Goal: Feedback & Contribution: Submit feedback/report problem

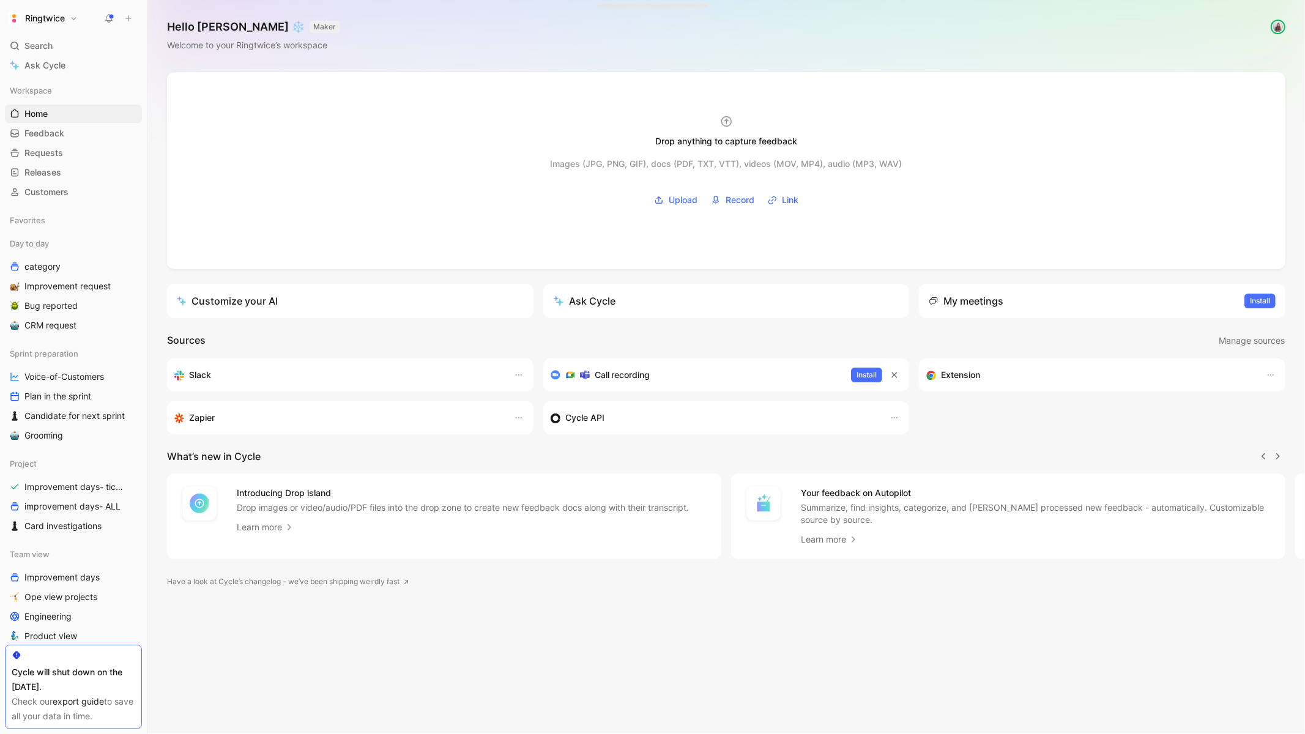
scroll to position [0, 1]
click at [24, 42] on div "Search ⌘ K" at bounding box center [73, 46] width 137 height 18
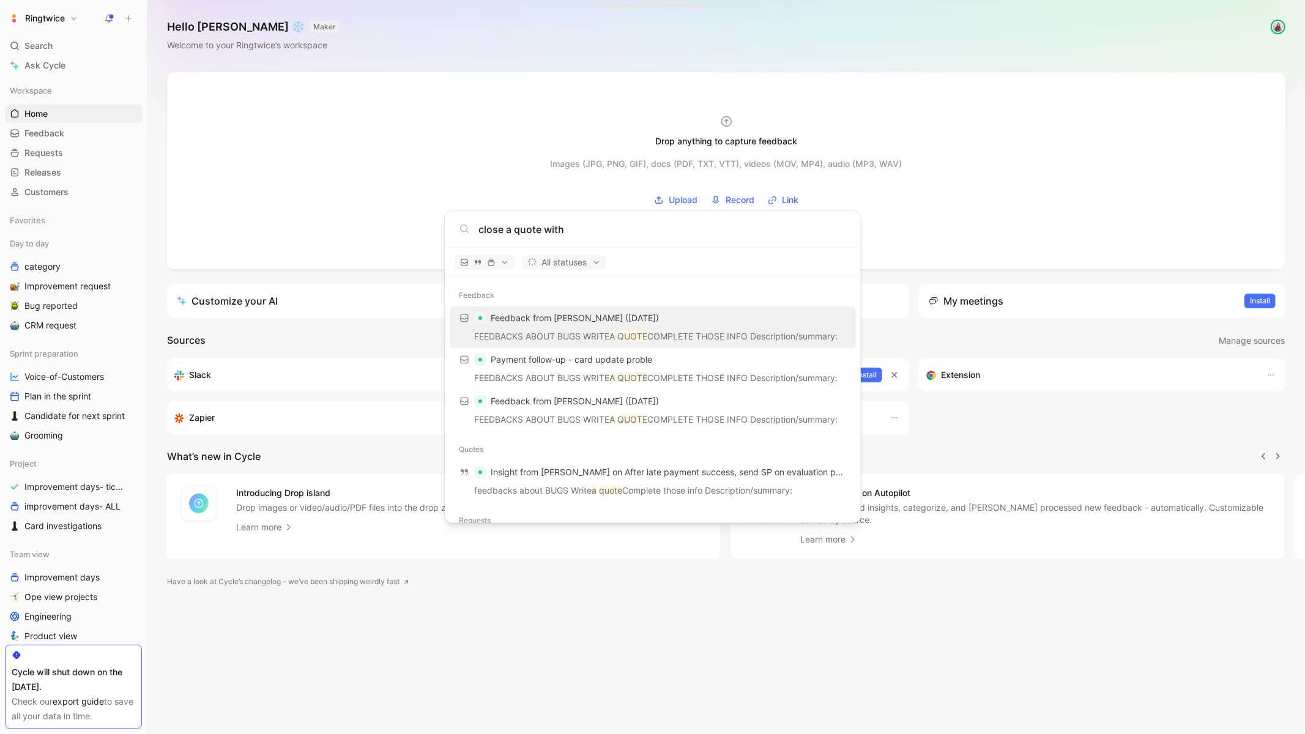
click at [508, 226] on input "close a quote with" at bounding box center [662, 229] width 367 height 15
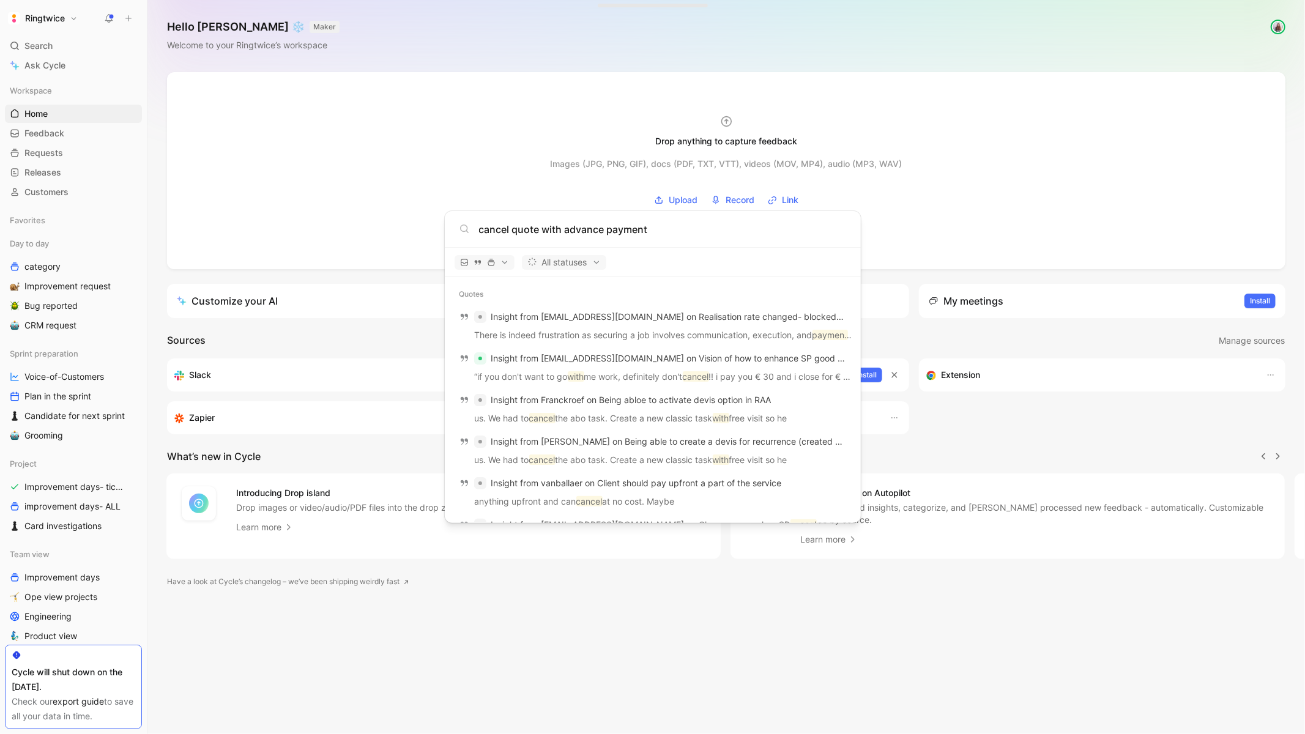
scroll to position [0, 0]
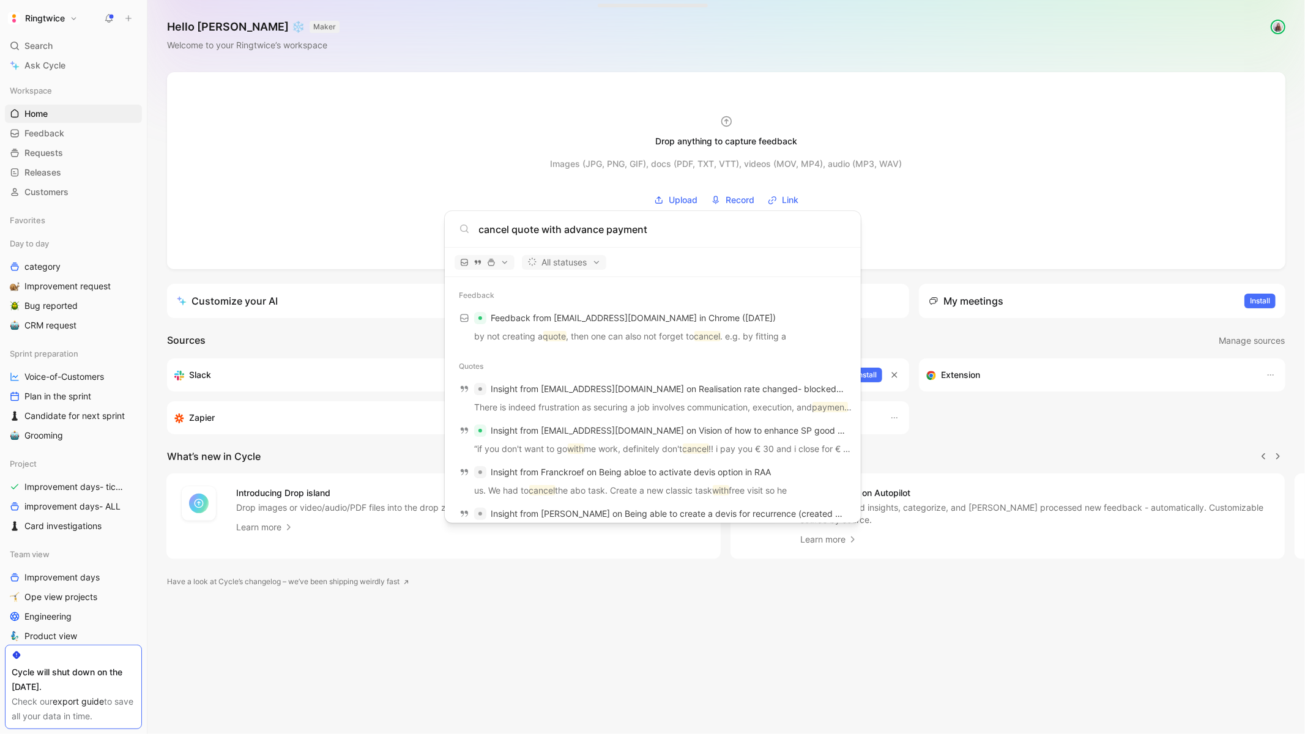
click at [529, 229] on input "cancel quote with advance payment" at bounding box center [662, 229] width 367 height 15
drag, startPoint x: 562, startPoint y: 229, endPoint x: 476, endPoint y: 223, distance: 85.9
click at [476, 223] on div "cancel quote with advance payment" at bounding box center [652, 229] width 387 height 15
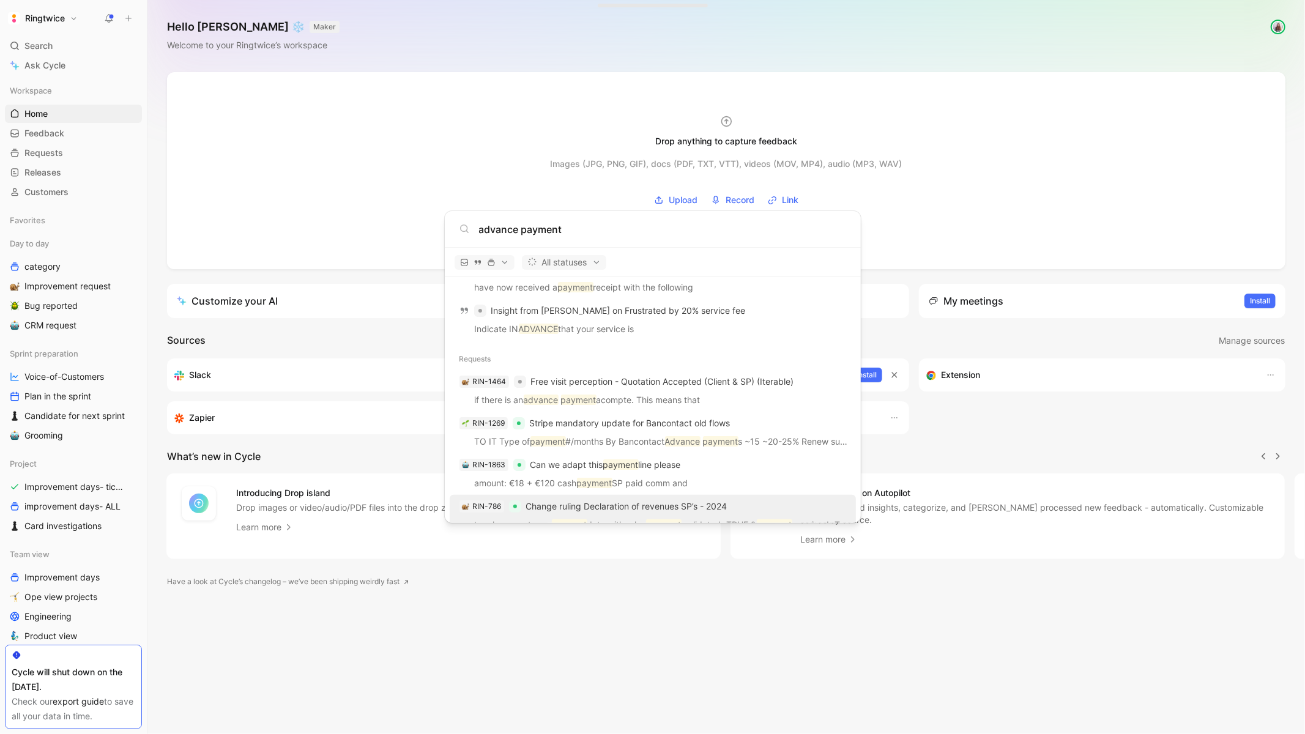
scroll to position [277, 0]
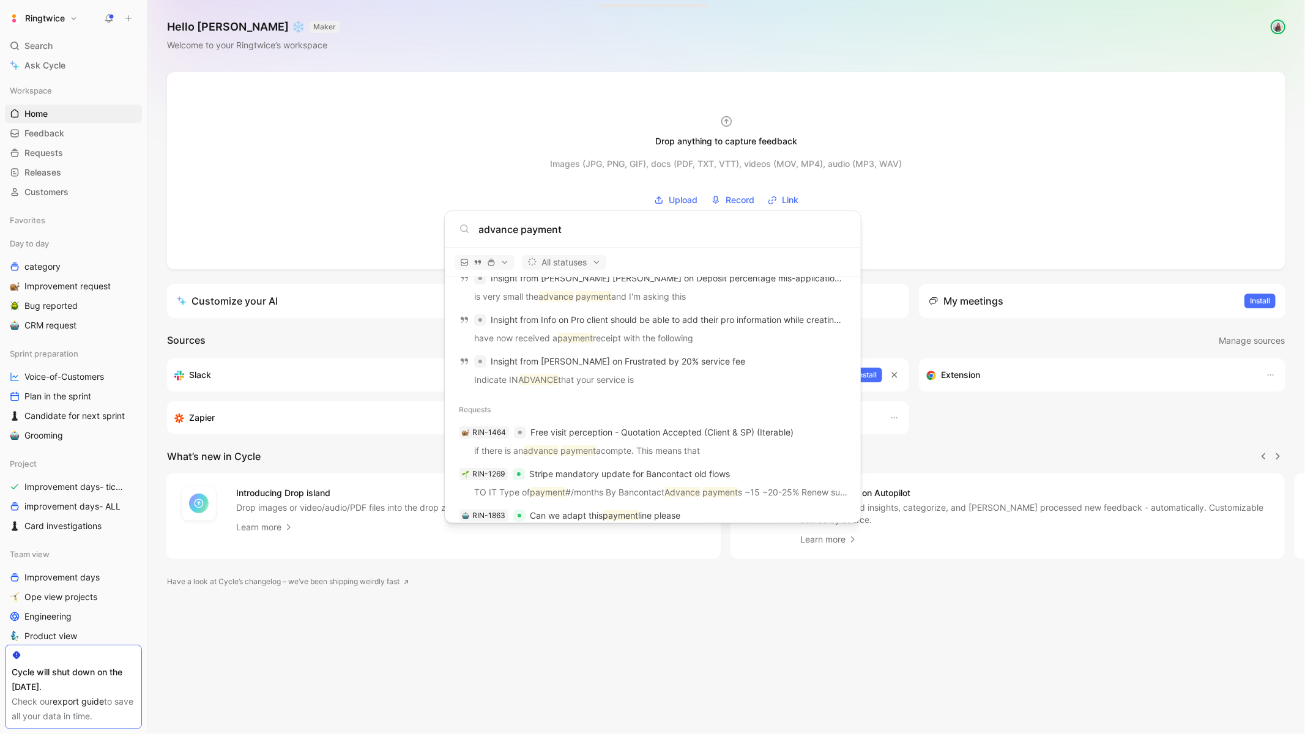
click at [535, 226] on input "advance payment" at bounding box center [662, 229] width 367 height 15
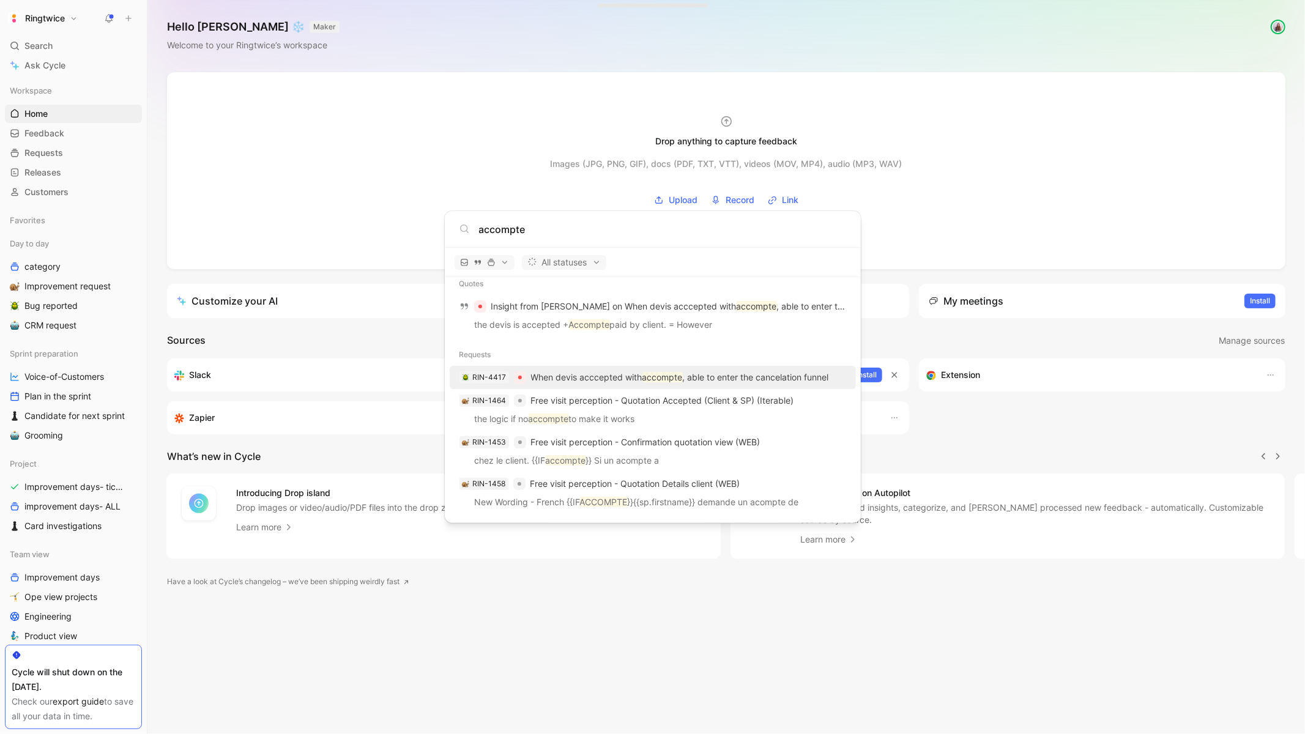
type input "accompte"
click at [568, 379] on p "When devis acccepted with accompte , able to enter the cancelation funnel" at bounding box center [680, 377] width 298 height 15
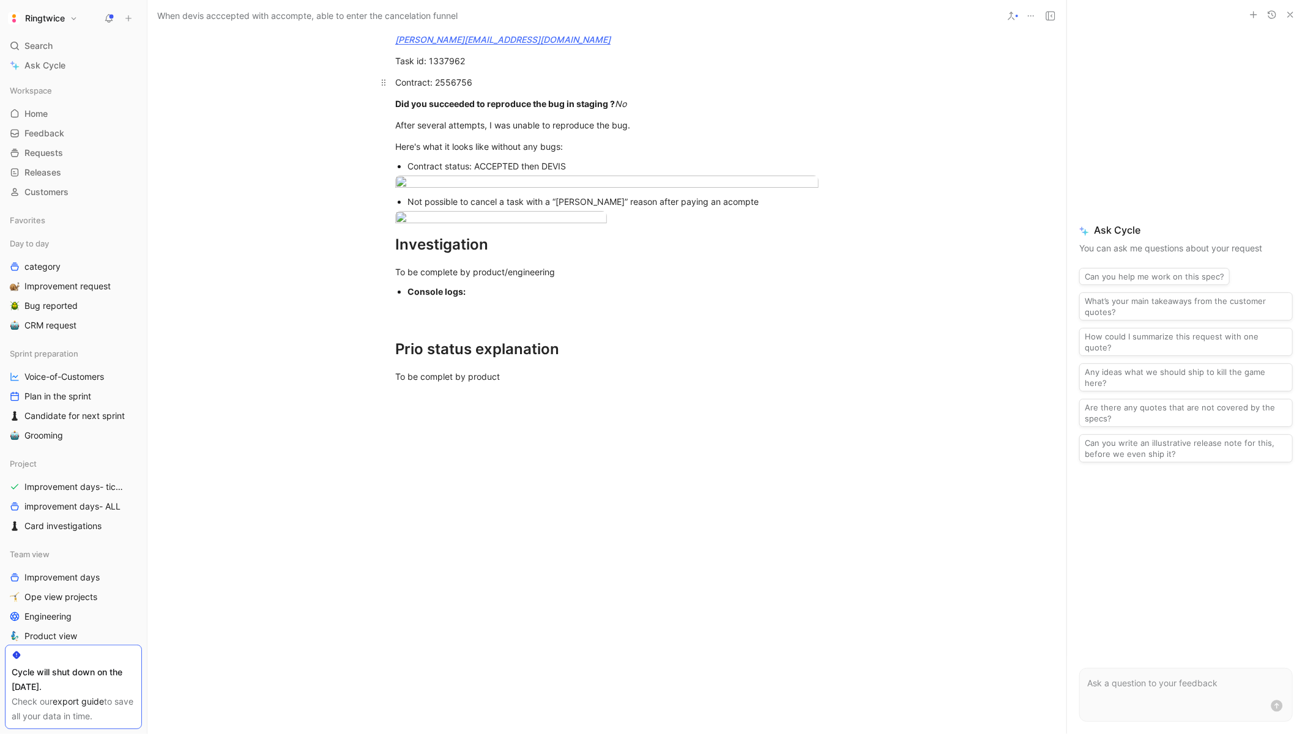
scroll to position [832, 0]
click at [495, 173] on div "Contract status: ACCEPTED then DEVIS" at bounding box center [612, 166] width 411 height 13
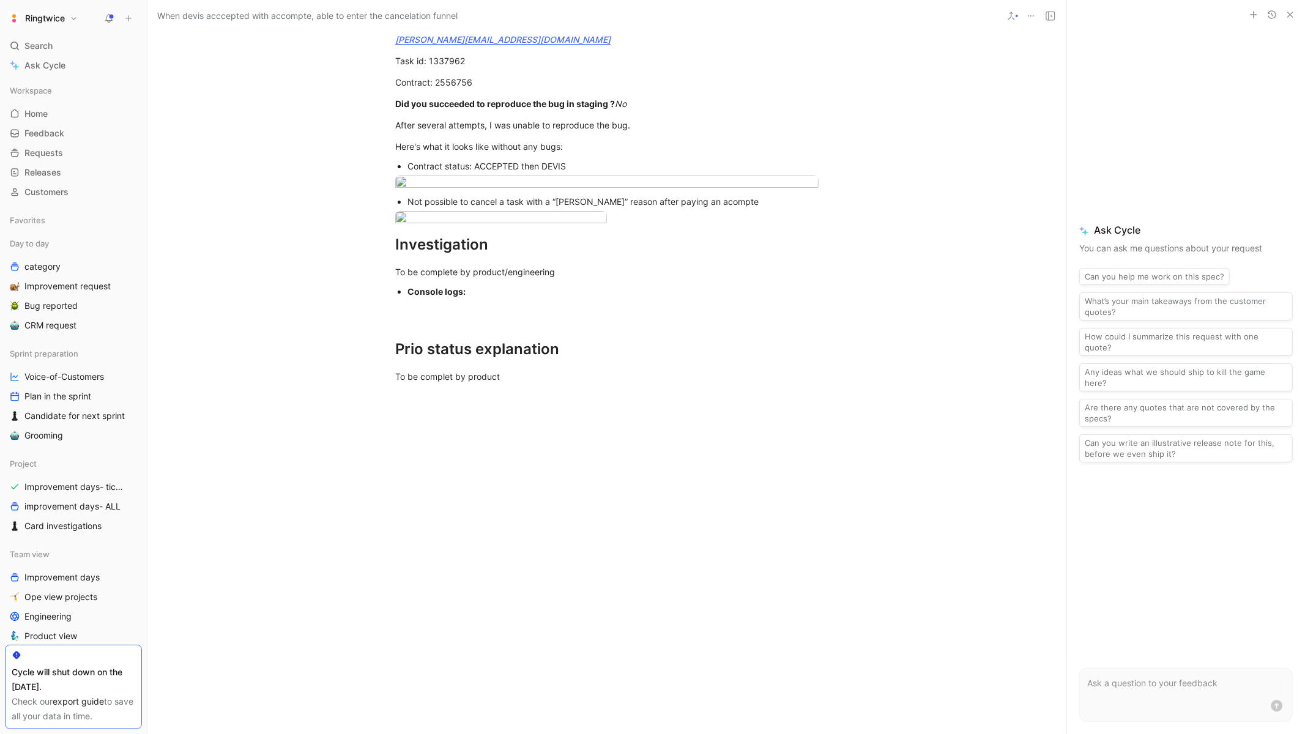
click at [467, 208] on div "Not possible to cancel a task with a “Refus Devis” reason after paying an acomp…" at bounding box center [612, 201] width 411 height 13
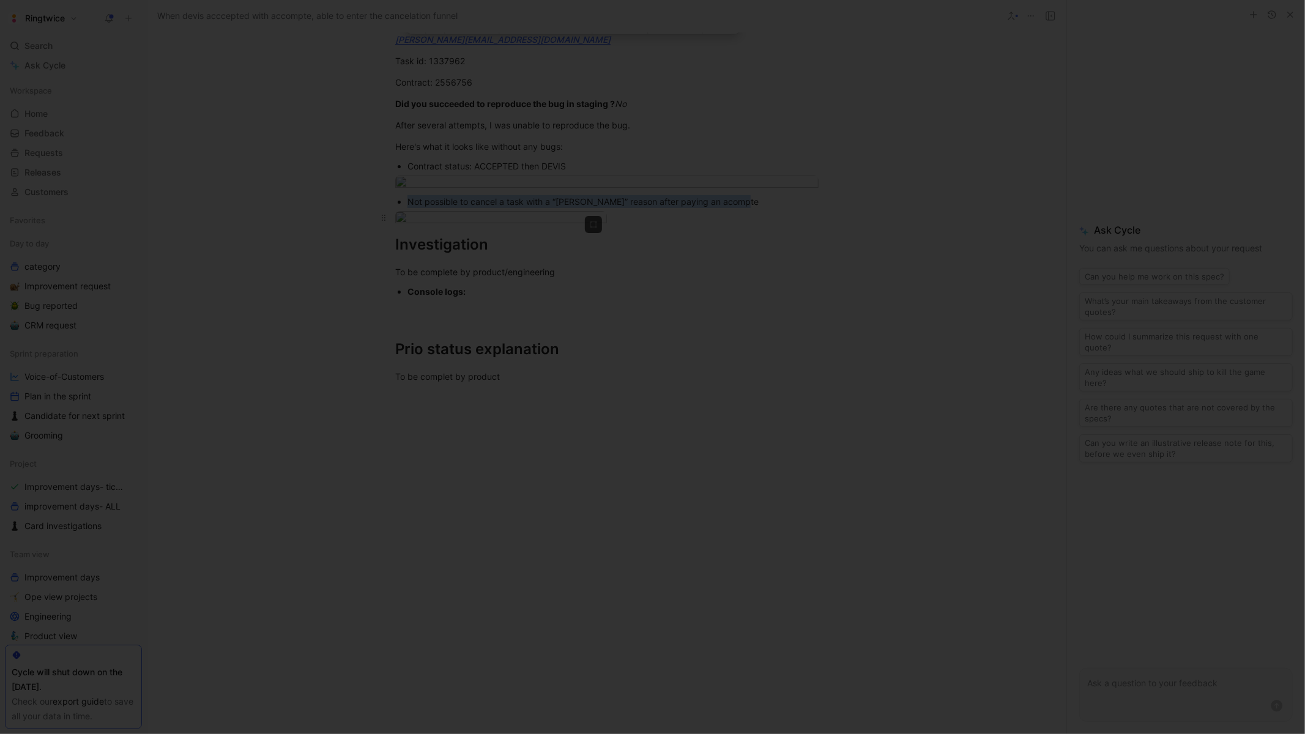
click at [461, 362] on body "Ringtwice Search ⌘ K Ask Cycle Workspace Home G then H Feedback G then F Reques…" at bounding box center [652, 367] width 1305 height 734
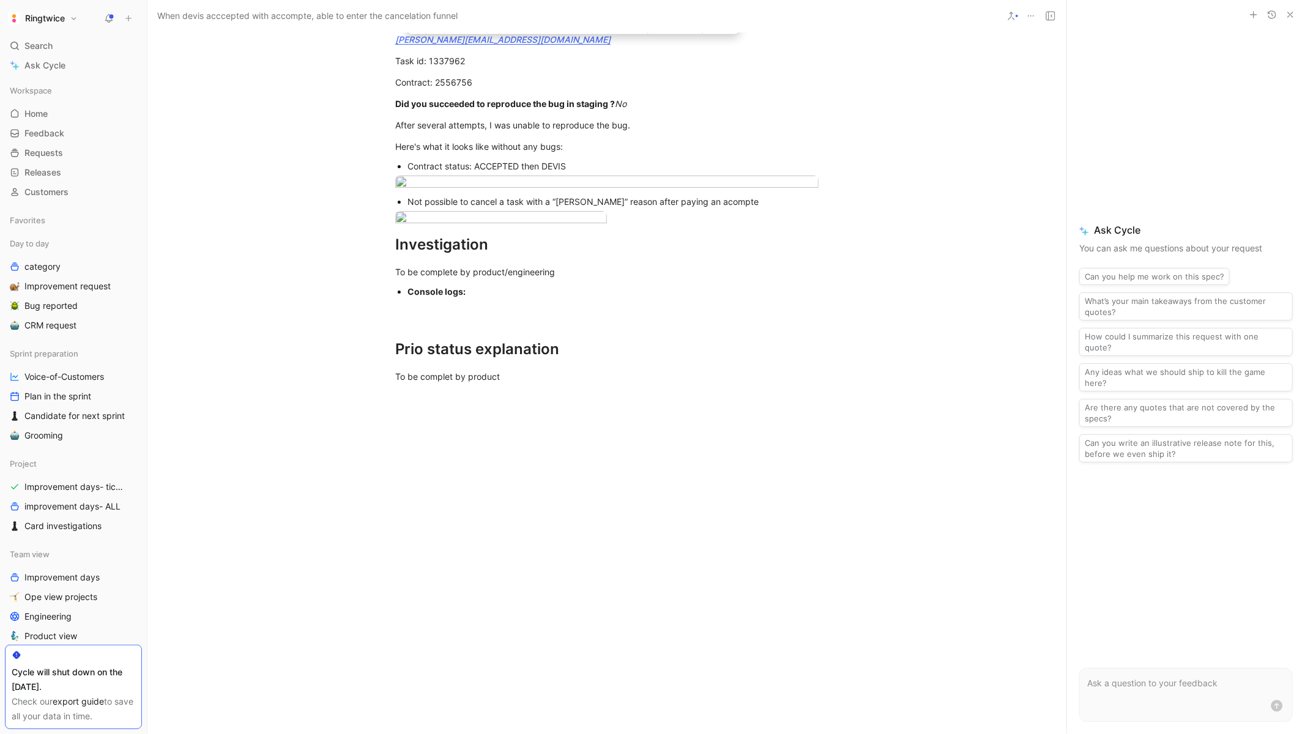
click at [374, 734] on div at bounding box center [652, 734] width 1305 height 0
click at [447, 347] on body "Ringtwice Search ⌘ K Ask Cycle Workspace Home G then H Feedback G then F Reques…" at bounding box center [652, 367] width 1305 height 734
click at [405, 344] on div at bounding box center [652, 367] width 1305 height 734
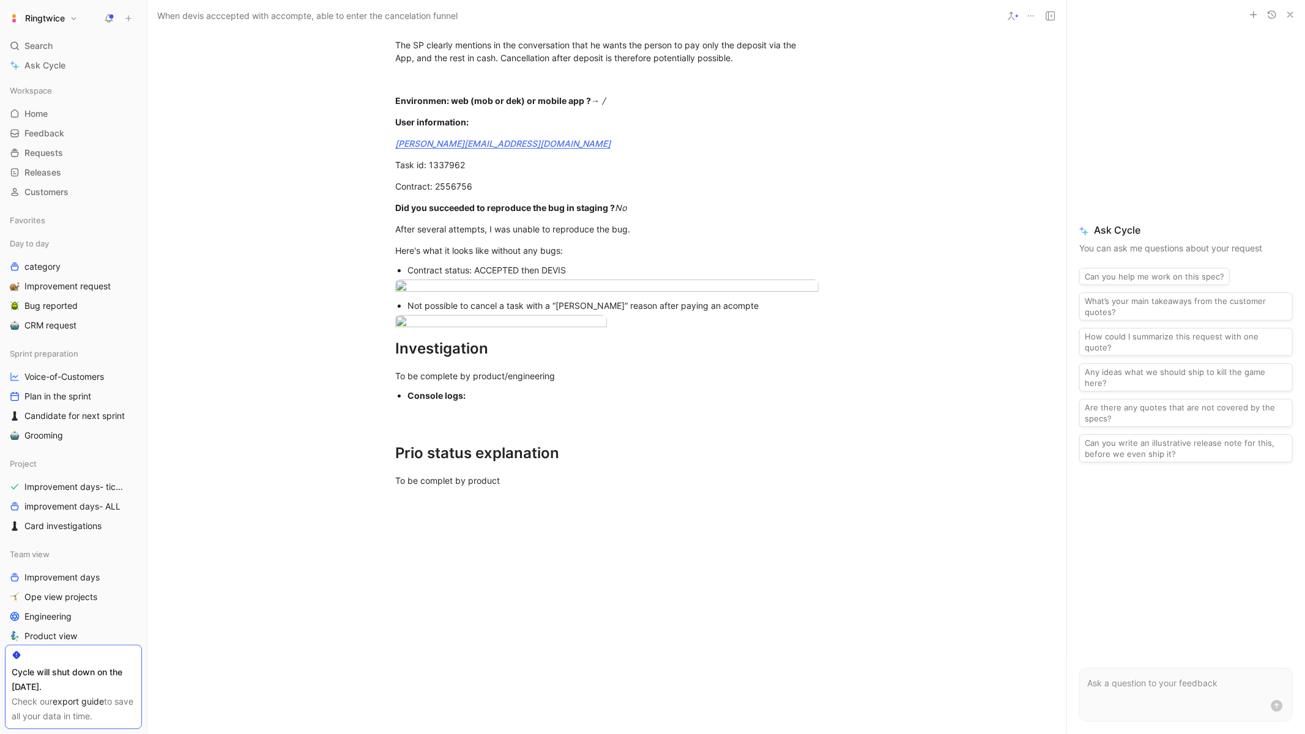
scroll to position [579, 0]
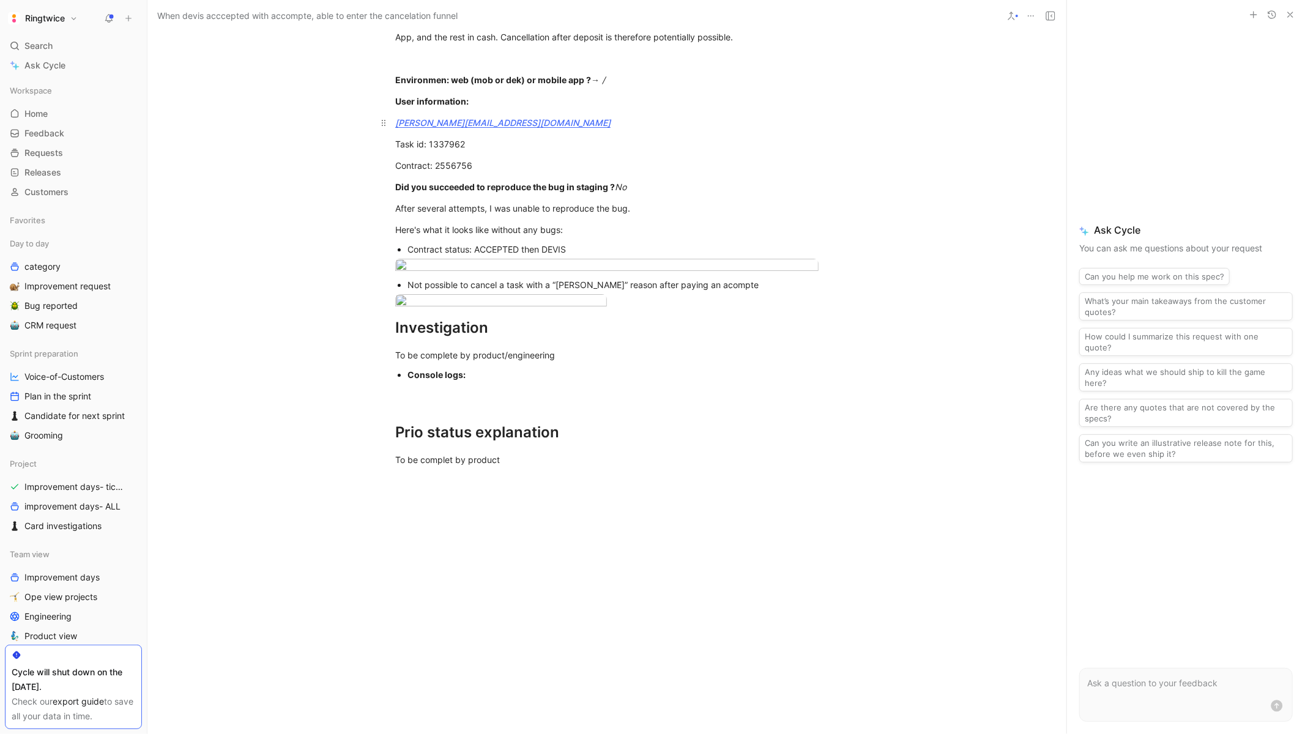
click at [514, 129] on div "martin@accommodata.fr" at bounding box center [606, 122] width 423 height 13
drag, startPoint x: 618, startPoint y: 288, endPoint x: 597, endPoint y: 287, distance: 20.8
click at [597, 86] on div "Environmen: web (mob or dek) or mobile app ? → /" at bounding box center [606, 79] width 423 height 13
click at [522, 111] on p "User information:" at bounding box center [607, 101] width 470 height 20
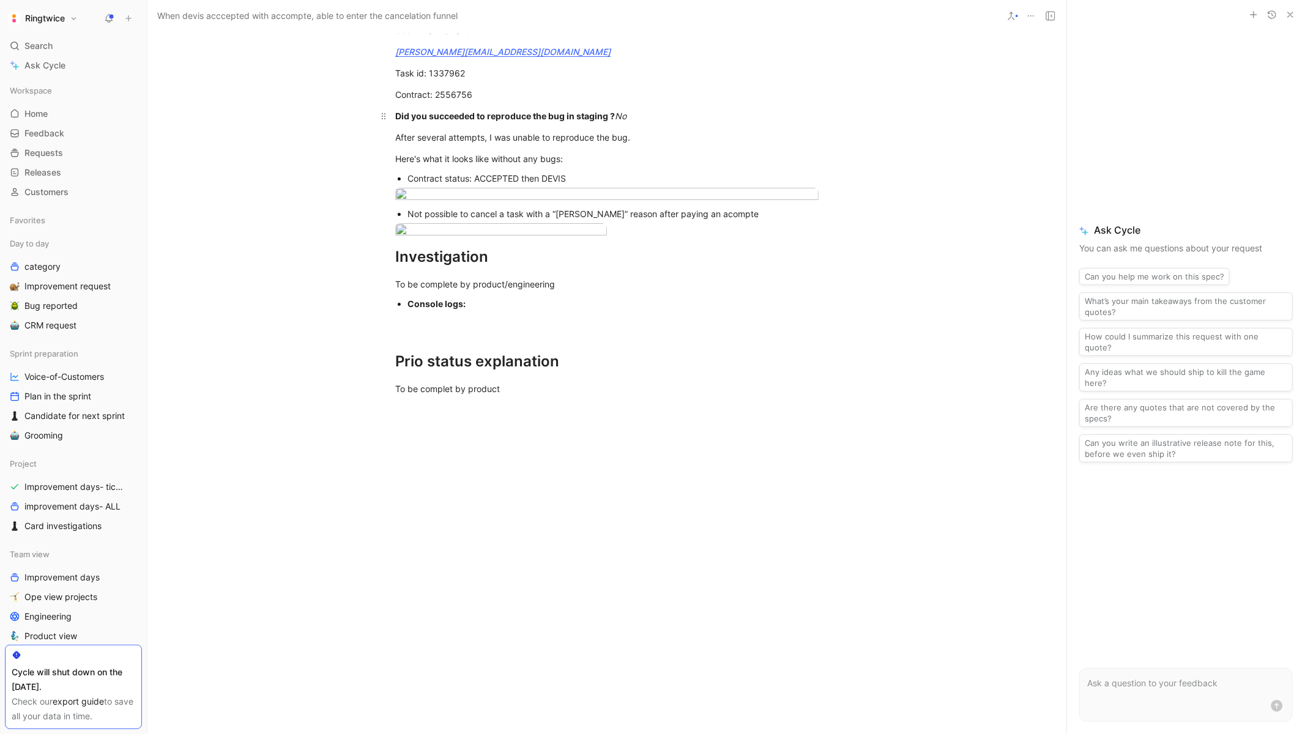
click at [505, 121] on strong "Did you succeeded to reproduce the bug in staging ?" at bounding box center [505, 116] width 220 height 10
drag, startPoint x: 642, startPoint y: 324, endPoint x: 623, endPoint y: 321, distance: 19.2
click at [623, 122] on div "Did you succeeded to reproduce the bug in staging ? No" at bounding box center [606, 116] width 423 height 13
click at [546, 144] on div "After several attempts, I was unable to reproduce the bug." at bounding box center [606, 137] width 423 height 13
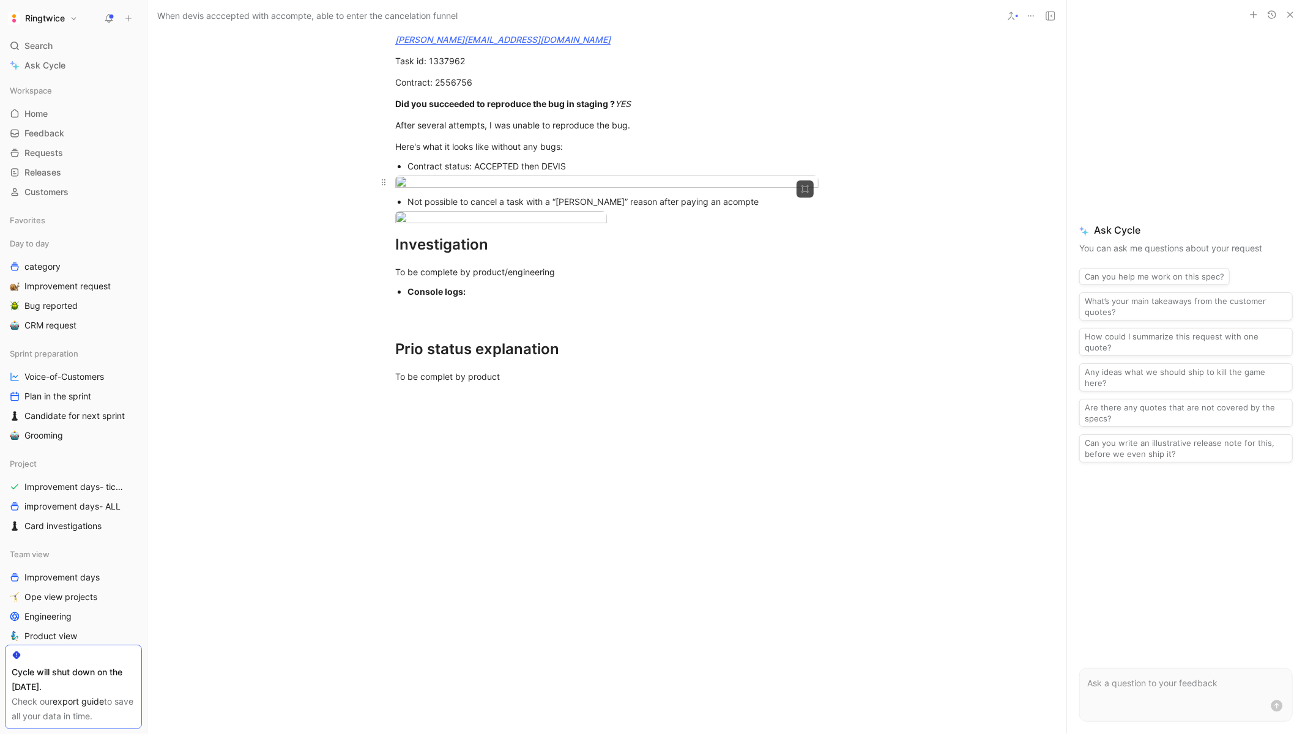
click at [540, 418] on body "Ringtwice Search ⌘ K Ask Cycle Workspace Home G then H Feedback G then F Reques…" at bounding box center [652, 367] width 1305 height 734
click at [559, 734] on div at bounding box center [652, 734] width 1305 height 0
click at [506, 480] on body "Ringtwice Search ⌘ K Ask Cycle Workspace Home G then H Feedback G then F Reques…" at bounding box center [652, 367] width 1305 height 734
click at [845, 734] on div at bounding box center [652, 734] width 1305 height 0
click at [628, 228] on div at bounding box center [606, 219] width 423 height 17
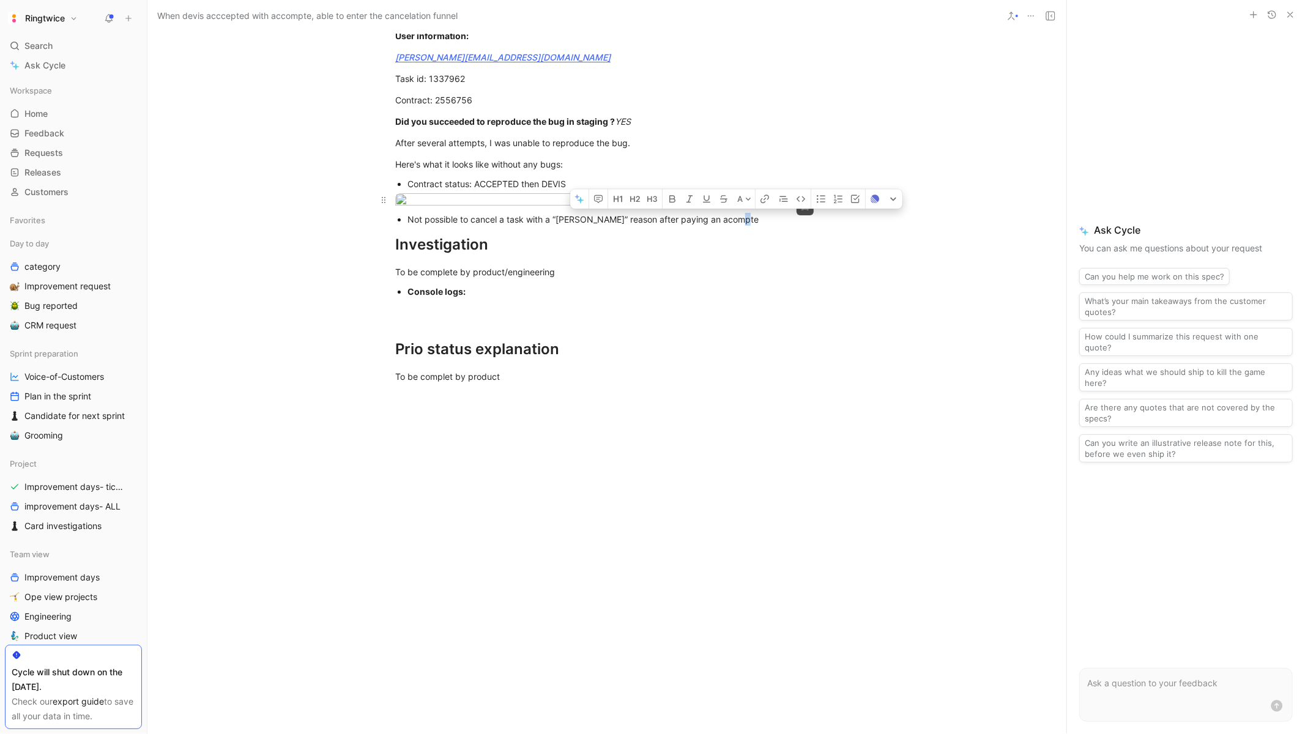
drag, startPoint x: 740, startPoint y: 469, endPoint x: 512, endPoint y: 431, distance: 231.3
click at [512, 396] on div "Description Description/summary: The SP made an offer + free visit The final of…" at bounding box center [606, 24] width 919 height 745
click at [554, 226] on div "Not possible to cancel a task with a “Refus Devis” reason after paying an acomp…" at bounding box center [612, 219] width 411 height 13
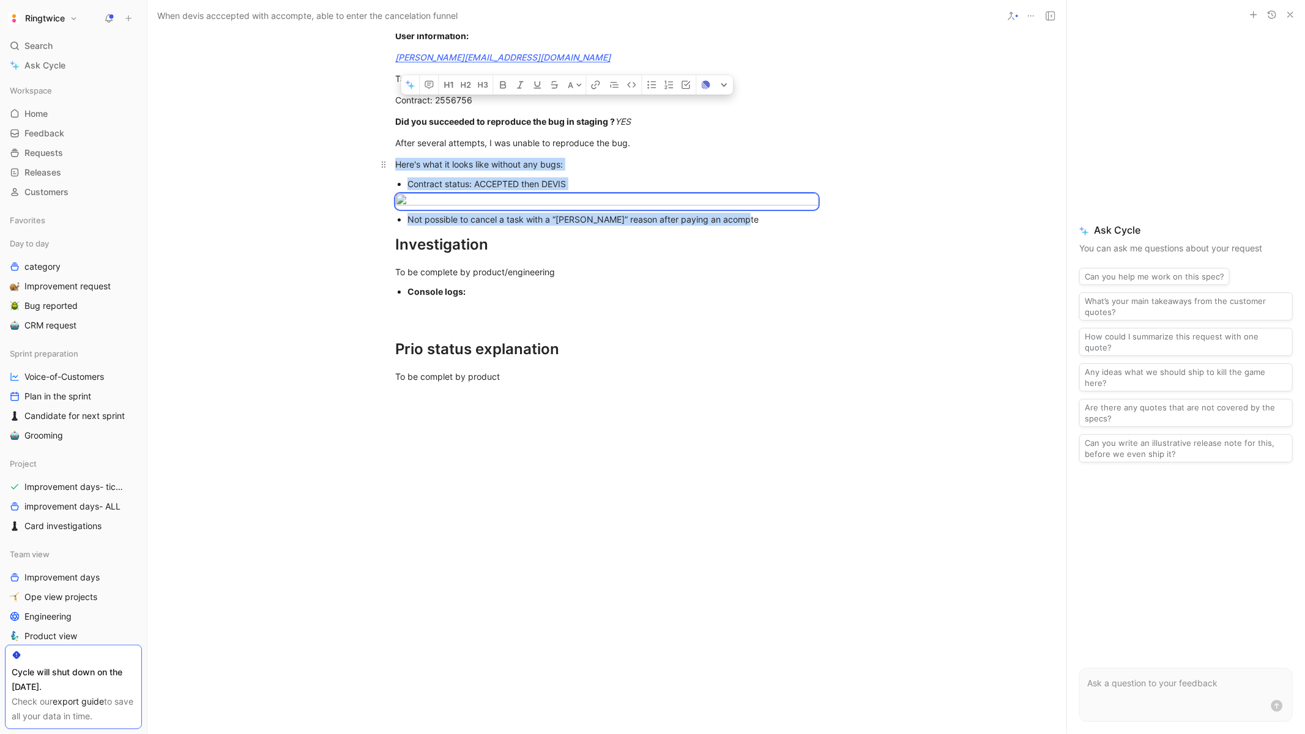
drag, startPoint x: 754, startPoint y: 470, endPoint x: 392, endPoint y: 350, distance: 382.3
click at [392, 350] on div "Description Description/summary: The SP made an offer + free visit The final of…" at bounding box center [606, 24] width 919 height 745
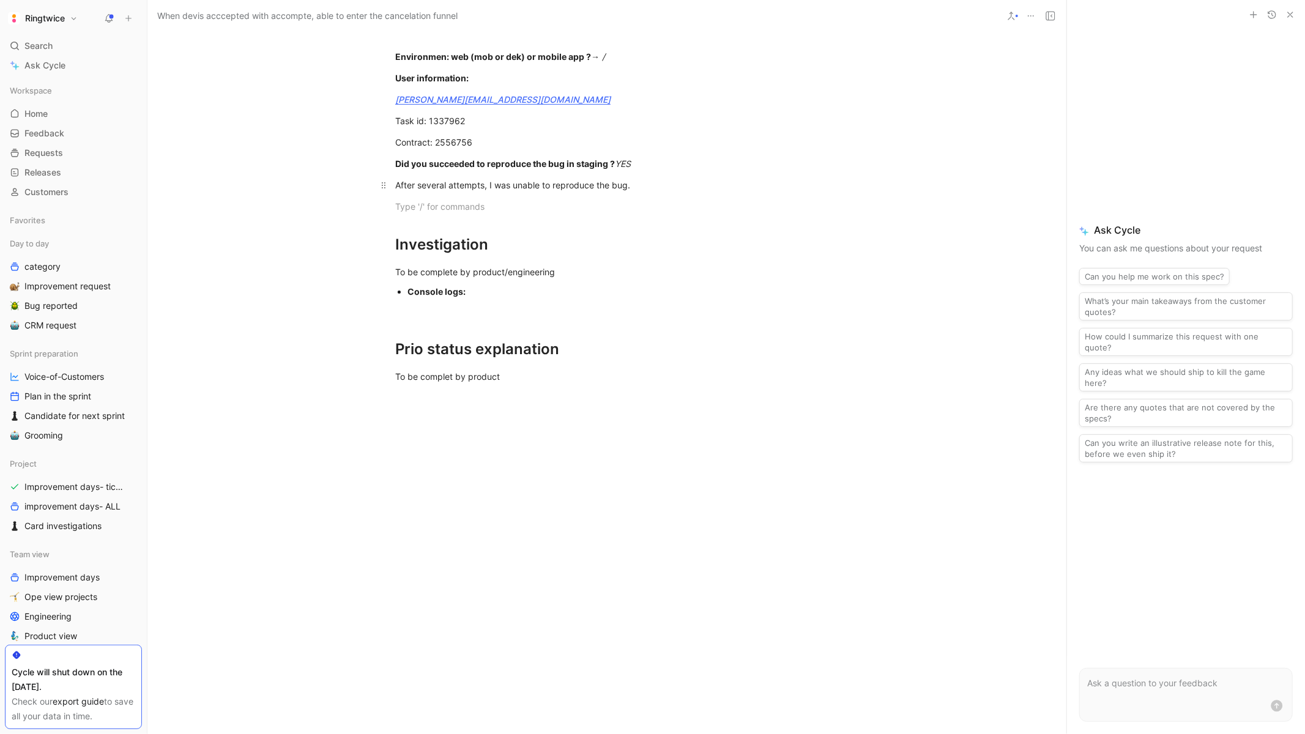
click at [419, 191] on div "After several attempts, I was unable to reproduce the bug." at bounding box center [606, 185] width 423 height 13
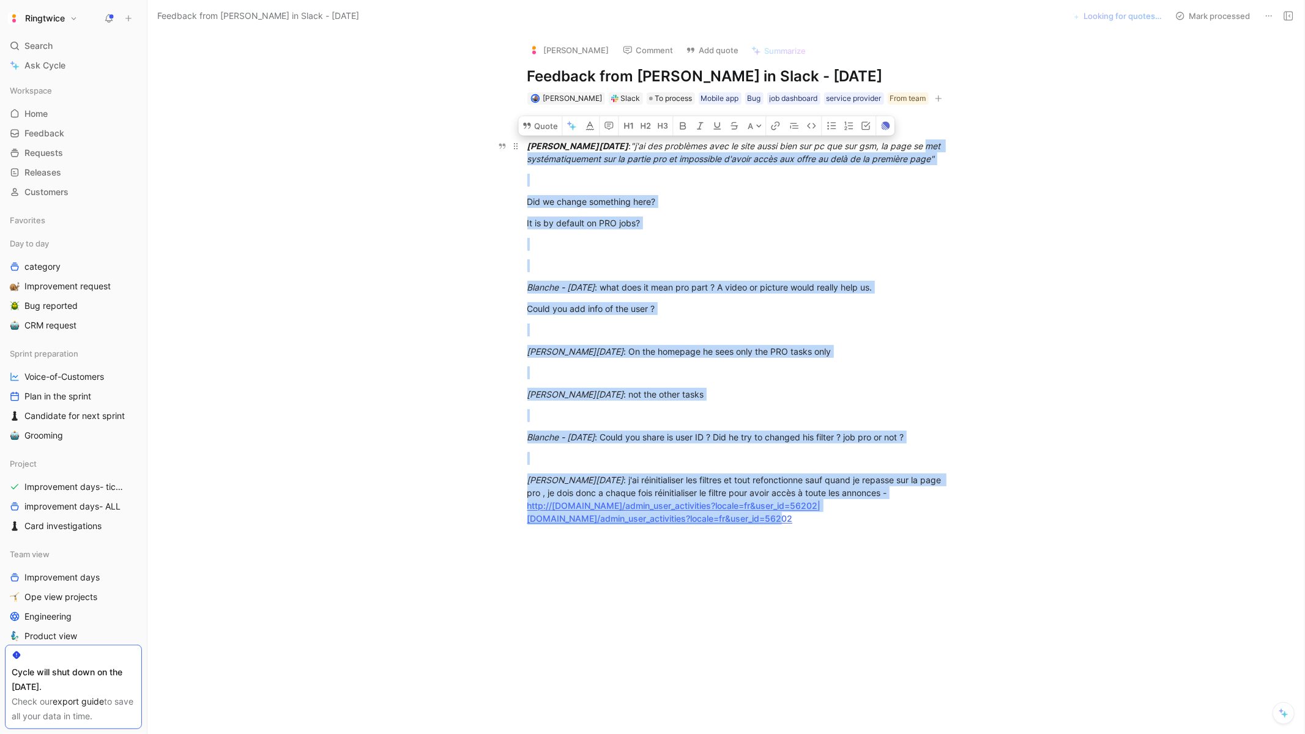
drag, startPoint x: 924, startPoint y: 541, endPoint x: 511, endPoint y: 154, distance: 565.7
click at [511, 154] on div "[PERSON_NAME][DATE] : "j'ai des problèmes avec le site aussi bien sur pc que su…" at bounding box center [738, 332] width 1131 height 455
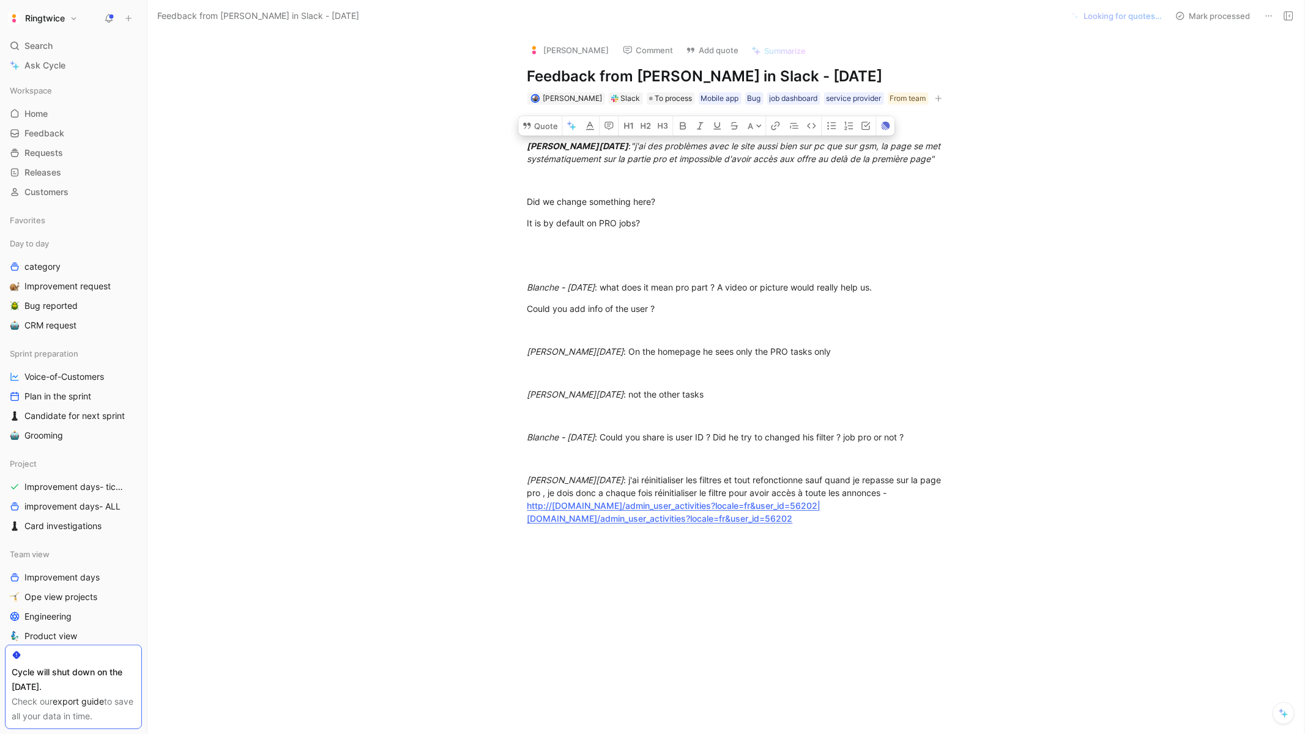
click at [1150, 143] on div "[PERSON_NAME][DATE] : "j'ai des problèmes avec le site aussi bien sur pc que su…" at bounding box center [738, 332] width 1131 height 455
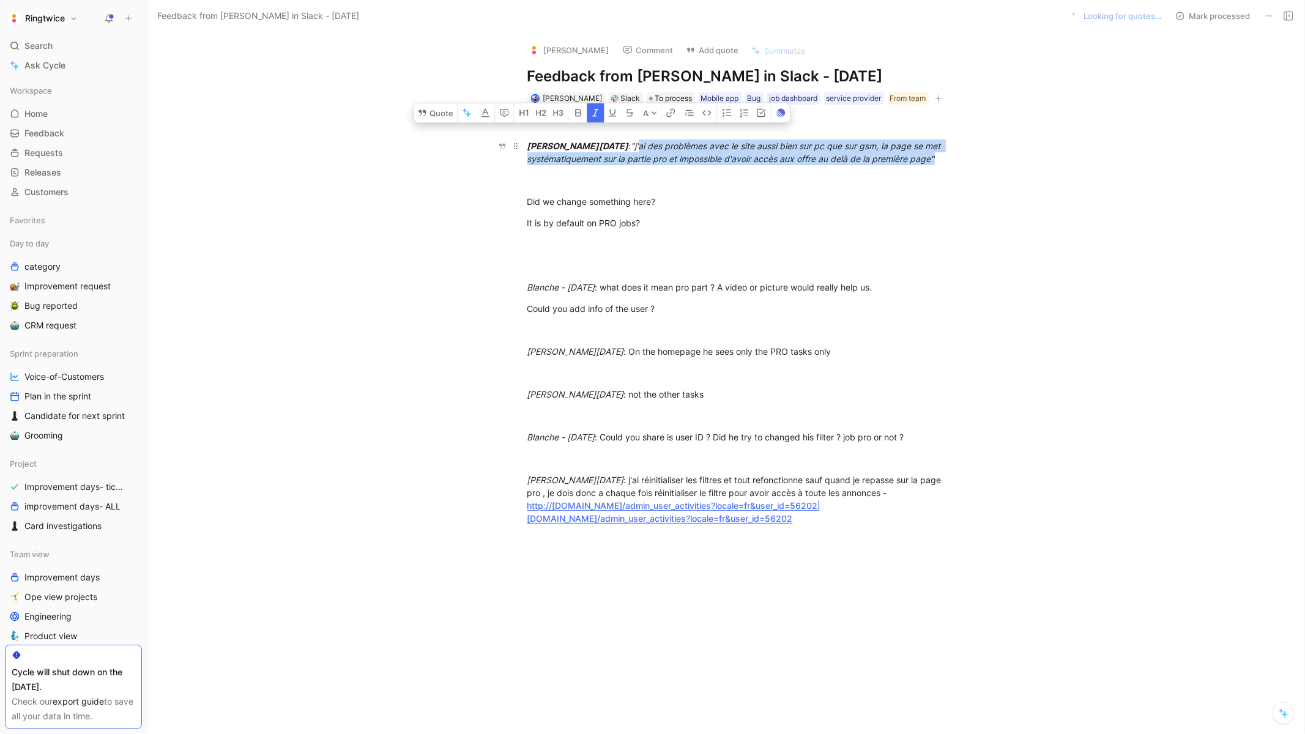
drag, startPoint x: 652, startPoint y: 141, endPoint x: 685, endPoint y: 171, distance: 44.2
click at [685, 165] on div "Elisabeth - Fri Sep 05 2025 : "j'ai des problèmes avec le site aussi bien sur p…" at bounding box center [738, 152] width 423 height 26
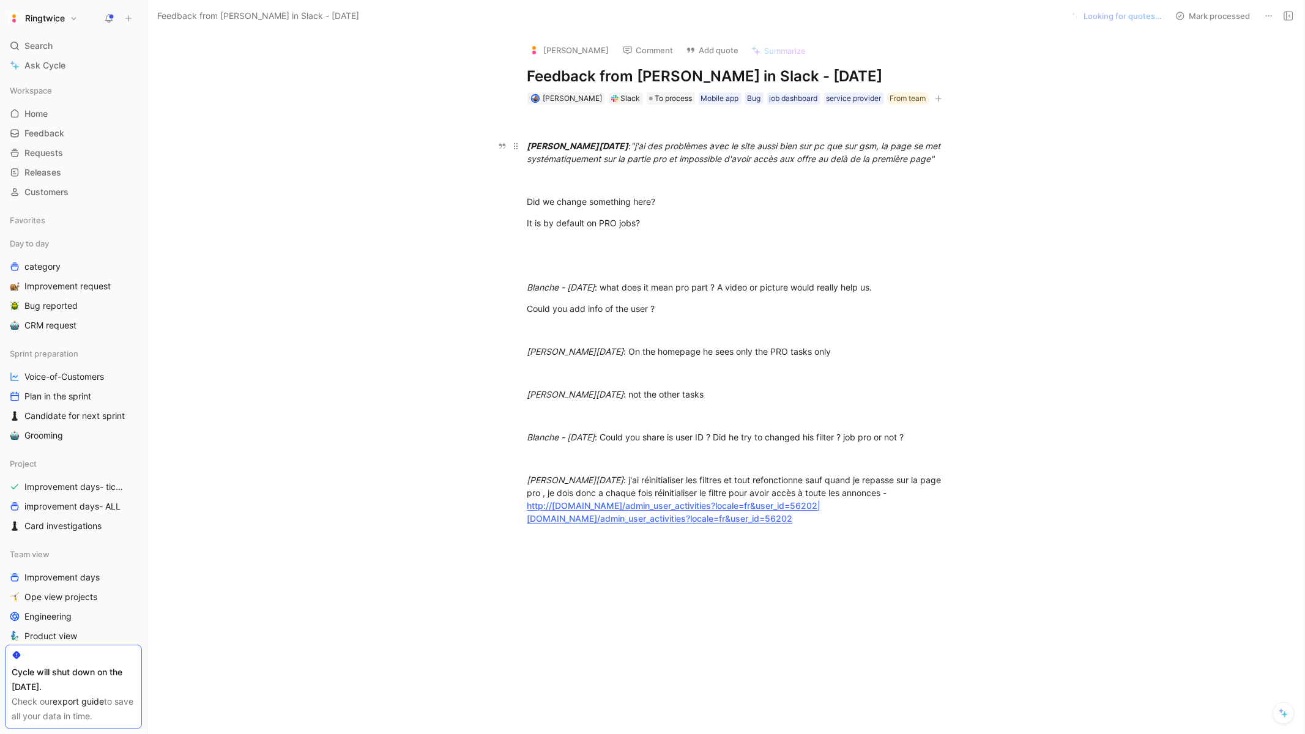
click at [699, 165] on div "Elisabeth - Fri Sep 05 2025 : "j'ai des problèmes avec le site aussi bien sur p…" at bounding box center [738, 152] width 423 height 26
drag, startPoint x: 647, startPoint y: 144, endPoint x: 659, endPoint y: 172, distance: 30.4
click at [659, 165] on div "Elisabeth - Fri Sep 05 2025 : "j'ai des problèmes avec le site aussi bien sur p…" at bounding box center [738, 152] width 423 height 26
click at [644, 144] on div "Elisabeth - Fri Sep 05 2025 : "j'ai des problèmes avec le site aussi bien sur p…" at bounding box center [738, 152] width 423 height 26
click at [647, 146] on em ""j'ai des problèmes avec le site aussi bien sur pc que sur gsm, la page se met …" at bounding box center [735, 152] width 416 height 23
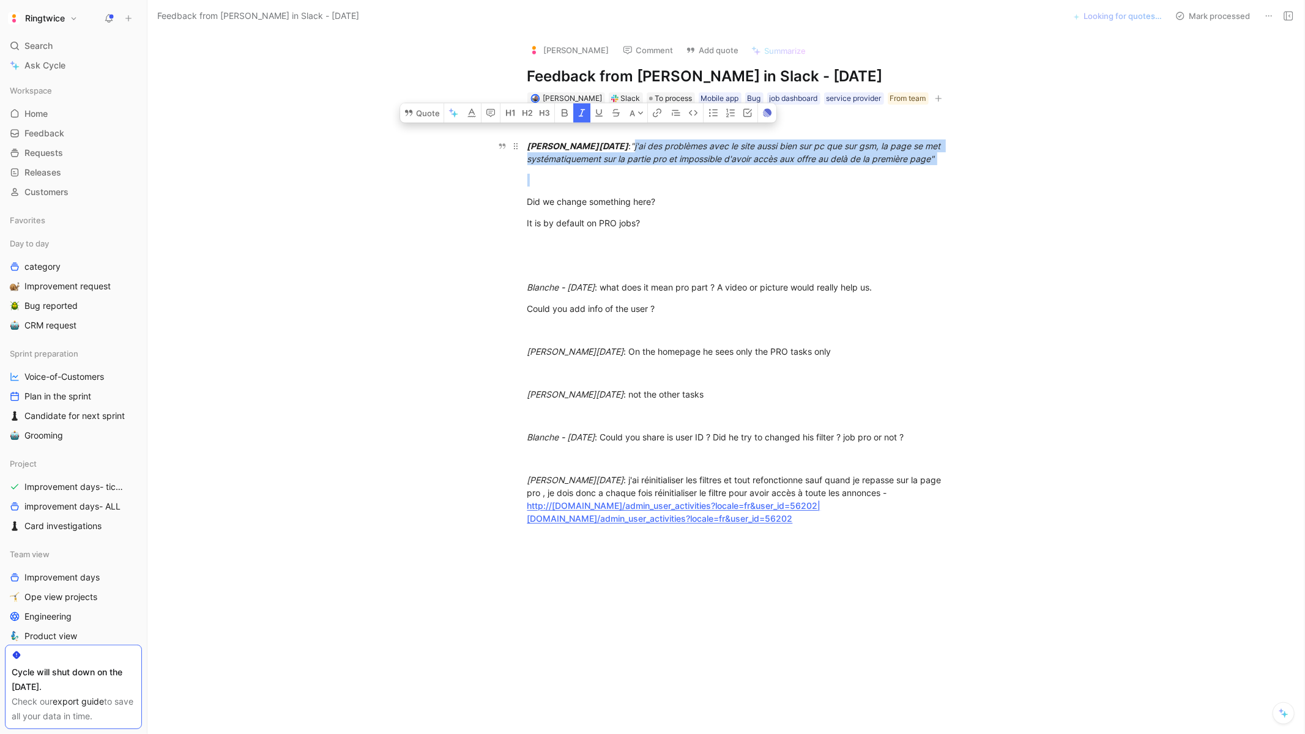
drag, startPoint x: 647, startPoint y: 146, endPoint x: 661, endPoint y: 173, distance: 30.6
click at [661, 165] on div "Elisabeth - Fri Sep 05 2025 : "j'ai des problèmes avec le site aussi bien sur p…" at bounding box center [738, 152] width 423 height 26
click at [751, 315] on div "Could you add info of the user ?" at bounding box center [738, 308] width 423 height 13
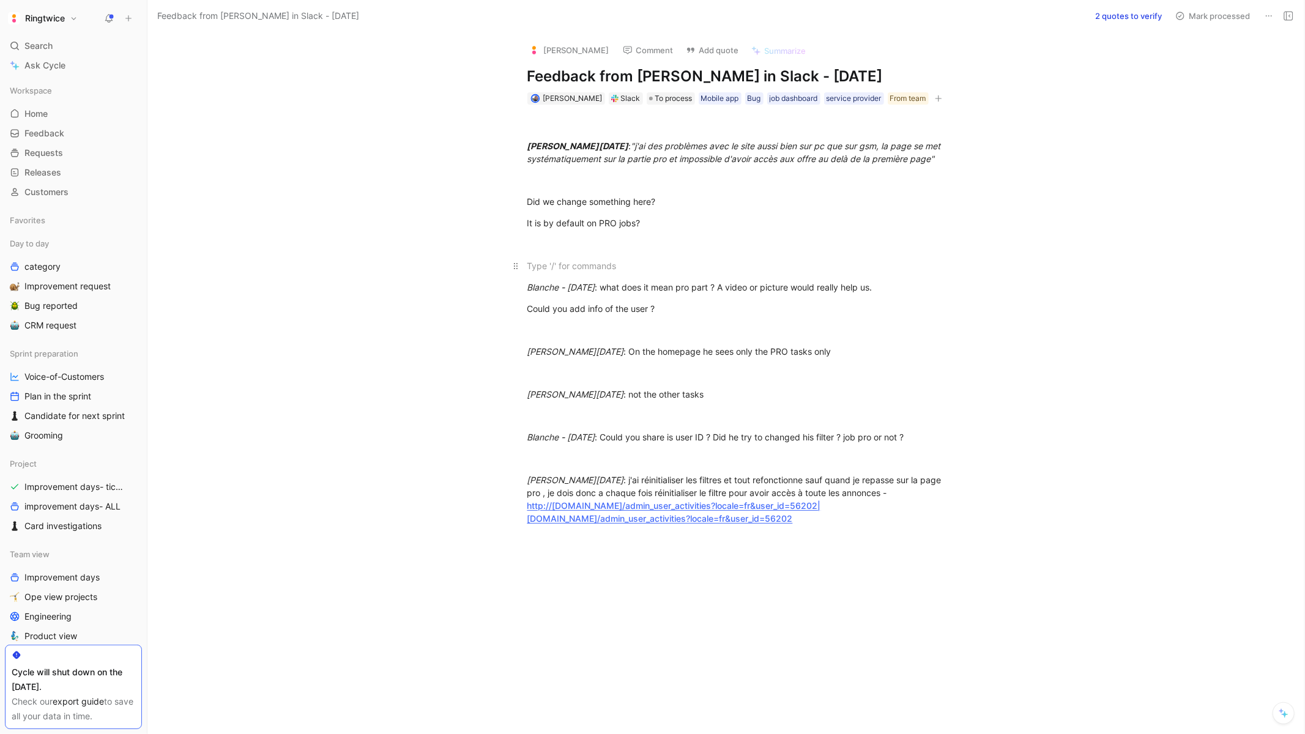
click at [695, 276] on p at bounding box center [739, 266] width 470 height 20
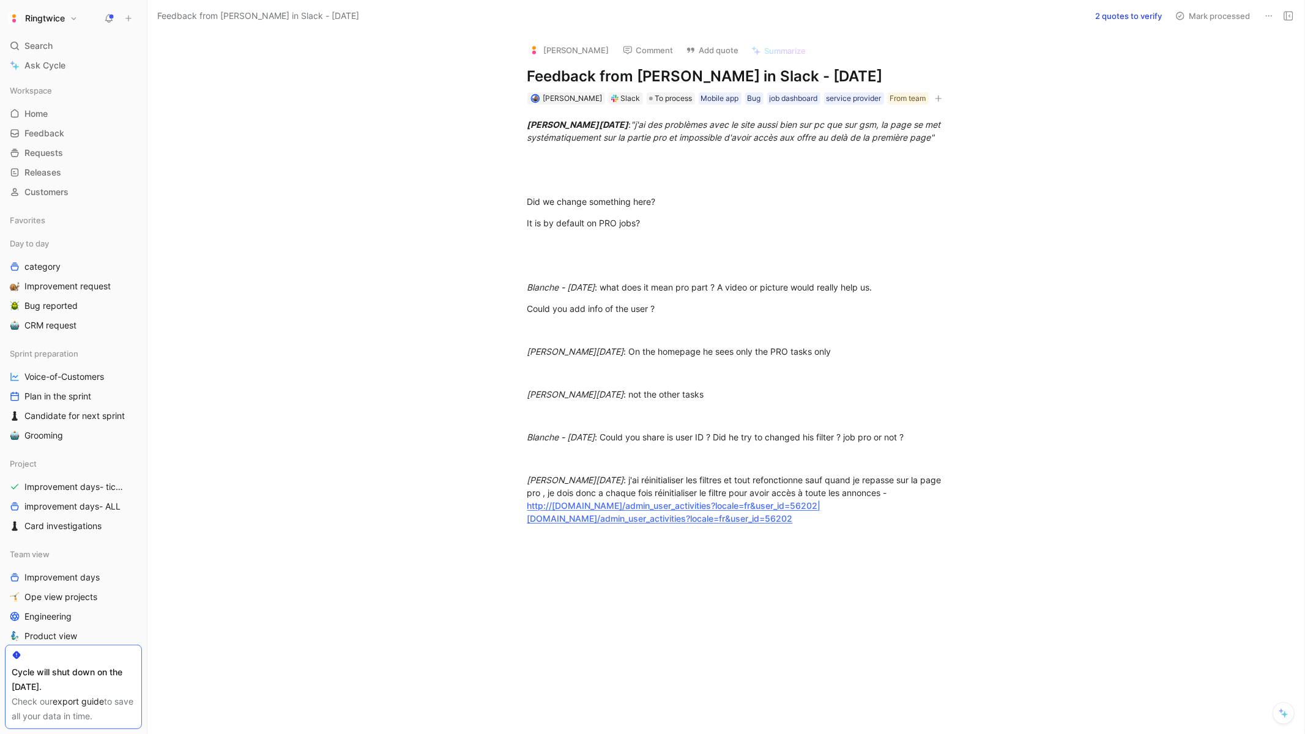
scroll to position [17, 0]
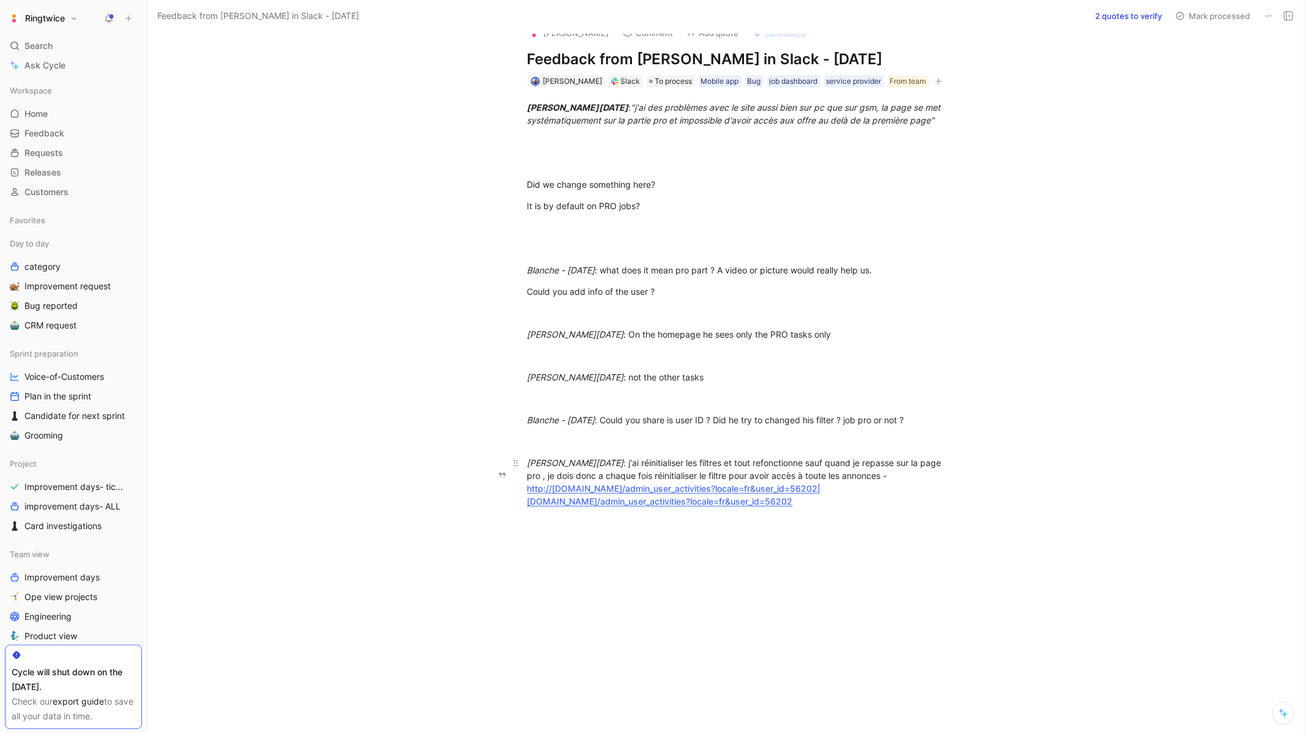
click at [682, 497] on link "http://ringtwice.be/admin_user_activities?locale=fr&user_id=56202|ringtwice.be/…" at bounding box center [674, 494] width 294 height 23
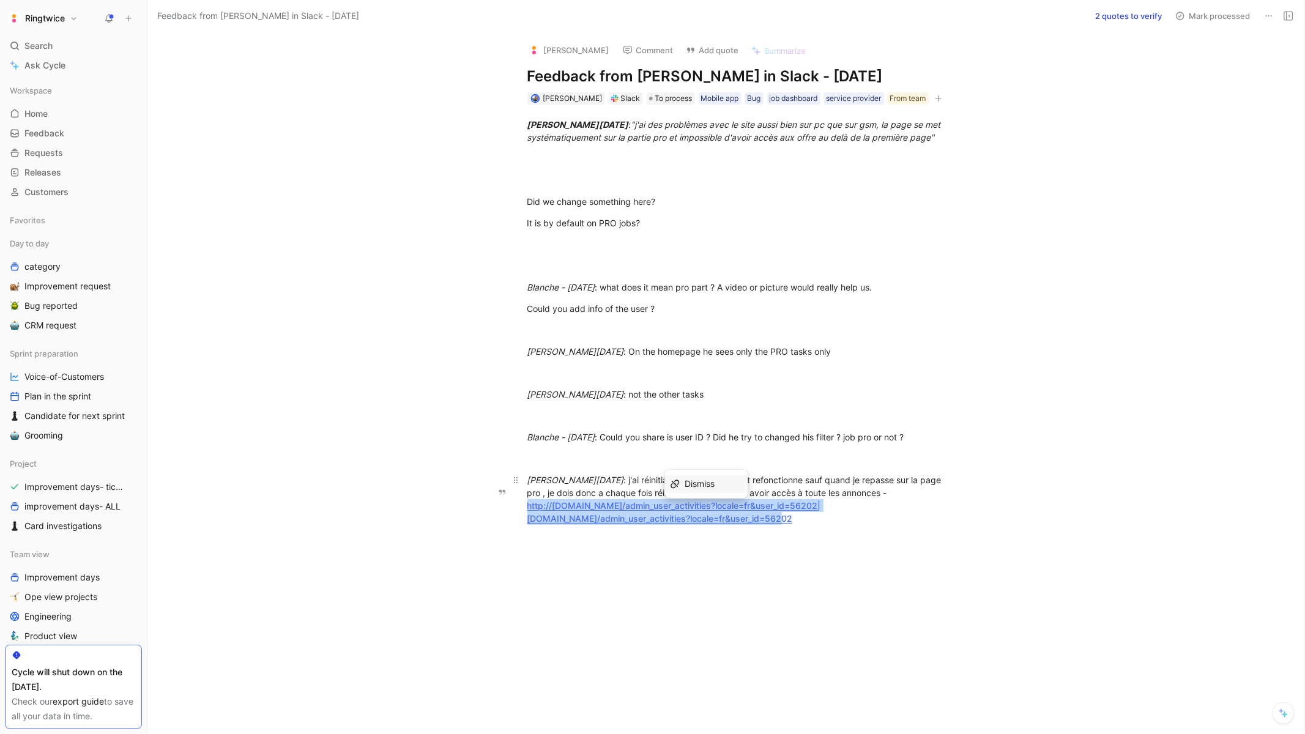
drag, startPoint x: 863, startPoint y: 527, endPoint x: 521, endPoint y: 518, distance: 342.1
click at [521, 518] on p "Elisabeth - Mon Sep 08 2025 : j'ai réinitialiser les filtres et tout refonction…" at bounding box center [739, 499] width 470 height 59
copy link "http://ringtwice.be/admin_user_activities?locale=fr&user_id=56202|ringtwice.be/…"
click at [1025, 471] on div "Elisabeth - Fri Sep 05 2025 : "j'ai des problèmes avec le site aussi bien sur p…" at bounding box center [738, 332] width 1131 height 455
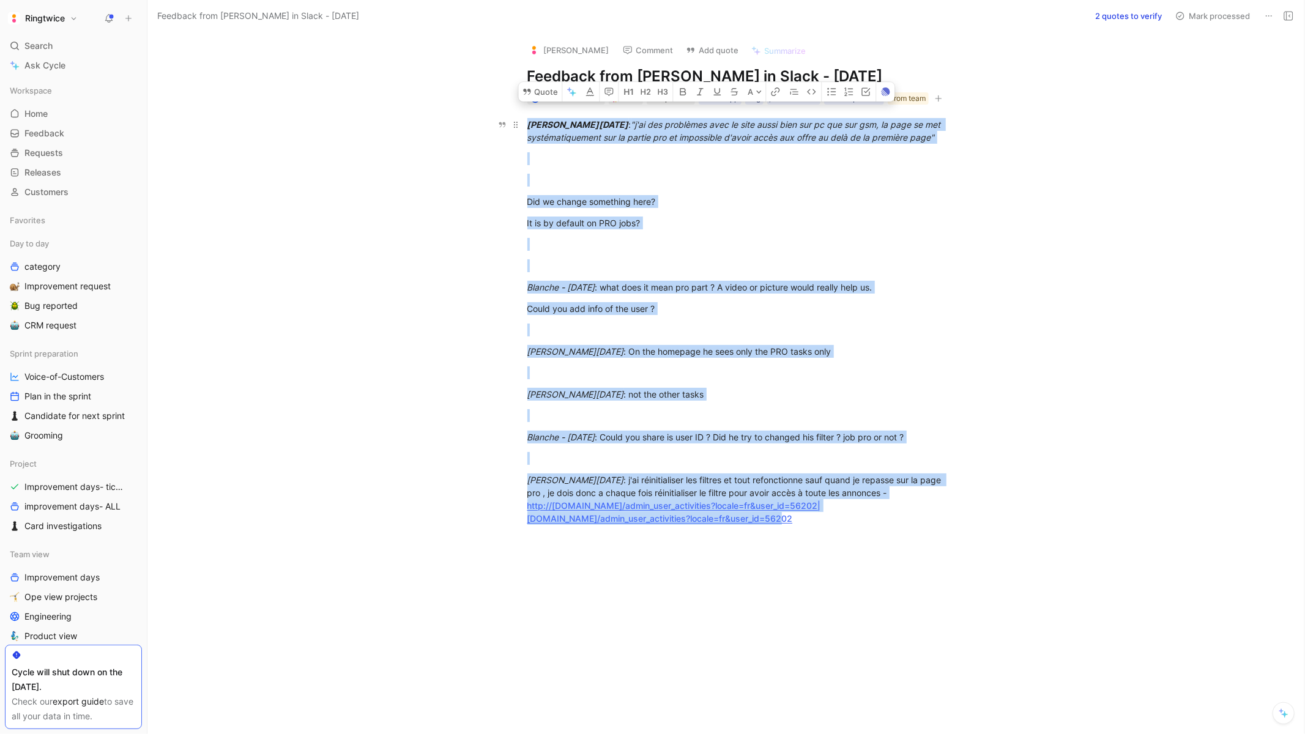
drag, startPoint x: 923, startPoint y: 530, endPoint x: 524, endPoint y: 125, distance: 569.3
click at [524, 125] on div "Elisabeth - Fri Sep 05 2025 : "j'ai des problèmes avec le site aussi bien sur p…" at bounding box center [738, 332] width 1131 height 455
click at [767, 444] on div "Blanche - Fri Sep 05 2025 : Could you share is user ID ? Did he try to changed …" at bounding box center [738, 437] width 423 height 13
drag, startPoint x: 920, startPoint y: 540, endPoint x: 506, endPoint y: 482, distance: 417.7
click at [506, 482] on p "Elisabeth - Mon Sep 08 2025 : j'ai réinitialiser les filtres et tout refonction…" at bounding box center [739, 499] width 470 height 59
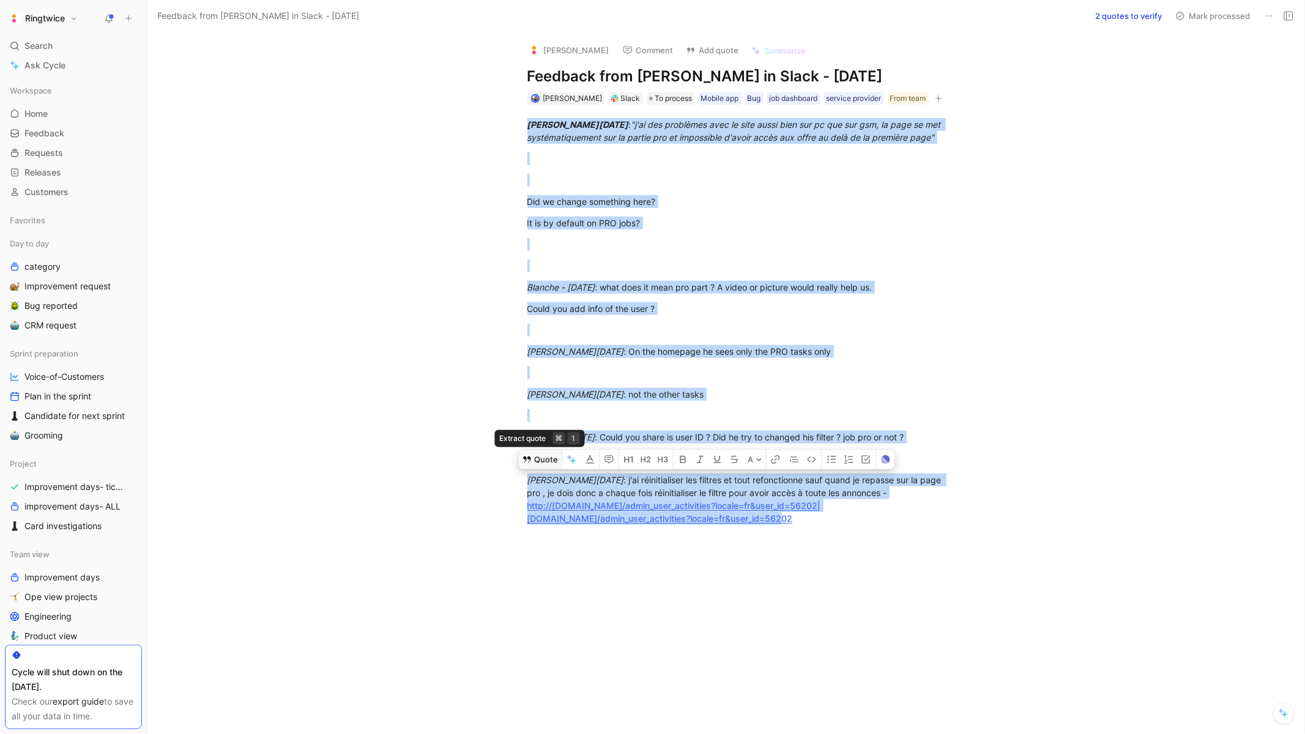
click at [544, 469] on button "Quote" at bounding box center [539, 460] width 43 height 20
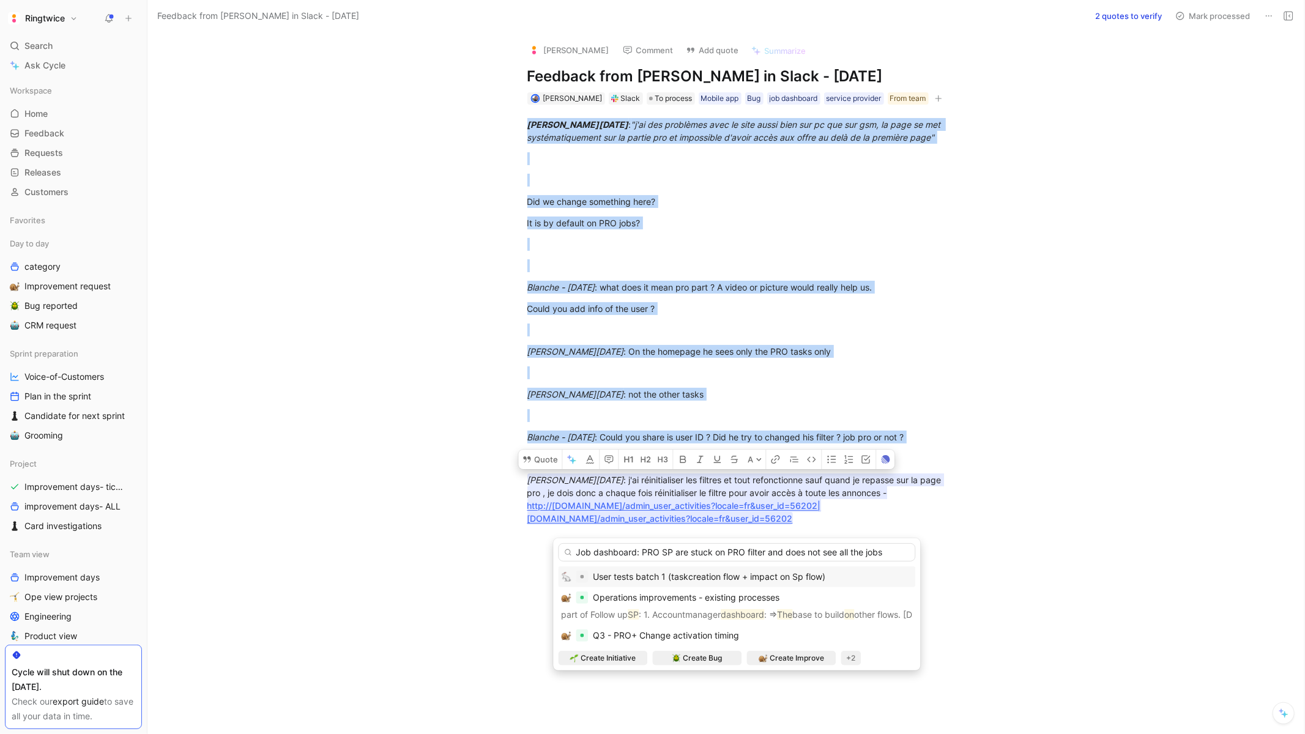
click at [711, 554] on input "Job dashboard: PRO SP are stuck on PRO filter and does not see all the jobs" at bounding box center [736, 552] width 357 height 18
click at [878, 552] on input "Job dashboard: PRO SP are stucked on PRO filter and does not see all the jobs" at bounding box center [736, 552] width 357 height 18
type input "Job dashboard: PRO SP are stucked on PRO filter and does not see all the jobs a…"
click at [686, 658] on span "Create Bug" at bounding box center [702, 658] width 39 height 12
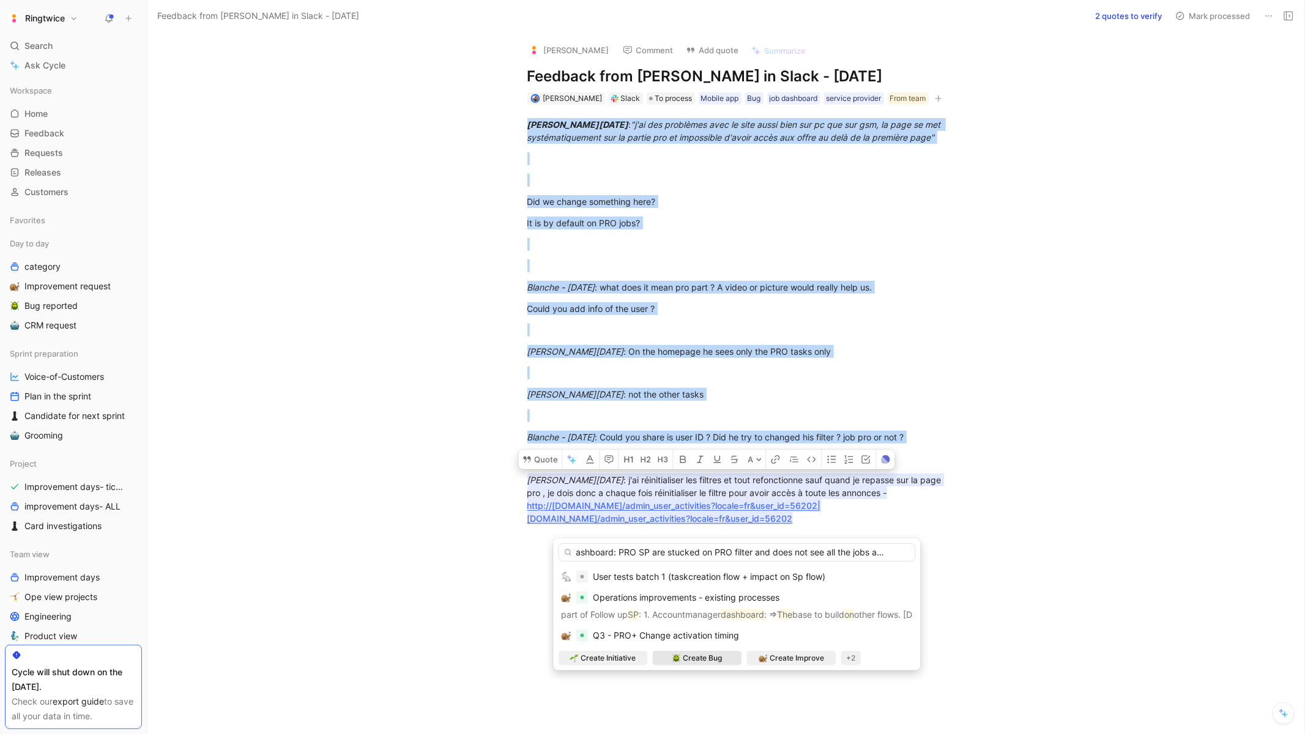
scroll to position [0, 0]
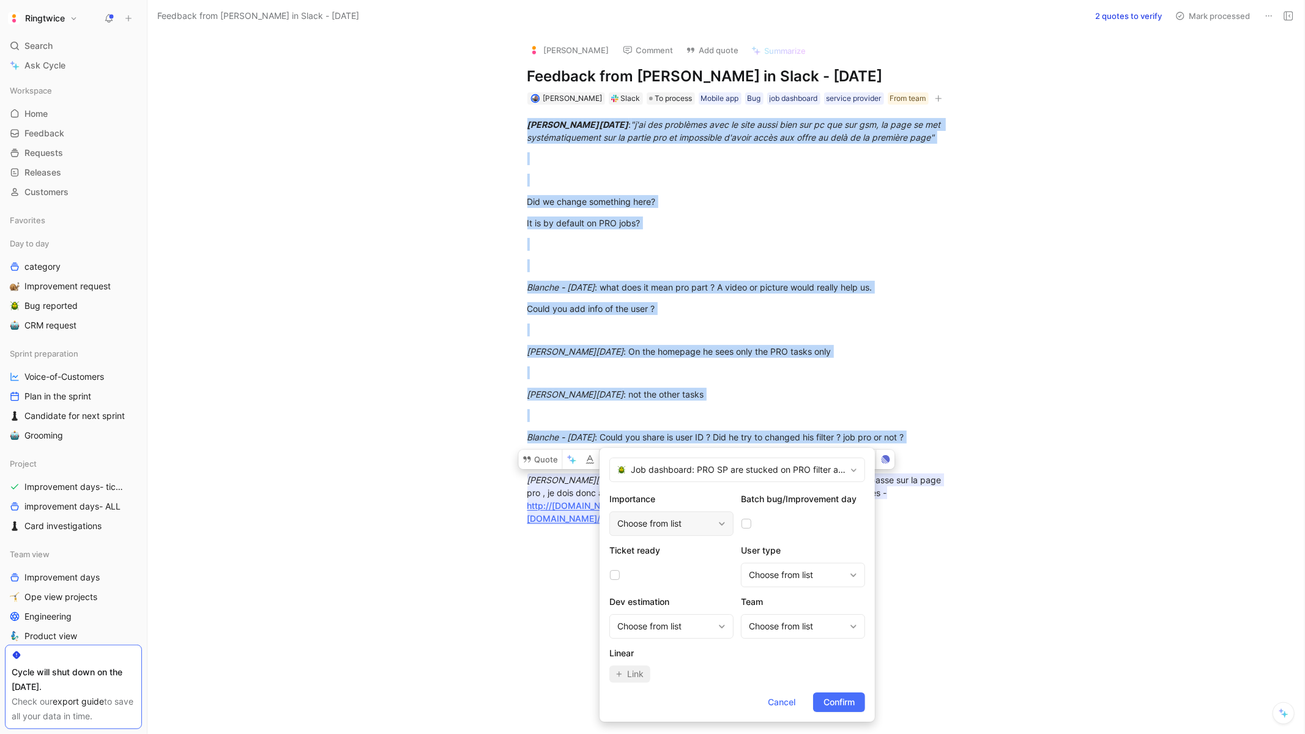
click at [683, 525] on div "Choose from list" at bounding box center [665, 523] width 96 height 15
click at [669, 593] on span "🔥🔥🔥 High" at bounding box center [656, 594] width 52 height 10
click at [774, 578] on div "Choose from list" at bounding box center [797, 575] width 96 height 15
click at [798, 650] on span "service provider" at bounding box center [793, 645] width 65 height 10
click at [672, 628] on div "Choose from list" at bounding box center [665, 626] width 96 height 15
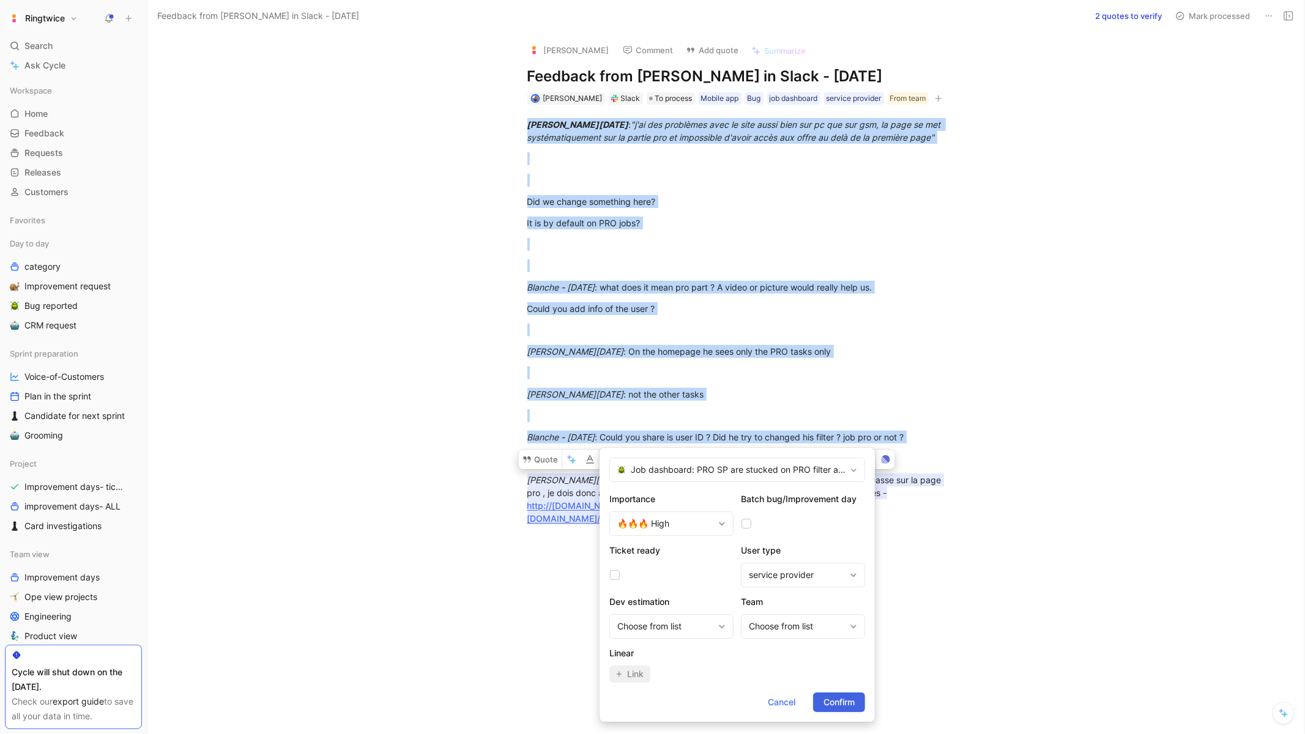
click at [832, 696] on span "Confirm" at bounding box center [839, 702] width 31 height 15
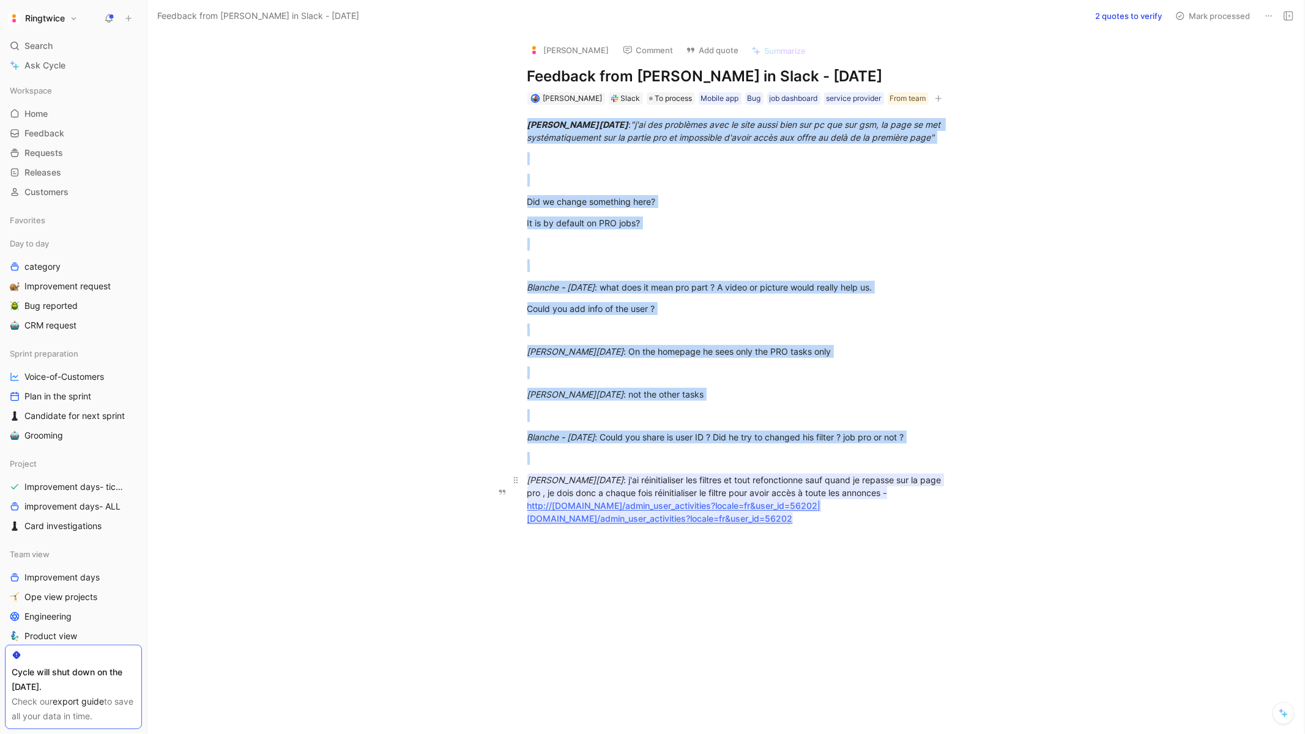
click at [606, 485] on em "Elisabeth - Mon Sep 08 2025" at bounding box center [575, 480] width 97 height 10
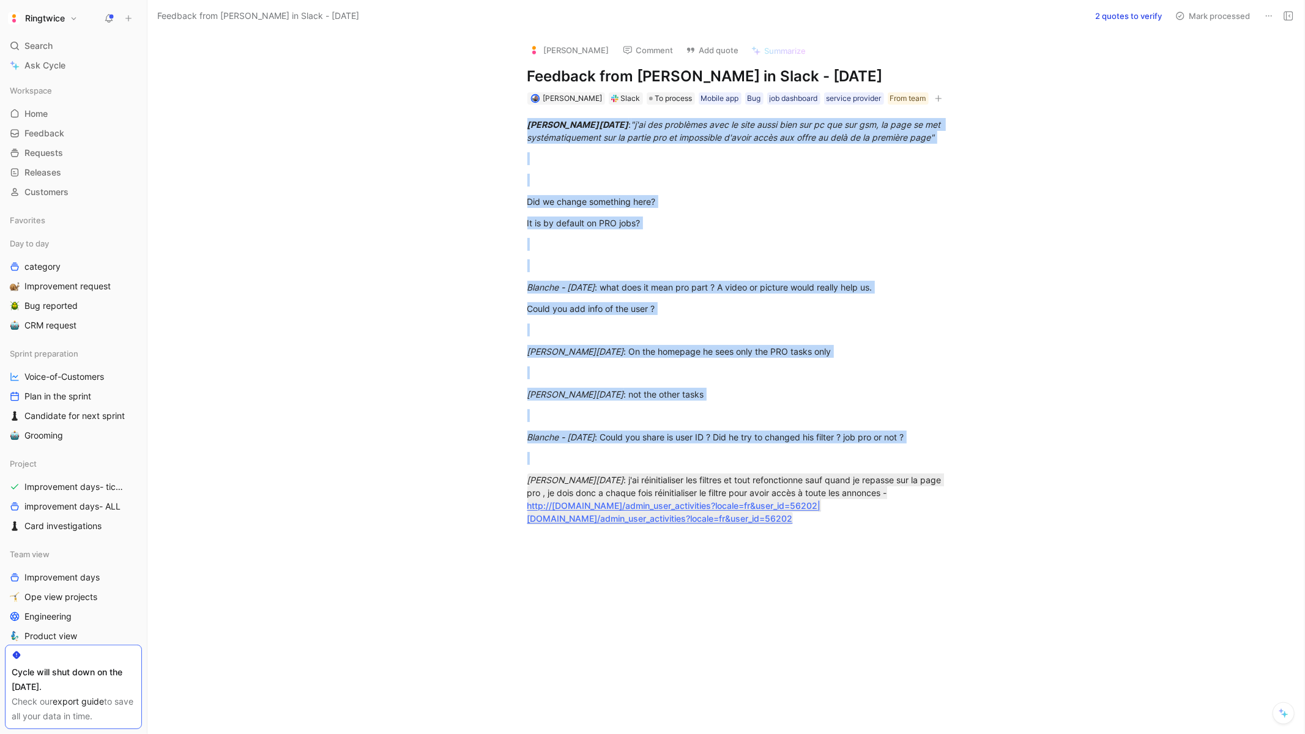
click at [1148, 15] on button "2 quotes to verify" at bounding box center [1129, 15] width 78 height 17
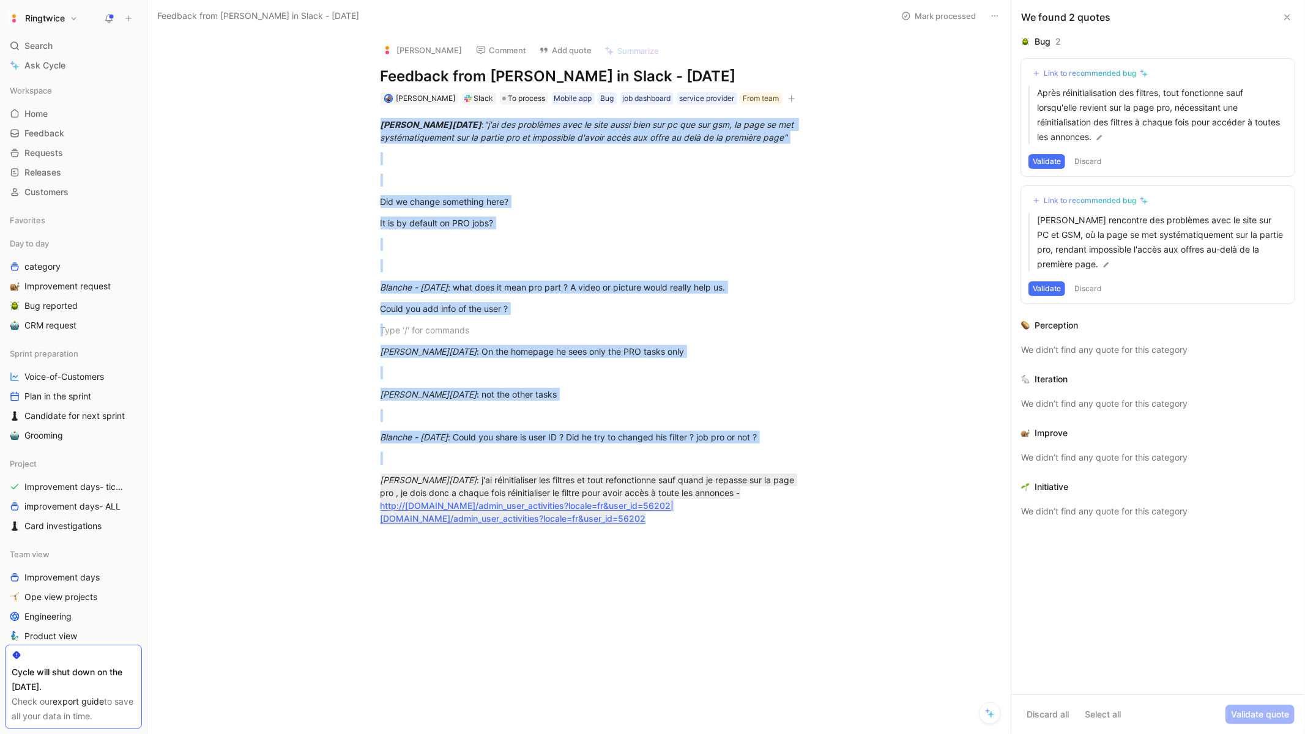
click at [882, 346] on div "Elisabeth - Fri Sep 05 2025 : "j'ai des problèmes avec le site aussi bien sur p…" at bounding box center [592, 332] width 838 height 455
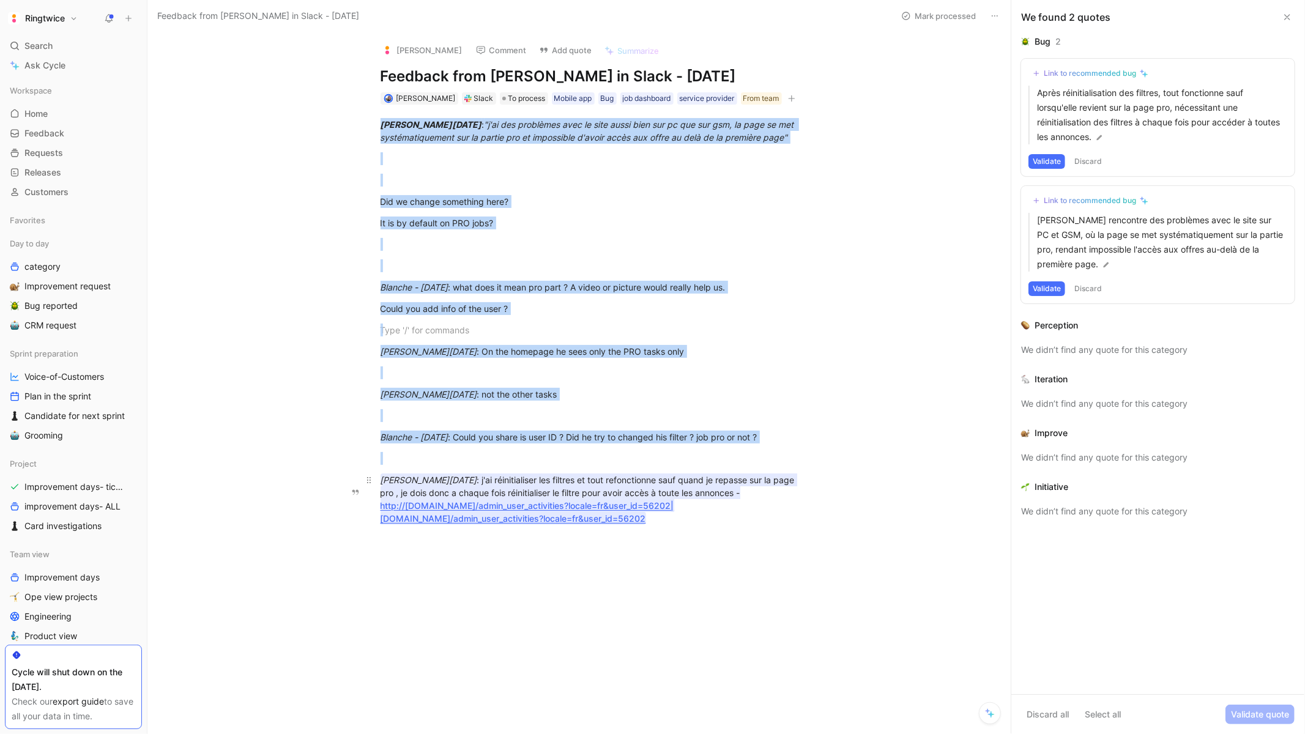
click at [766, 489] on mark "Elisabeth - Mon Sep 08 2025 : j'ai réinitialiser les filtres et tout refonction…" at bounding box center [589, 499] width 417 height 51
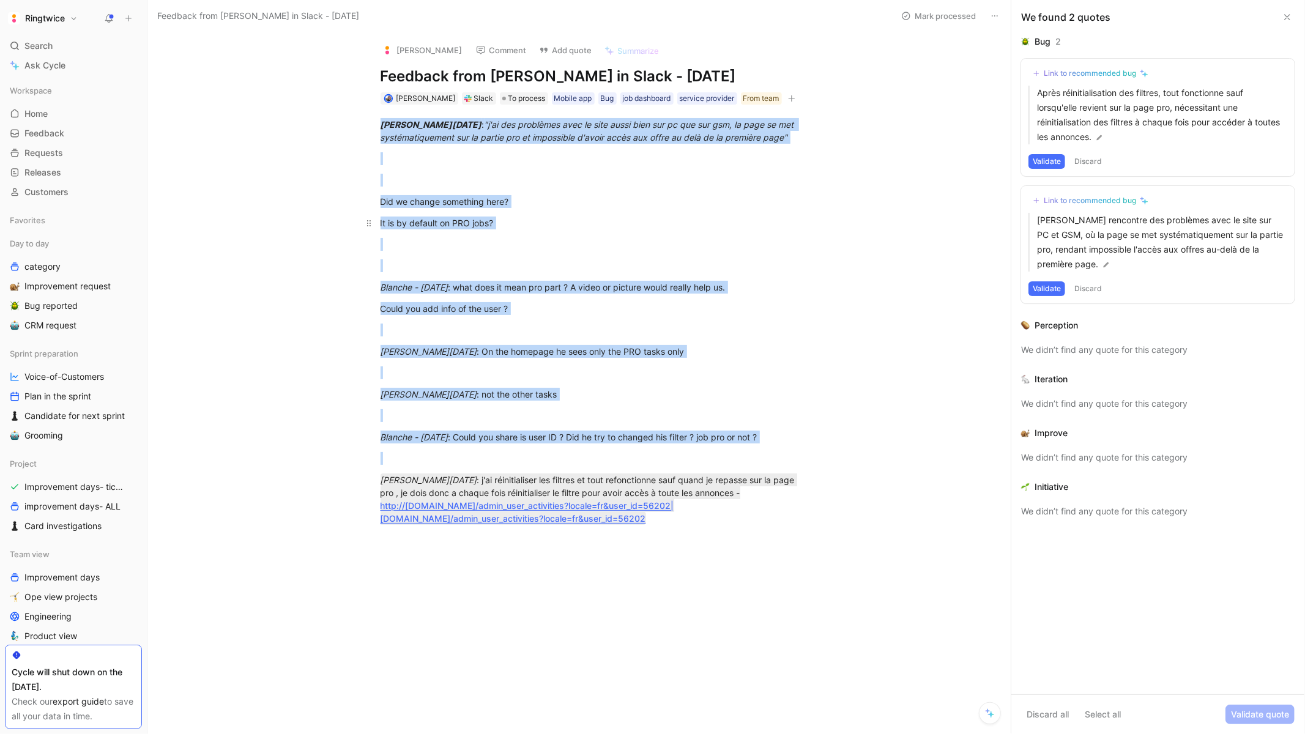
click at [799, 233] on p "It is by default on PRO jobs?" at bounding box center [592, 223] width 470 height 20
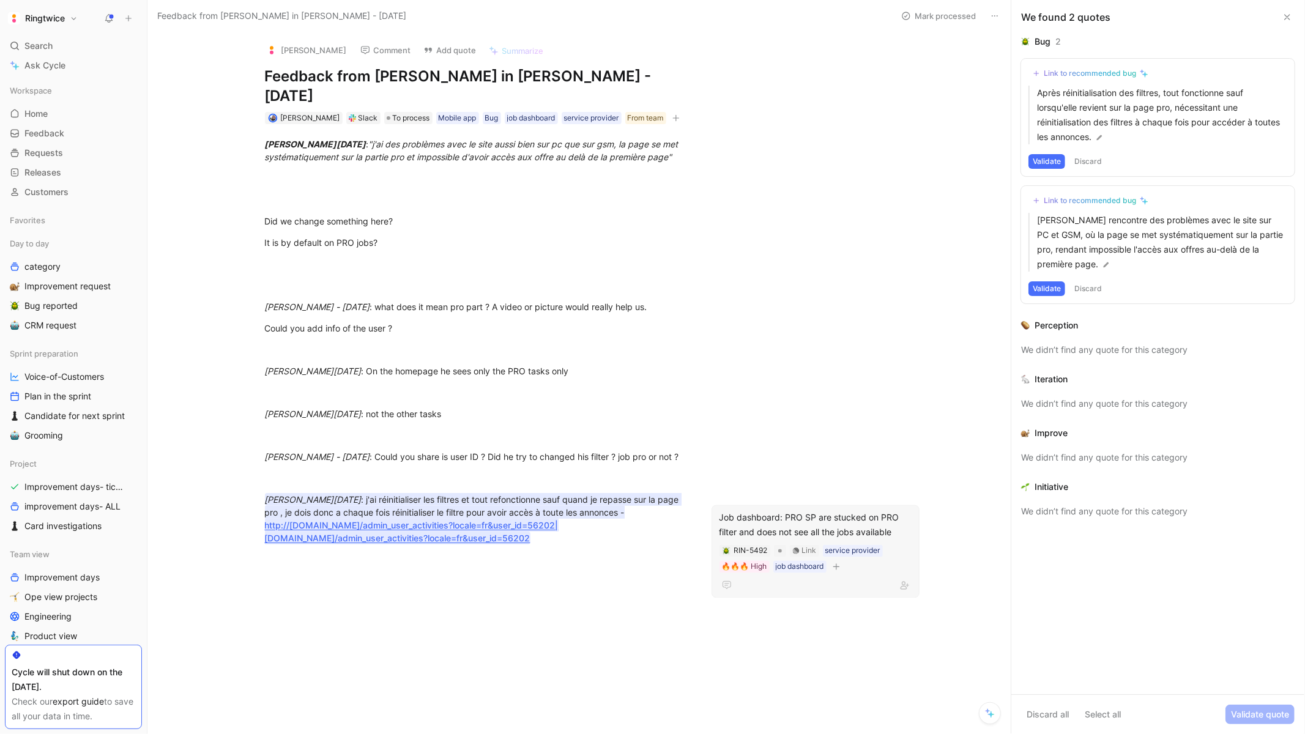
click at [768, 510] on div "Job dashboard: PRO SP are stucked on PRO filter and does not see all the jobs a…" at bounding box center [815, 524] width 192 height 29
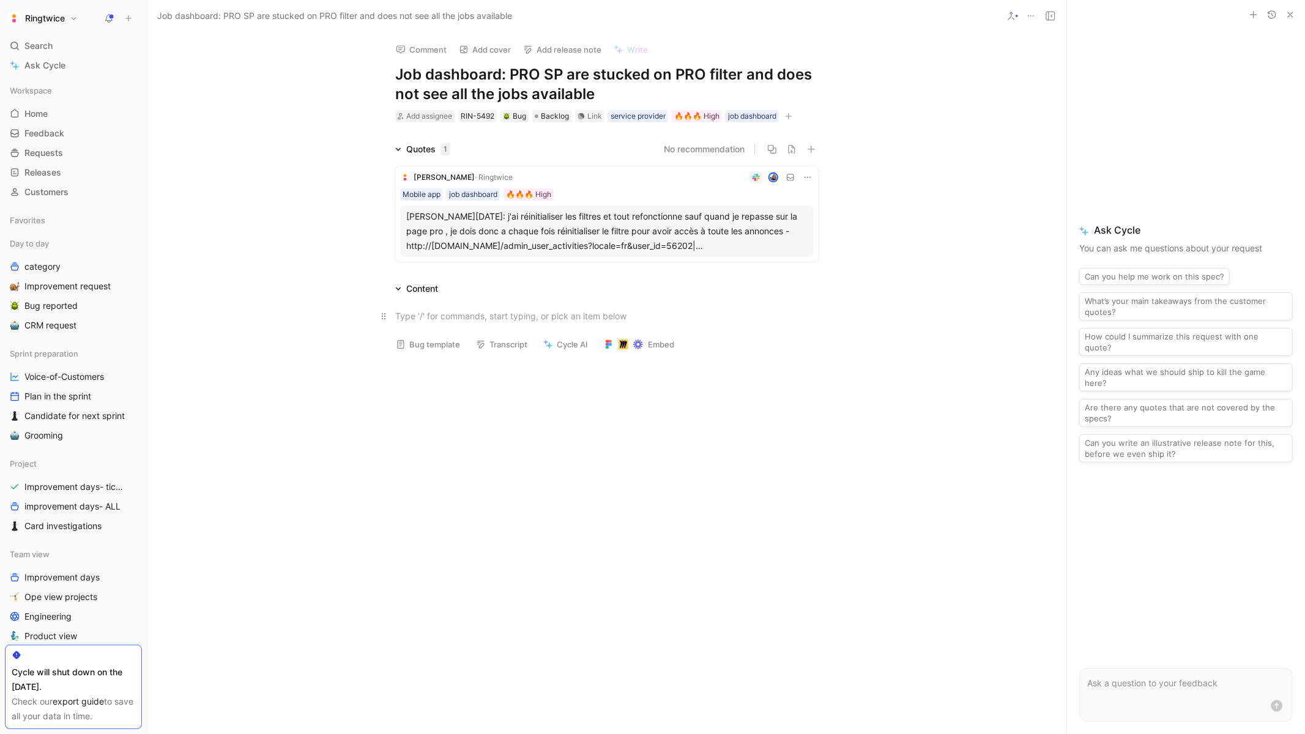
click at [441, 320] on div at bounding box center [606, 316] width 423 height 13
click at [417, 313] on div "What is the problem" at bounding box center [606, 316] width 423 height 13
click at [499, 317] on div "What is the problem" at bounding box center [606, 316] width 423 height 13
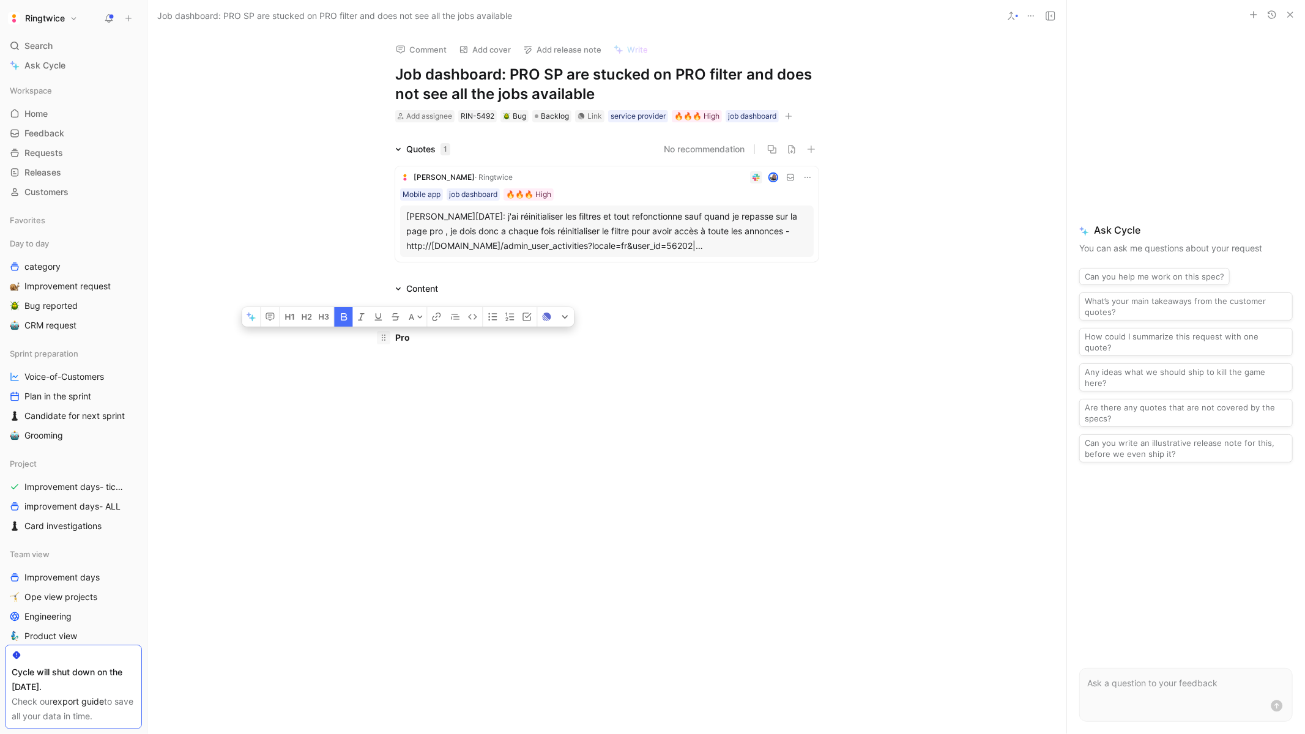
drag, startPoint x: 451, startPoint y: 335, endPoint x: 382, endPoint y: 335, distance: 69.1
click at [382, 335] on p "Pro" at bounding box center [607, 337] width 470 height 20
click at [441, 342] on div "Pro" at bounding box center [606, 337] width 423 height 13
click at [396, 338] on div "Pro Sp has b" at bounding box center [606, 337] width 423 height 13
click at [470, 335] on div "Pro Sp has b" at bounding box center [612, 335] width 411 height 13
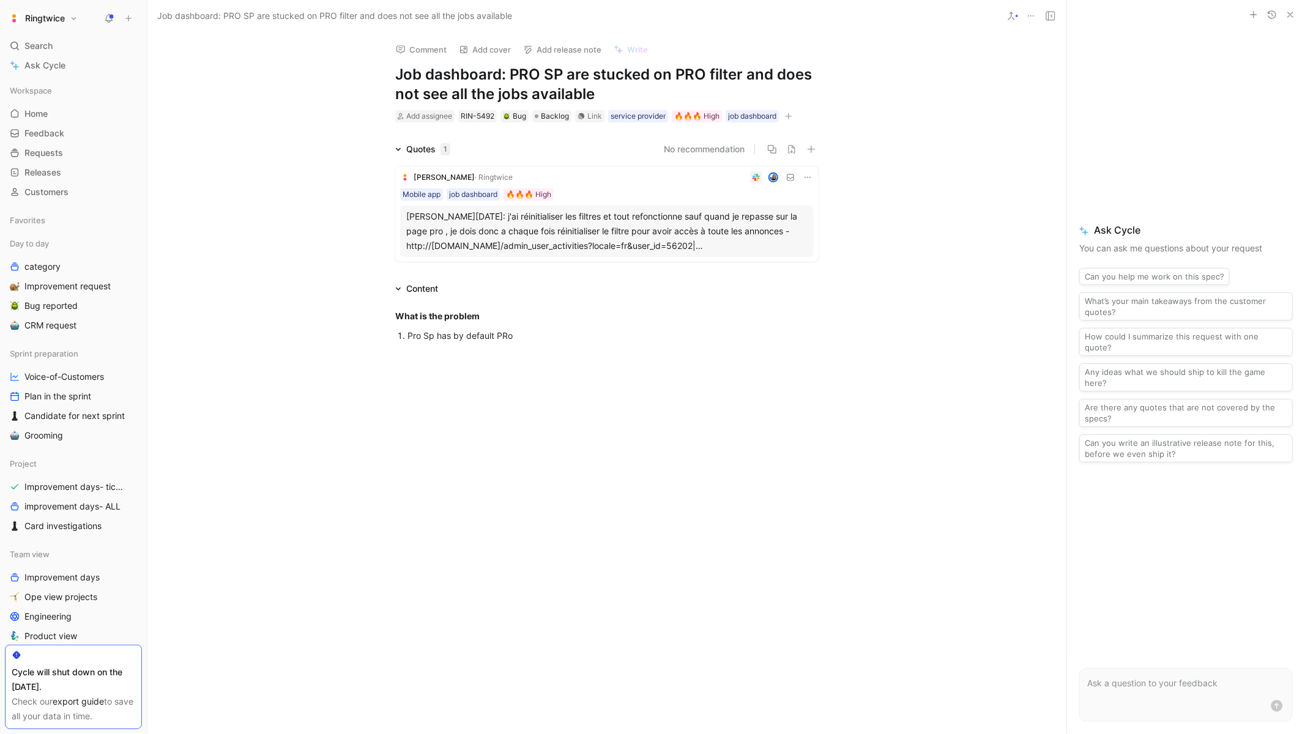
click at [496, 335] on div "Pro Sp has by default PRo" at bounding box center [612, 335] width 411 height 13
click at [548, 330] on div "Pro Sp has by default “PRo" at bounding box center [612, 335] width 411 height 13
click at [509, 333] on div "Pro Sp has by default “PRo task”" at bounding box center [612, 335] width 411 height 13
click at [551, 338] on div "Pro Sp has by default “Pro task”" at bounding box center [612, 335] width 411 height 13
click at [613, 339] on div "Pro Sp has by default “Pro task” filter activated" at bounding box center [612, 335] width 411 height 13
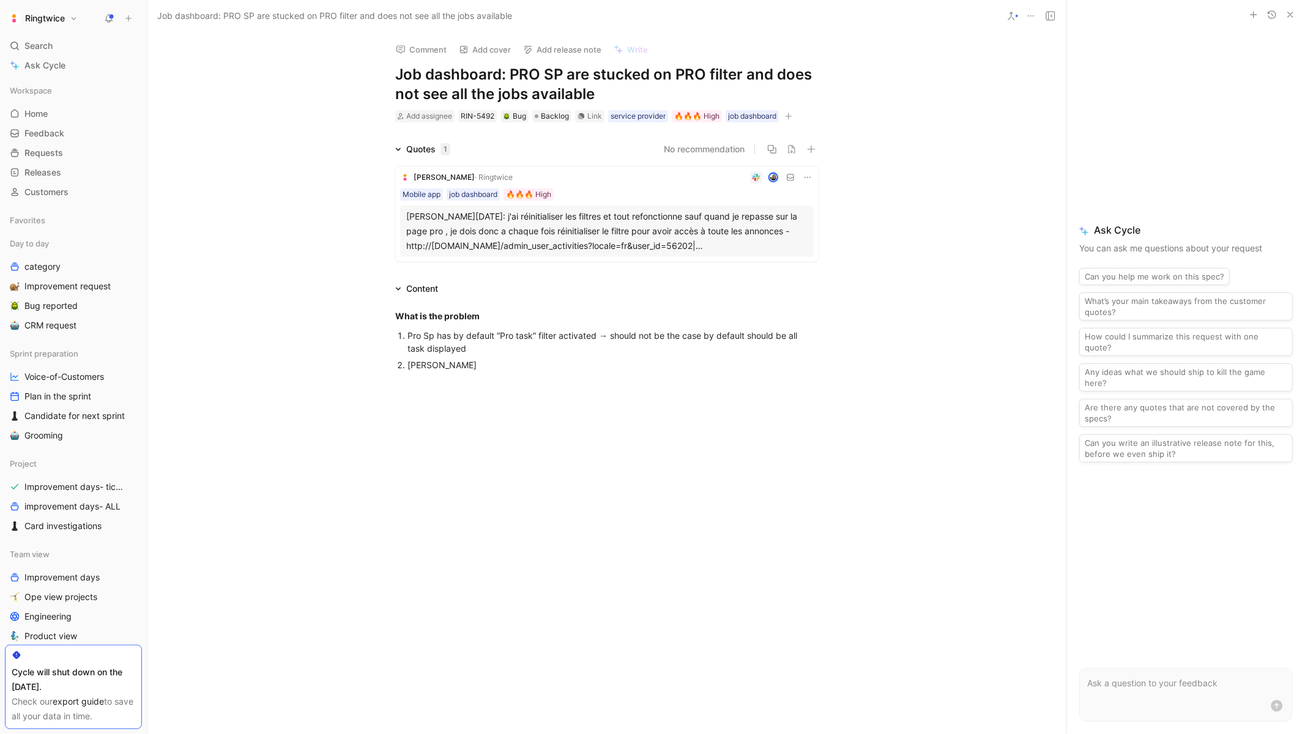
click at [452, 366] on div "Shen" at bounding box center [612, 365] width 411 height 13
click at [426, 362] on div "When pro changes" at bounding box center [612, 365] width 411 height 13
click at [504, 370] on div "When SP pro changes" at bounding box center [612, 365] width 411 height 13
click at [587, 365] on div "When SP pro changes his job filter to all → teh change apply but each time" at bounding box center [612, 365] width 411 height 13
click at [726, 370] on div "When SP pro changes his job filter to all → the change apply but each time" at bounding box center [612, 365] width 411 height 13
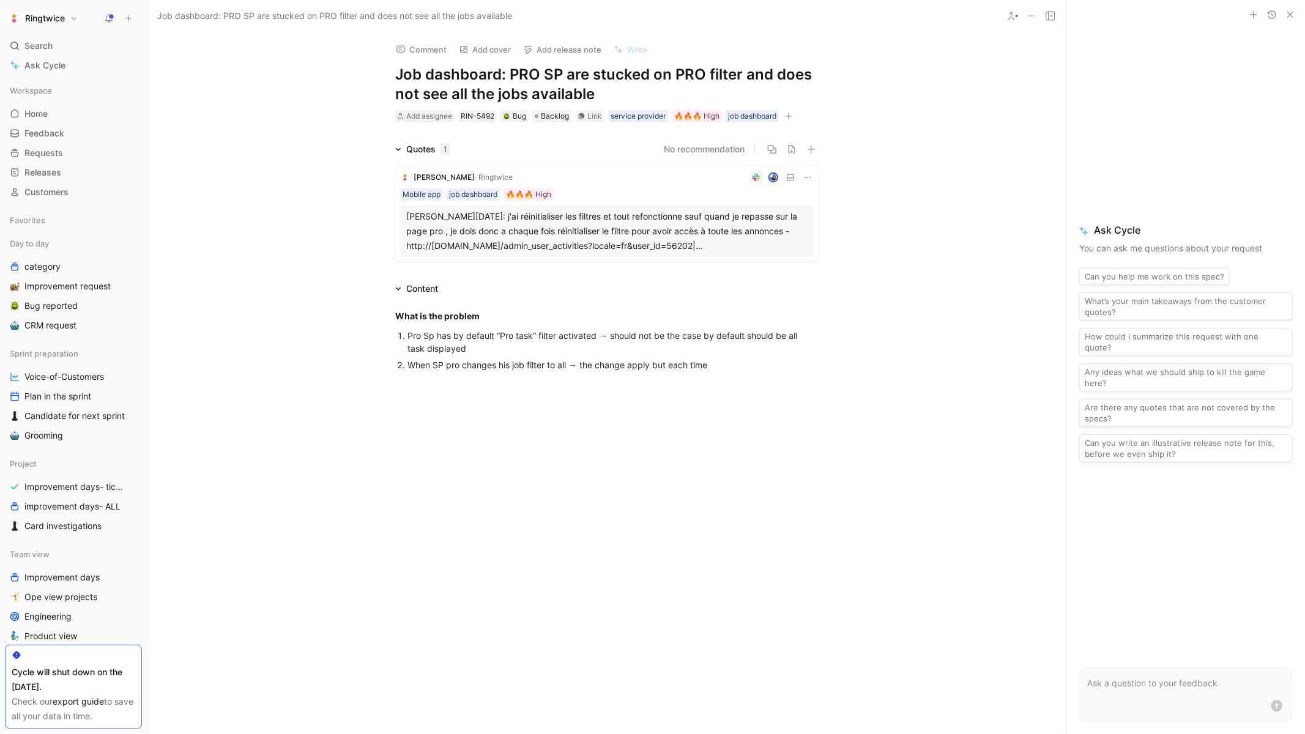
click at [652, 363] on div "When SP pro changes his job filter to all → the change apply but each time" at bounding box center [612, 365] width 411 height 13
click at [789, 364] on div "When SP pro changes his job filter to all → the change of filter is applied y b…" at bounding box center [612, 365] width 411 height 13
click at [709, 365] on div "When SP pro changes his job filter to all → the change of filter is applied y b…" at bounding box center [612, 365] width 411 height 13
click at [771, 366] on div "When SP pro changes his job filter to all → the change of filter is applied but…" at bounding box center [612, 365] width 411 height 13
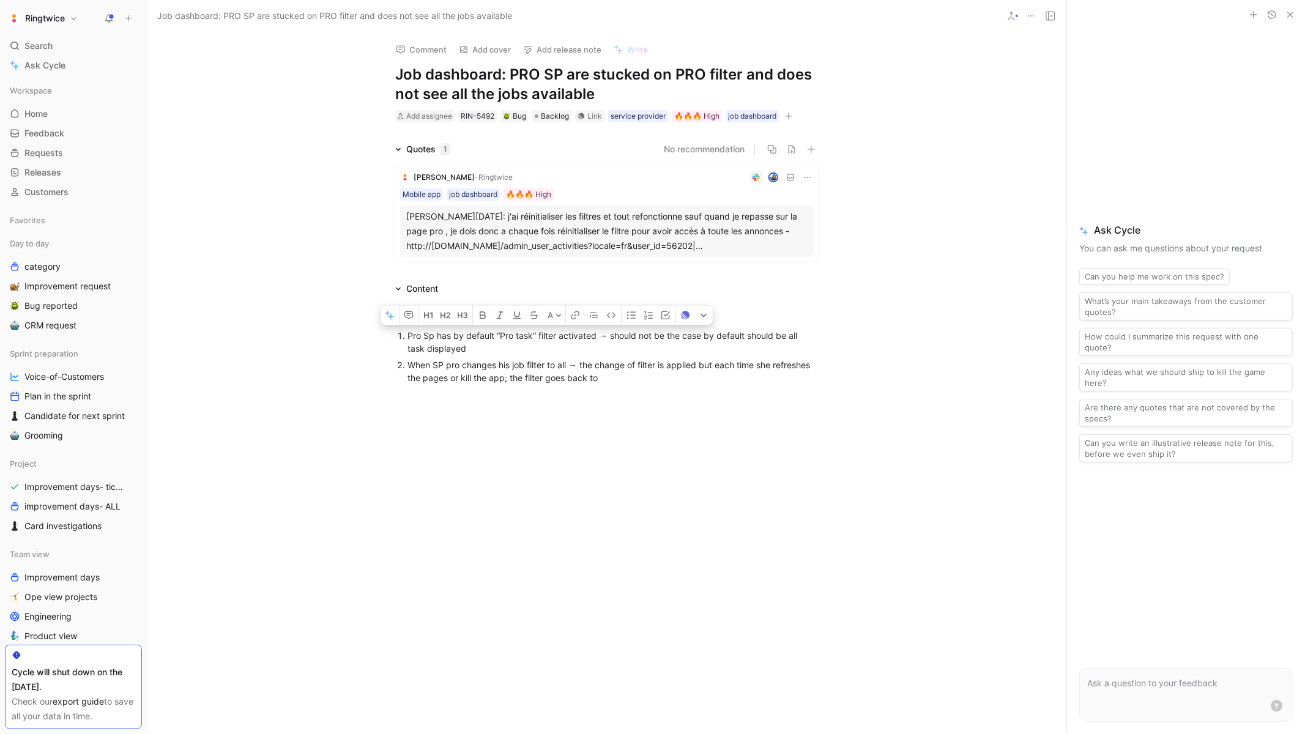
drag, startPoint x: 496, startPoint y: 337, endPoint x: 597, endPoint y: 333, distance: 101.0
click at [597, 333] on div "Pro Sp has by default “Pro task” filter activated → should not be the case by d…" at bounding box center [612, 342] width 411 height 26
copy div "“Pro task” filter activated"
click at [611, 377] on div "When SP pro changes his job filter to all → the change of filter is applied but…" at bounding box center [612, 372] width 411 height 26
click at [477, 412] on div "Reproduced" at bounding box center [606, 418] width 423 height 13
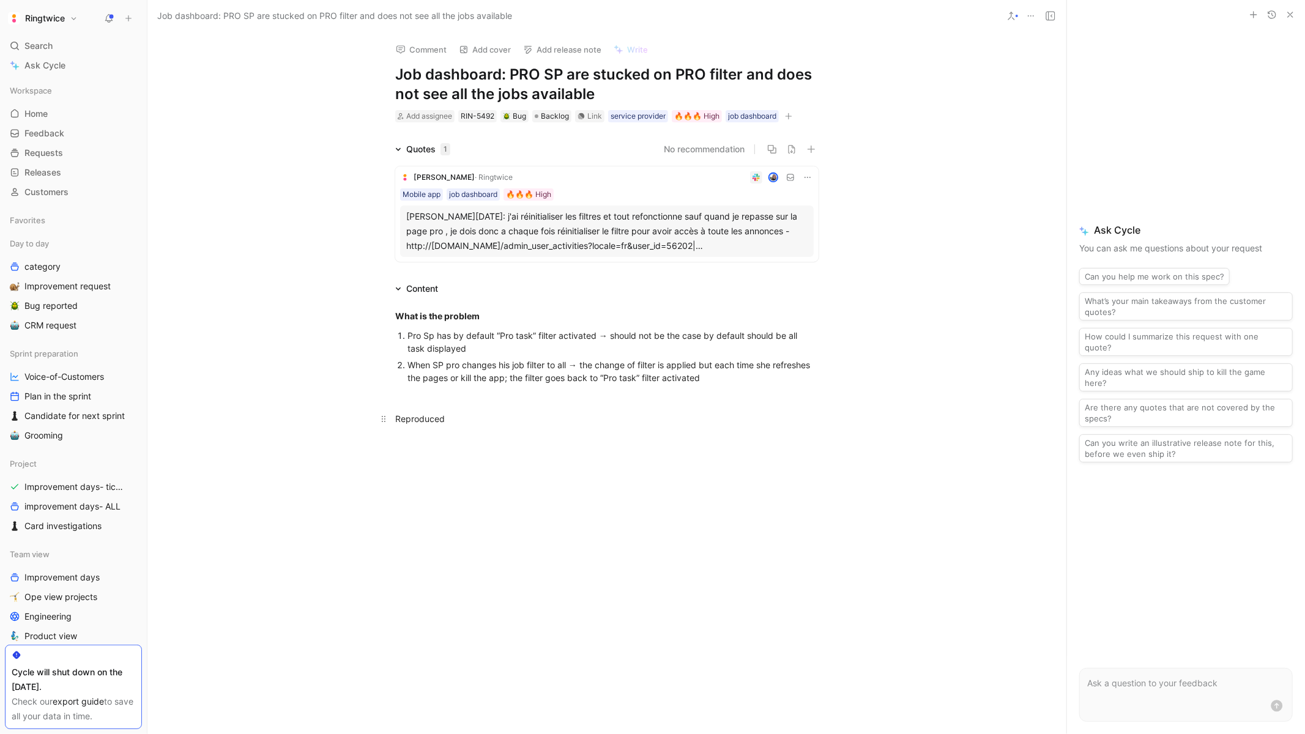
click at [477, 412] on div "Reproduced" at bounding box center [606, 418] width 423 height 13
click at [487, 421] on div "Reproduced" at bounding box center [606, 418] width 423 height 13
click at [427, 437] on strong "Yes wih" at bounding box center [411, 440] width 32 height 10
click at [718, 369] on div "When SP pro changes his job filter to all → the change of filter is applied but…" at bounding box center [612, 372] width 411 height 26
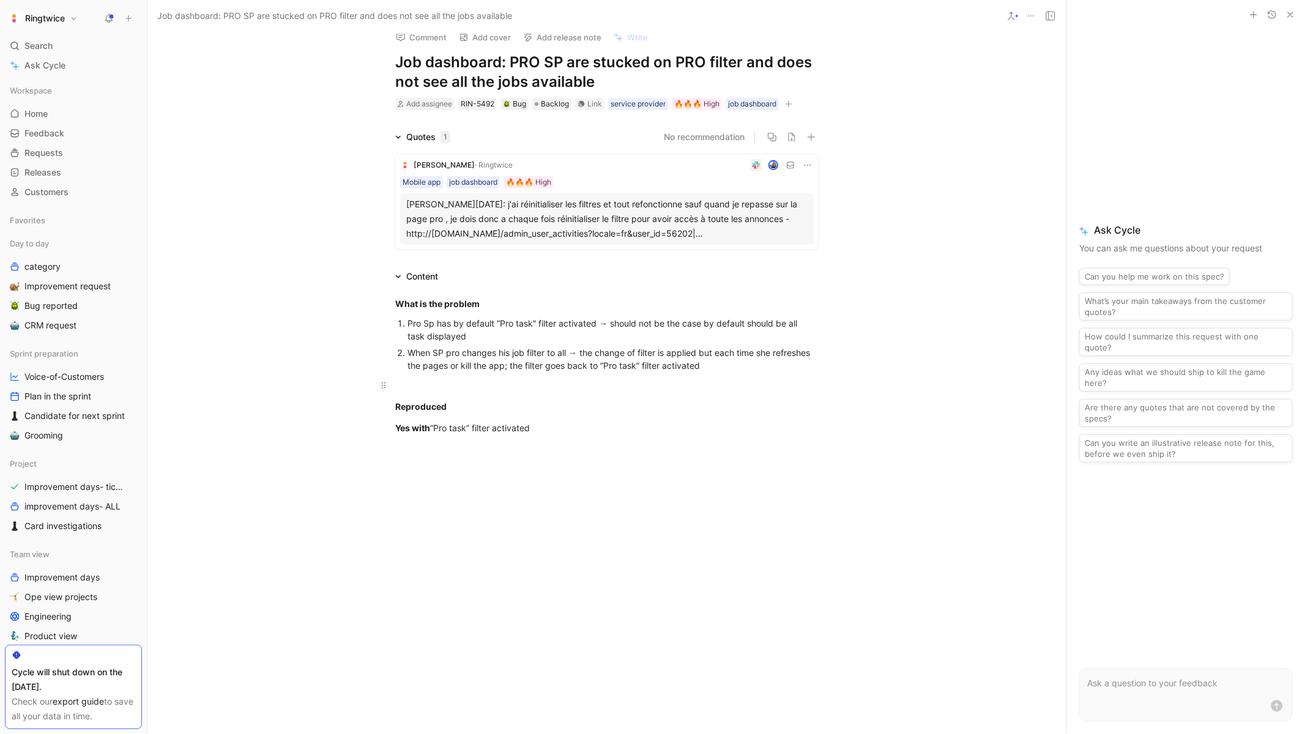
scroll to position [14, 0]
click at [631, 420] on div "Yes with “Pro task” filter activated" at bounding box center [606, 426] width 423 height 13
click at [464, 404] on div "Reproduced" at bounding box center [606, 404] width 423 height 13
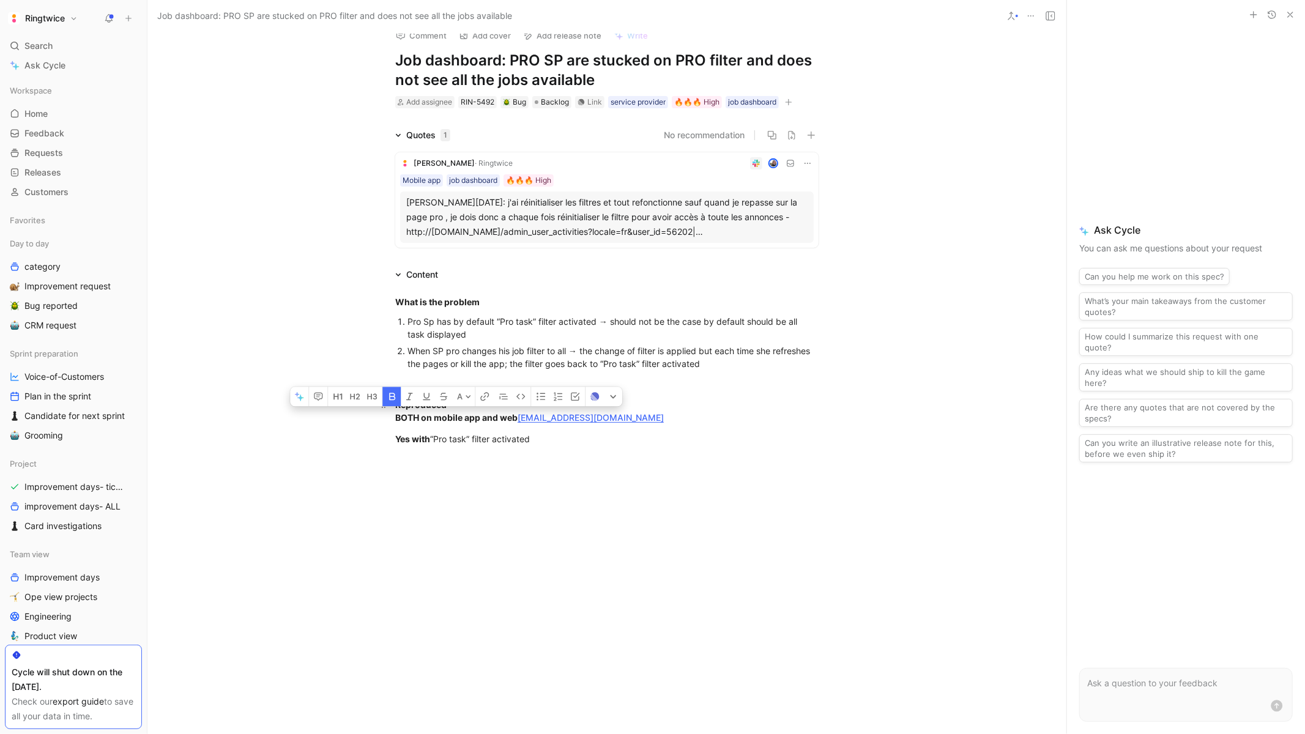
drag, startPoint x: 471, startPoint y: 418, endPoint x: 391, endPoint y: 415, distance: 80.2
click at [391, 415] on p "Reproduced BOTH on mobile app and web lauranesp@ringtwice.com" at bounding box center [607, 411] width 470 height 33
click at [507, 470] on div at bounding box center [606, 569] width 919 height 220
click at [551, 462] on div at bounding box center [606, 569] width 919 height 220
click at [749, 390] on p at bounding box center [607, 383] width 470 height 20
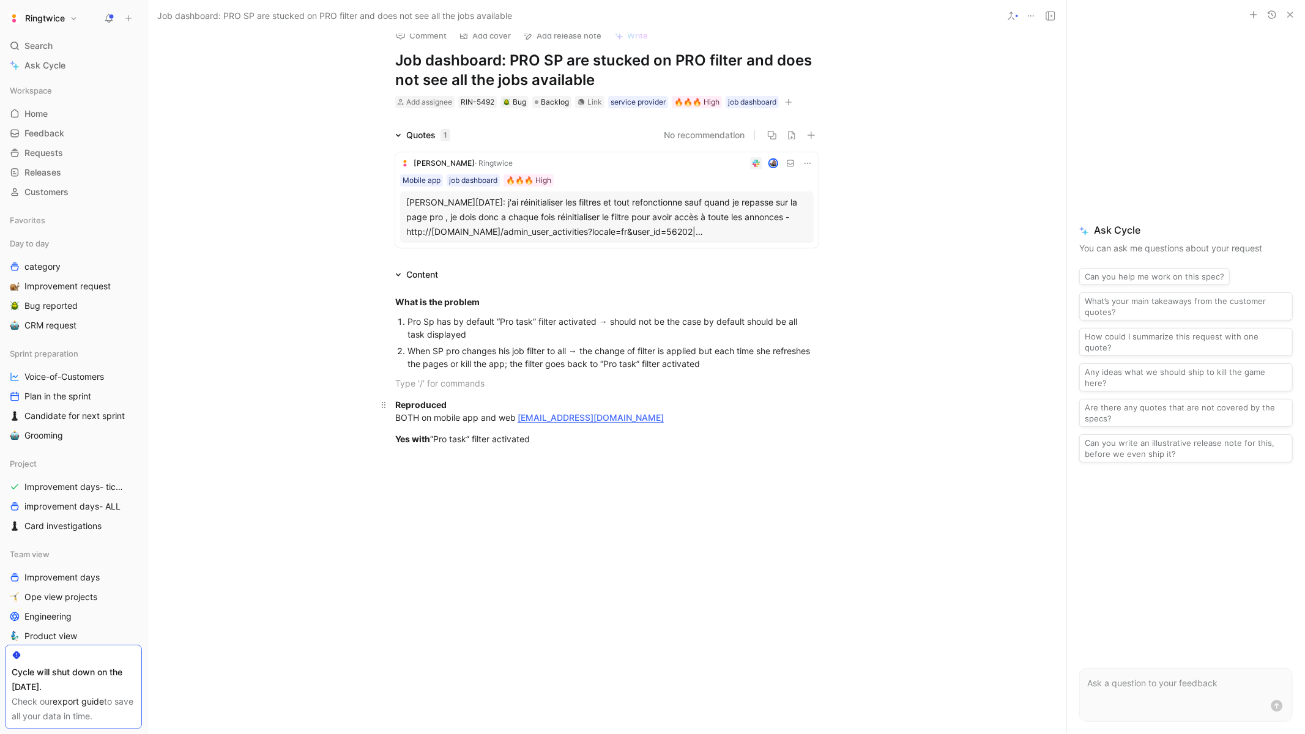
click at [699, 418] on div "Reproduced BOTH on mobile app and web lauranesp@ringtwice.com" at bounding box center [606, 411] width 423 height 26
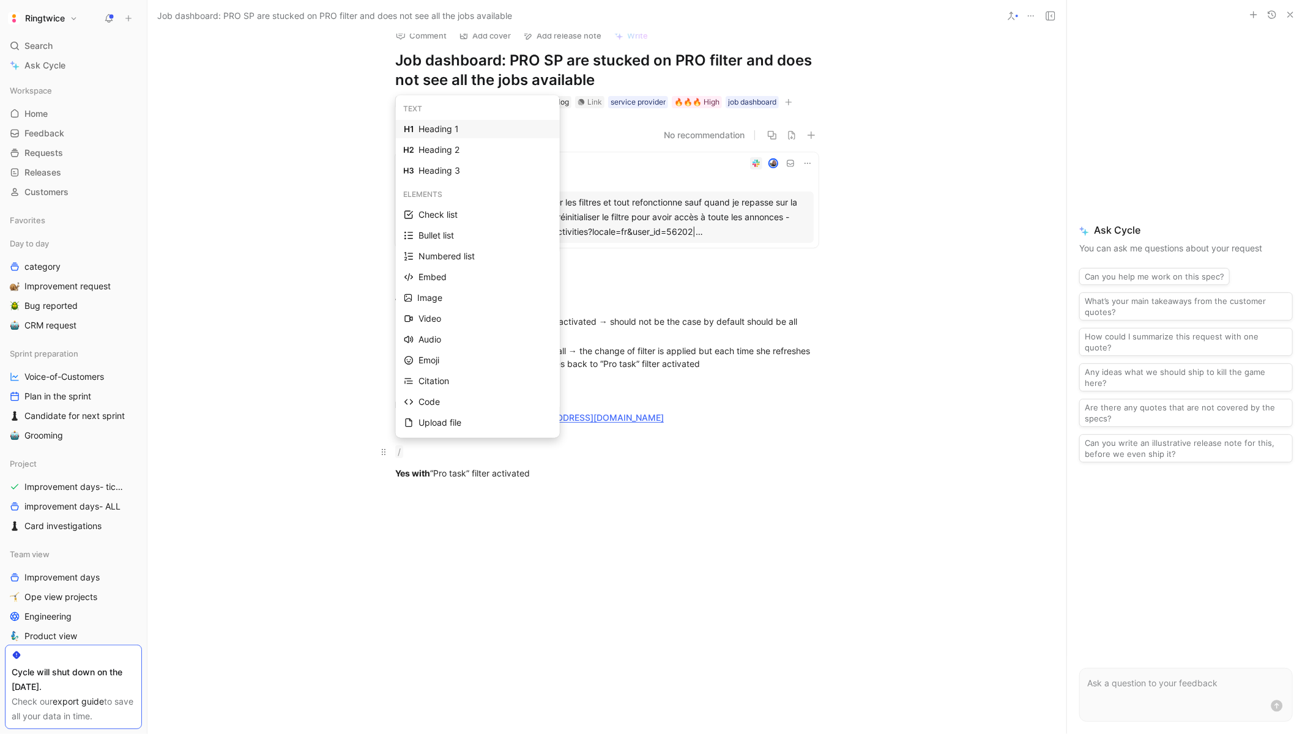
click at [416, 449] on div "/" at bounding box center [606, 451] width 423 height 13
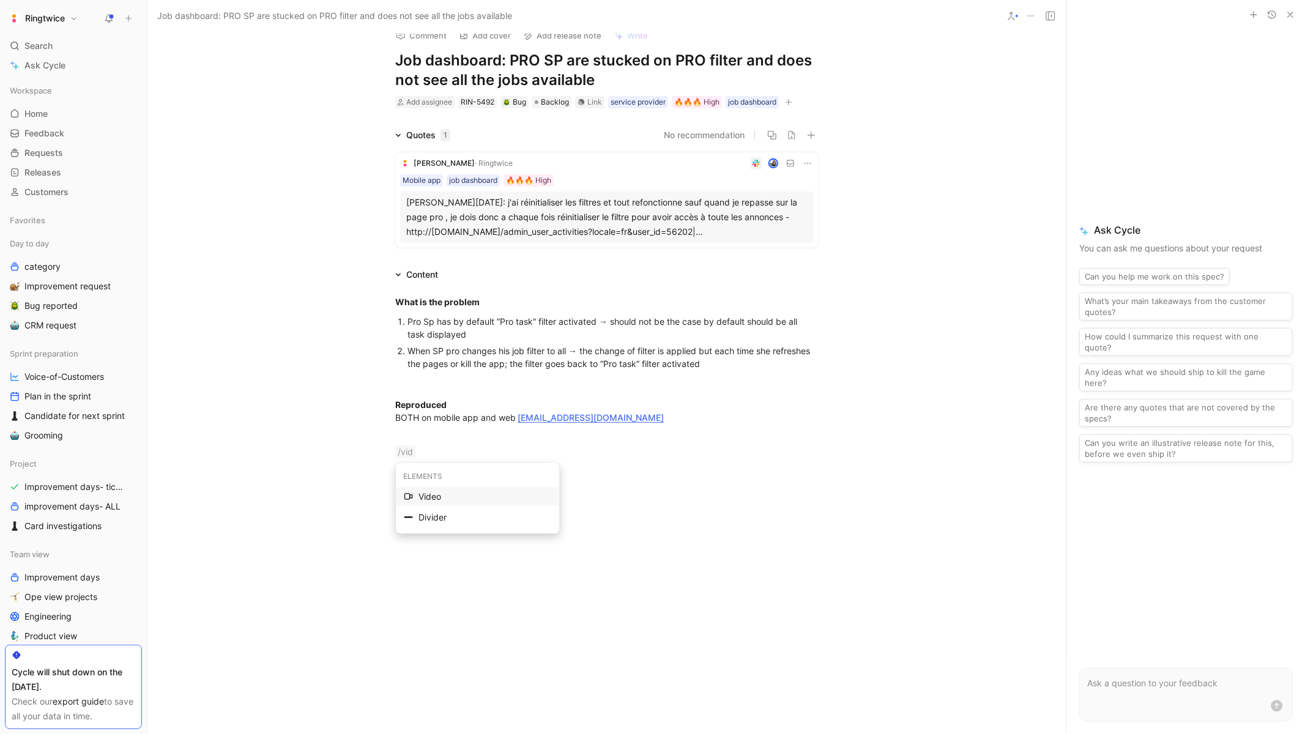
click at [441, 493] on div "Video" at bounding box center [484, 496] width 133 height 15
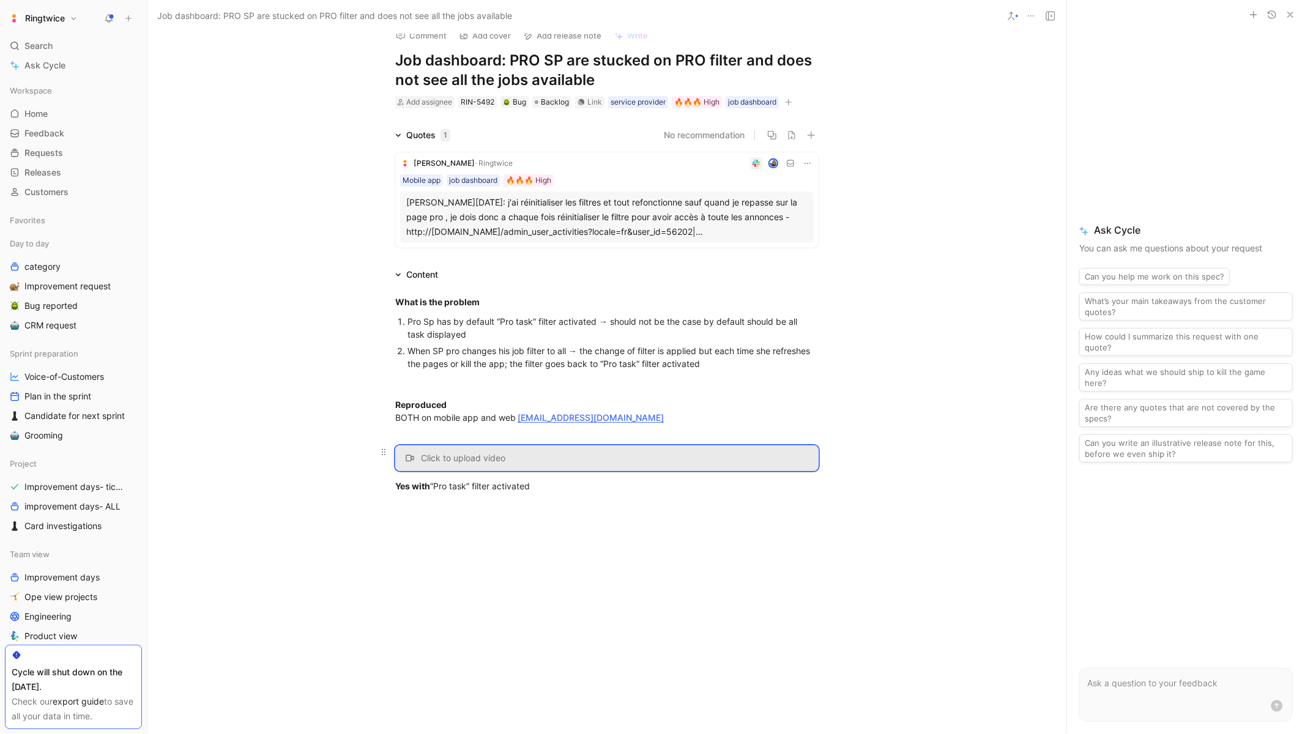
click at [489, 454] on span "Click to upload video" at bounding box center [463, 458] width 84 height 11
click at [478, 532] on div "Click or drop here to upload MOV, MP4 · Maximum size: 100 MB" at bounding box center [518, 515] width 225 height 53
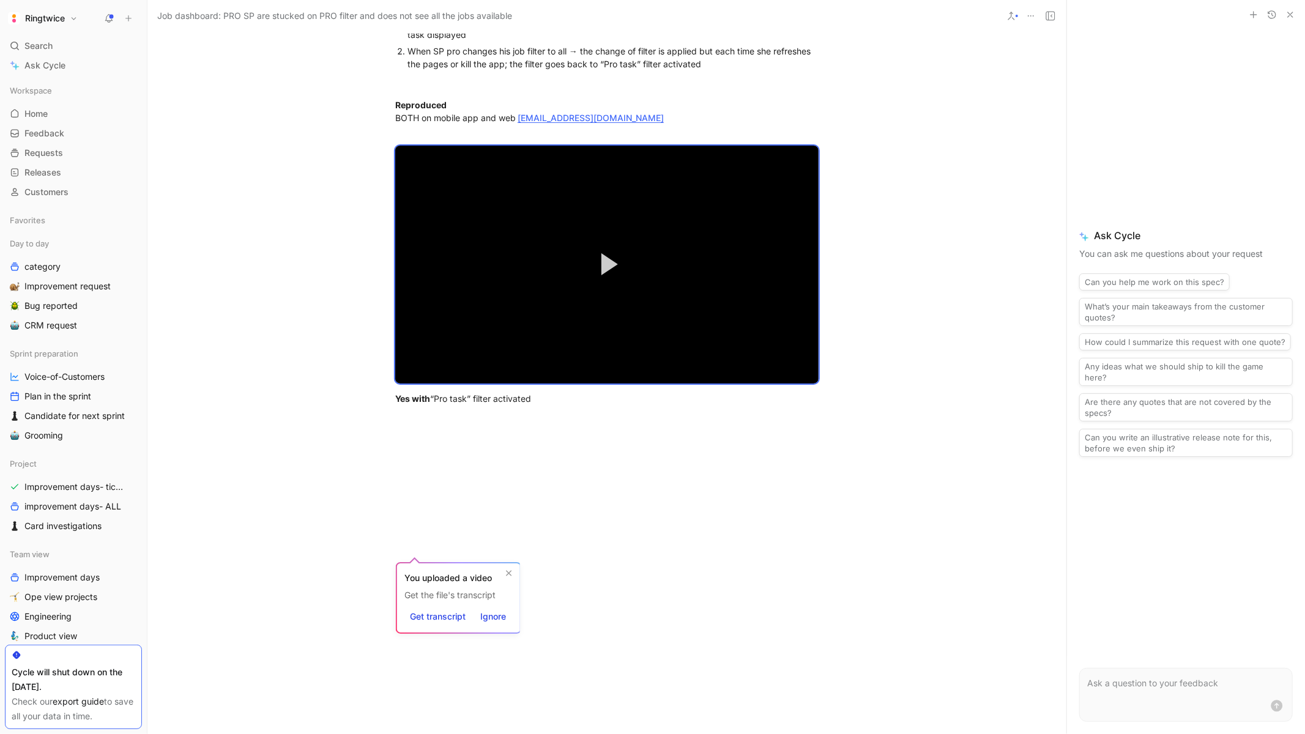
scroll to position [335, 0]
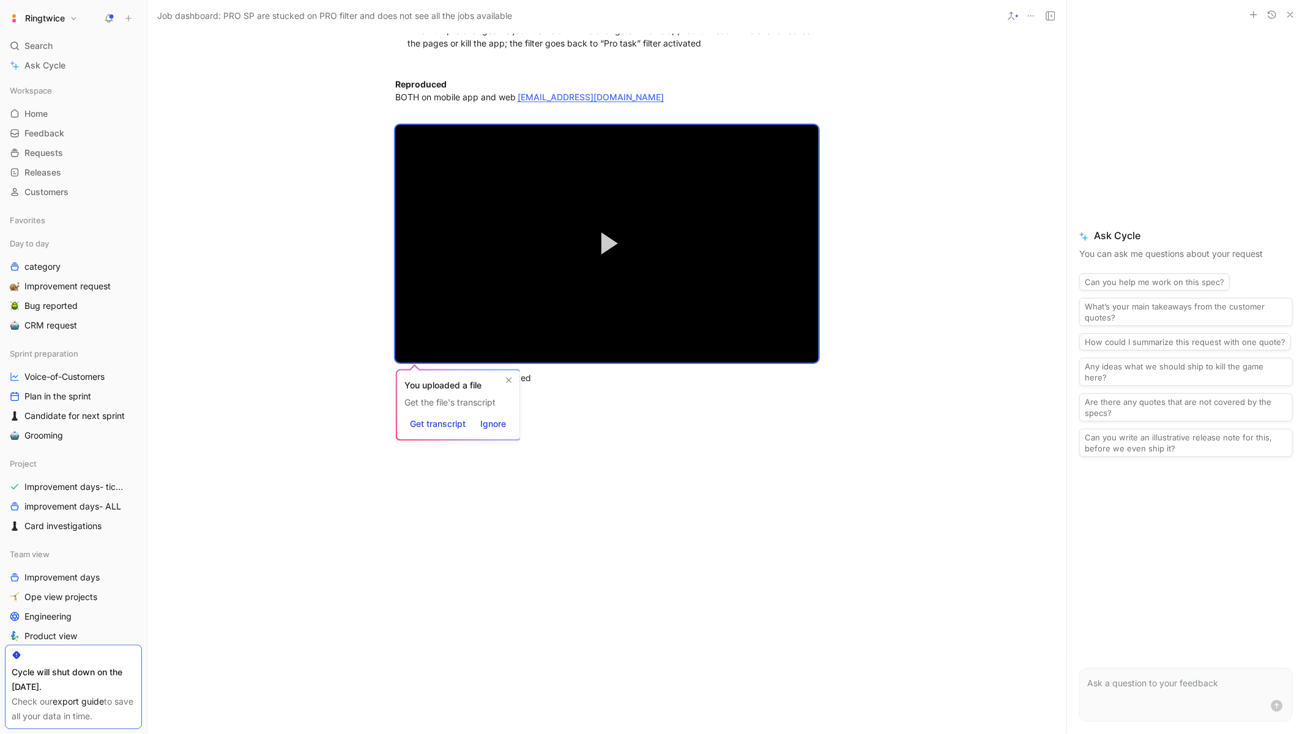
click at [618, 483] on div at bounding box center [606, 508] width 919 height 220
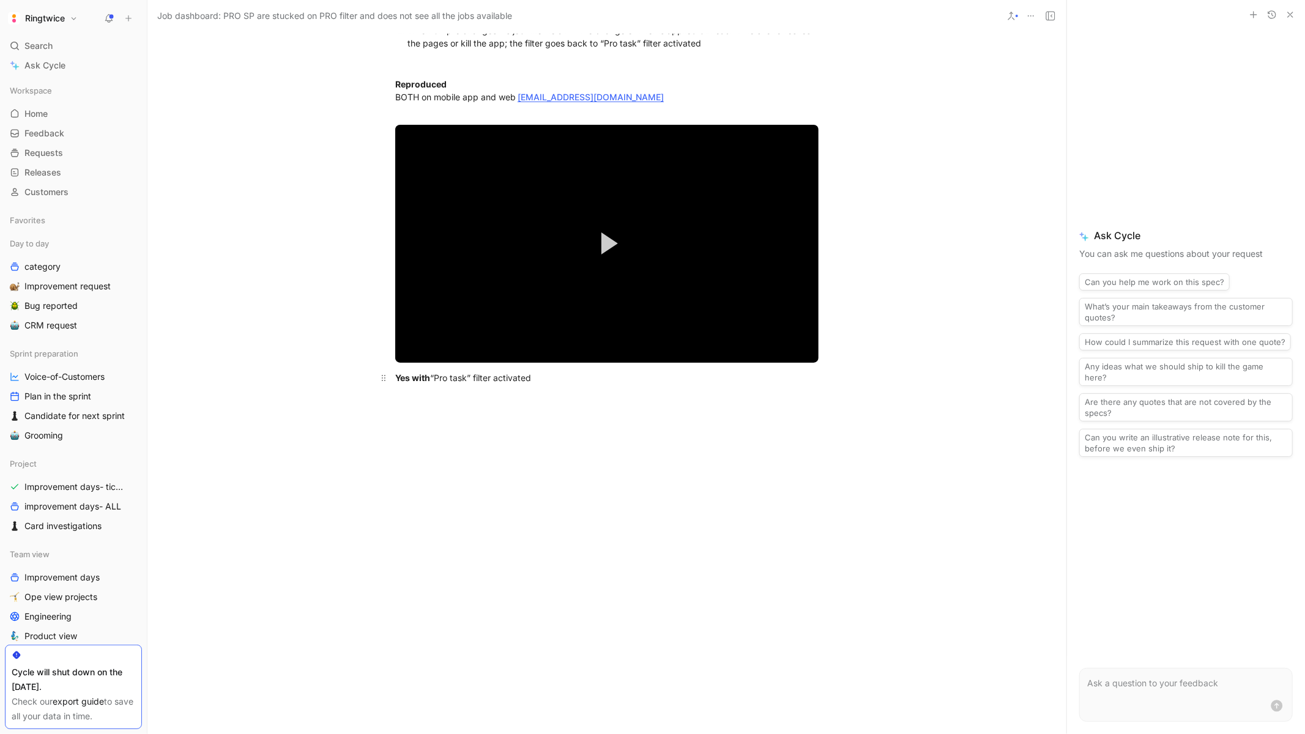
click at [395, 377] on strong "Yes with" at bounding box center [412, 378] width 35 height 10
click at [417, 378] on strong "Yes with" at bounding box center [412, 378] width 35 height 10
click at [422, 420] on div "Video" at bounding box center [484, 422] width 133 height 15
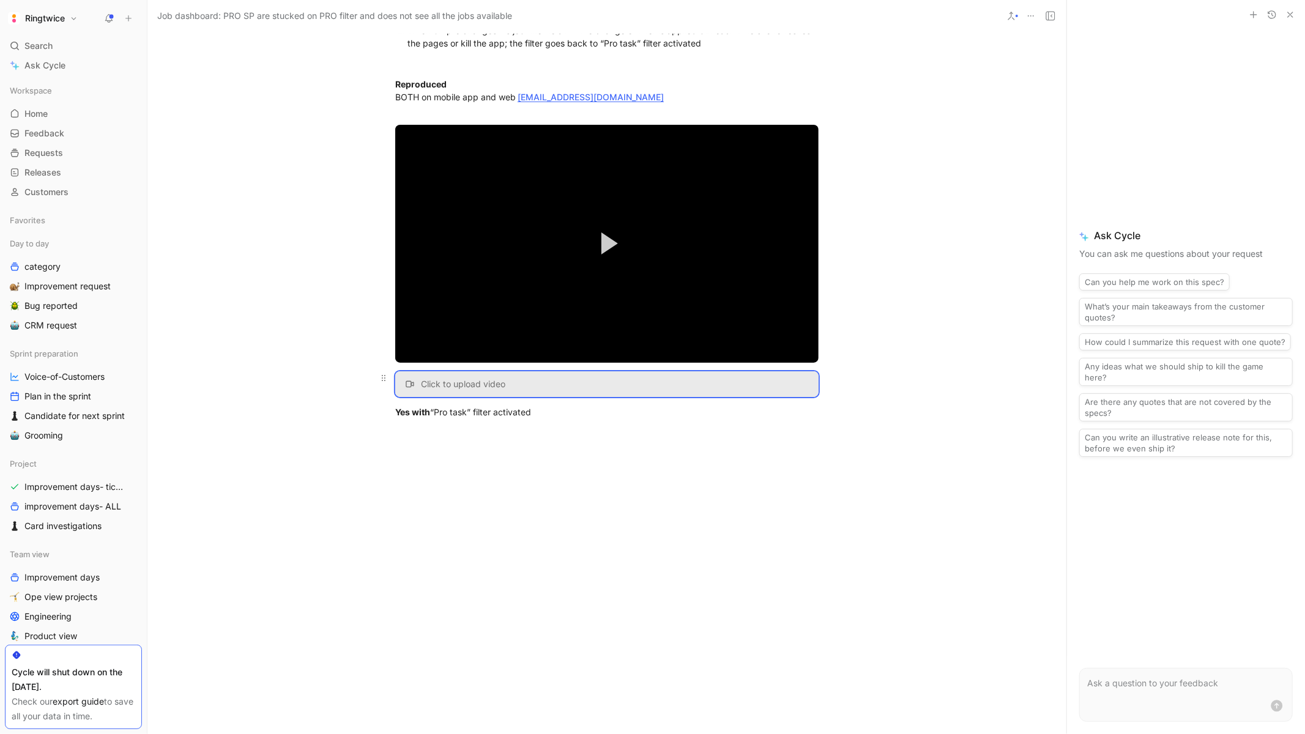
click at [520, 385] on button "Click to upload video" at bounding box center [606, 384] width 423 height 26
click at [511, 455] on div "Click or drop here to upload MOV, MP4 · Maximum size: 100 MB" at bounding box center [518, 441] width 225 height 53
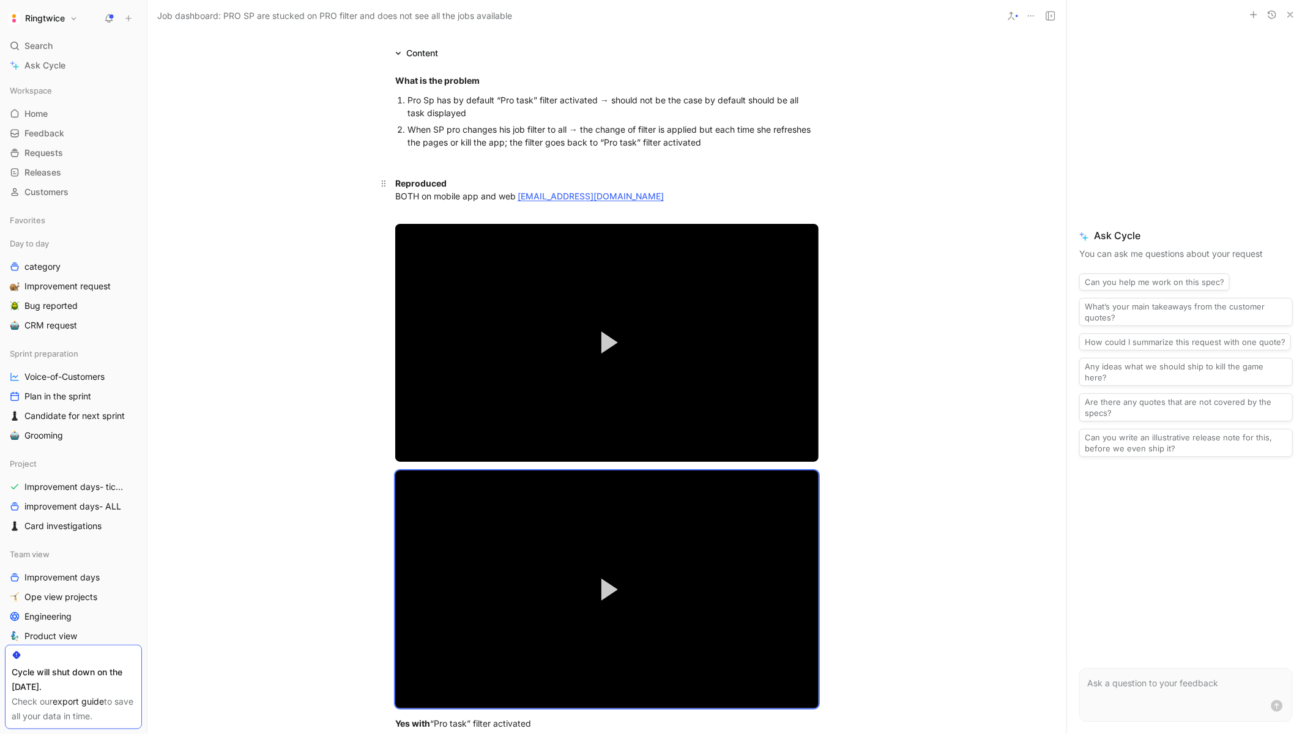
scroll to position [239, 0]
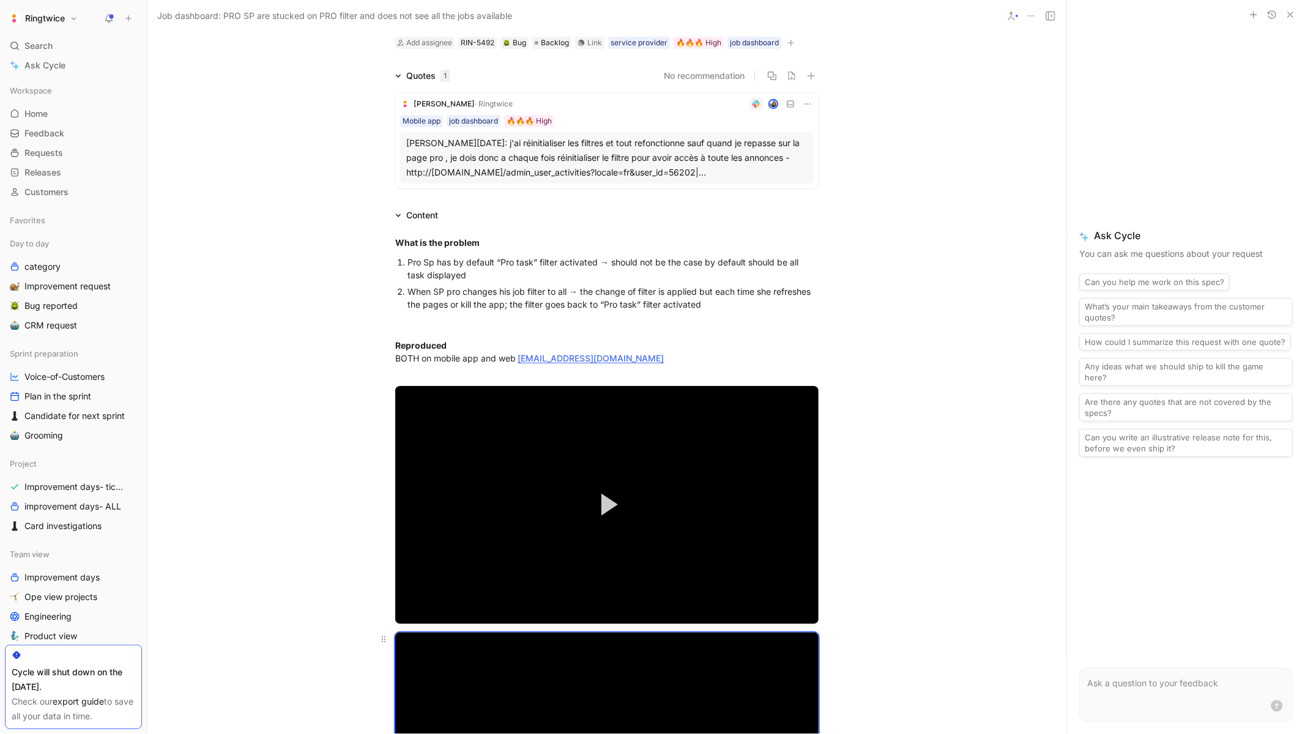
scroll to position [0, 0]
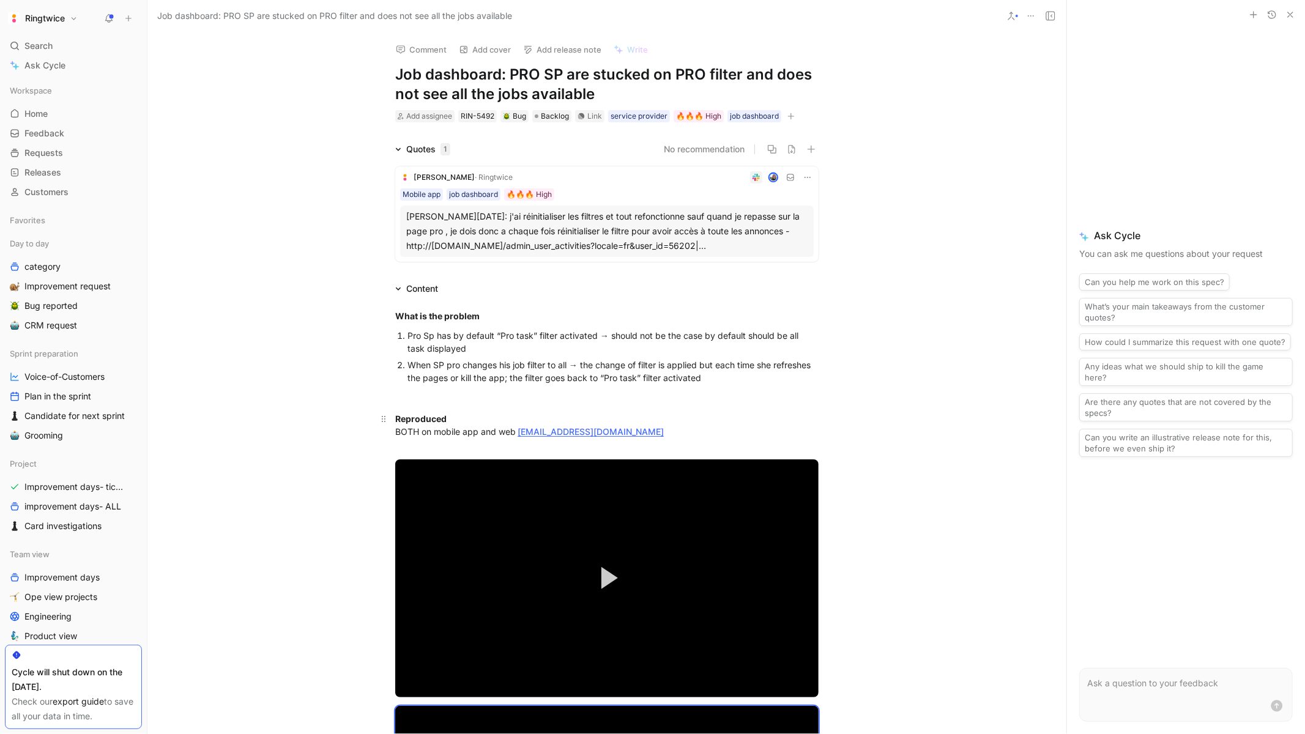
click at [510, 426] on div "Reproduced BOTH on mobile app and web lauranesp@ringtwice.com" at bounding box center [606, 431] width 423 height 39
click at [549, 115] on span "Backlog" at bounding box center [555, 116] width 28 height 12
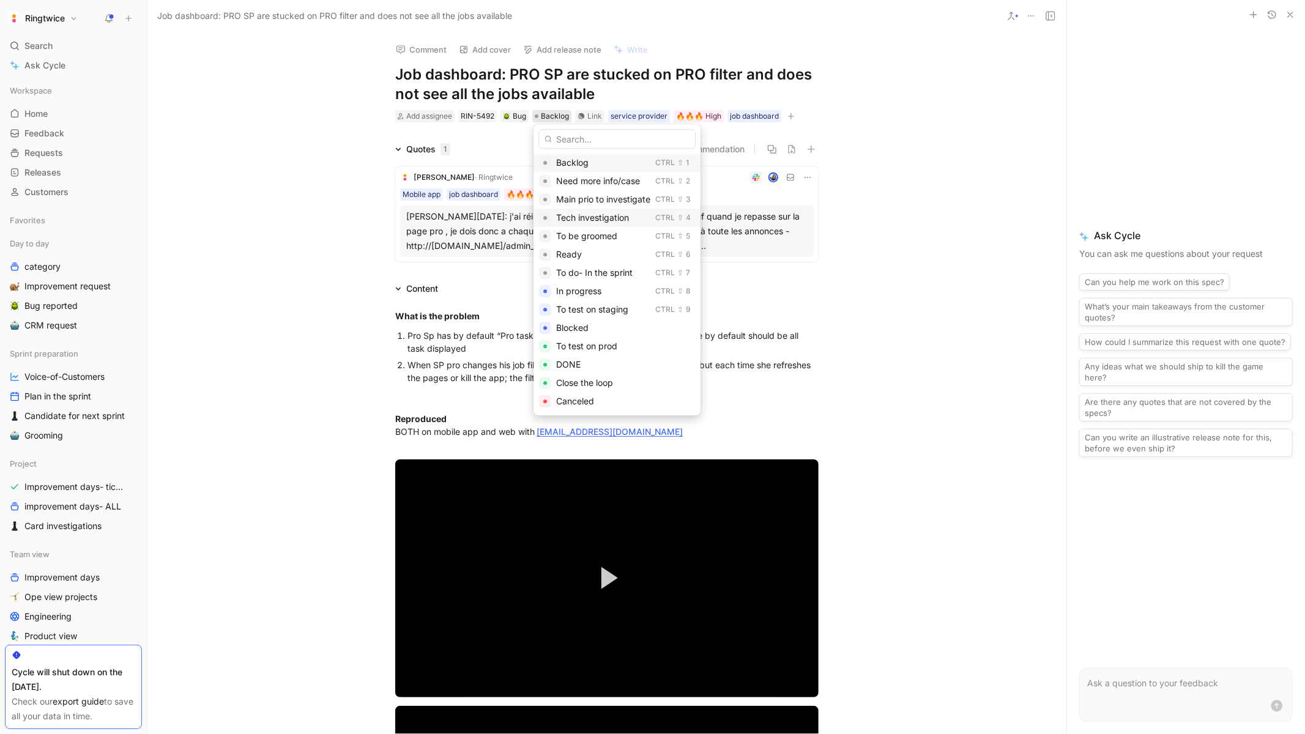
click at [631, 218] on div "Tech investigation" at bounding box center [603, 217] width 94 height 15
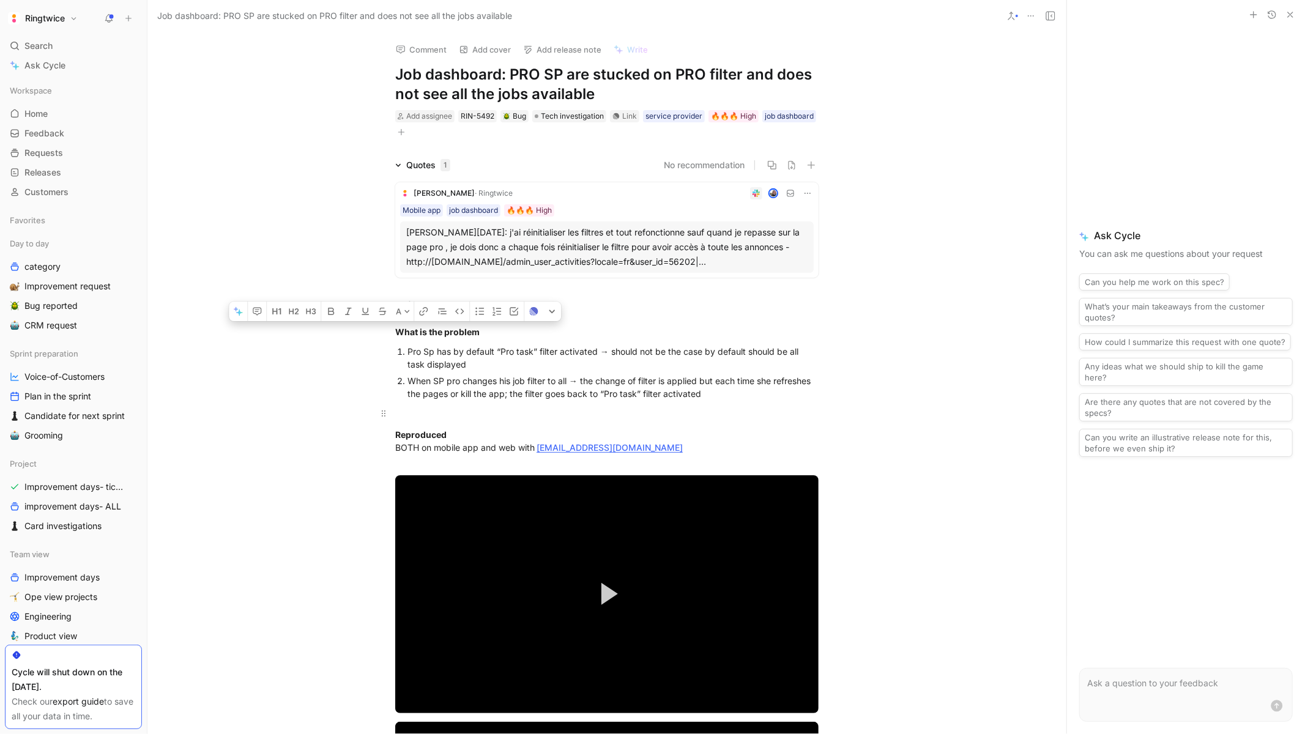
drag, startPoint x: 393, startPoint y: 332, endPoint x: 632, endPoint y: 414, distance: 252.3
click at [706, 400] on p "When SP pro changes his job filter to all → the change of filter is applied but…" at bounding box center [612, 387] width 411 height 29
click at [1049, 12] on use at bounding box center [1050, 16] width 9 height 9
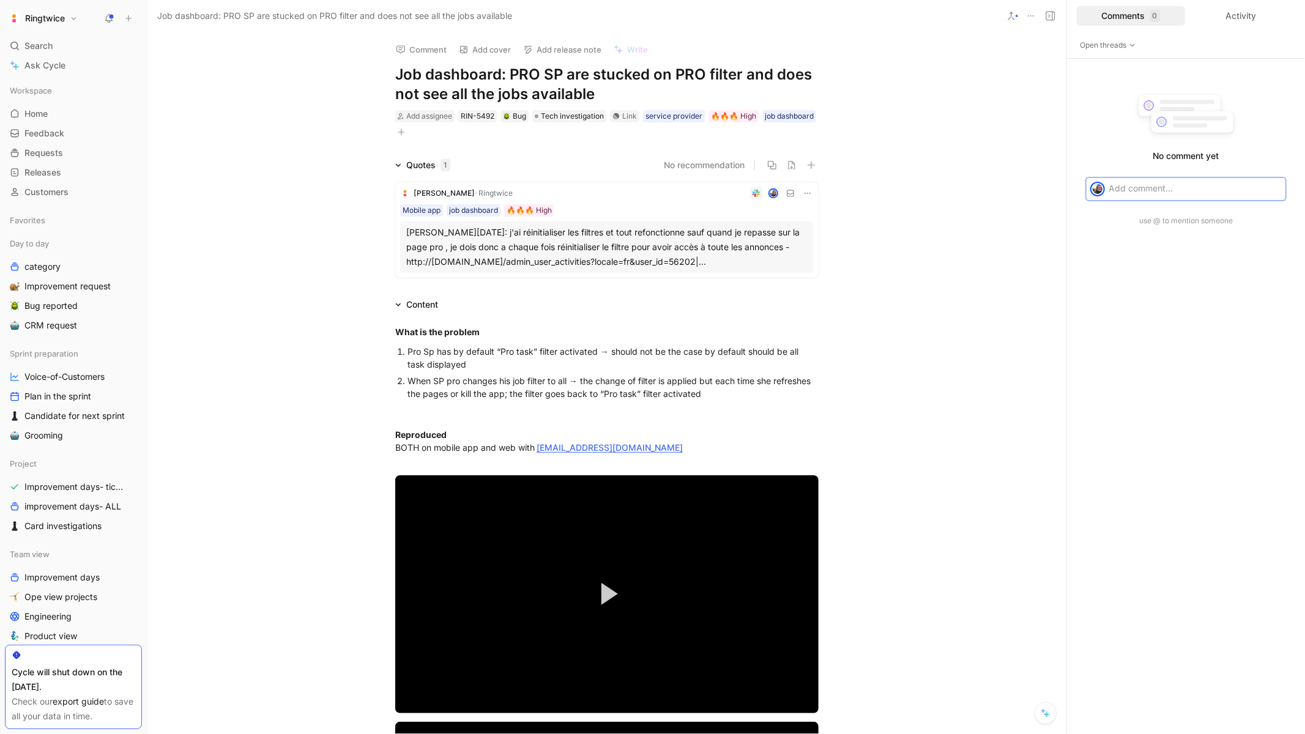
click at [1124, 188] on p at bounding box center [1195, 188] width 173 height 13
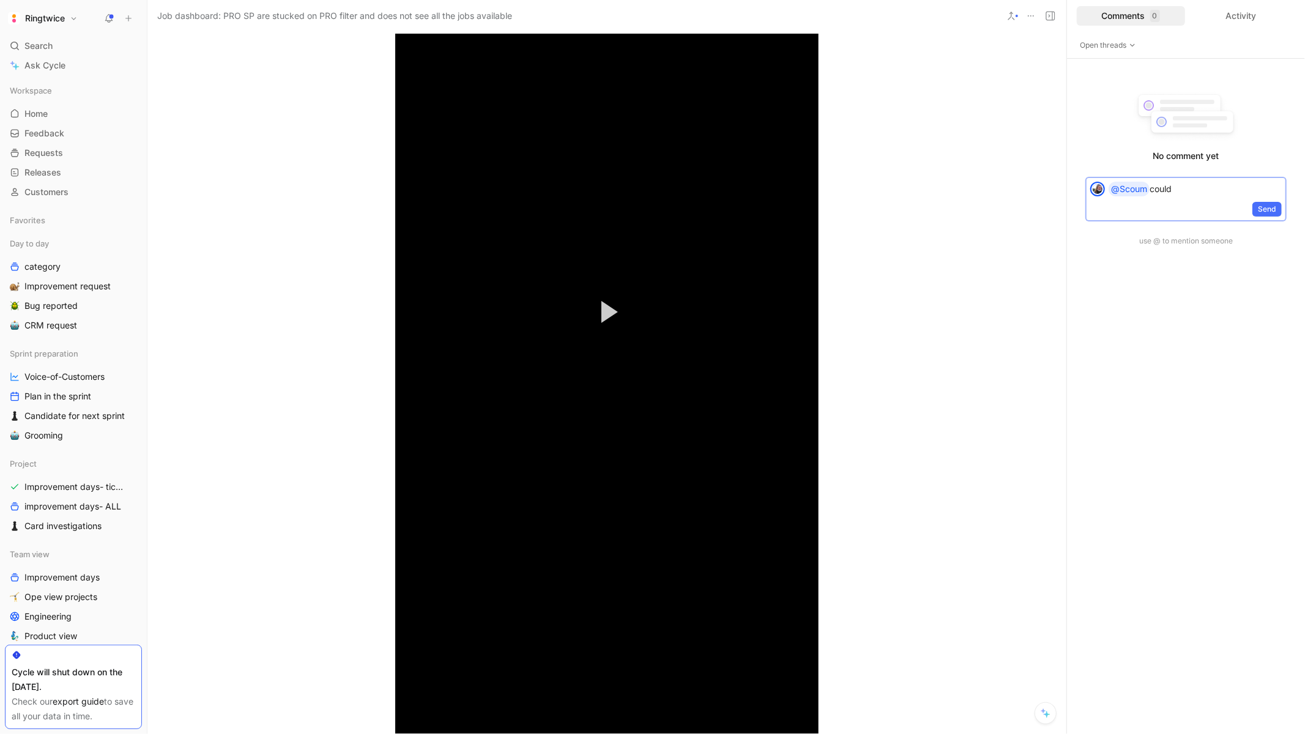
scroll to position [1166, 0]
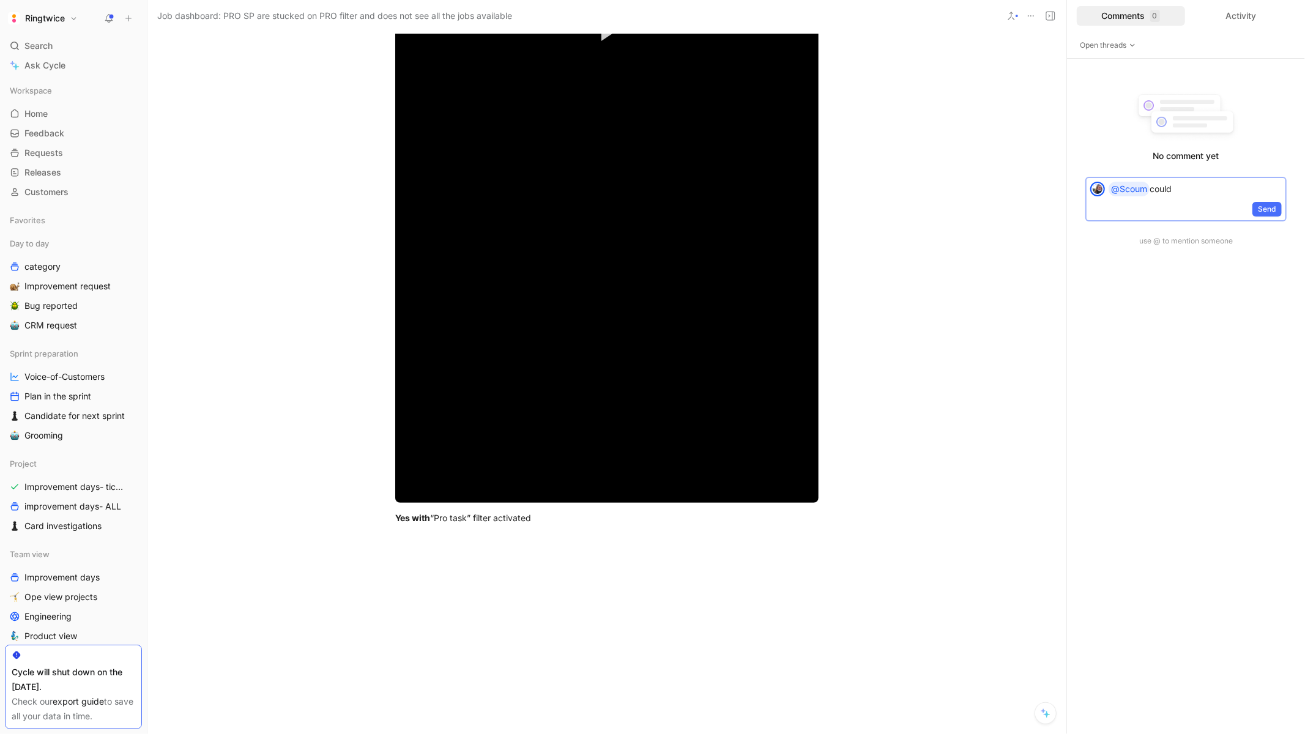
click at [470, 561] on div at bounding box center [606, 648] width 919 height 220
drag, startPoint x: 552, startPoint y: 521, endPoint x: 343, endPoint y: 498, distance: 211.1
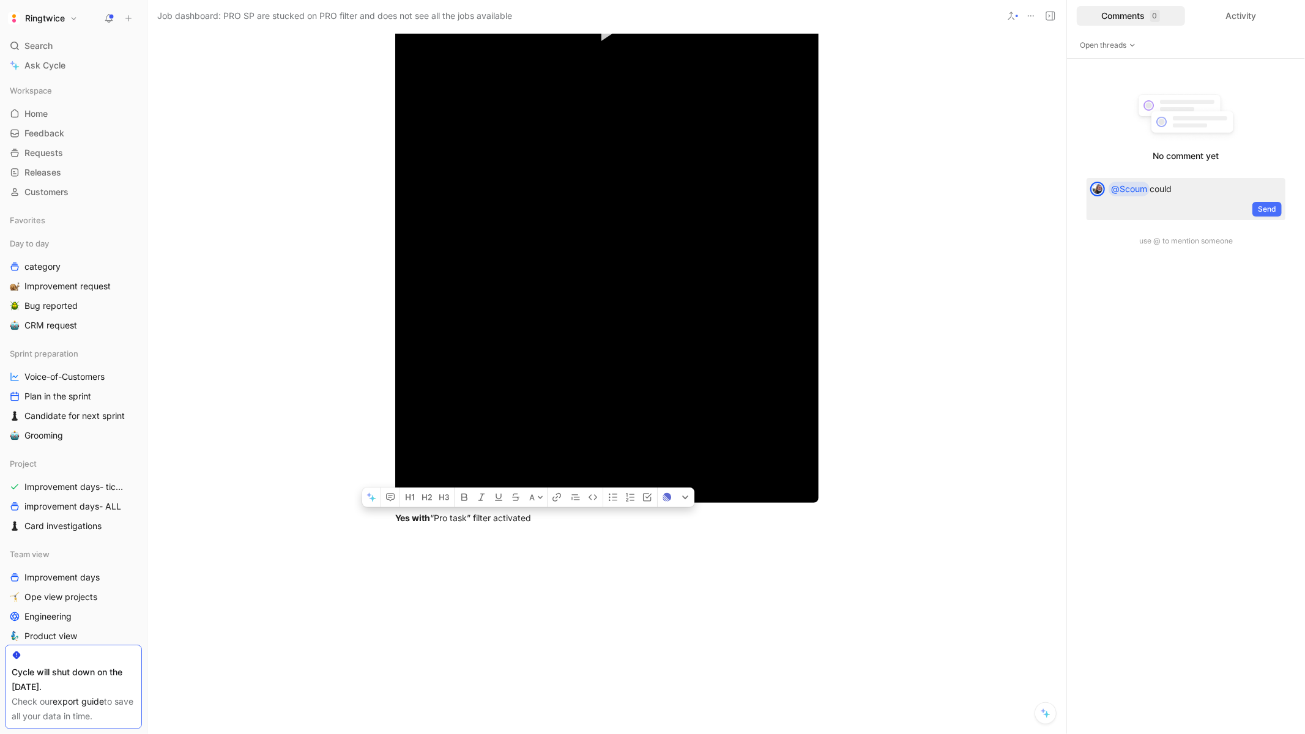
scroll to position [1166, 0]
click at [430, 540] on div at bounding box center [606, 647] width 919 height 220
click at [422, 516] on strong "Yes with" at bounding box center [412, 517] width 35 height 10
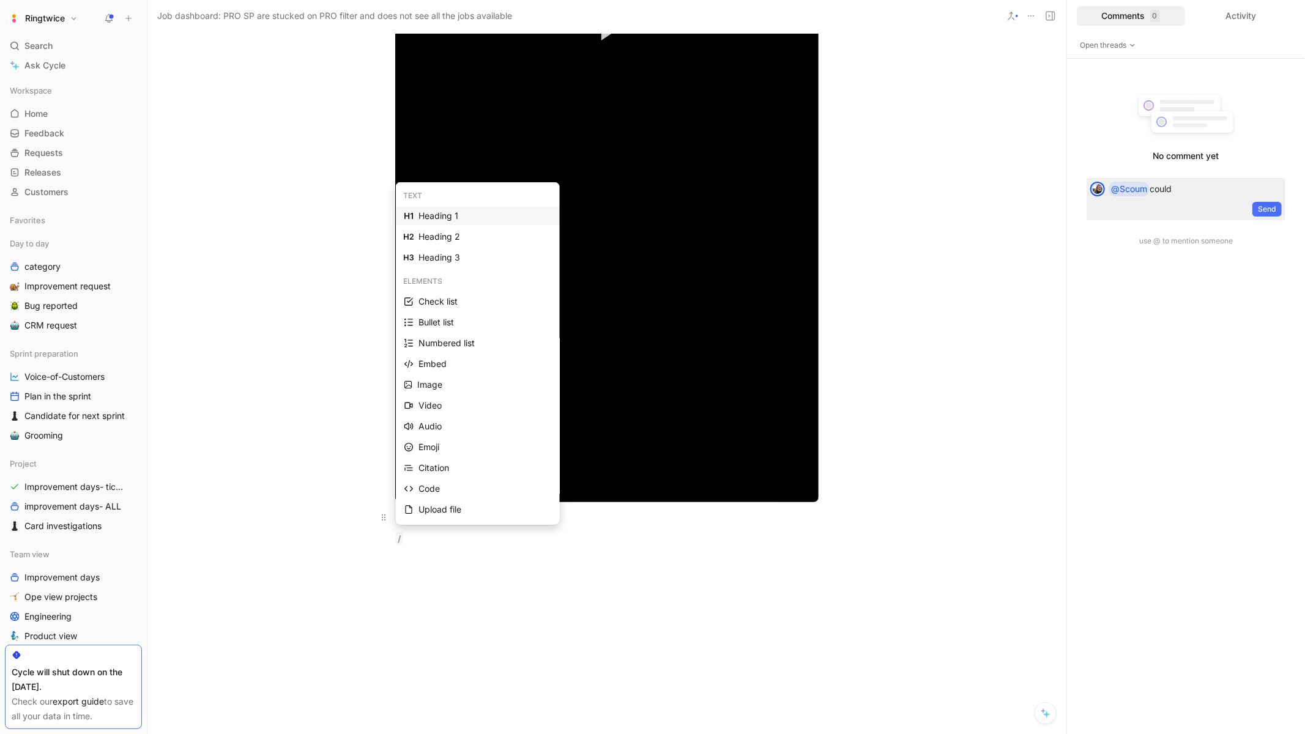
click at [440, 212] on div "Heading 1" at bounding box center [484, 216] width 133 height 15
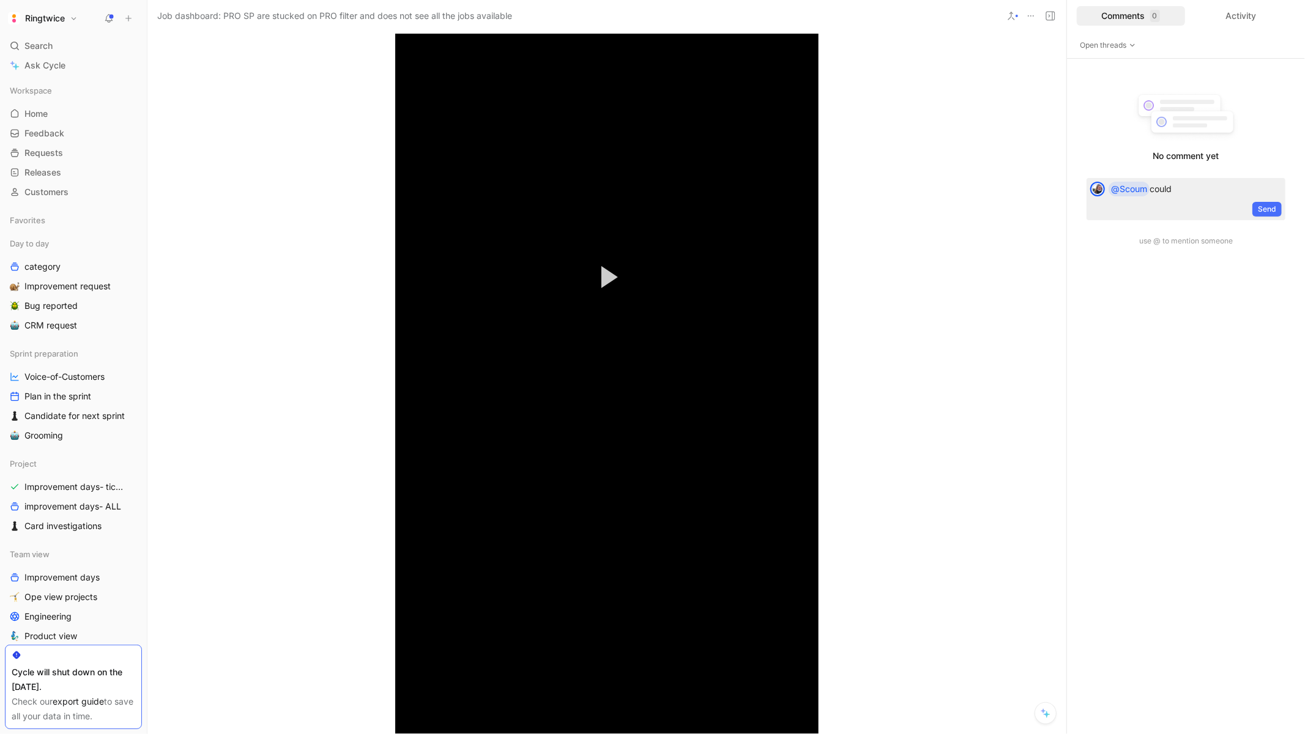
scroll to position [1087, 0]
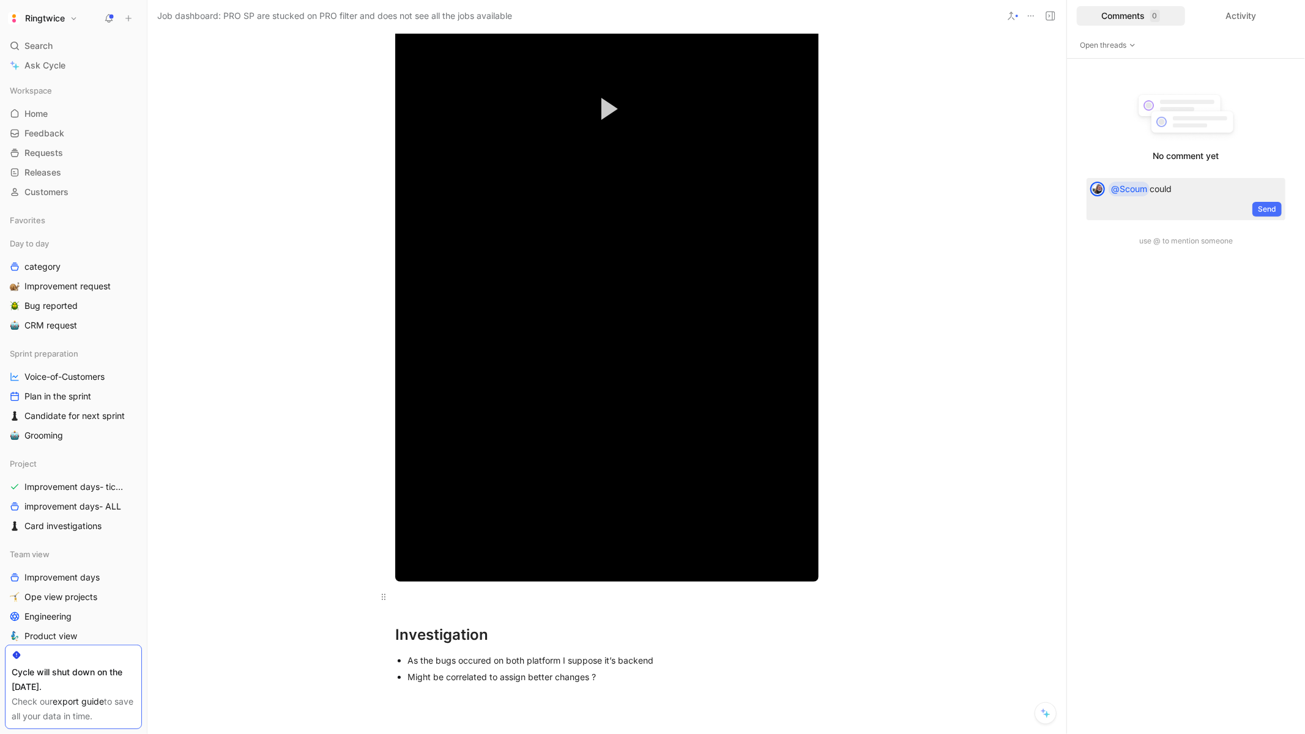
click at [543, 679] on div "Might be correlated to assign better changes ?" at bounding box center [612, 677] width 411 height 13
click at [363, 660] on icon "button" at bounding box center [364, 657] width 10 height 10
click at [552, 677] on div "Might be correlated to assign better changes ?" at bounding box center [612, 677] width 411 height 13
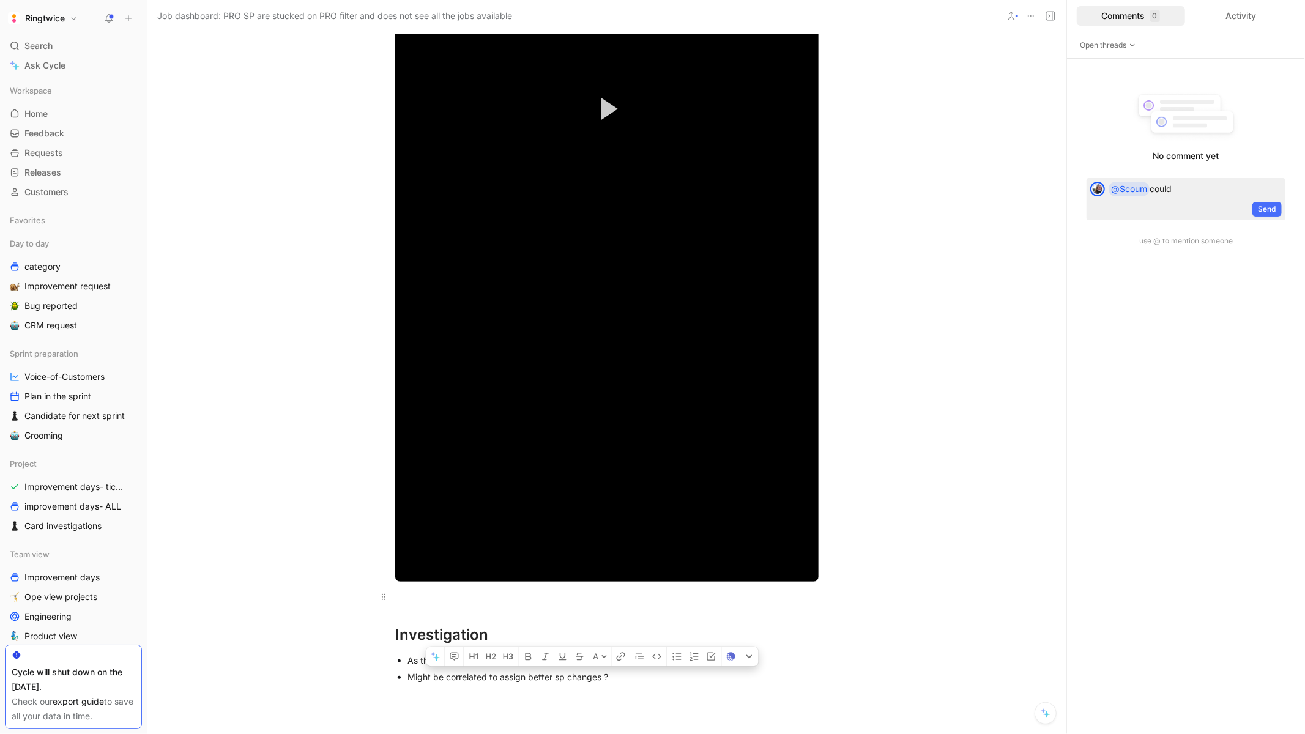
drag, startPoint x: 603, startPoint y: 677, endPoint x: 574, endPoint y: 677, distance: 29.4
click at [574, 677] on div "Might be correlated to assign better sp changes ?" at bounding box center [612, 677] width 411 height 13
click at [679, 672] on div "Might be correlated to assign better sp project (but V1 ?) ?" at bounding box center [612, 677] width 411 height 13
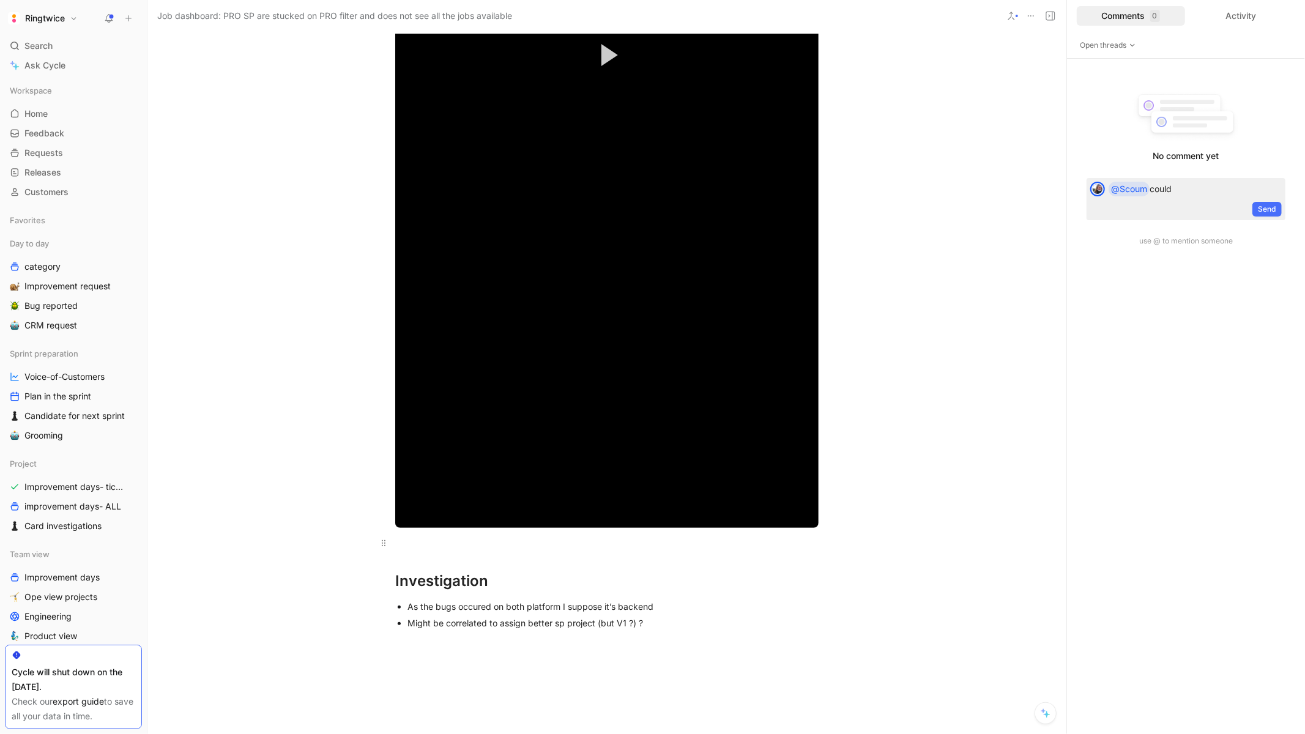
click at [515, 625] on div "Might be correlated to assign better sp project (but V1 ?) ?" at bounding box center [612, 623] width 411 height 13
click at [382, 608] on button "button" at bounding box center [387, 603] width 18 height 20
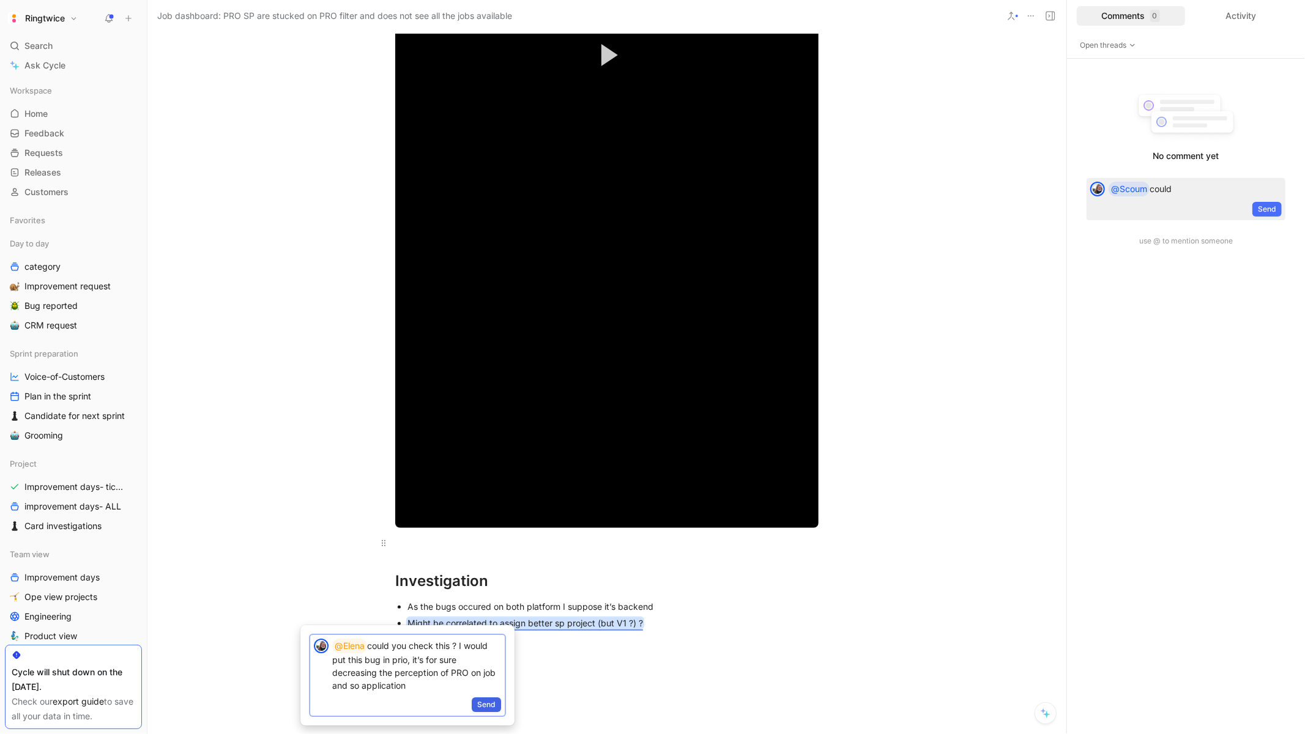
click at [479, 710] on span "Send" at bounding box center [486, 705] width 18 height 12
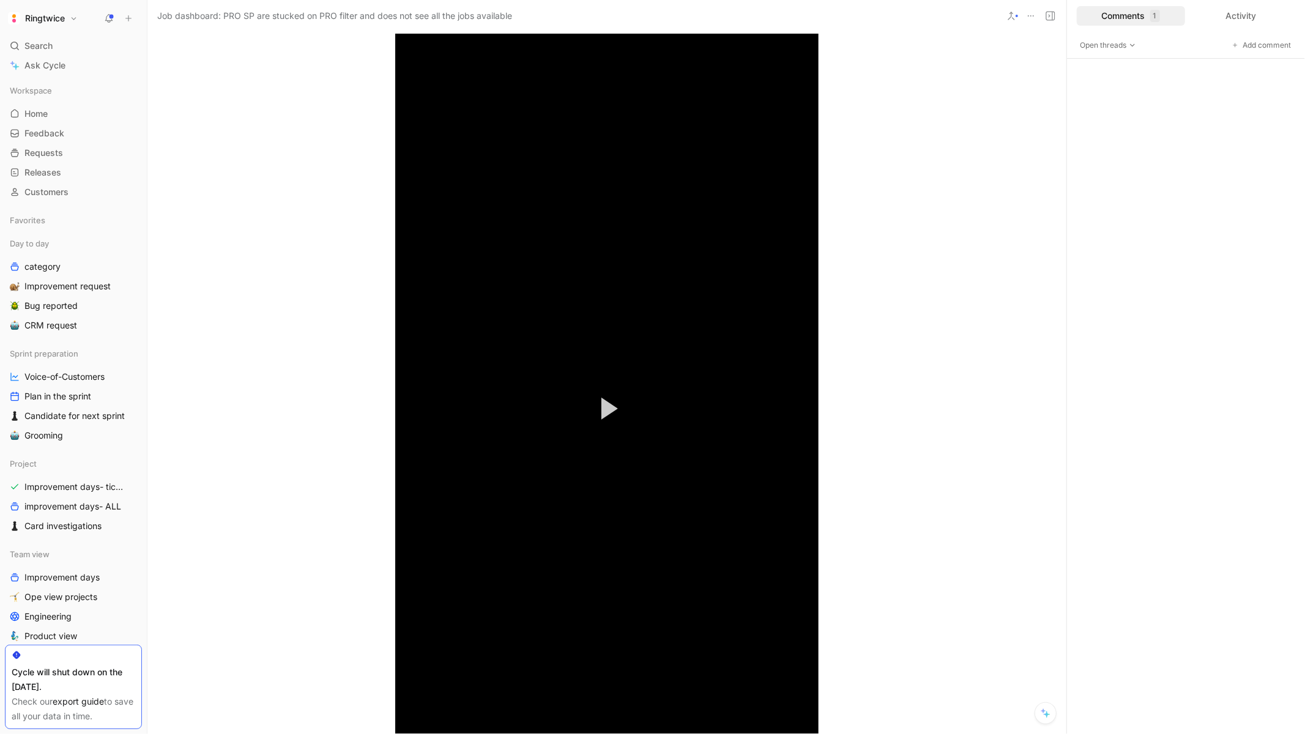
scroll to position [1385, 0]
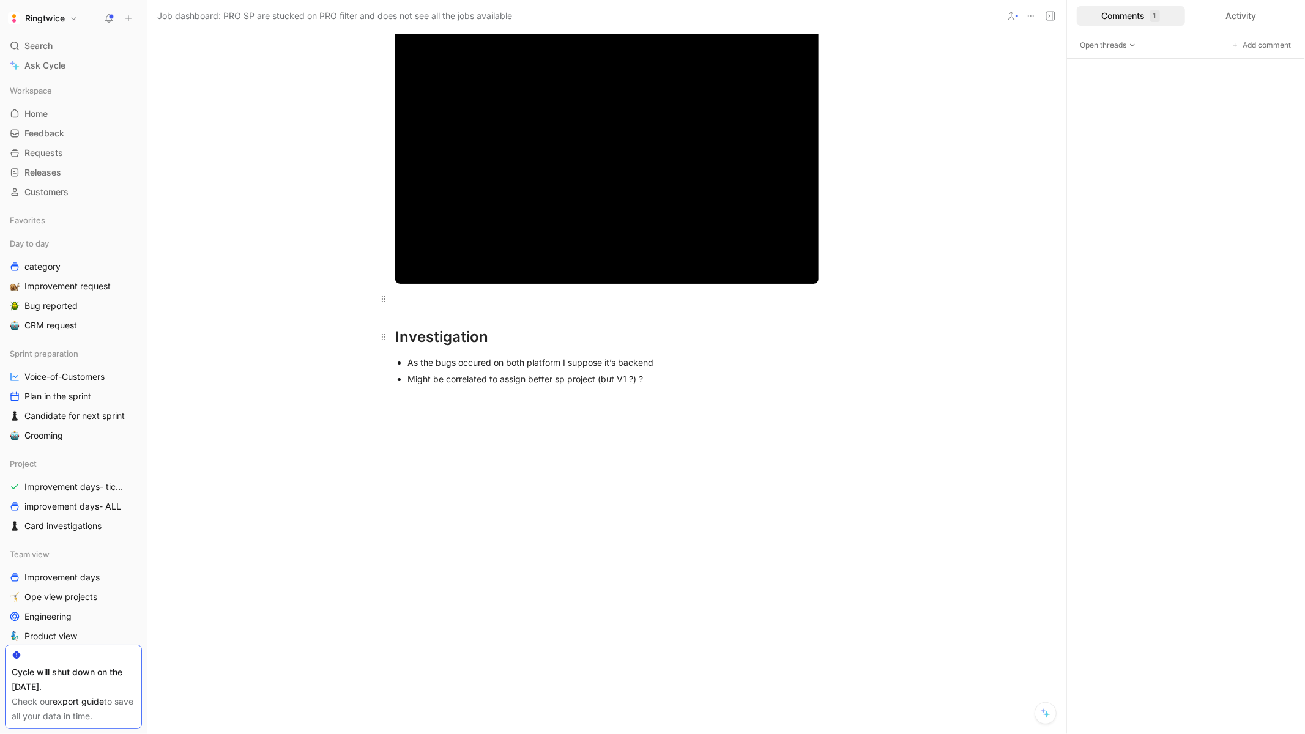
click at [429, 337] on div "Investigation" at bounding box center [606, 337] width 423 height 22
click at [309, 312] on button "button" at bounding box center [303, 314] width 18 height 20
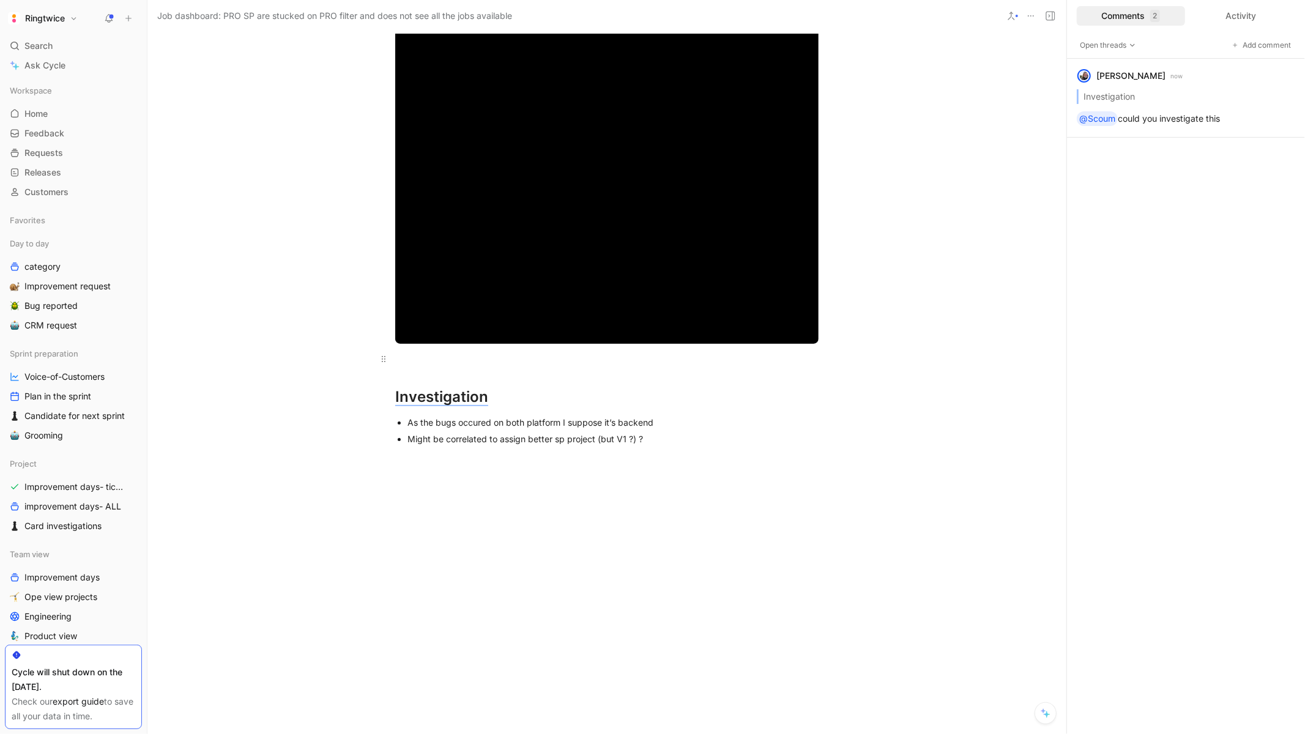
scroll to position [0, 0]
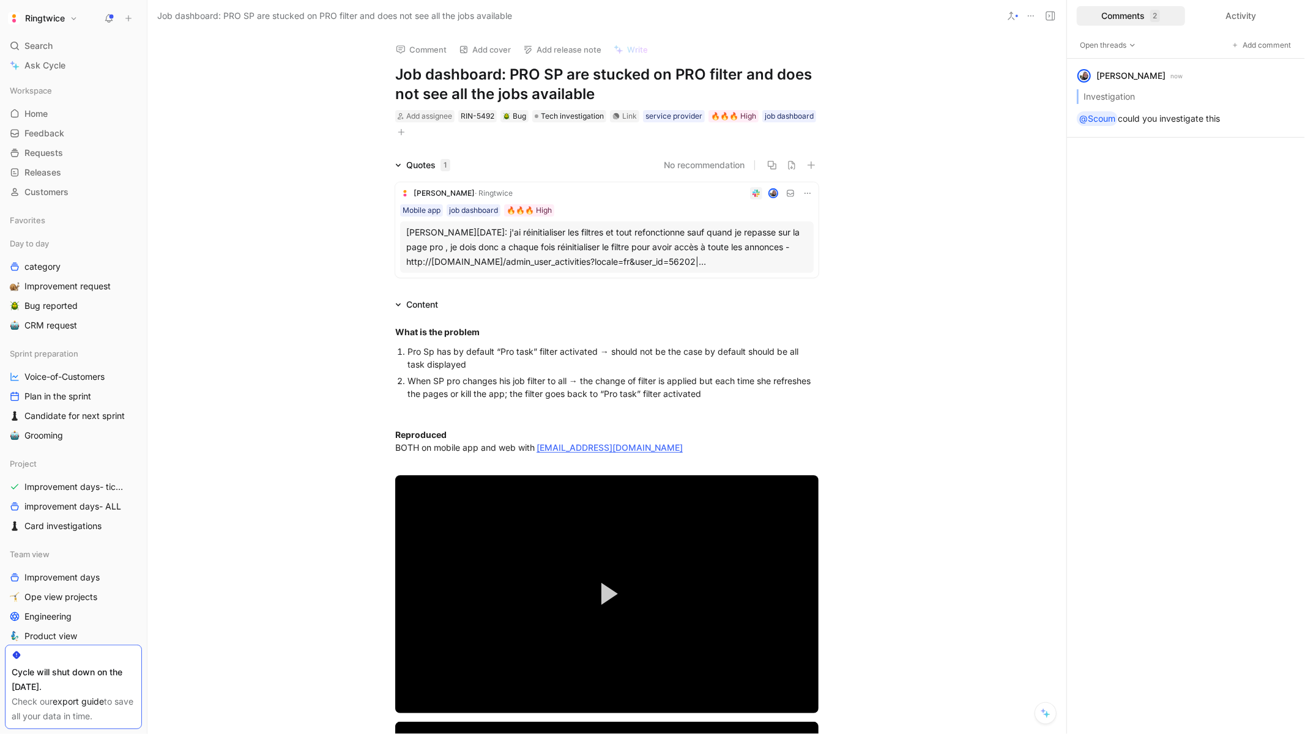
click at [612, 255] on div "Elisabeth - Mon Sep 08 2025: j'ai réinitialiser les filtres et tout refonctionn…" at bounding box center [606, 247] width 401 height 44
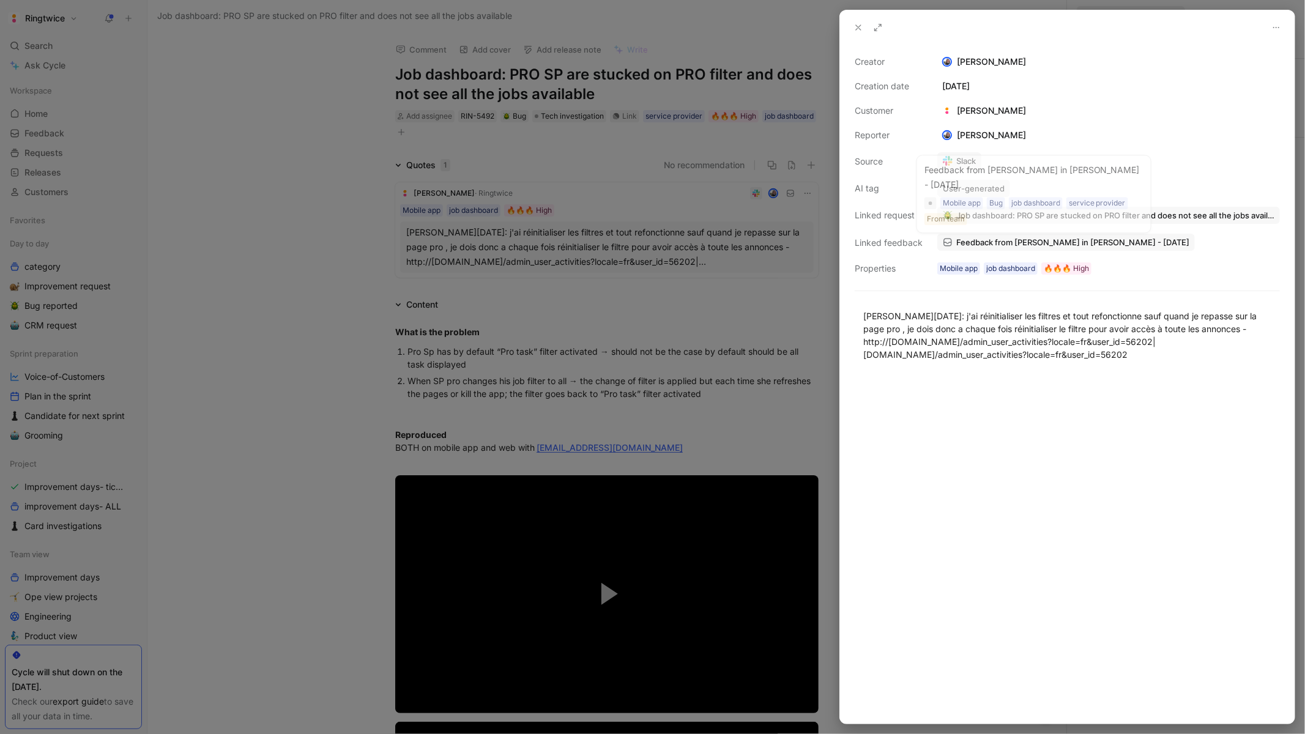
click at [1011, 238] on span "Feedback from Elisabeth in Slack - 9/9/2025" at bounding box center [1072, 242] width 233 height 11
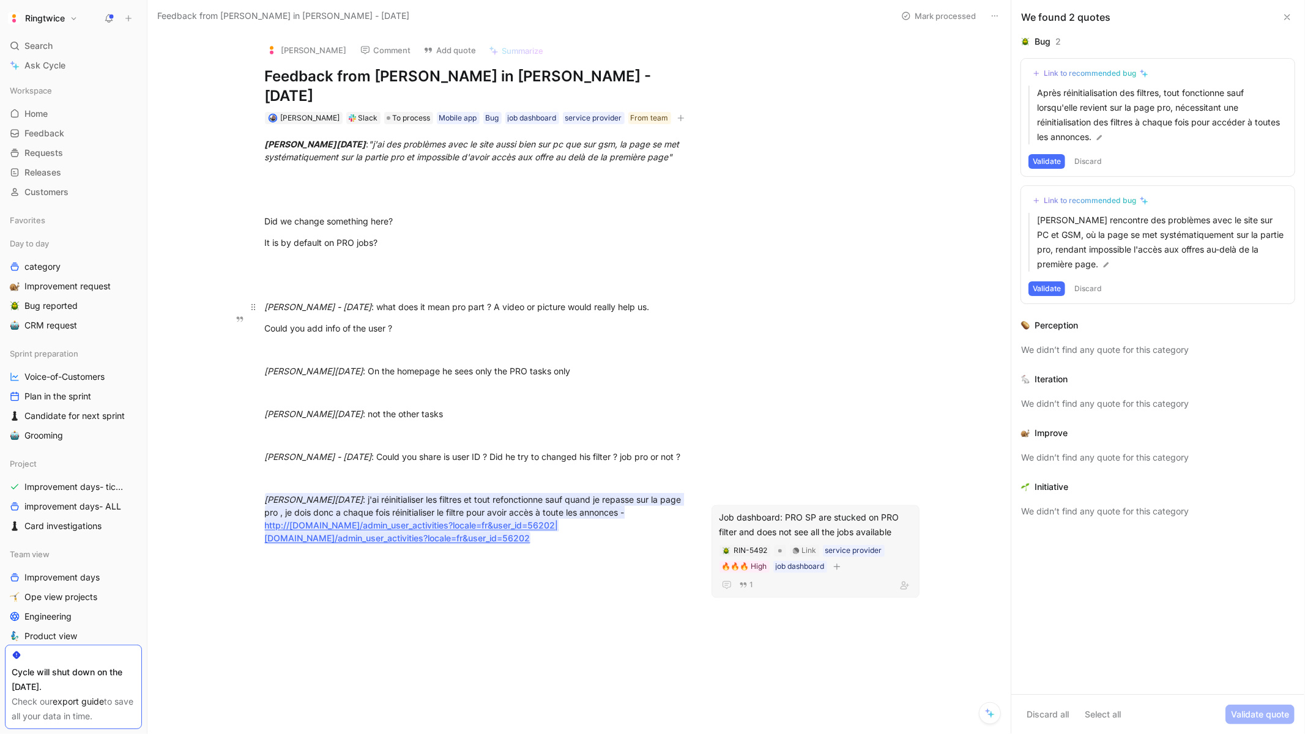
click at [392, 300] on div "Blanche - Fri Sep 05 2025 : what does it mean pro part ? A video or picture wou…" at bounding box center [476, 306] width 423 height 13
drag, startPoint x: 436, startPoint y: 136, endPoint x: 487, endPoint y: 167, distance: 59.6
click at [487, 167] on div "Elisabeth - Fri Sep 05 2025 : "j'ai des problèmes avec le site aussi bien sur p…" at bounding box center [476, 351] width 606 height 455
click at [179, 114] on button "Quote" at bounding box center [183, 124] width 43 height 20
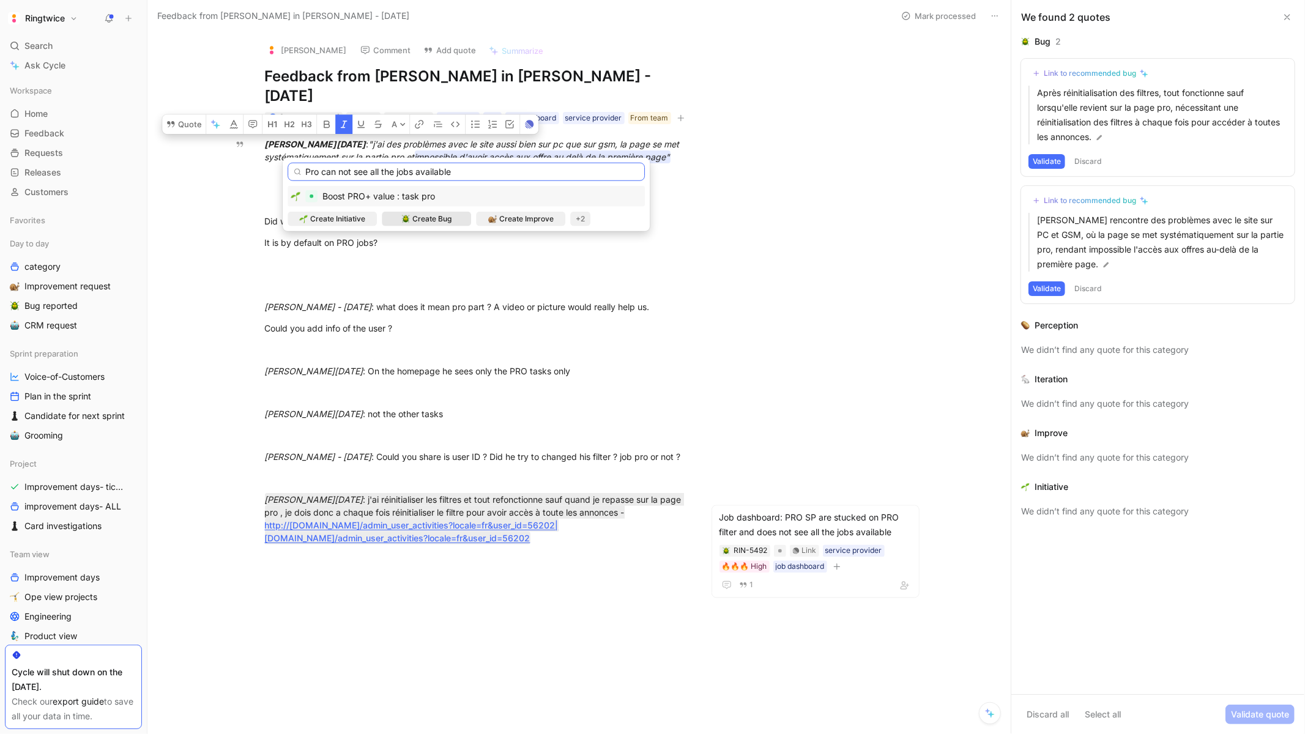
type input "Pro can not see all the jobs available"
click at [437, 215] on span "Create Bug" at bounding box center [431, 219] width 39 height 12
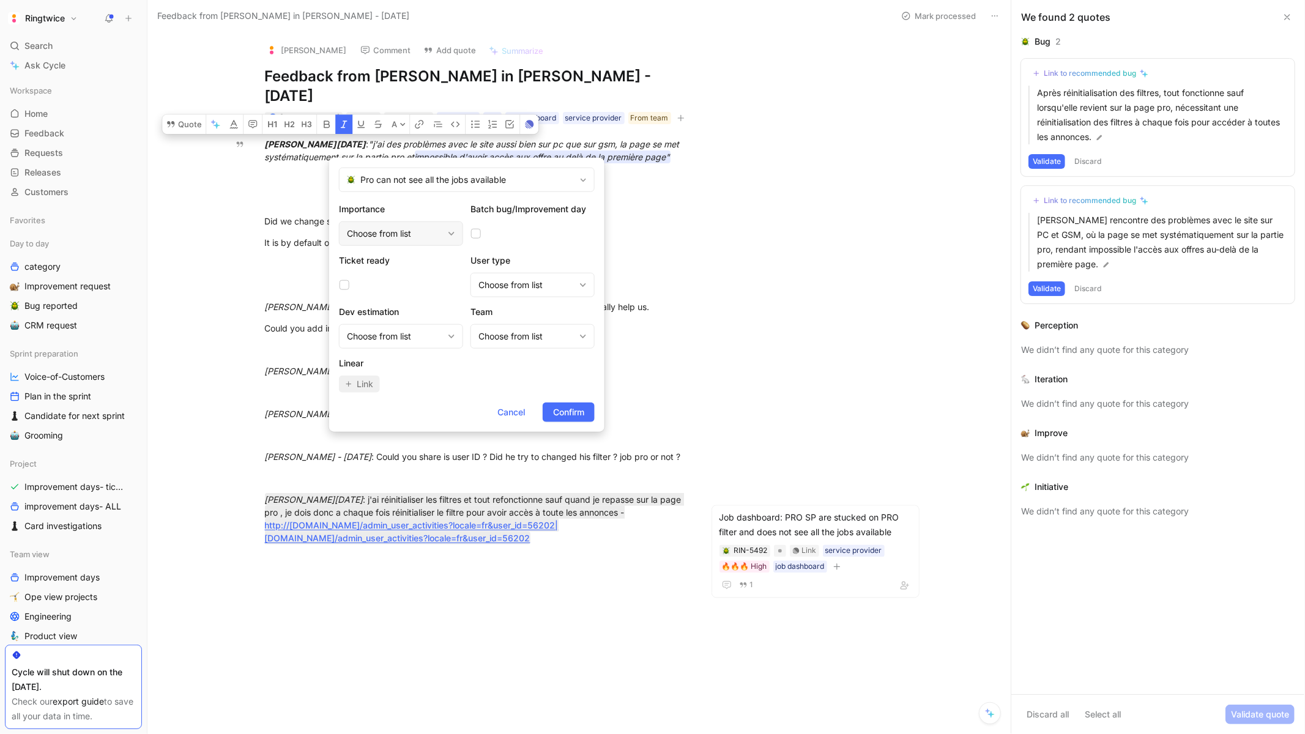
click at [392, 234] on div "Choose from list" at bounding box center [395, 233] width 96 height 15
click at [393, 302] on span "🔥🔥🔥 High" at bounding box center [385, 304] width 52 height 10
click at [502, 283] on div "Choose from list" at bounding box center [526, 285] width 96 height 15
click at [517, 357] on span "service provider" at bounding box center [523, 355] width 65 height 10
click at [426, 344] on div "Choose from list" at bounding box center [401, 336] width 124 height 24
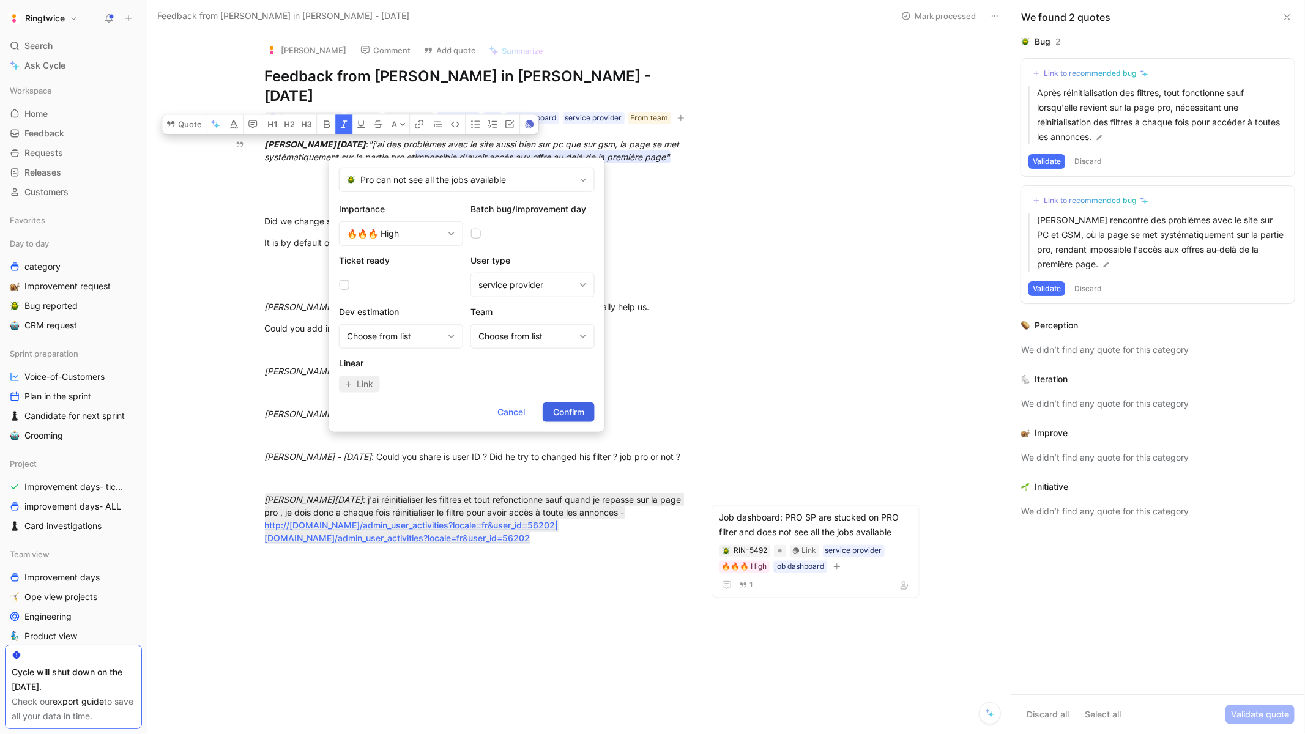
click at [576, 414] on span "Confirm" at bounding box center [568, 412] width 31 height 15
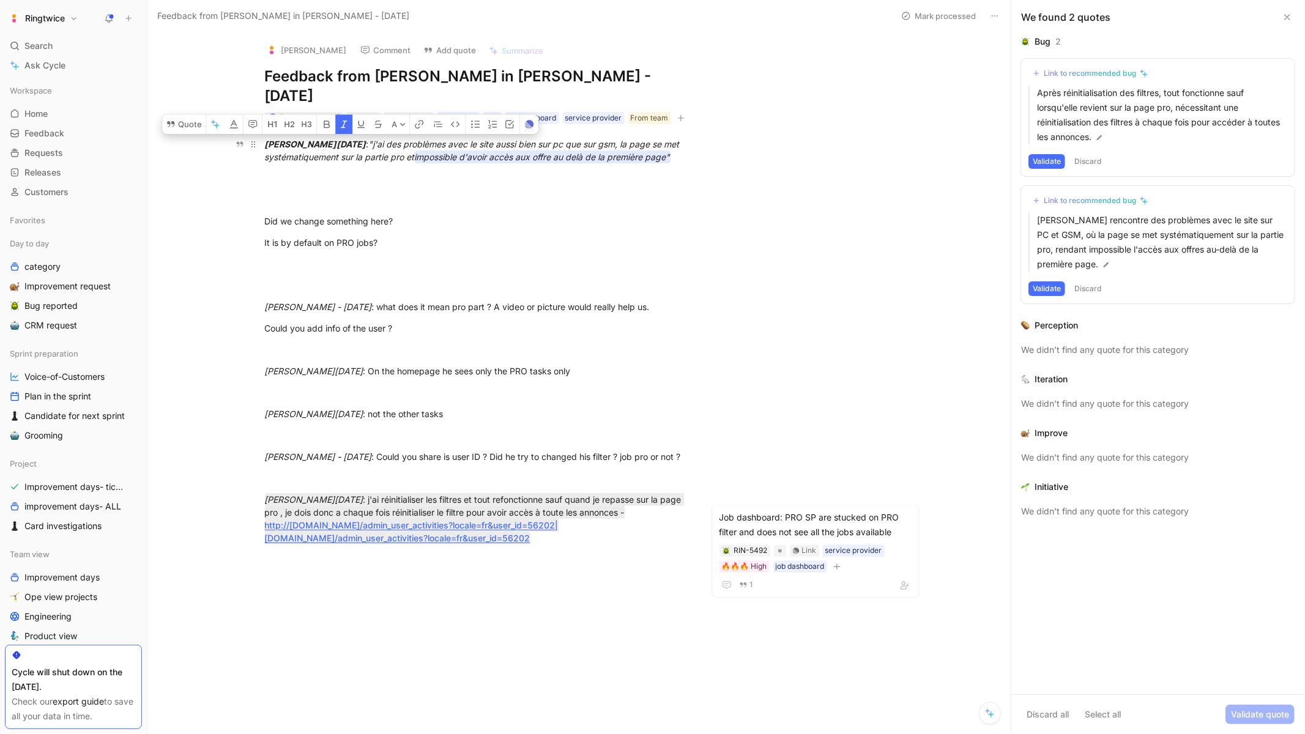
click at [556, 152] on em "impossible d'avoir accès aux offre au delà de la première page"" at bounding box center [543, 157] width 256 height 10
click at [507, 152] on em "impossible d'avoir accès aux offre au delà de la première page"" at bounding box center [543, 157] width 256 height 10
click at [578, 152] on em "impossible d'avoir accès aux offre au delà de la première page"" at bounding box center [543, 157] width 256 height 10
click at [576, 112] on div "service provider" at bounding box center [593, 118] width 57 height 12
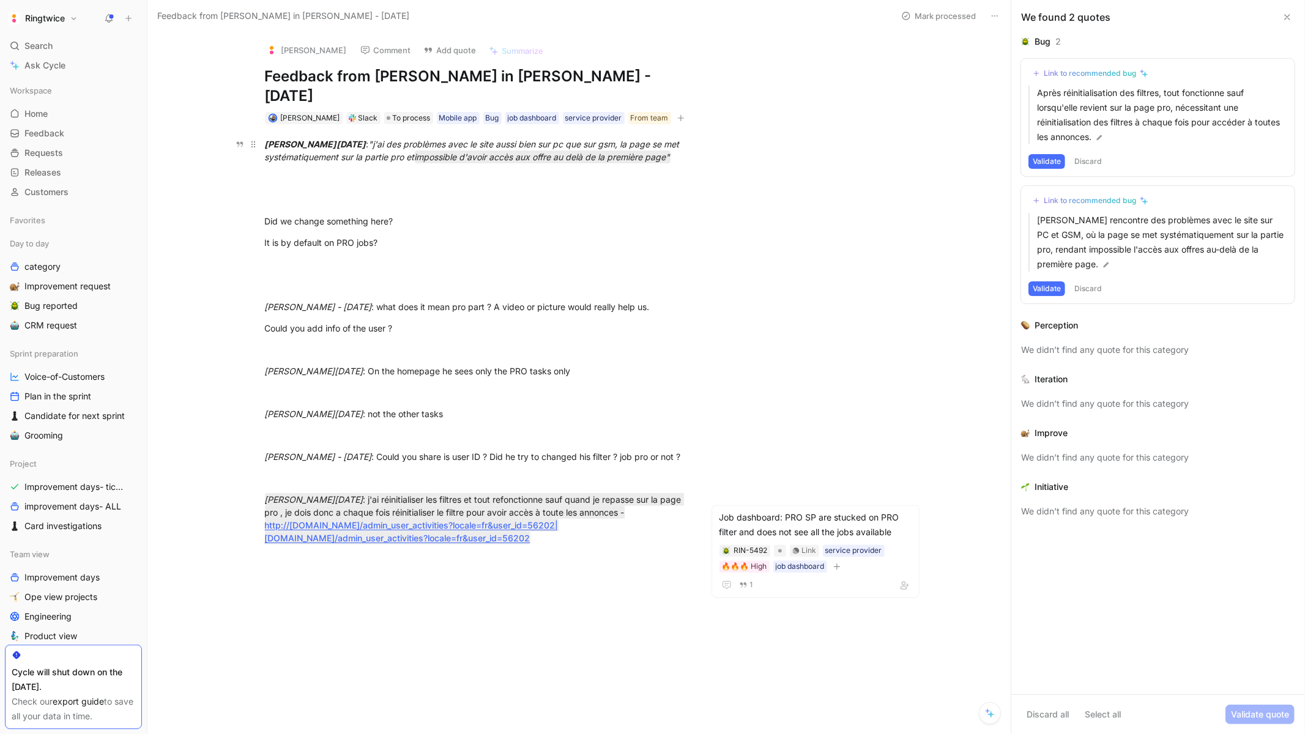
click at [463, 146] on div "Elisabeth - Fri Sep 05 2025 : "j'ai des problèmes avec le site aussi bien sur p…" at bounding box center [476, 151] width 423 height 26
click at [455, 152] on em "impossible d'avoir accès aux offre au delà de la première page"" at bounding box center [543, 157] width 256 height 10
click at [535, 193] on div at bounding box center [476, 199] width 423 height 13
click at [592, 190] on p at bounding box center [477, 200] width 470 height 20
click at [524, 152] on em "impossible d'avoir accès aux offre au delà de la première page"" at bounding box center [543, 157] width 256 height 10
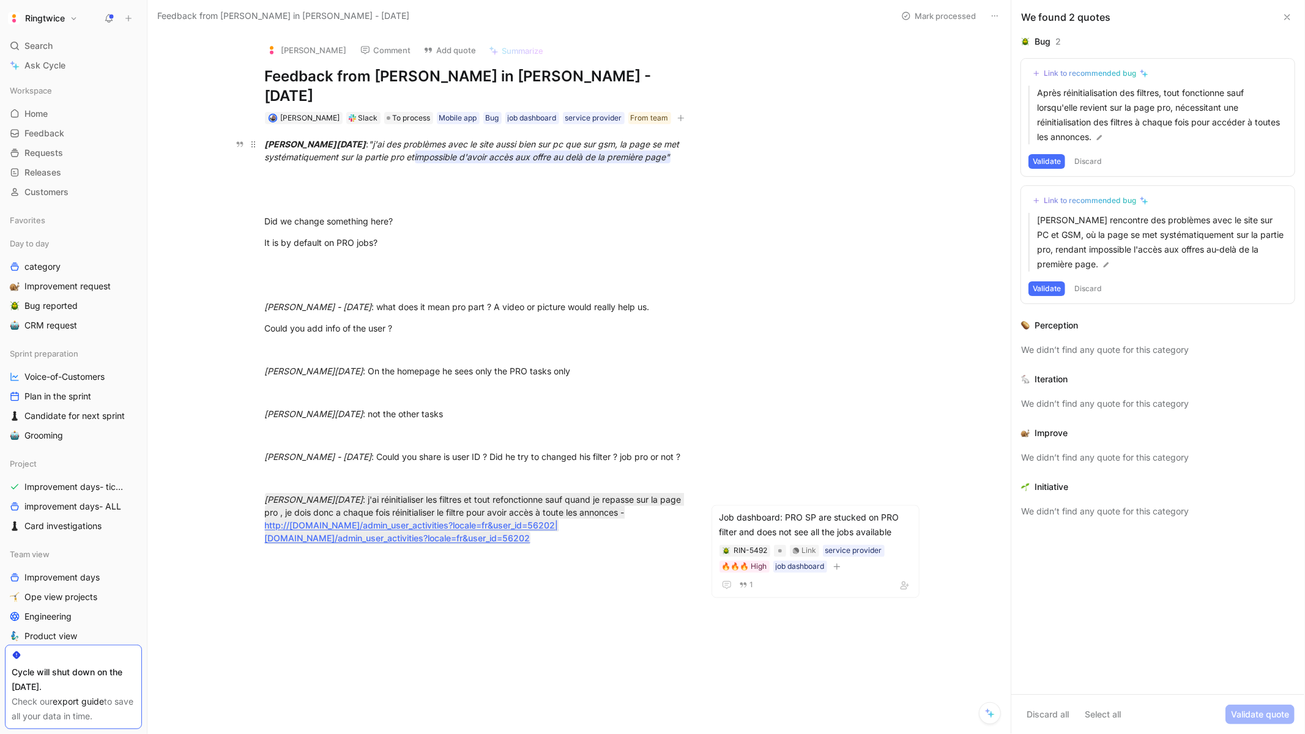
click at [513, 152] on em "impossible d'avoir accès aux offre au delà de la première page"" at bounding box center [543, 157] width 256 height 10
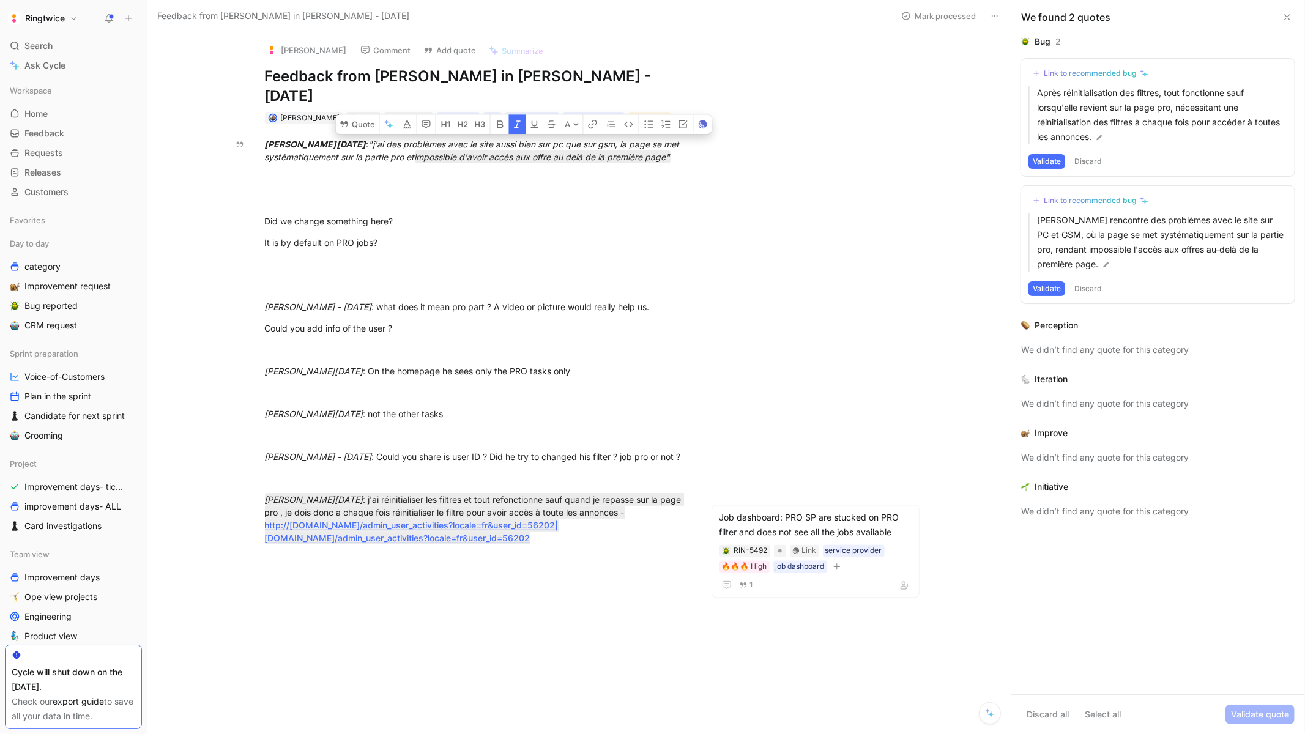
click at [1285, 15] on use at bounding box center [1287, 17] width 5 height 5
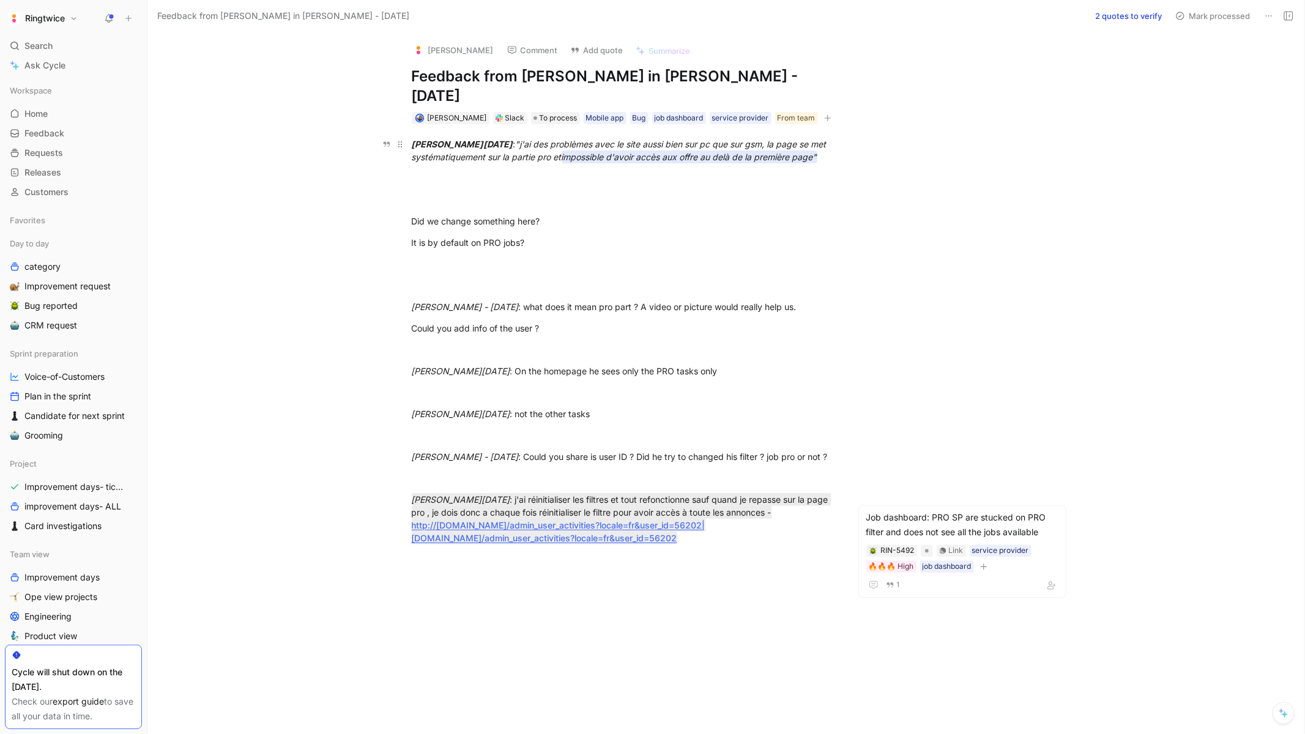
click at [688, 152] on em "impossible d'avoir accès aux offre au delà de la première page"" at bounding box center [690, 157] width 256 height 10
click at [1285, 16] on icon at bounding box center [1289, 16] width 10 height 10
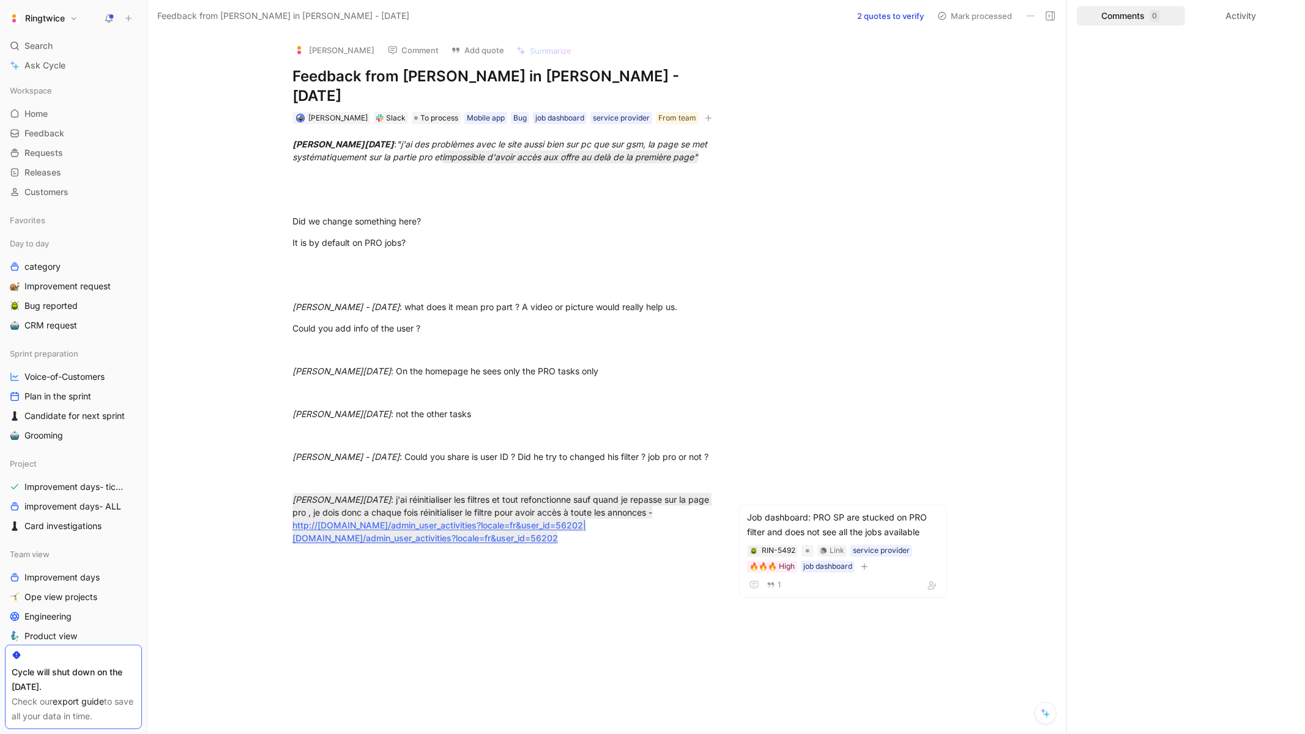
click at [871, 199] on div "Elisabeth Comment Add quote Summarize Feedback from Elisabeth in Slack - 9/9/20…" at bounding box center [606, 383] width 919 height 702
click at [592, 144] on div "Elisabeth - Fri Sep 05 2025 : "j'ai des problèmes avec le site aussi bien sur p…" at bounding box center [503, 151] width 423 height 26
click at [581, 152] on em "impossible d'avoir accès aux offre au delà de la première page"" at bounding box center [570, 157] width 256 height 10
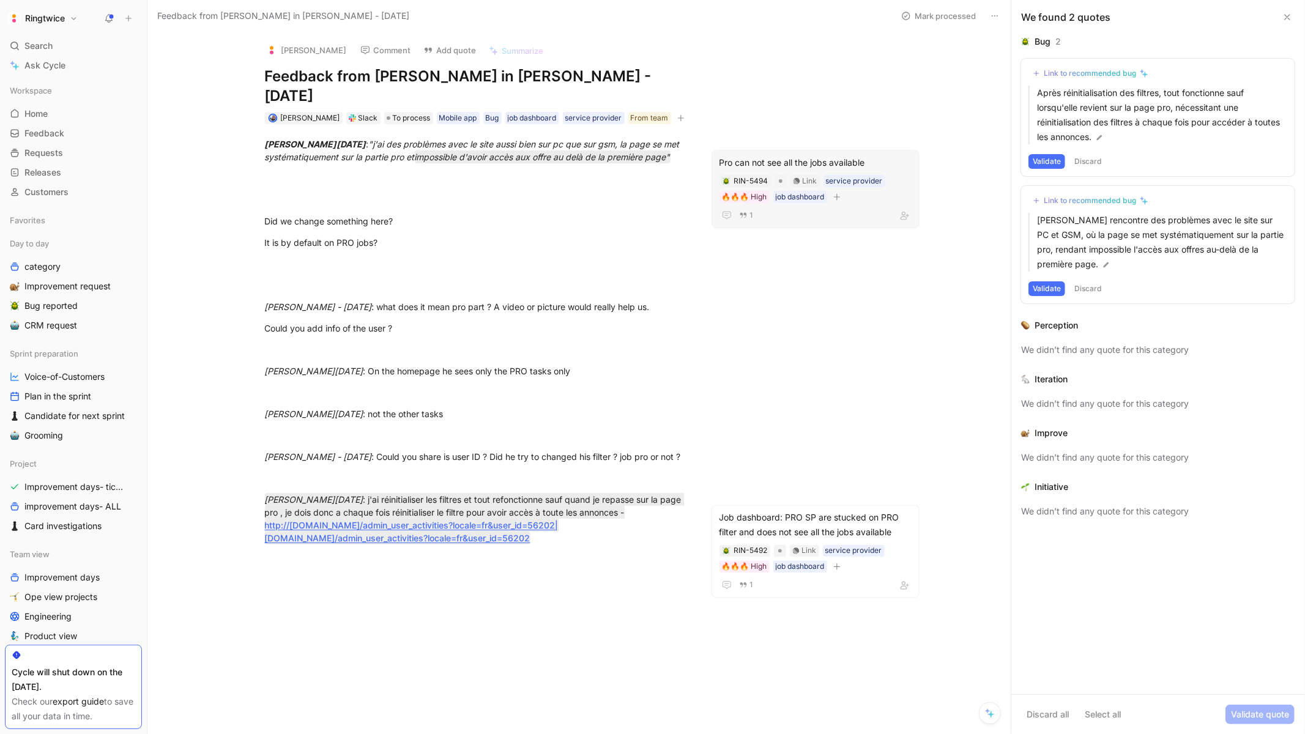
click at [777, 155] on div "Pro can not see all the jobs available" at bounding box center [815, 162] width 192 height 15
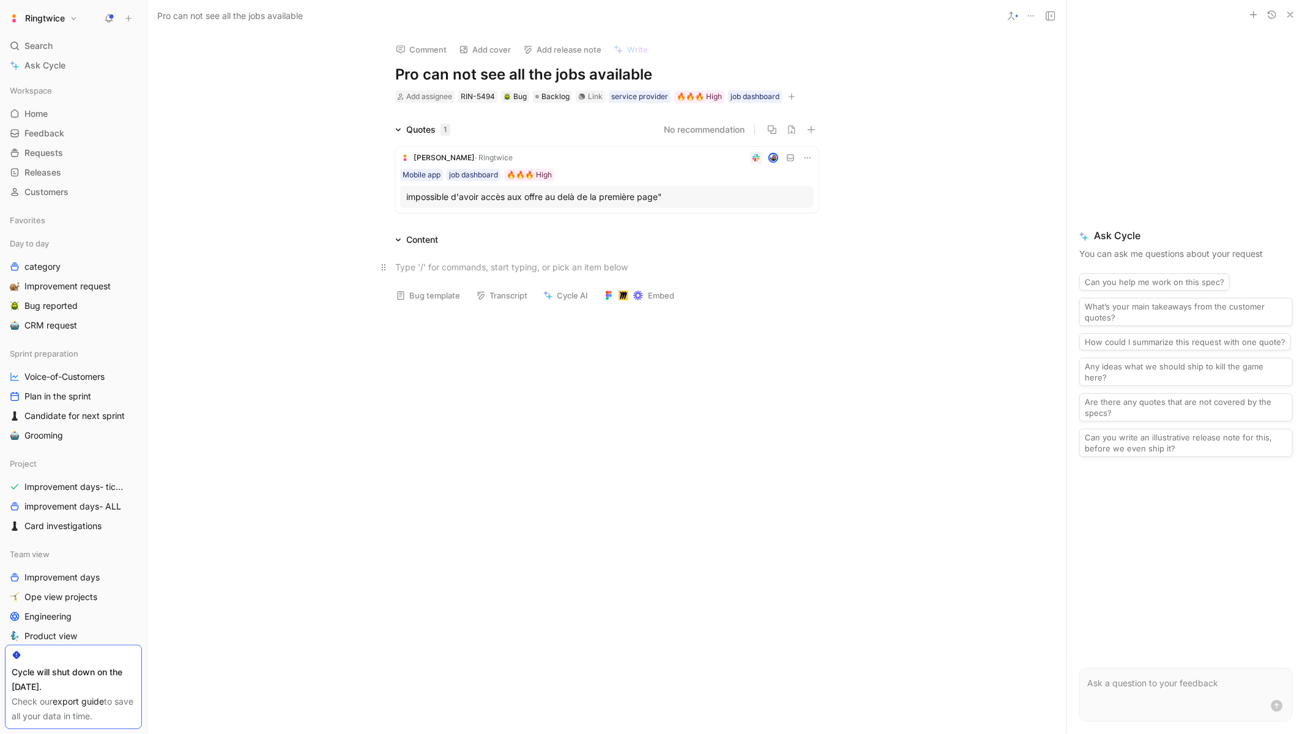
click at [434, 262] on div at bounding box center [606, 267] width 423 height 13
click at [448, 264] on div "What happened" at bounding box center [606, 267] width 423 height 13
click at [511, 270] on div "What happened" at bounding box center [606, 267] width 423 height 13
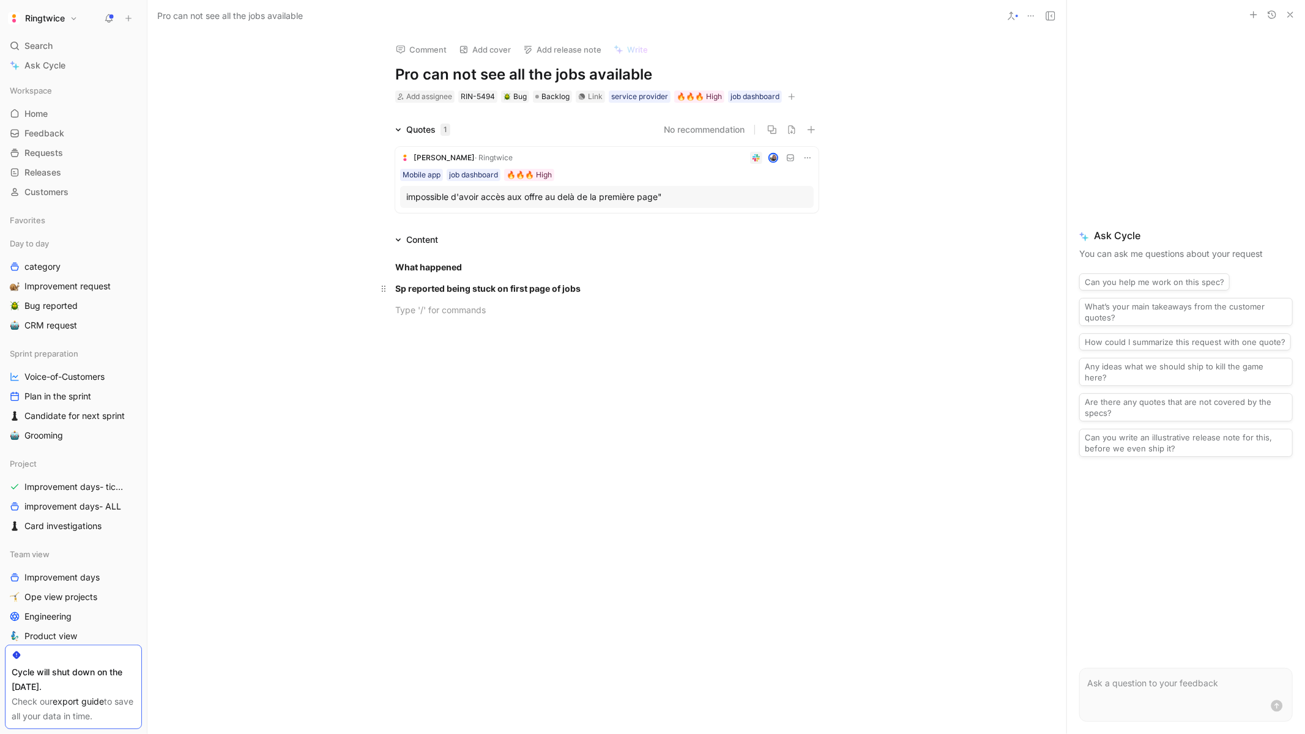
click at [474, 292] on strong "Sp reported being stuck on first page of jobs" at bounding box center [487, 288] width 185 height 10
click at [466, 300] on p at bounding box center [607, 310] width 470 height 20
click at [511, 313] on div "While testing on staging" at bounding box center [606, 309] width 423 height 13
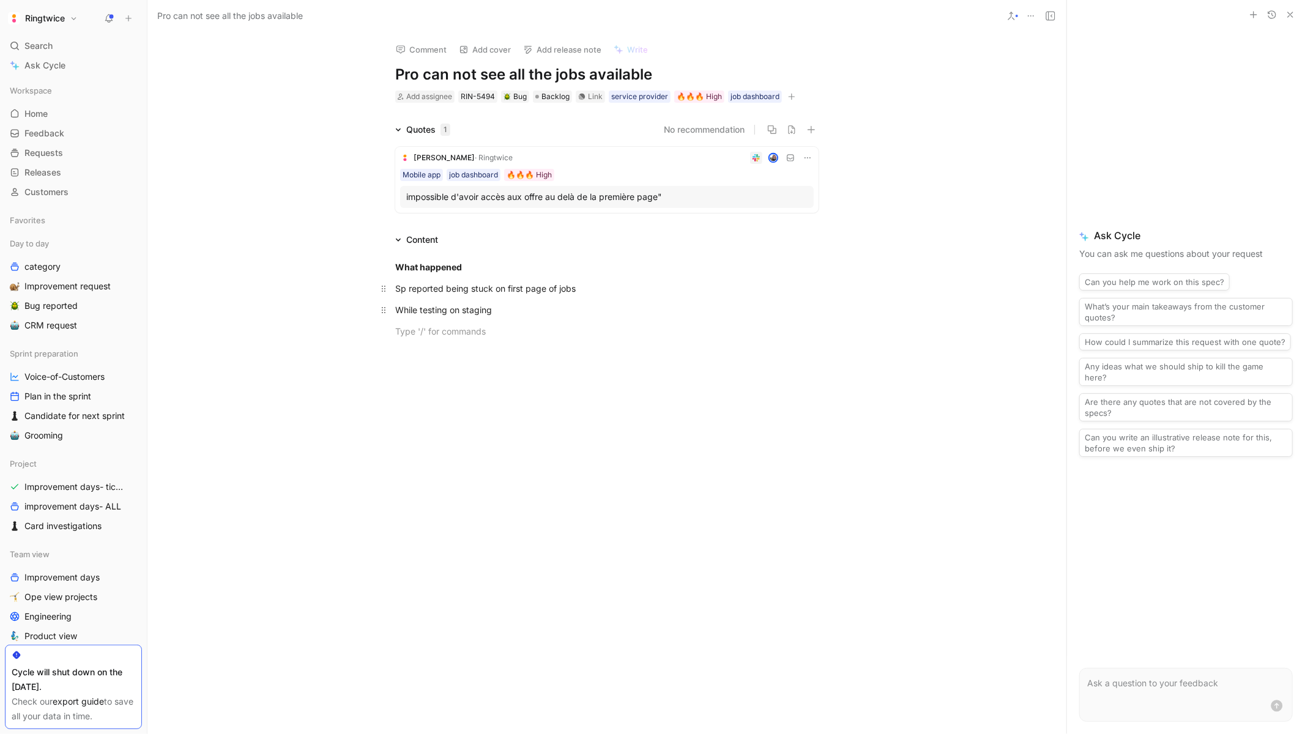
click at [526, 308] on div "While testing on staging" at bounding box center [606, 309] width 423 height 13
click at [483, 313] on div "While testing on staging I noticed that on mobile app dashboard and on web, the…" at bounding box center [606, 316] width 423 height 26
click at [474, 324] on div "While testing on staging I noticed that on mobile app dashboard and on web, the…" at bounding box center [606, 316] width 423 height 26
click at [669, 308] on div "While testing on staging I noticed that on mobile app dashboard and on web, the…" at bounding box center [606, 322] width 423 height 39
click at [639, 330] on div "While testing on staging I noticed that on mobile app dashboard and on web, the…" at bounding box center [606, 322] width 423 height 39
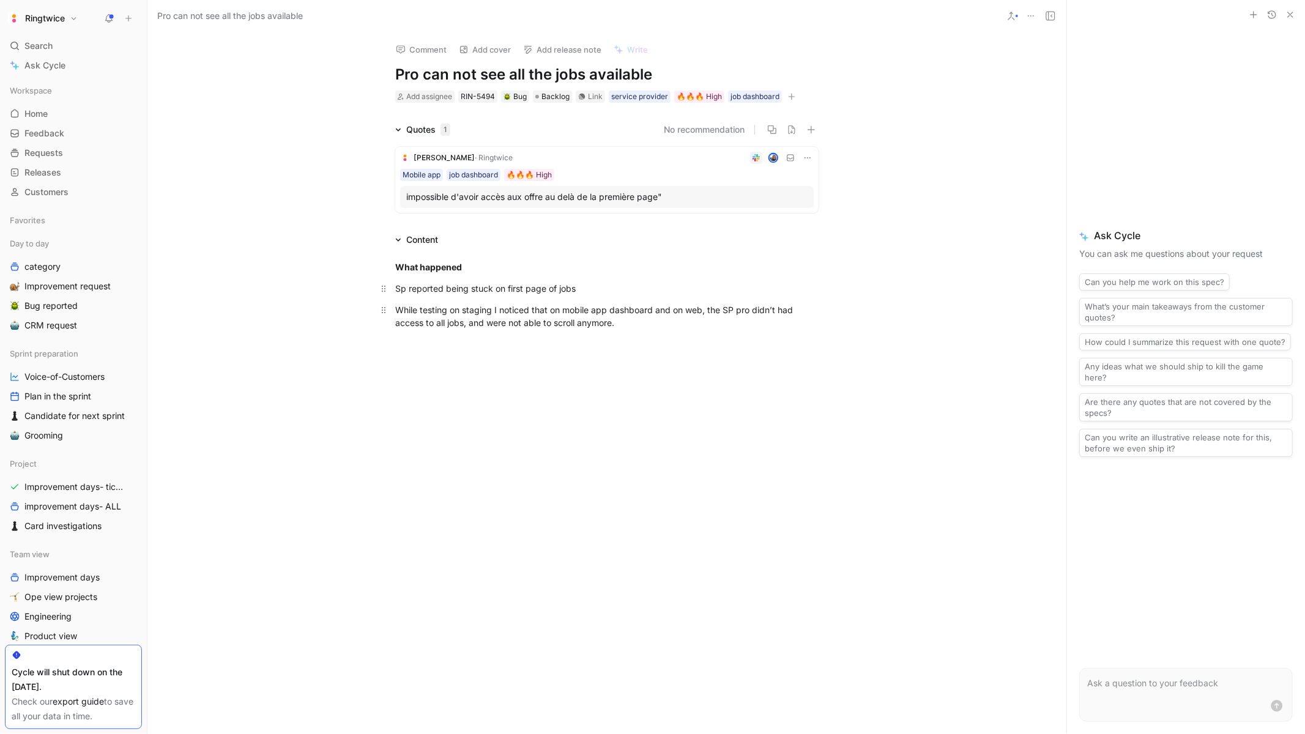
click at [619, 324] on div "While testing on staging I noticed that on mobile app dashboard and on web, the…" at bounding box center [606, 322] width 423 height 39
click at [519, 337] on div "While testing on staging I noticed that on mobile app dashboard and on web, the…" at bounding box center [606, 322] width 423 height 39
click at [469, 282] on div "Sp reported being stuck on first page of jobs" at bounding box center [606, 288] width 423 height 13
click at [612, 296] on p "Sp reported being stuck on first page of jobs" at bounding box center [607, 288] width 470 height 20
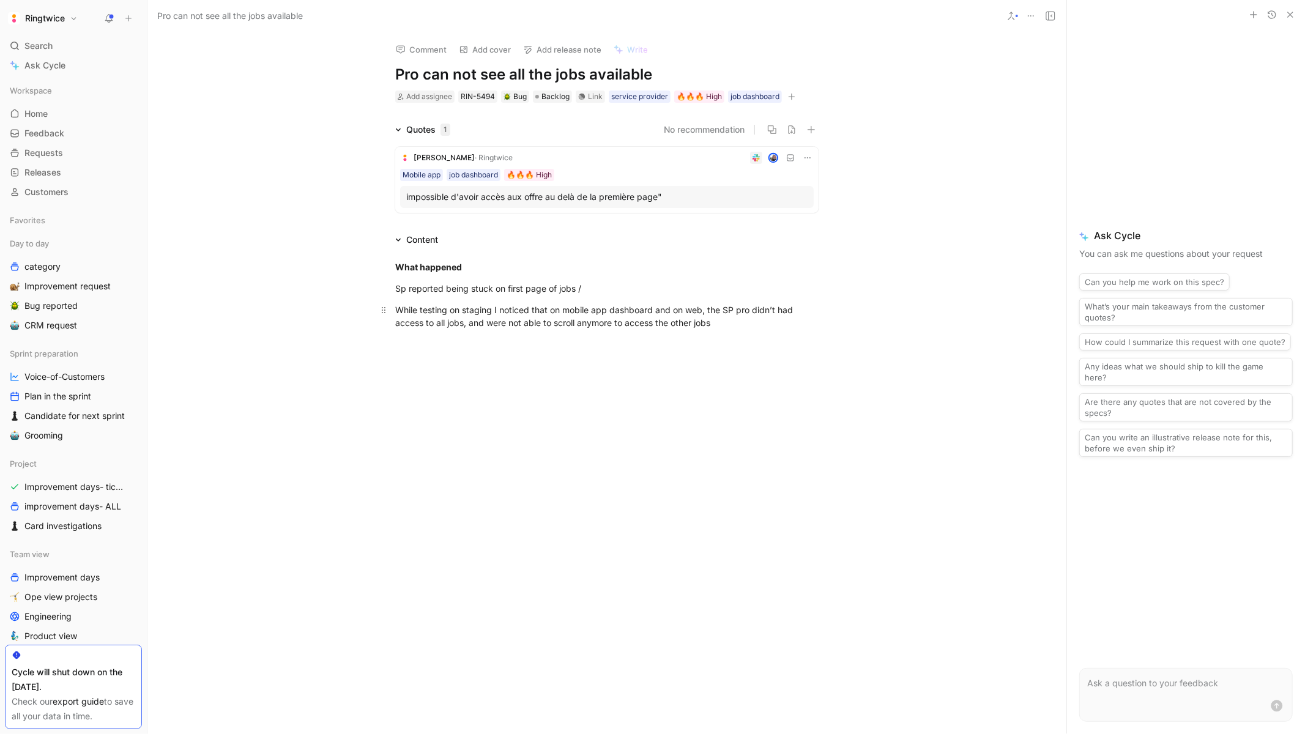
click at [469, 315] on div "While testing on staging I noticed that on mobile app dashboard and on web, the…" at bounding box center [606, 322] width 423 height 39
click at [457, 351] on div at bounding box center [606, 357] width 423 height 13
click at [411, 377] on div "Pro account" at bounding box center [612, 376] width 411 height 13
click at [412, 389] on div at bounding box center [612, 393] width 411 height 13
click at [407, 380] on div "Pro account" at bounding box center [612, 376] width 411 height 13
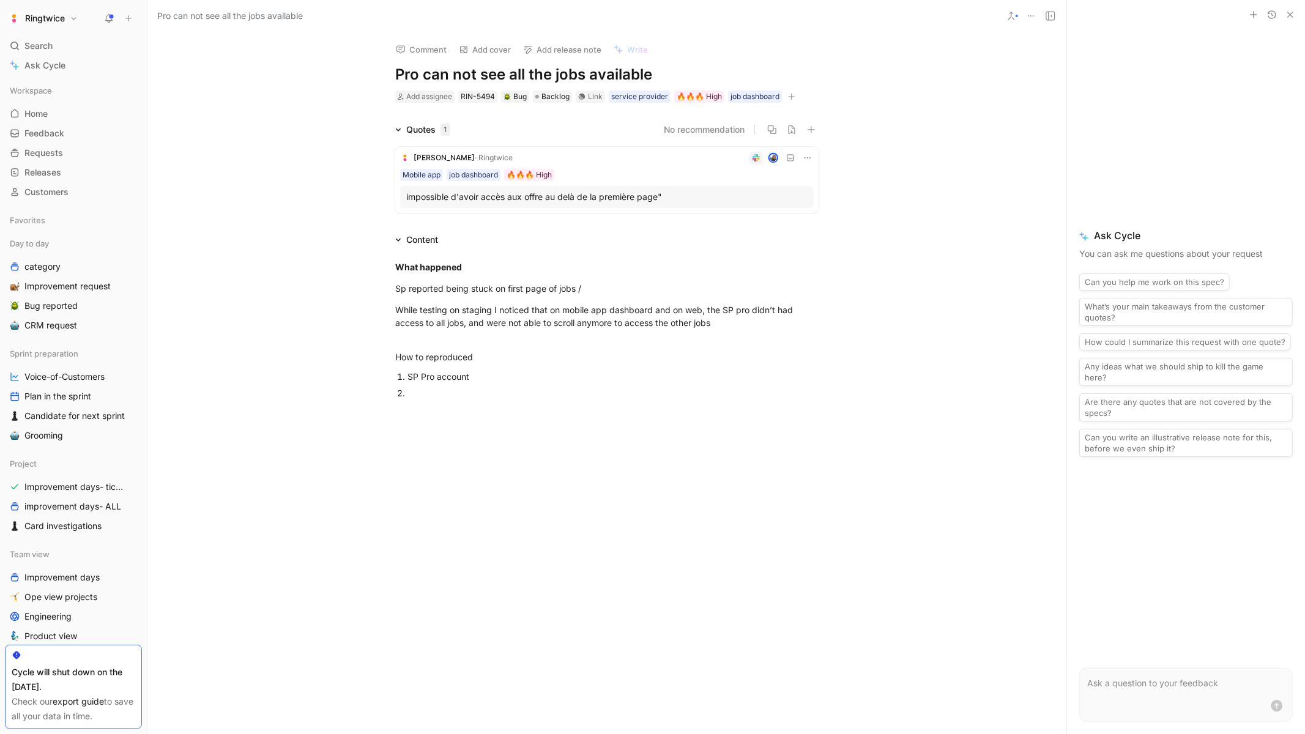
click at [420, 395] on div at bounding box center [612, 393] width 411 height 13
click at [432, 396] on div "go on dashboard ," at bounding box center [612, 393] width 411 height 13
click at [512, 393] on div "go on job dashboard ," at bounding box center [612, 393] width 411 height 13
click at [659, 393] on div "go on job dashboard , select 1000 brussels all jobs in bricolage → 8" at bounding box center [612, 393] width 411 height 13
click at [736, 391] on div "go on job dashboard , select 1000 brussels all jobs in bricolage in french → 8" at bounding box center [612, 393] width 411 height 13
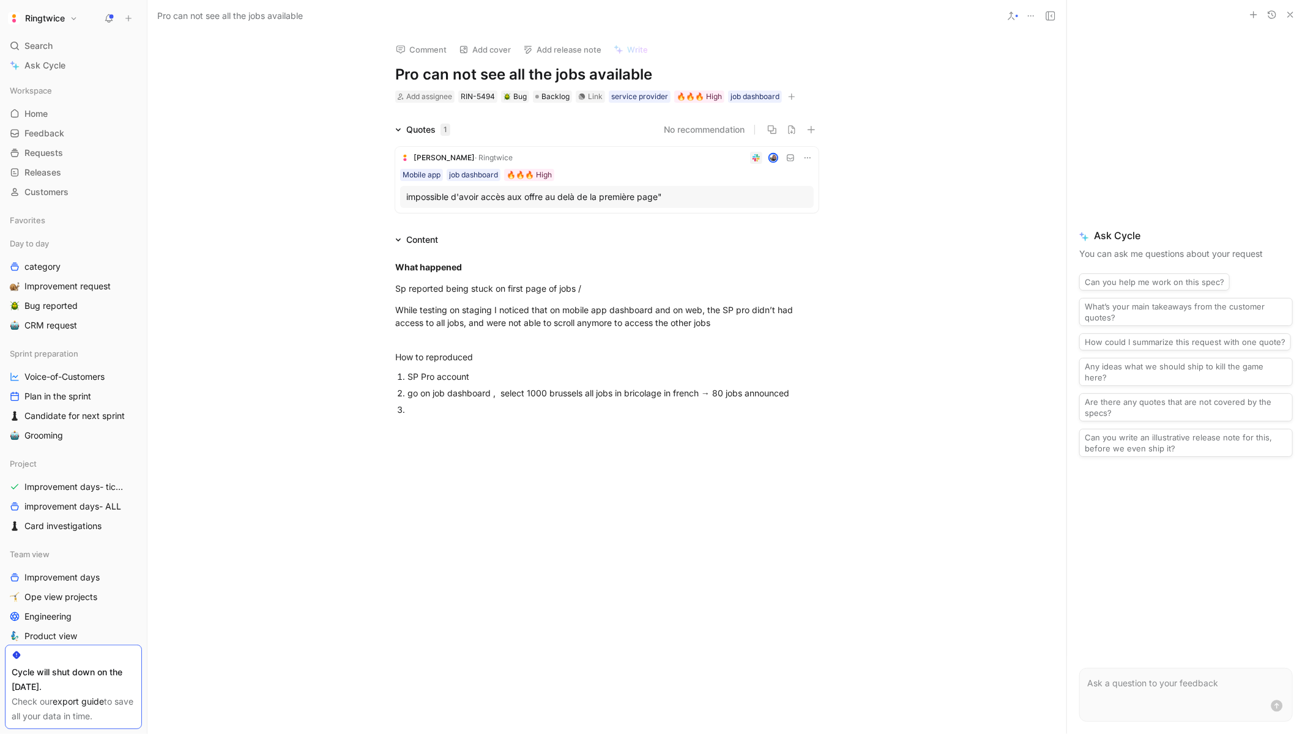
click at [803, 393] on div "go on job dashboard , select 1000 brussels all jobs in bricolage in french → 80…" at bounding box center [612, 393] width 411 height 13
click at [489, 453] on div "Image" at bounding box center [496, 450] width 135 height 15
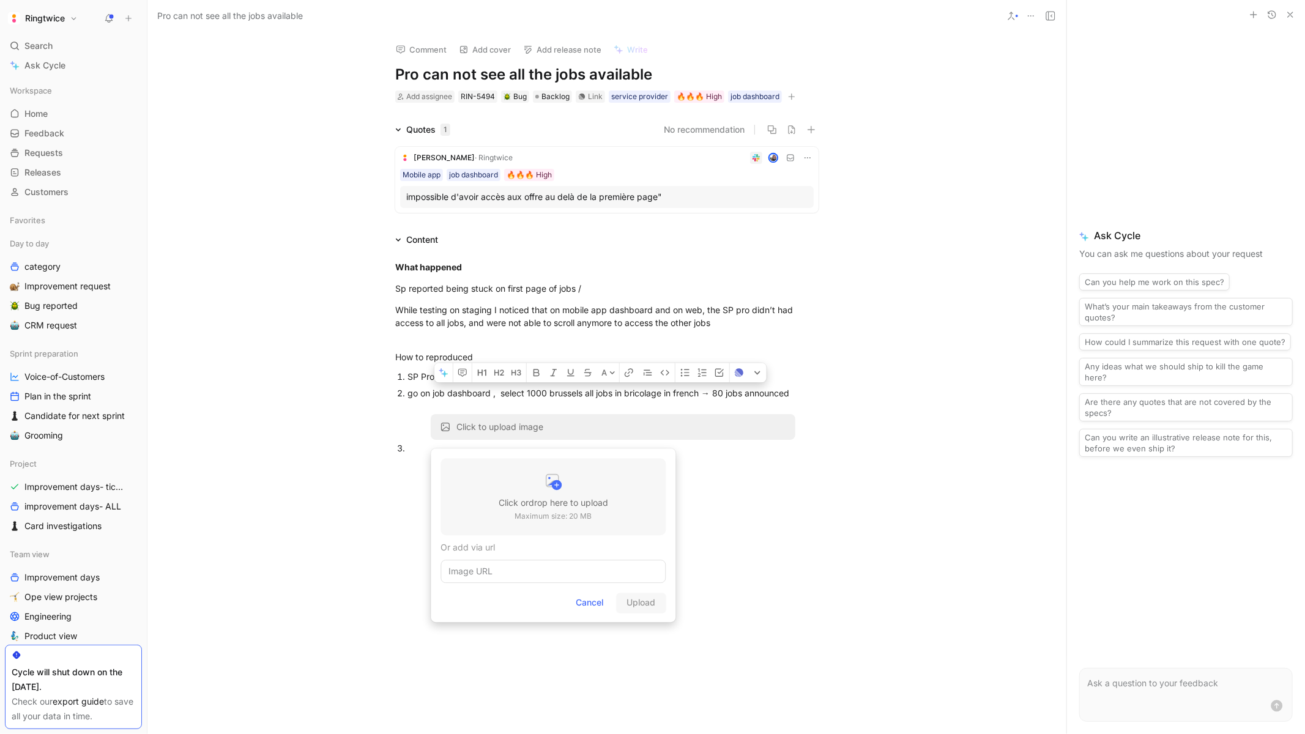
click at [515, 514] on p "Maximum size: 20 MB" at bounding box center [554, 516] width 110 height 12
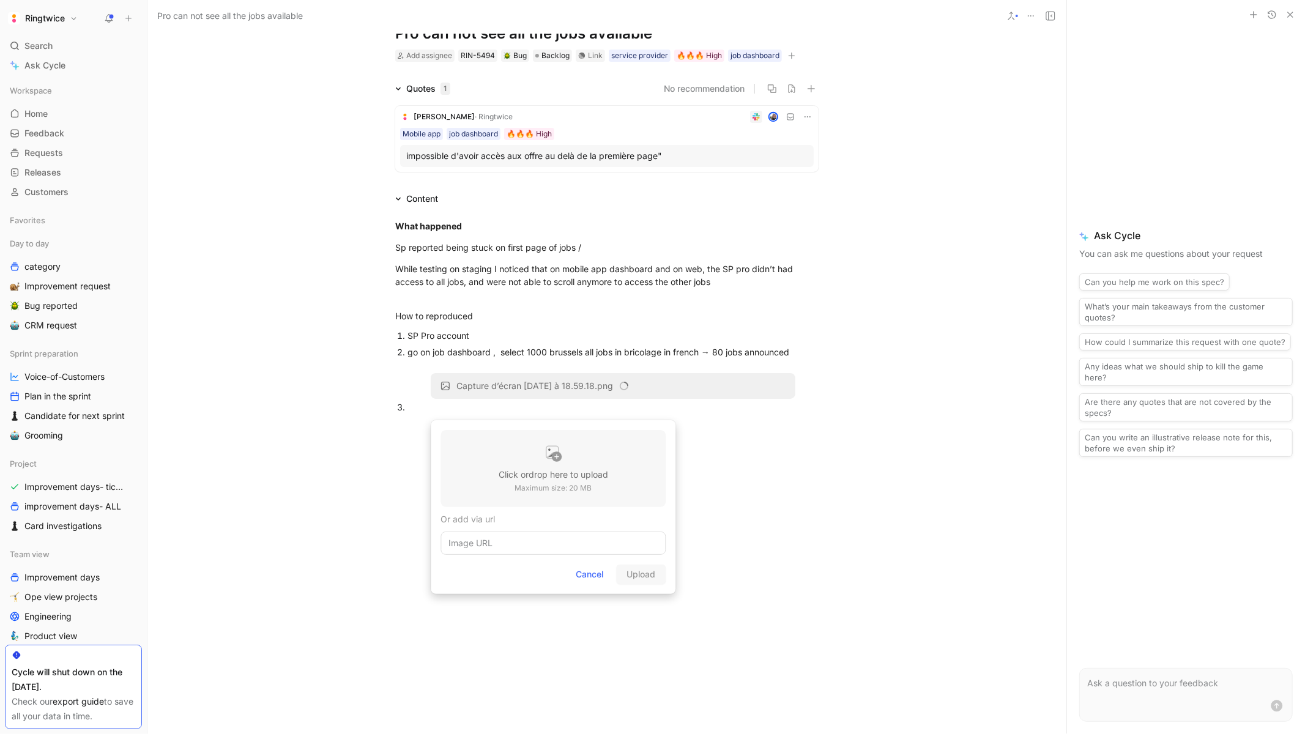
scroll to position [48, 0]
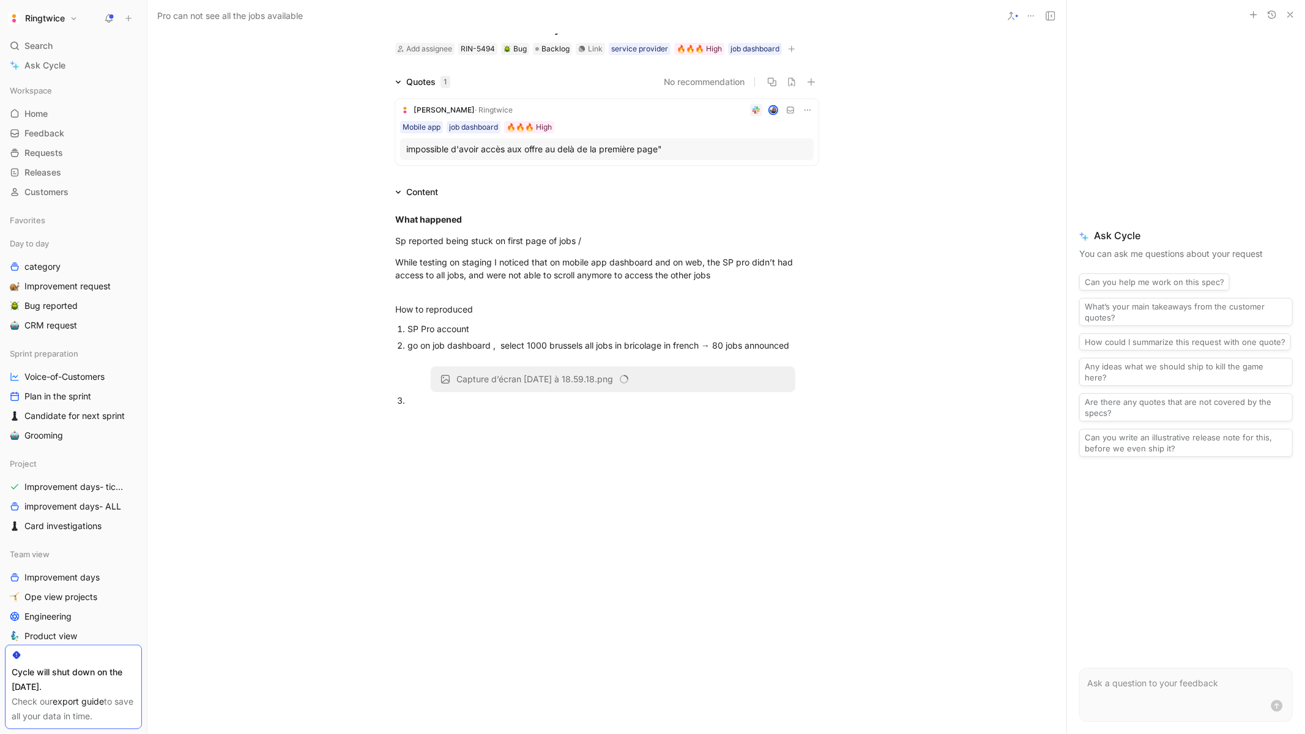
click at [467, 404] on div at bounding box center [612, 400] width 411 height 13
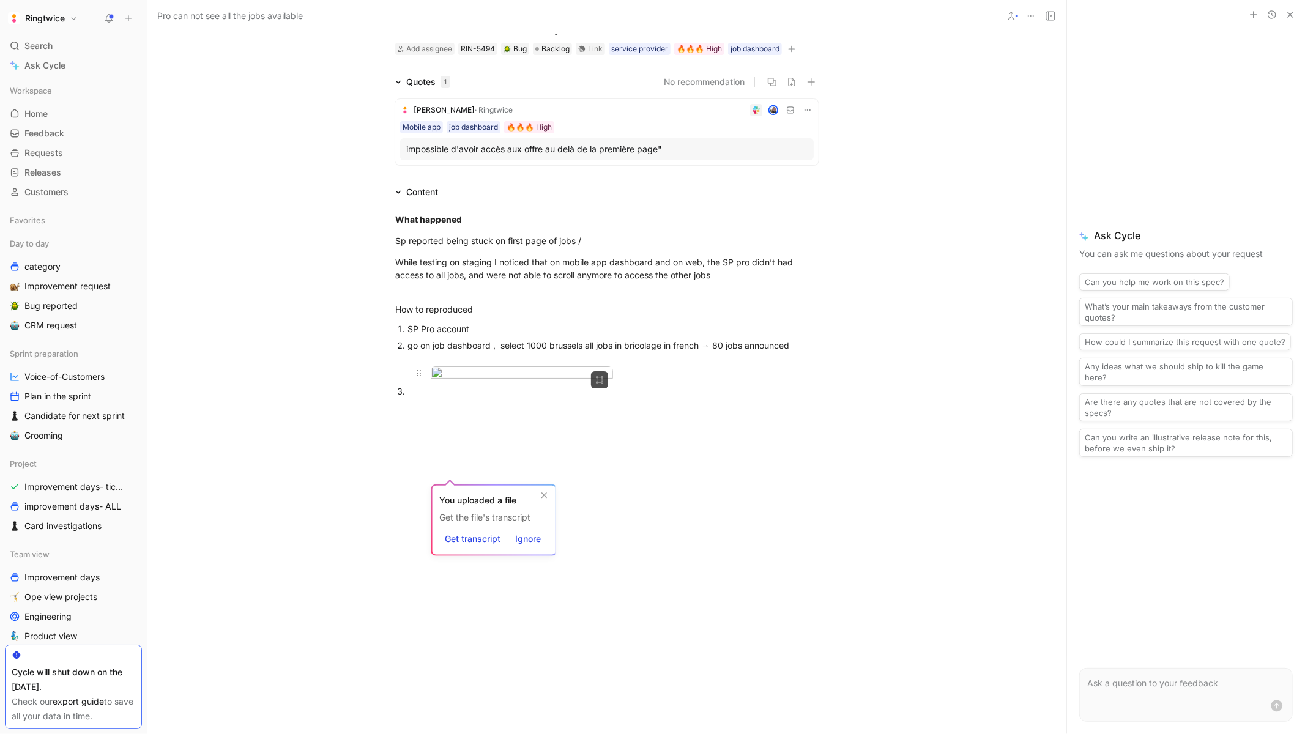
click at [649, 383] on div at bounding box center [613, 374] width 365 height 17
click at [436, 398] on div at bounding box center [612, 391] width 411 height 13
click at [577, 398] on div "Click on “ Afficher plus de jobs (70)”" at bounding box center [612, 391] width 411 height 13
click at [473, 417] on div at bounding box center [612, 410] width 411 height 13
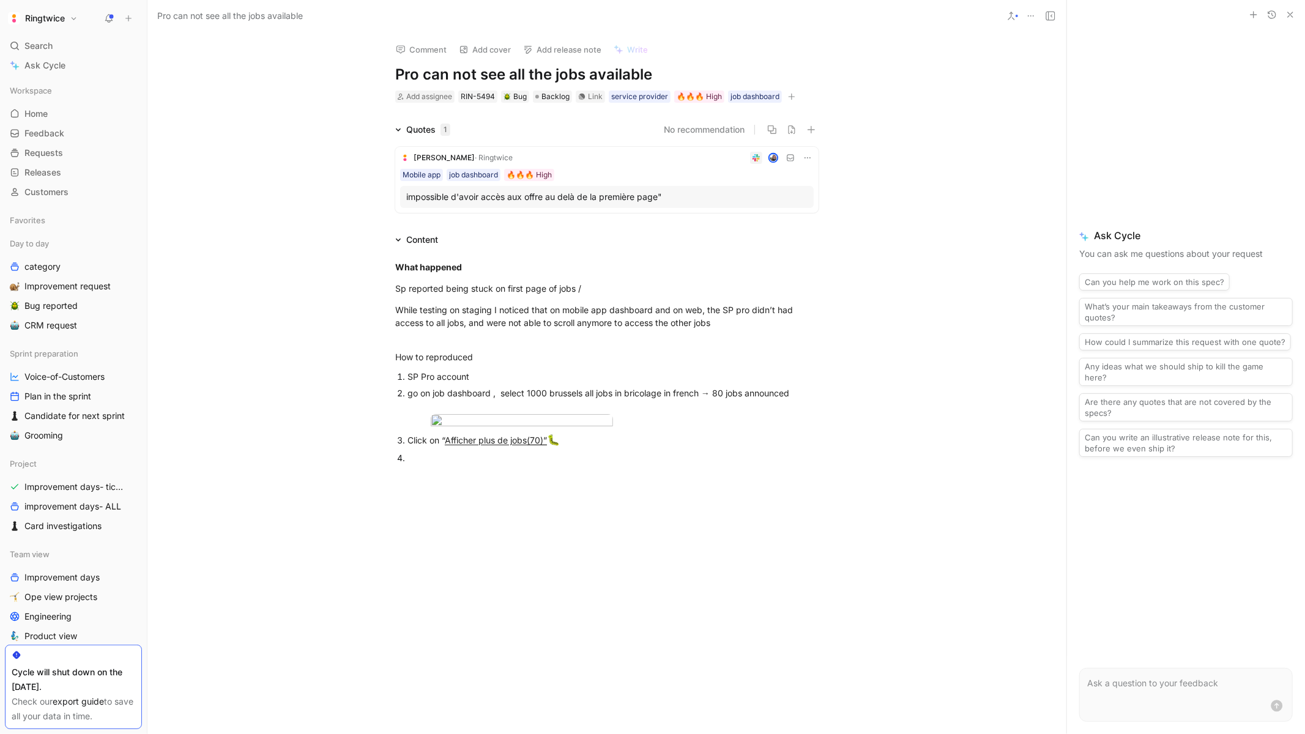
click at [480, 77] on h1 "Pro can not see all the jobs available" at bounding box center [606, 75] width 423 height 20
drag, startPoint x: 479, startPoint y: 76, endPoint x: 425, endPoint y: 75, distance: 53.8
click at [425, 75] on h1 "Pro can not see all the jobs available" at bounding box center [606, 75] width 423 height 20
click at [537, 91] on div "Backlog" at bounding box center [552, 97] width 34 height 12
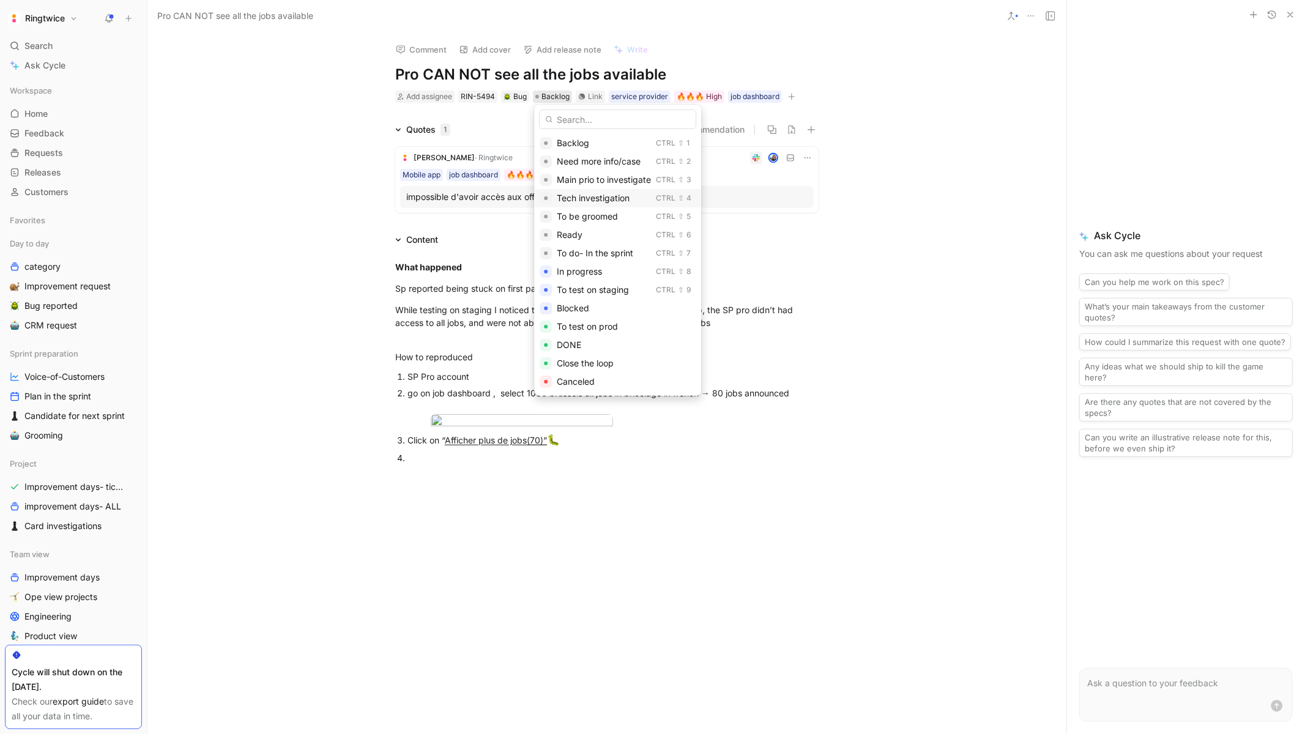
click at [625, 200] on span "Tech investigation" at bounding box center [593, 198] width 73 height 10
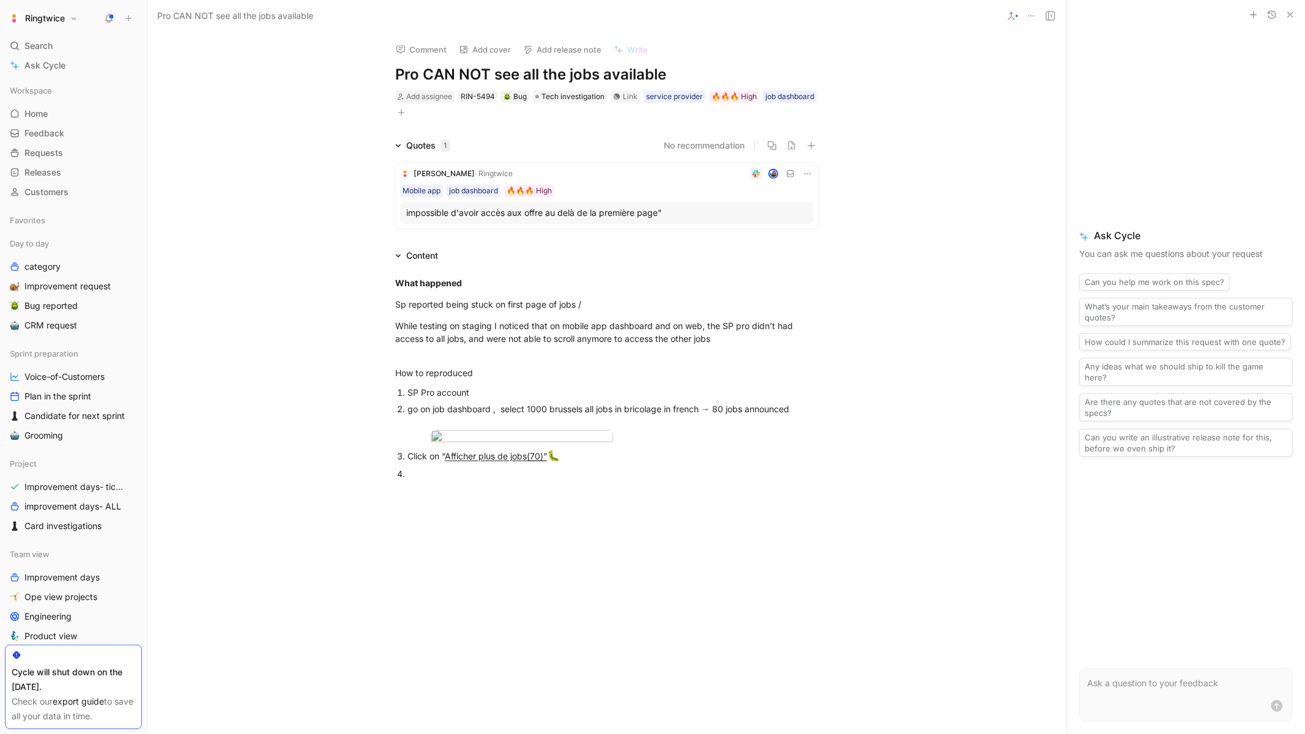
click at [420, 480] on div at bounding box center [612, 473] width 411 height 13
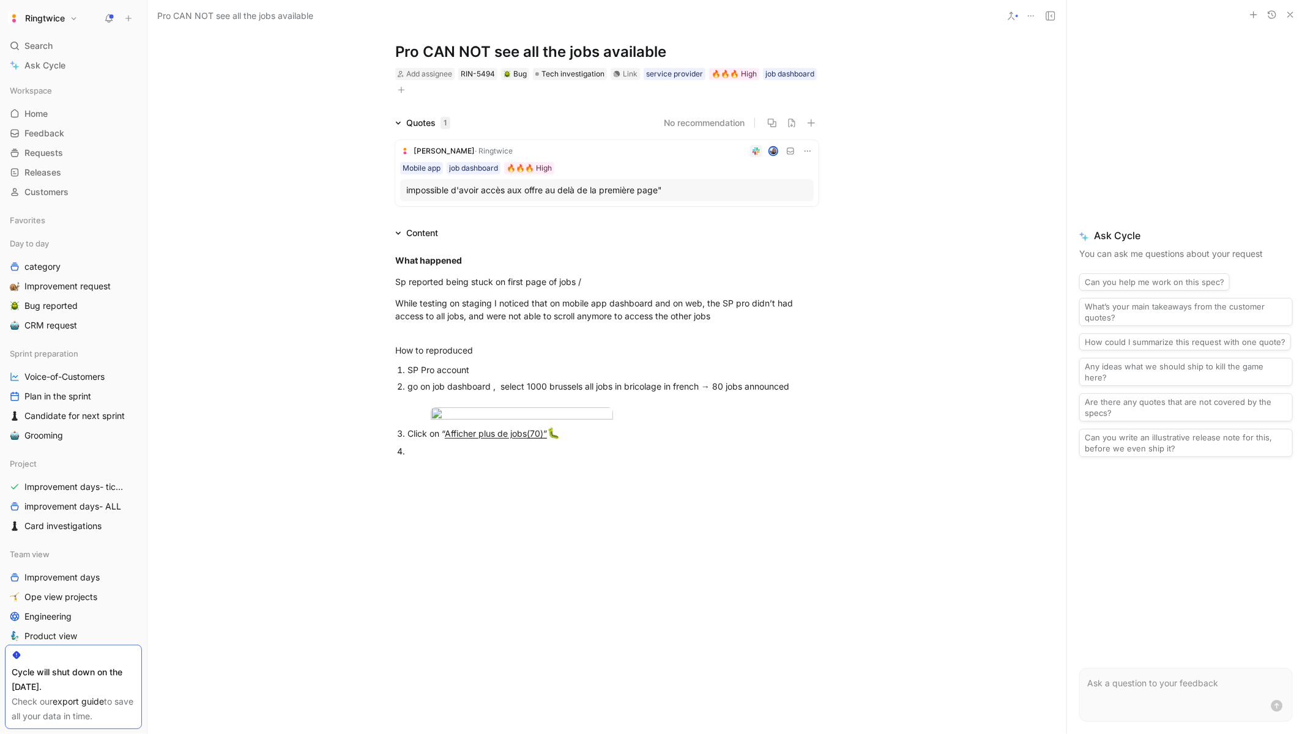
click at [590, 442] on div "Click on “ Afficher plus de jobs (70)” 🐛" at bounding box center [612, 434] width 411 height 16
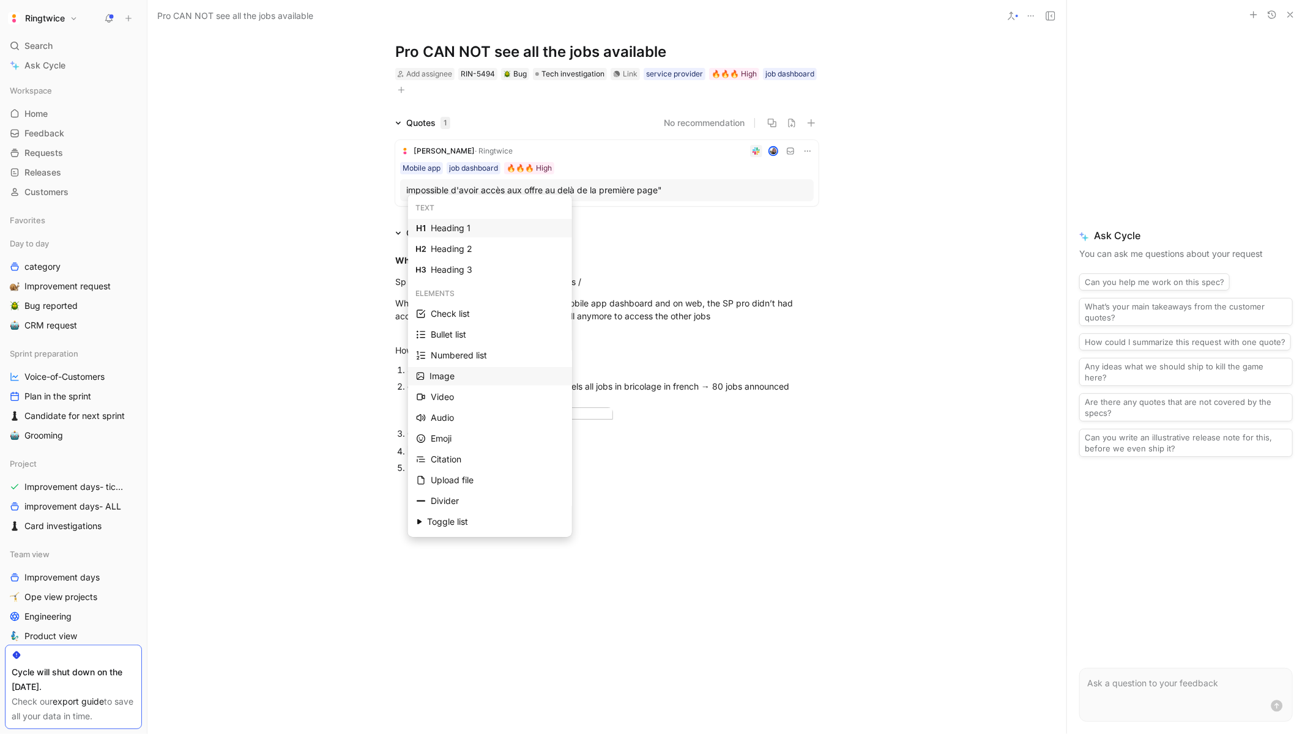
click at [461, 369] on div "Image" at bounding box center [496, 376] width 135 height 15
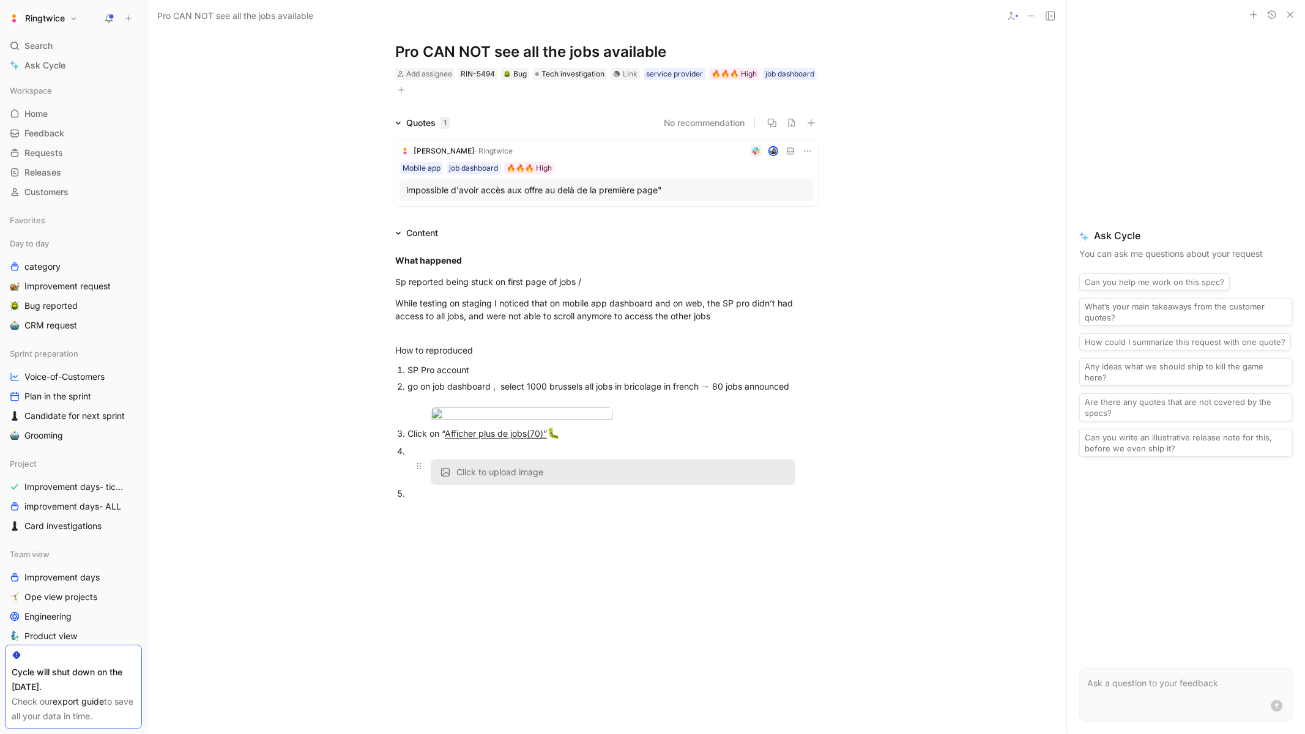
click at [500, 478] on span "Click to upload image" at bounding box center [499, 472] width 87 height 11
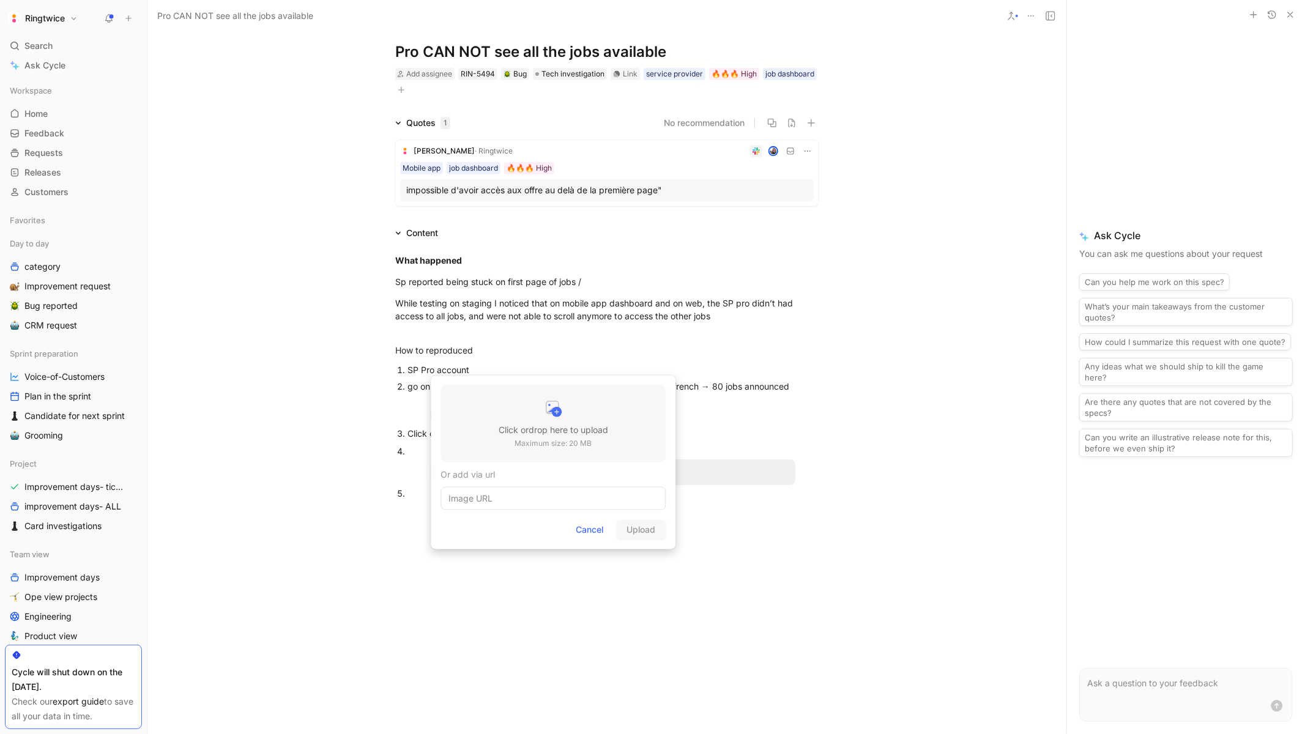
click at [524, 428] on h3 "Click or drop here to upload" at bounding box center [554, 430] width 110 height 15
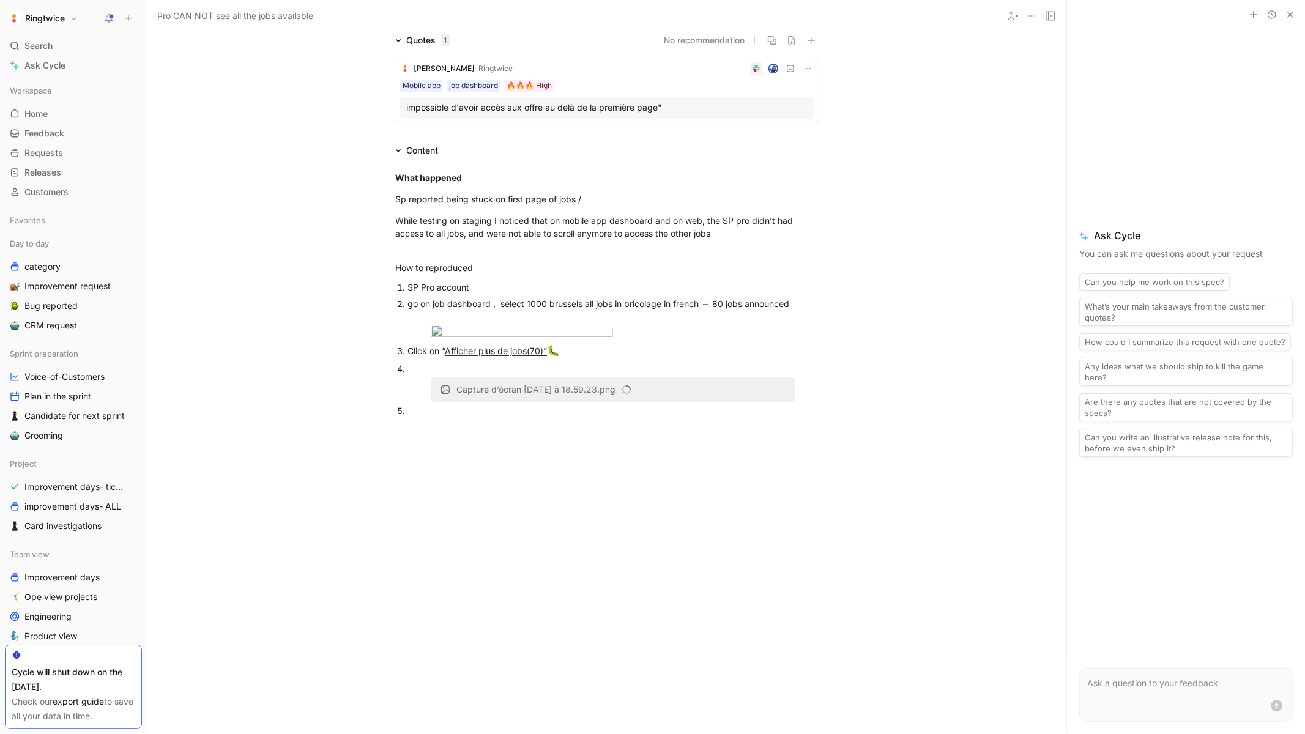
scroll to position [127, 0]
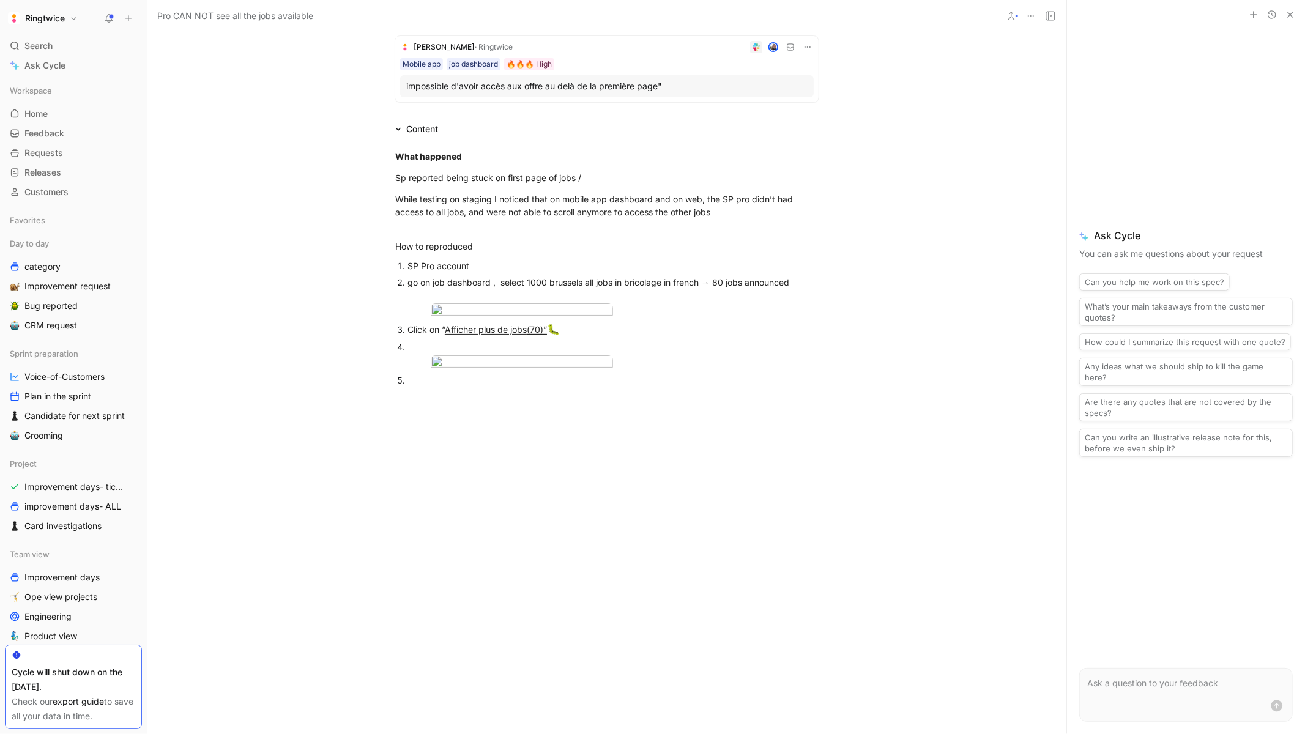
click at [420, 354] on div at bounding box center [612, 347] width 411 height 13
click at [413, 372] on div at bounding box center [418, 363] width 23 height 17
click at [416, 354] on div at bounding box center [612, 347] width 411 height 13
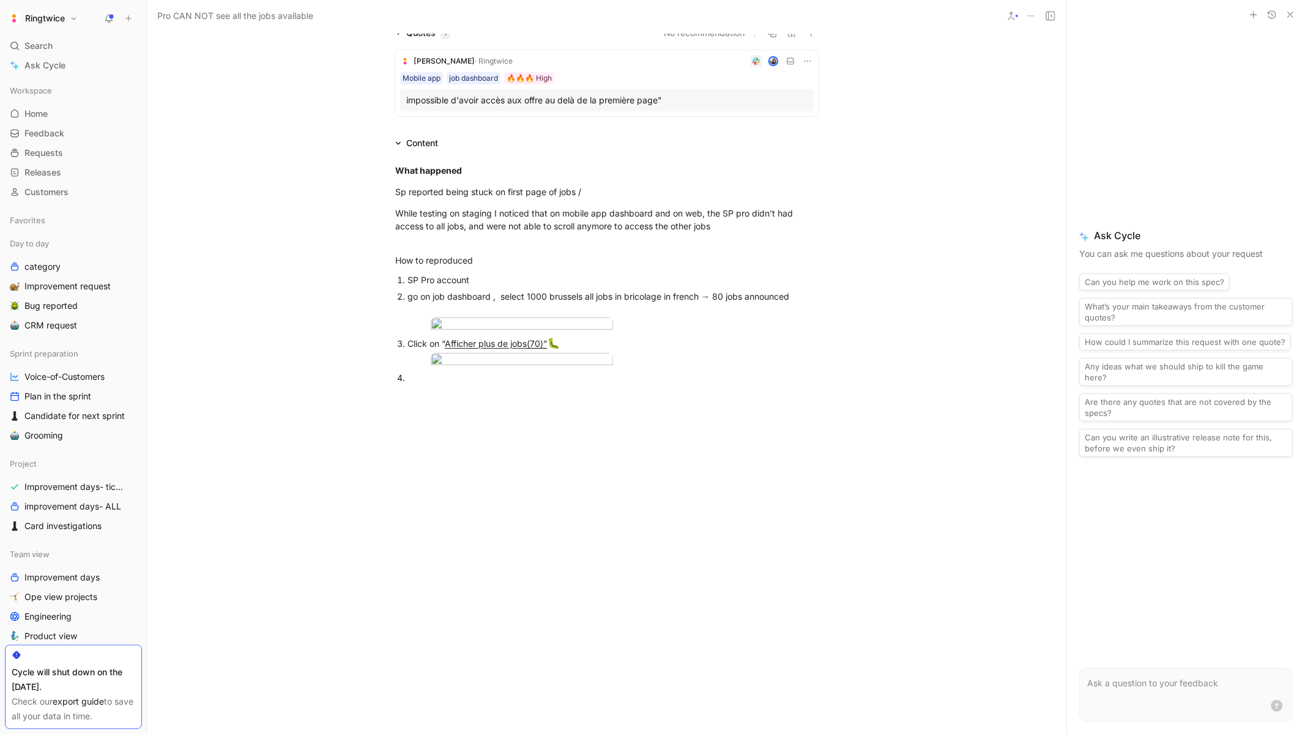
click at [428, 384] on div at bounding box center [612, 377] width 411 height 13
drag, startPoint x: 574, startPoint y: 428, endPoint x: 556, endPoint y: 428, distance: 18.4
click at [556, 352] on div "Click on “ Afficher plus de jobs (70)” 🐛" at bounding box center [612, 344] width 411 height 16
copy div "(70)” 🐛"
click at [445, 384] on div at bounding box center [612, 377] width 411 height 13
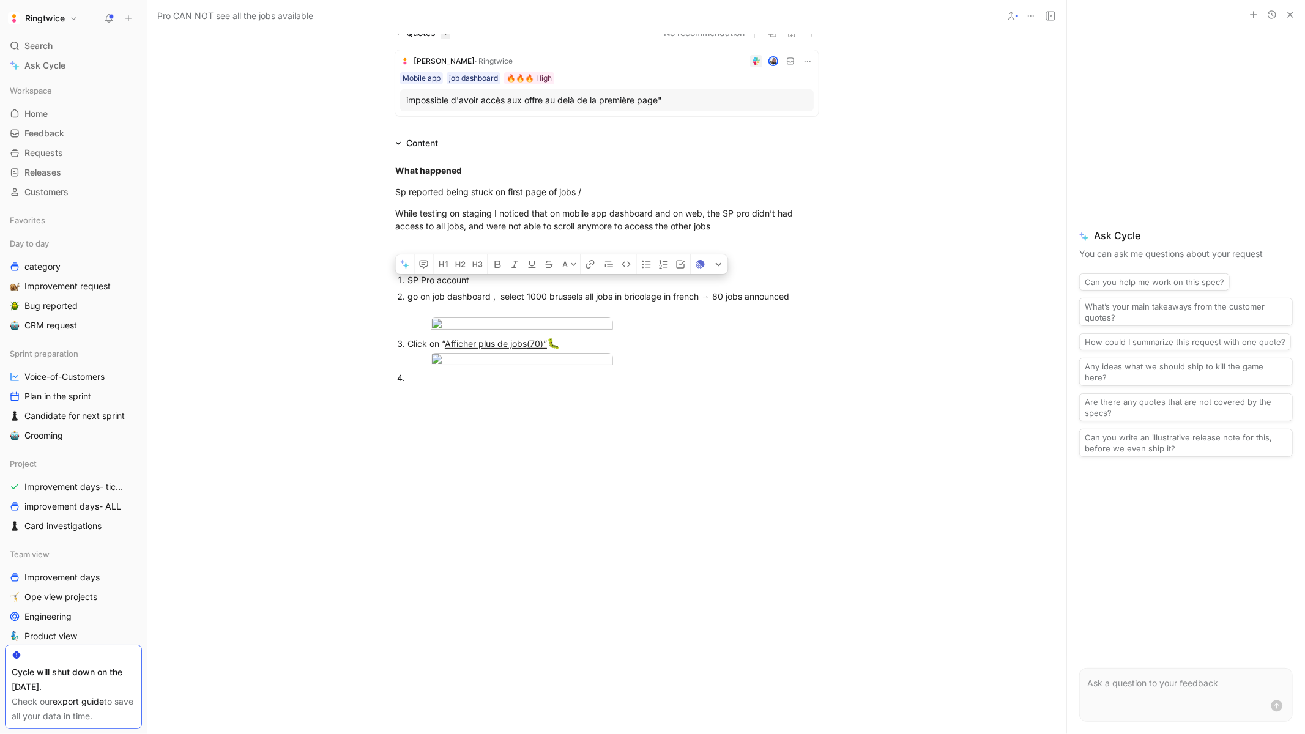
drag, startPoint x: 579, startPoint y: 425, endPoint x: 556, endPoint y: 425, distance: 23.2
click at [556, 352] on div "Click on “ Afficher plus de jobs (70)” 🐛" at bounding box center [612, 344] width 411 height 16
copy div "(70)” 🐛"
click at [458, 385] on div at bounding box center [612, 378] width 411 height 13
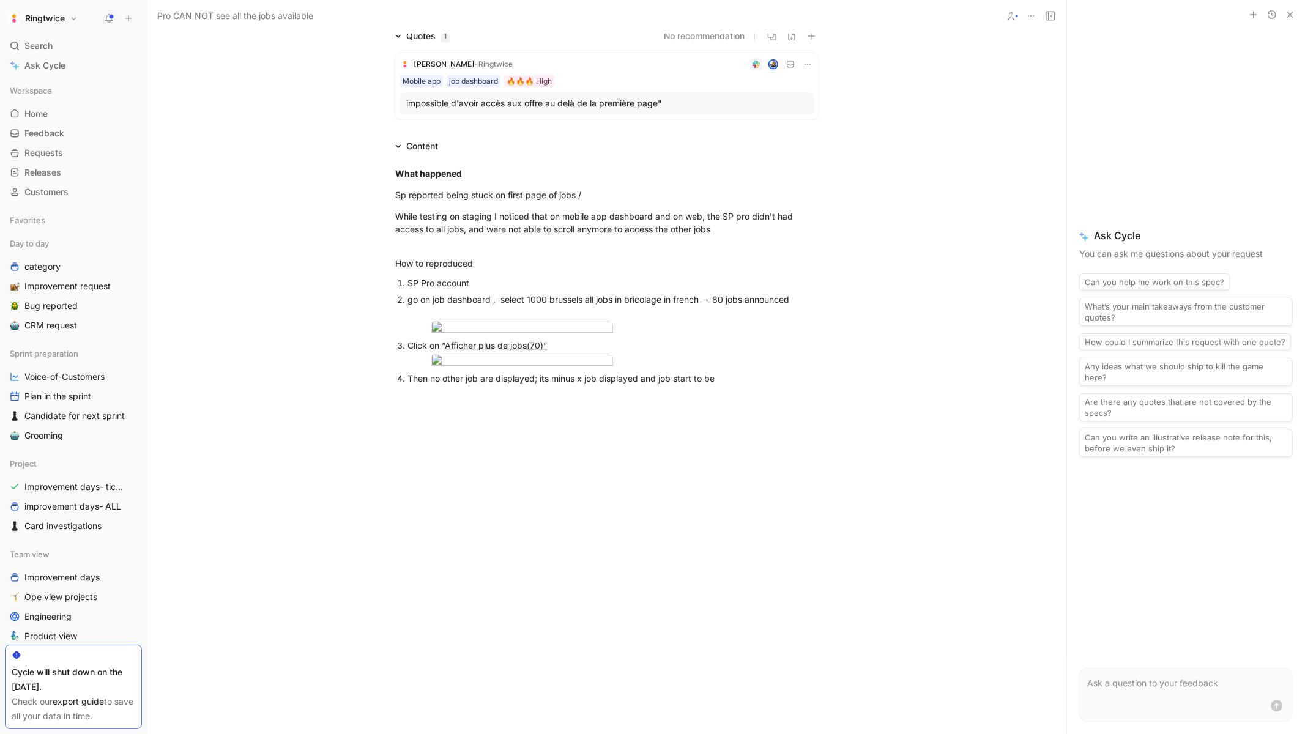
click at [676, 385] on div "Then no other job are displayed; its minus x job displayed and job start to be" at bounding box center [612, 378] width 411 height 13
click at [749, 385] on div "Then no other job are displayed; its minus x job displayed and job count start …" at bounding box center [612, 378] width 411 height 13
click at [623, 545] on div at bounding box center [606, 506] width 919 height 220
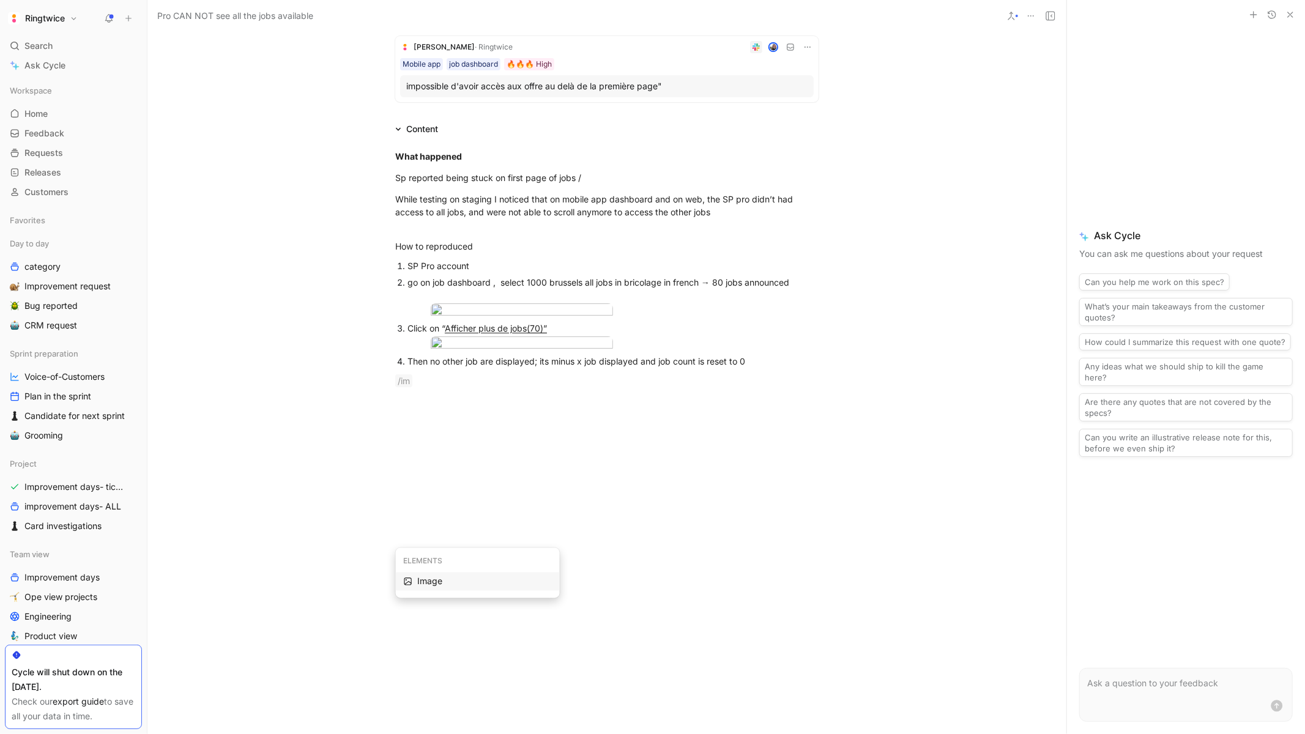
click at [486, 587] on div "Image" at bounding box center [484, 581] width 135 height 15
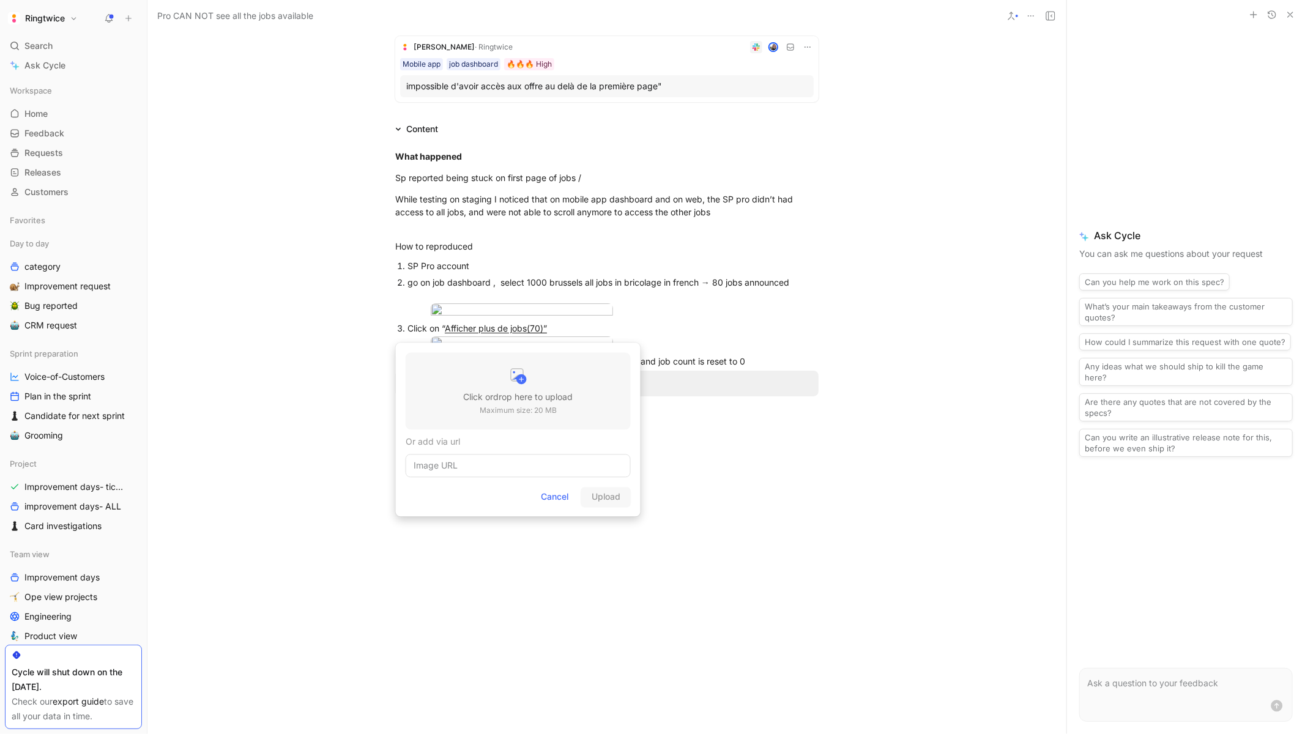
click at [476, 378] on div at bounding box center [518, 377] width 110 height 24
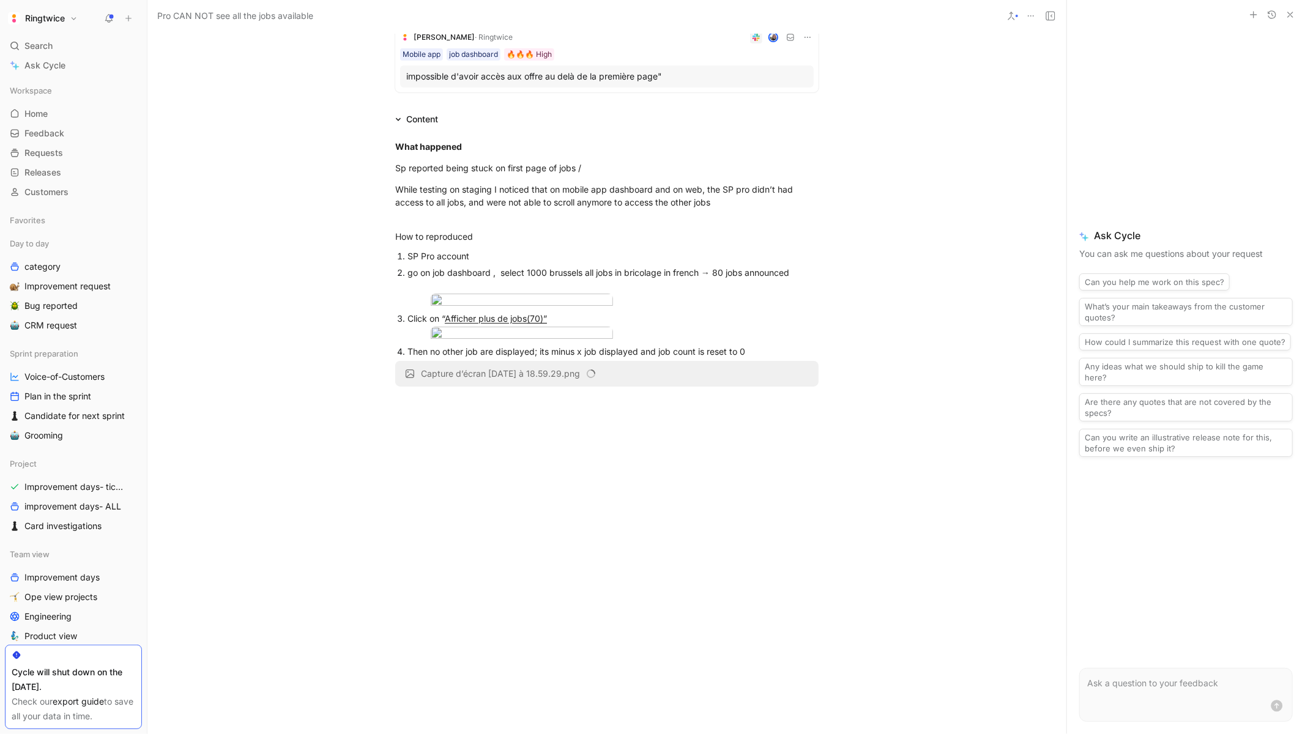
scroll to position [239, 0]
click at [641, 480] on div at bounding box center [606, 506] width 919 height 220
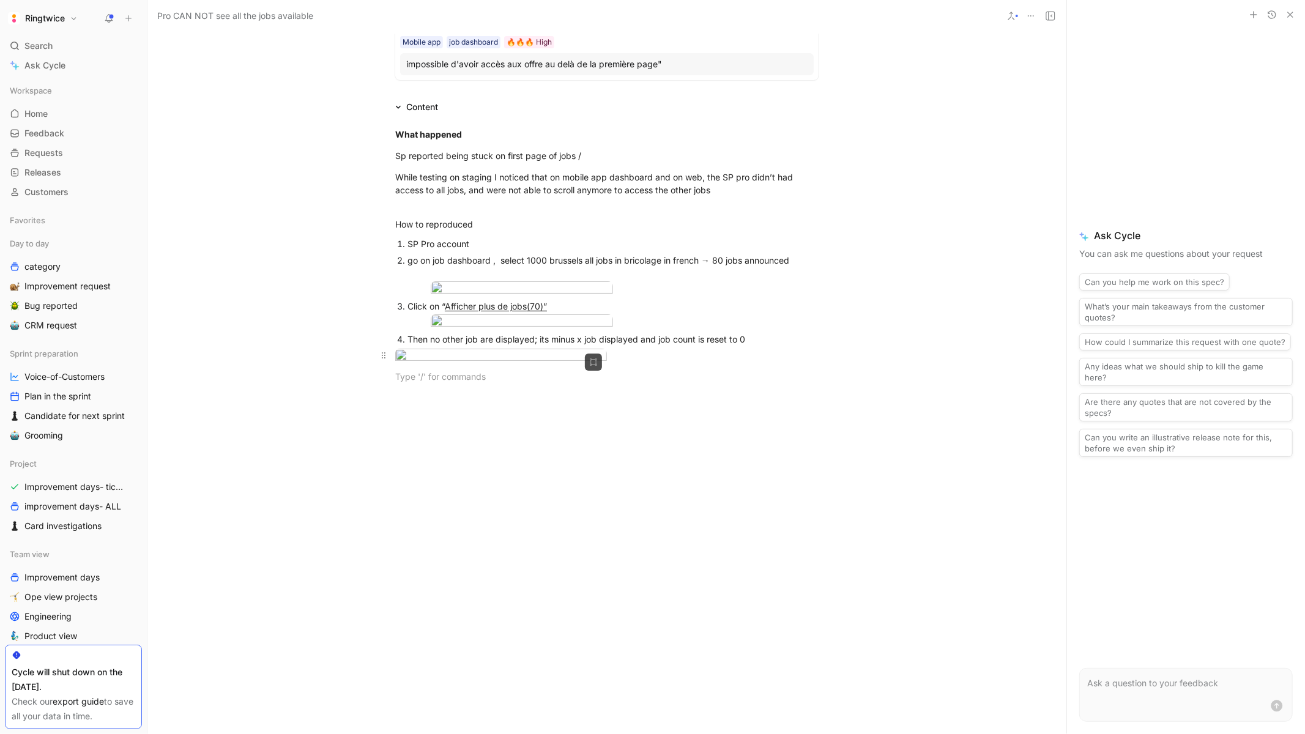
scroll to position [327, 0]
click at [358, 484] on div at bounding box center [606, 506] width 919 height 220
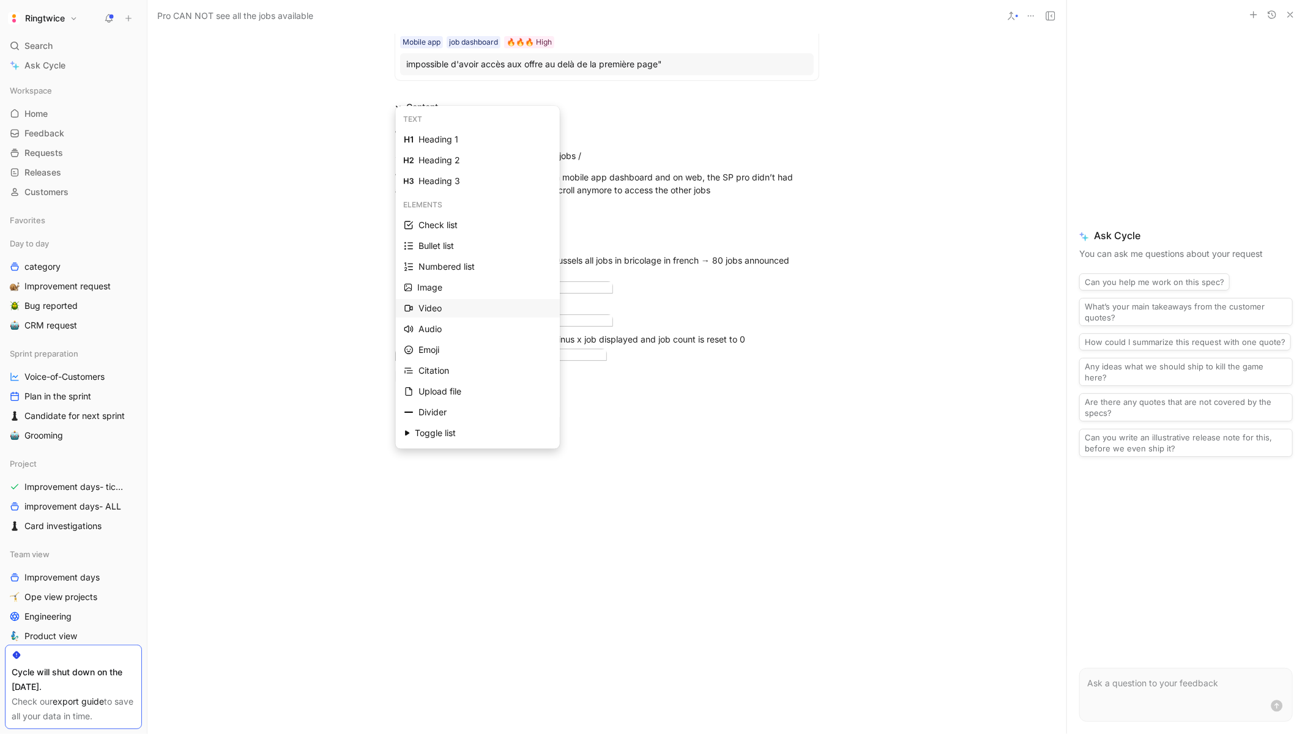
click at [430, 305] on div "Video" at bounding box center [484, 308] width 133 height 15
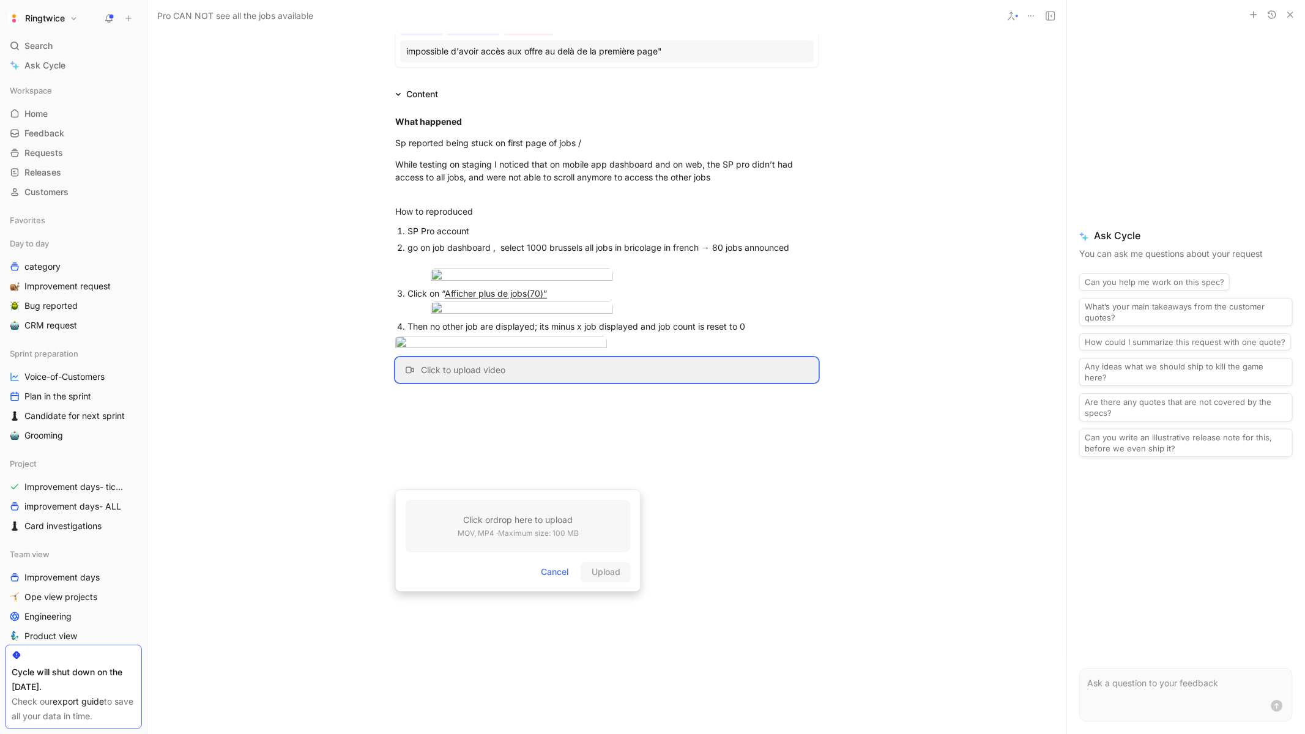
click at [534, 524] on h3 "Click or drop here to upload" at bounding box center [518, 520] width 121 height 15
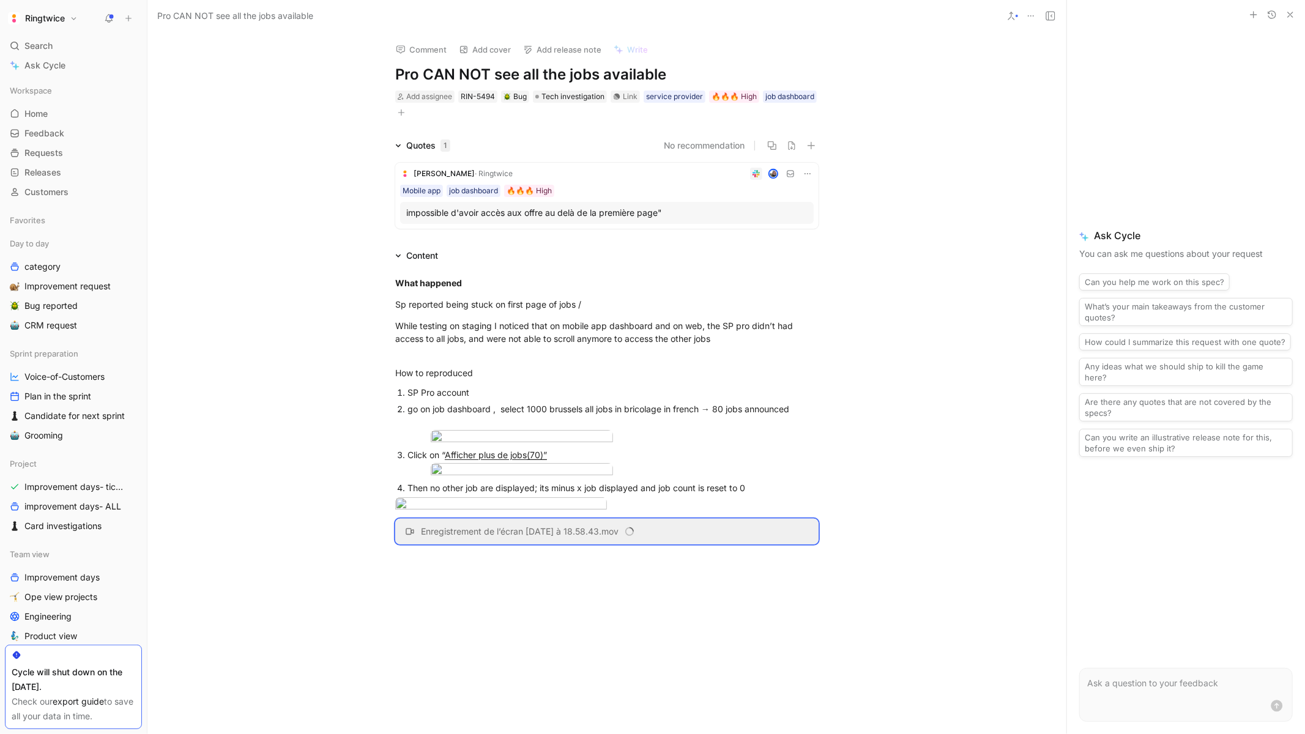
scroll to position [23, 0]
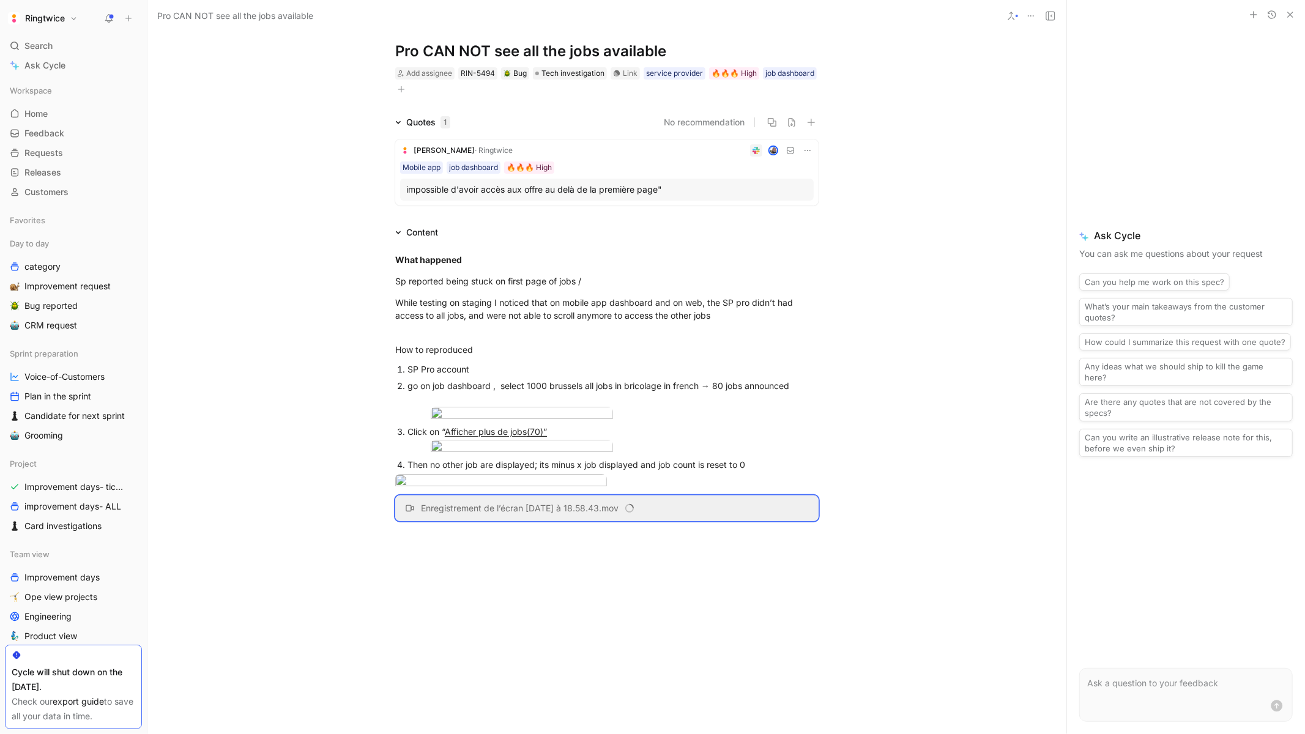
click at [408, 243] on div "What happened Sp reported being stuck on first page of jobs / While testing on …" at bounding box center [606, 387] width 919 height 295
click at [406, 255] on strong "What happened" at bounding box center [428, 260] width 67 height 10
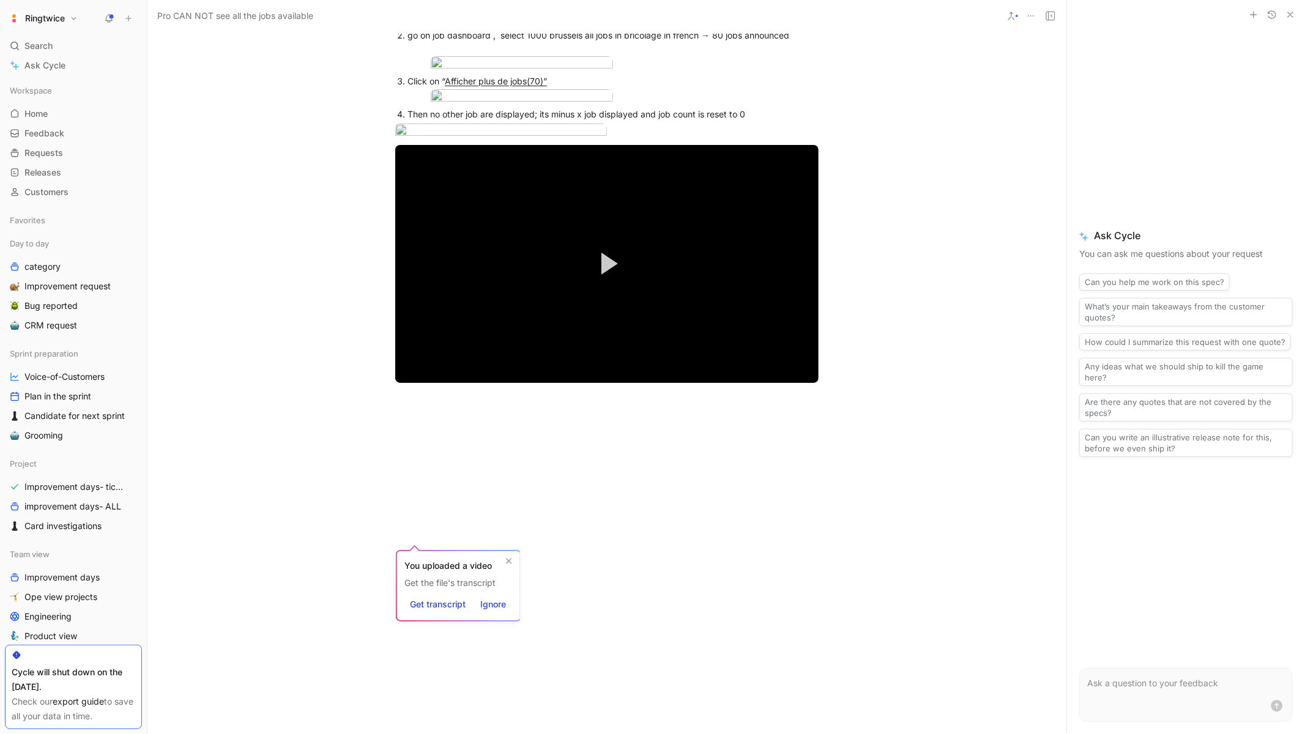
scroll to position [649, 0]
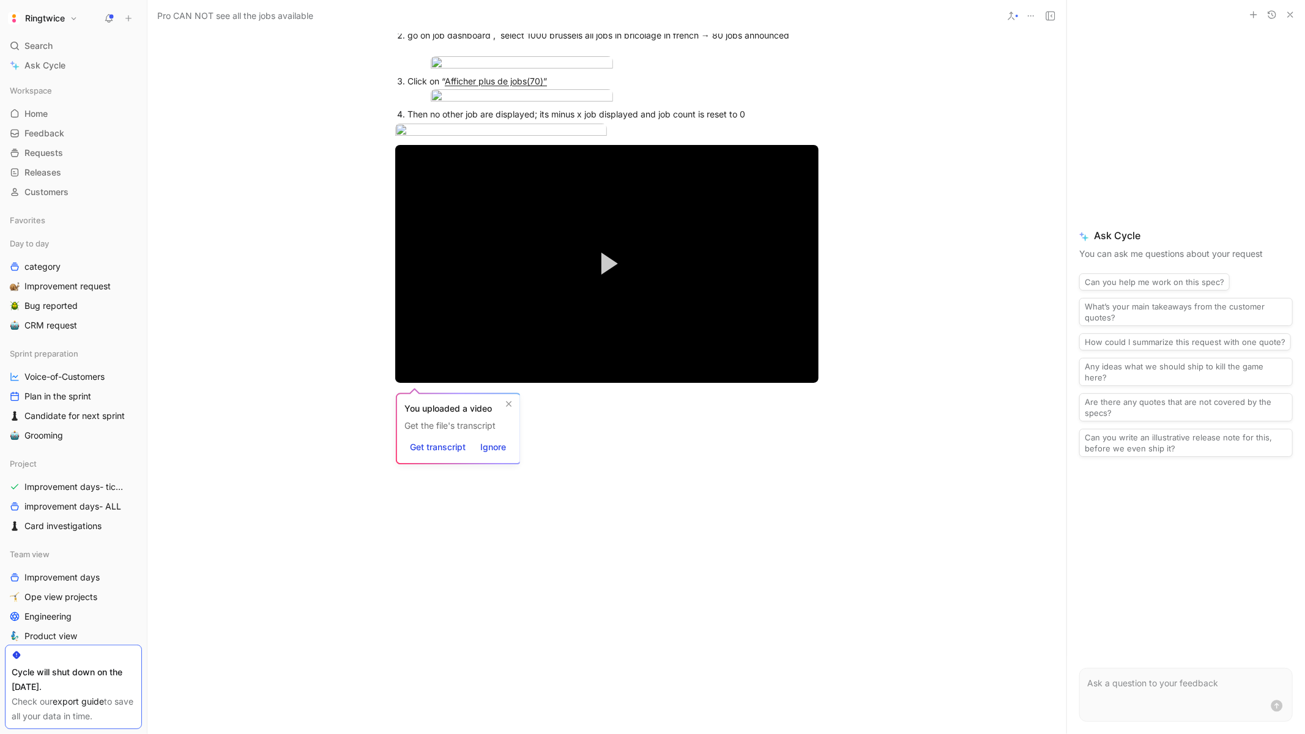
click at [647, 421] on div "What happened Sp reported being stuck on first page of jobs / While testing on …" at bounding box center [606, 247] width 919 height 739
click at [510, 401] on div at bounding box center [606, 506] width 919 height 220
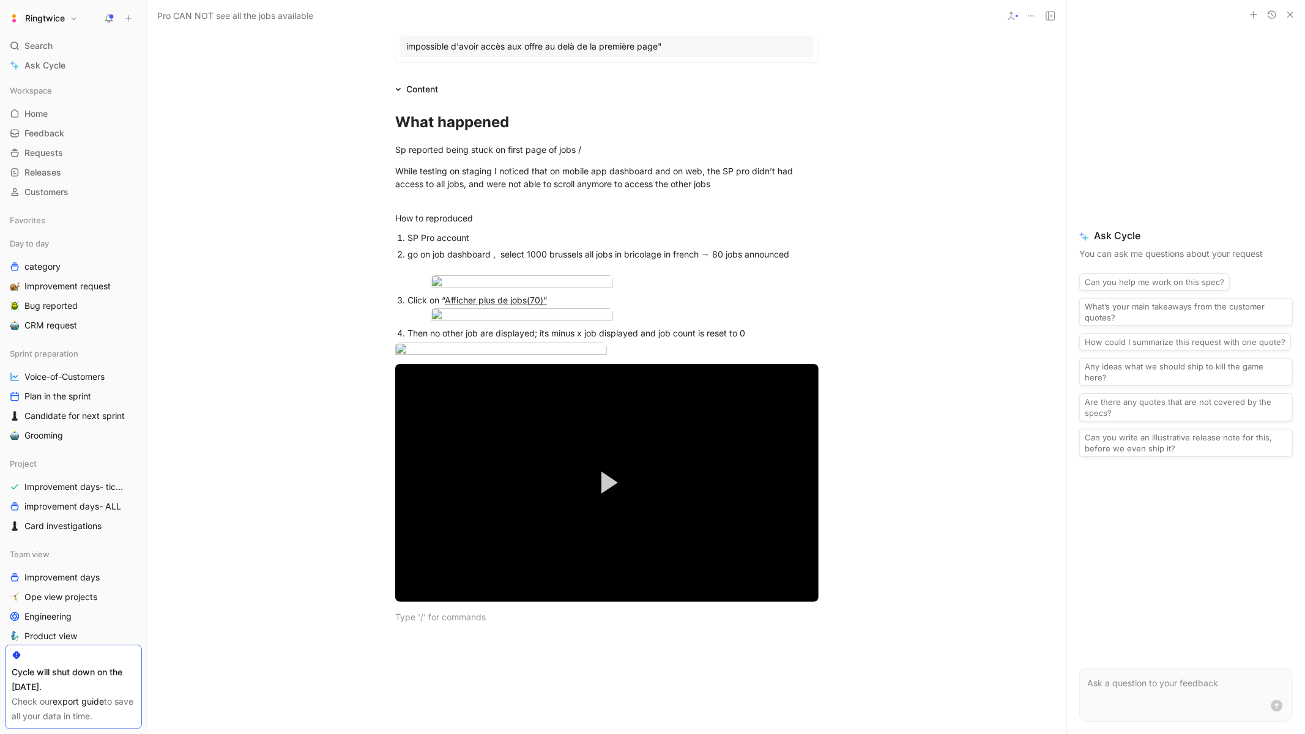
scroll to position [0, 0]
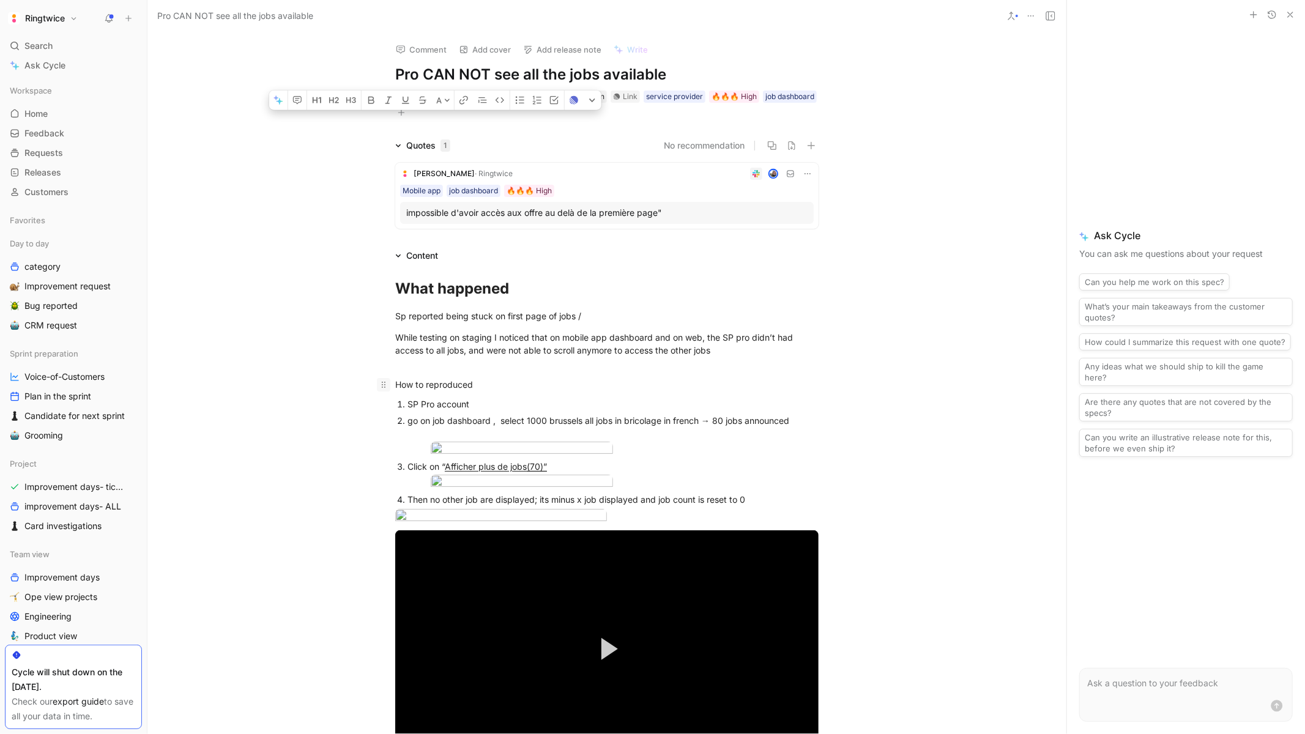
drag, startPoint x: 493, startPoint y: 384, endPoint x: 389, endPoint y: 378, distance: 104.2
click at [389, 378] on p "How to reproduced" at bounding box center [607, 384] width 470 height 20
click at [521, 389] on div "How to reproduced" at bounding box center [606, 384] width 423 height 13
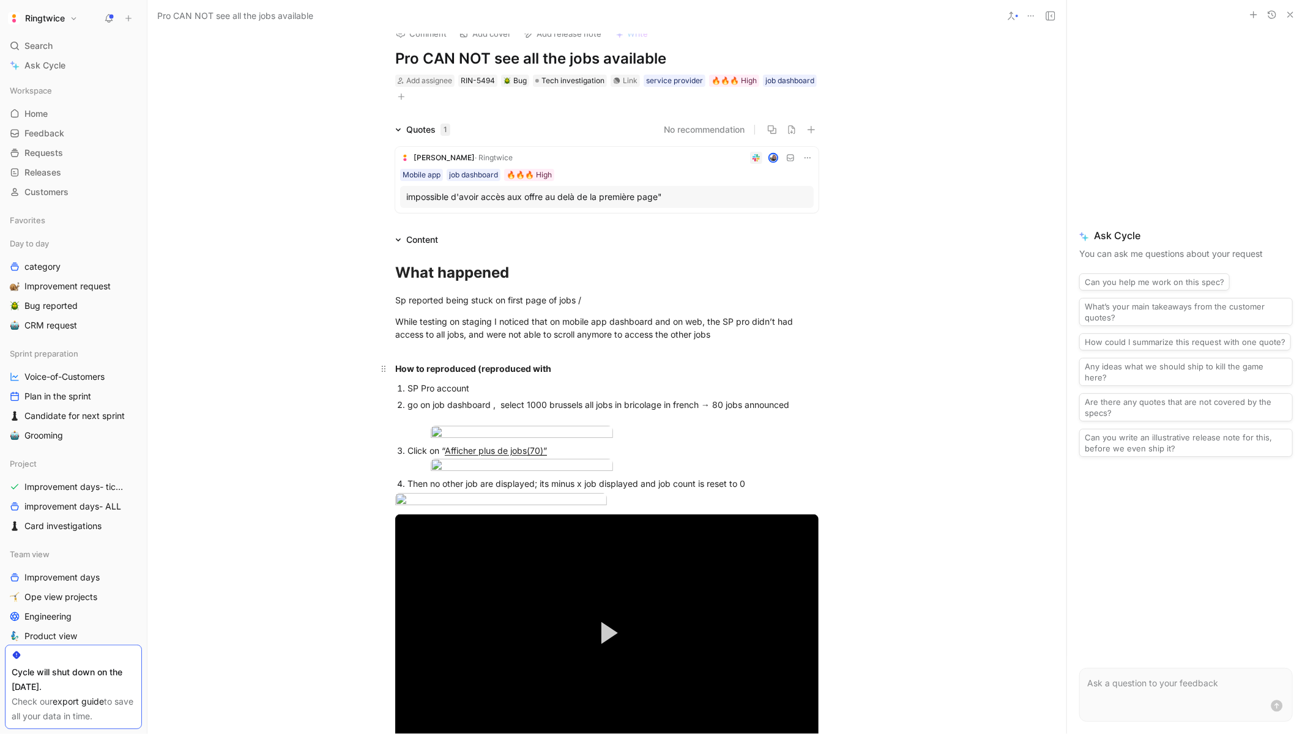
click at [590, 360] on p "How to reproduced (reproduced with" at bounding box center [607, 369] width 470 height 20
click at [575, 367] on div "How to reproduced (reproduced with" at bounding box center [606, 368] width 423 height 13
click at [598, 294] on div "Sp reported being stuck on first page of jobs /" at bounding box center [606, 300] width 423 height 13
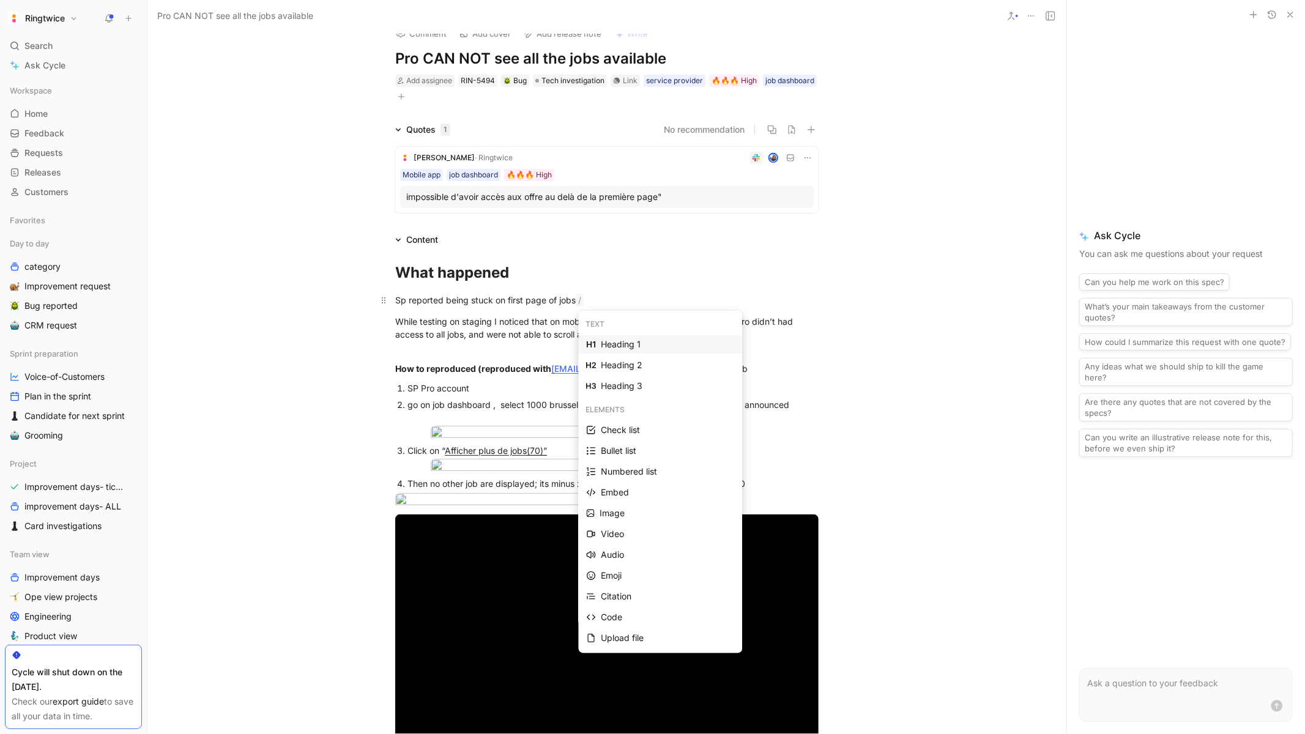
click at [603, 294] on div "Sp reported being stuck on first page of jobs /" at bounding box center [606, 300] width 423 height 13
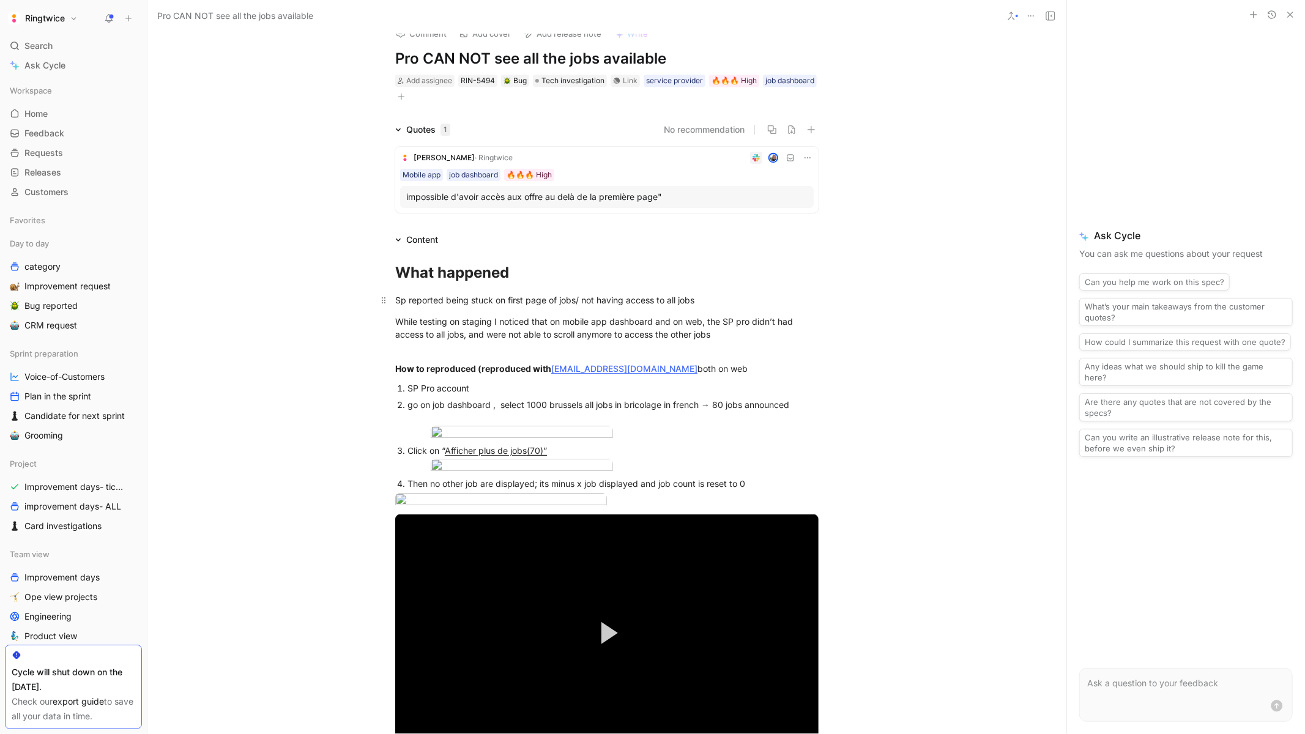
click at [398, 301] on div "Sp reported being stuck on first page of jobs/ not having access to all jobs" at bounding box center [606, 300] width 423 height 13
click at [738, 295] on div "PRO Sp reported being stuck on first page of jobs/ not having access to all jobs" at bounding box center [606, 300] width 423 height 13
click at [660, 327] on div "While testing on staging I noticed that on mobile app dashboard and on web, the…" at bounding box center [606, 334] width 423 height 39
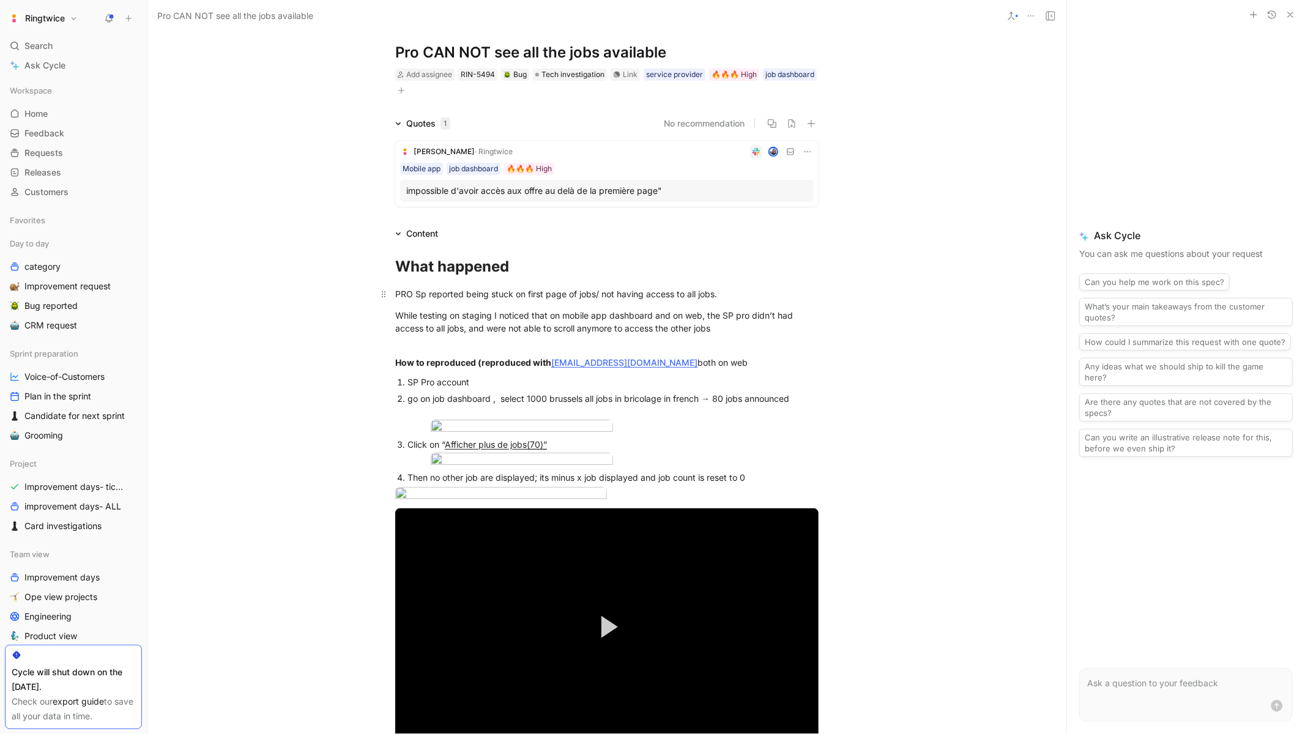
scroll to position [28, 0]
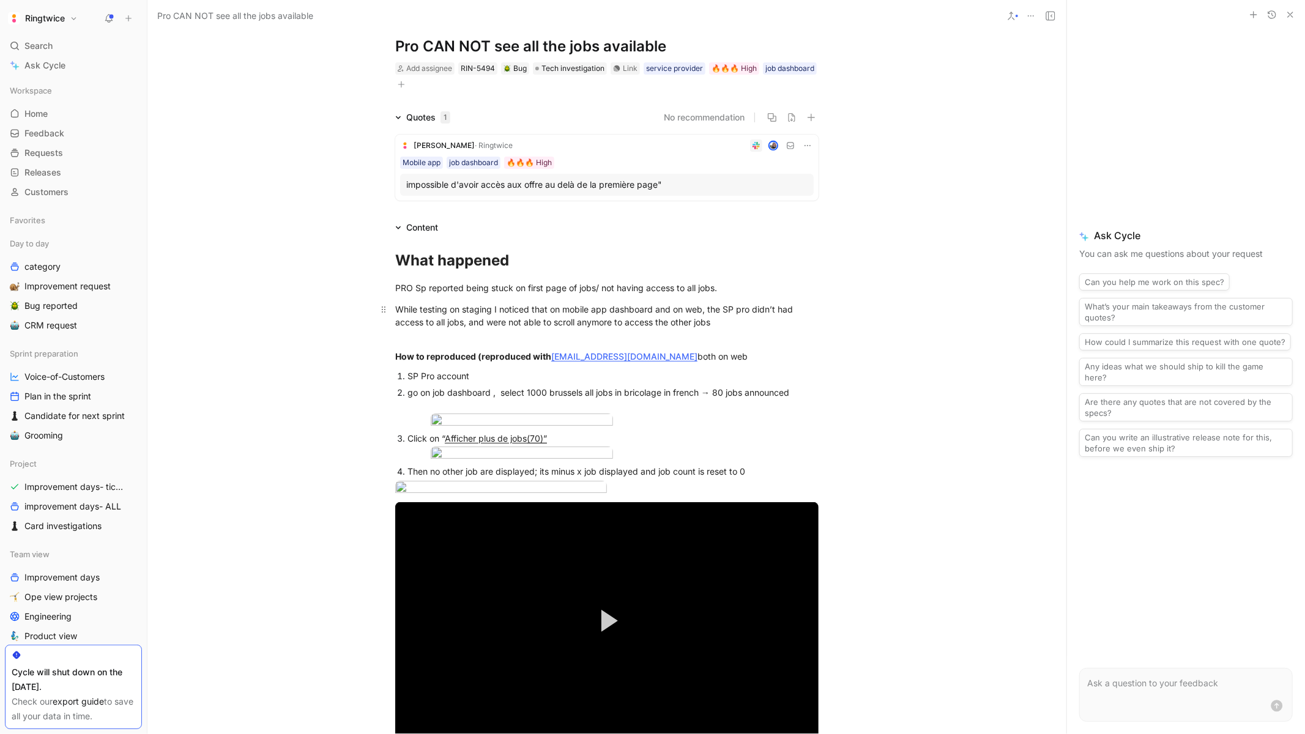
click at [724, 324] on div "While testing on staging I noticed that on mobile app dashboard and on web, the…" at bounding box center [606, 322] width 423 height 39
click at [746, 349] on div ":warning:" at bounding box center [801, 347] width 119 height 15
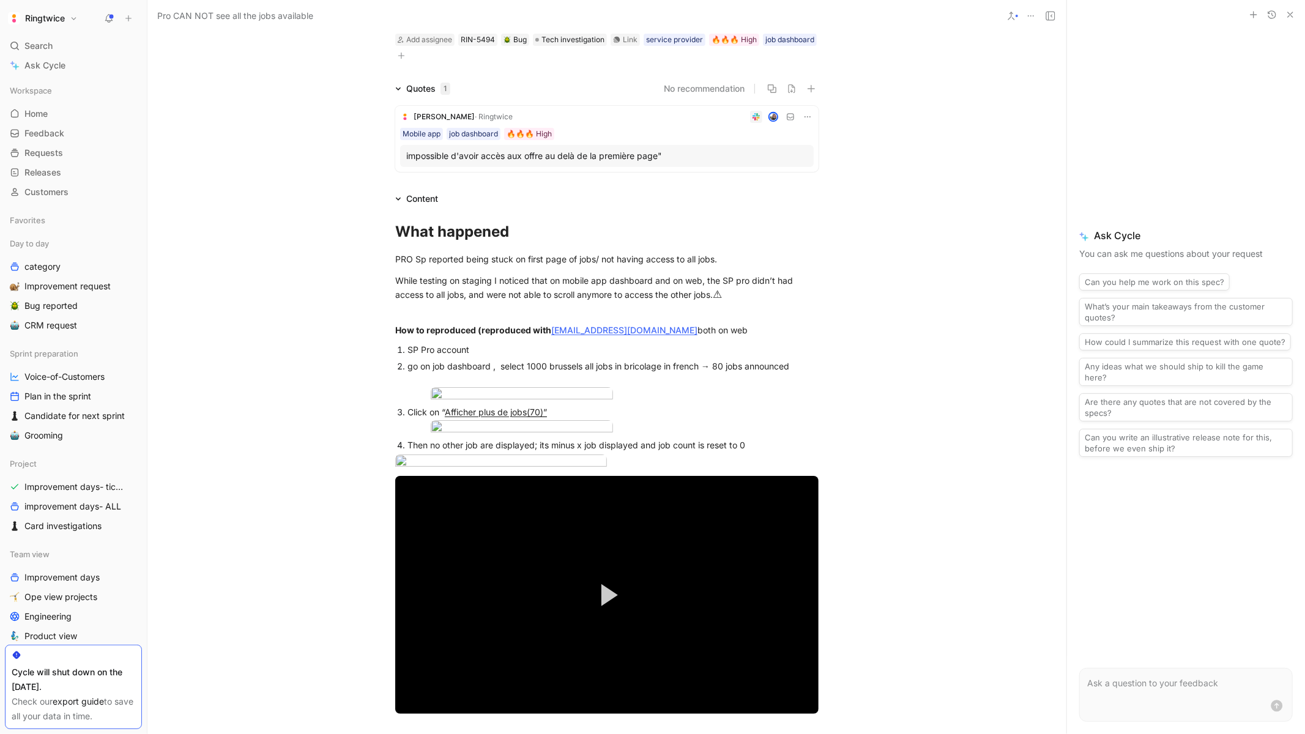
click at [710, 358] on p "go on job dashboard , select 1000 brussels all jobs in bricolage in french → 80…" at bounding box center [612, 372] width 411 height 29
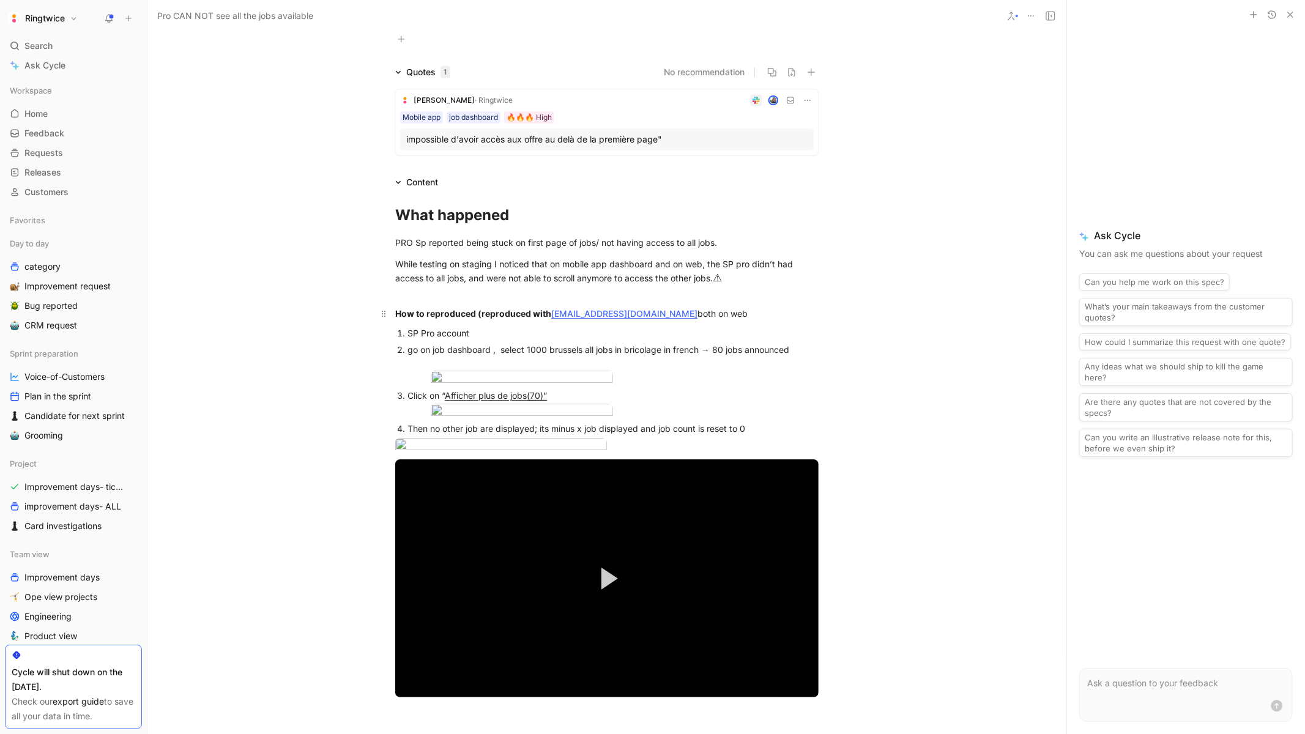
click at [720, 312] on div "How to reproduced (reproduced with lauranesp@ringtwice.com both on web" at bounding box center [606, 313] width 423 height 13
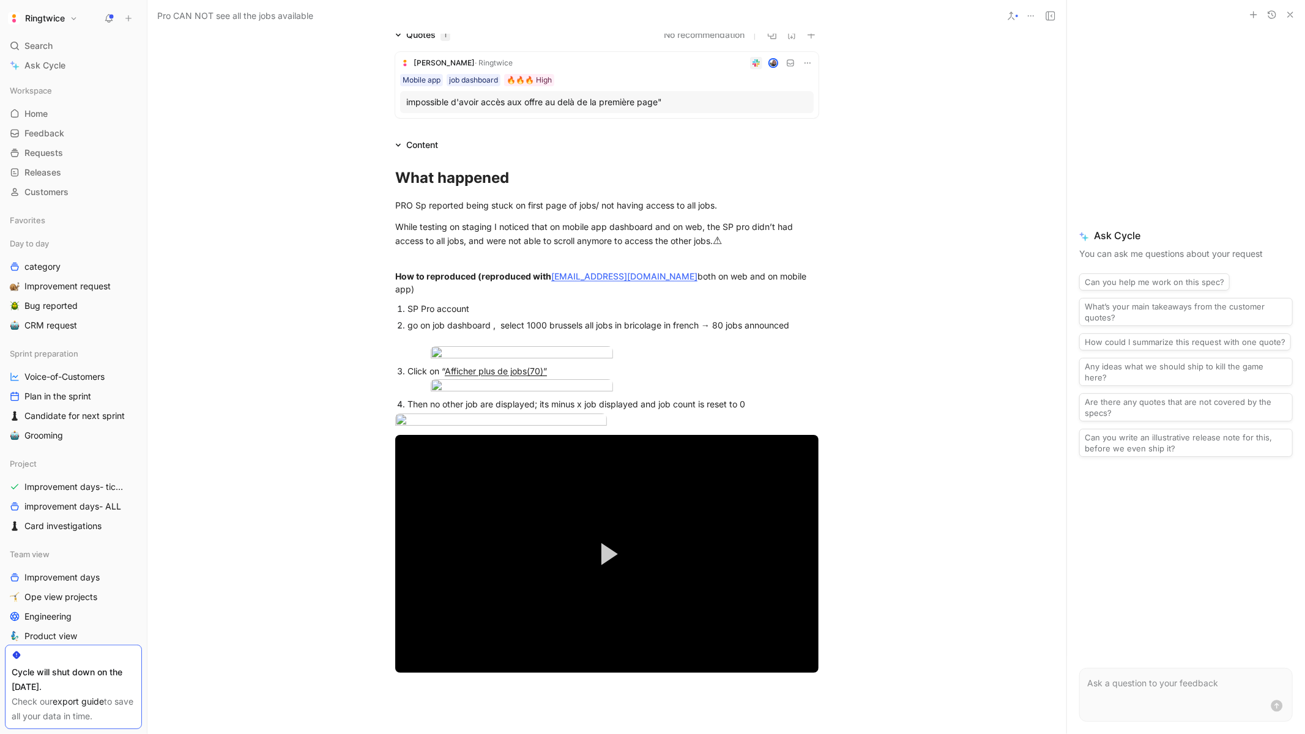
scroll to position [0, 0]
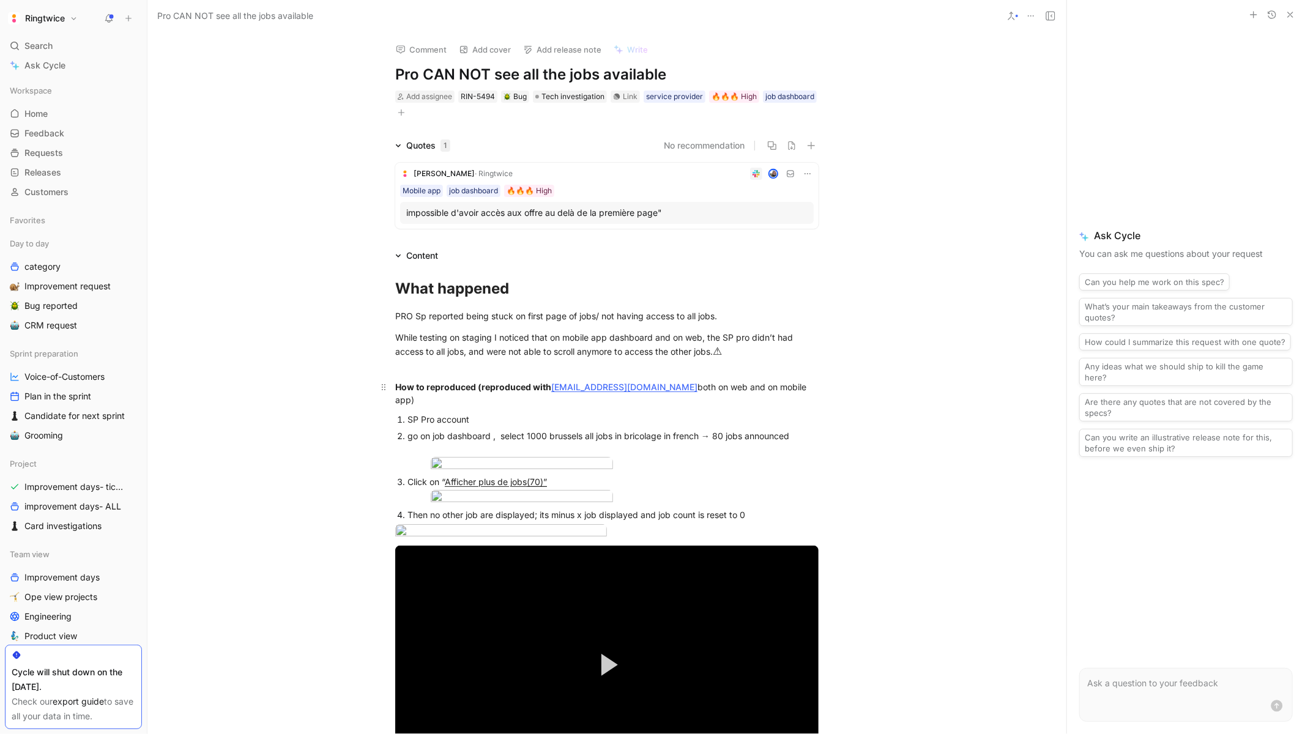
click at [461, 385] on strong "How to reproduced (reproduced with" at bounding box center [473, 387] width 156 height 10
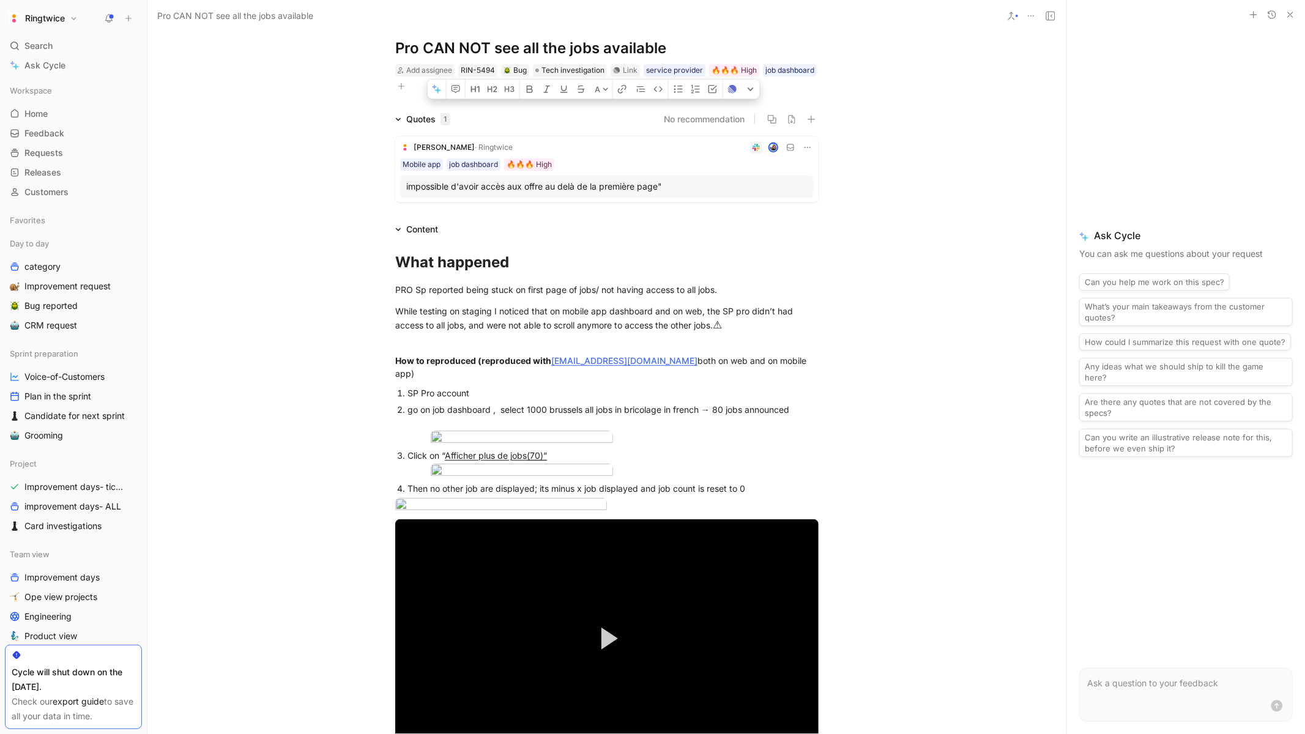
scroll to position [29, 0]
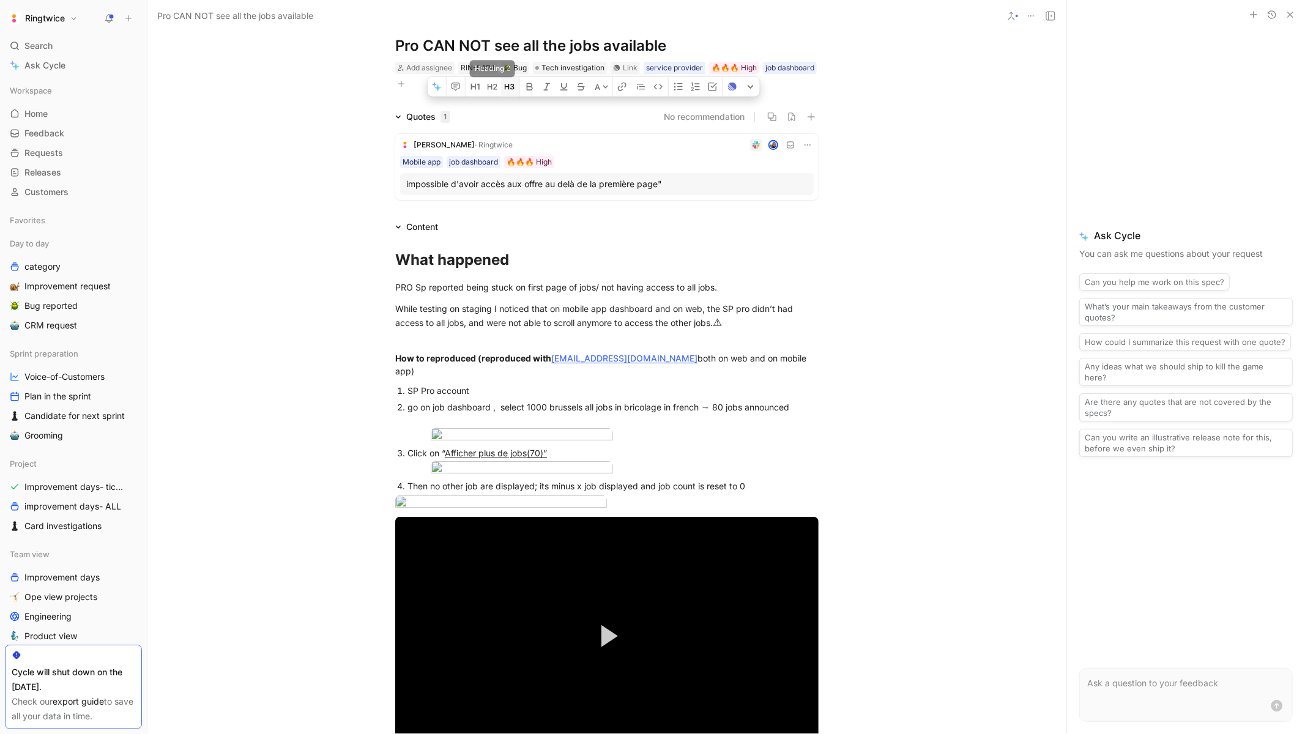
click at [506, 92] on icon "button" at bounding box center [510, 87] width 10 height 10
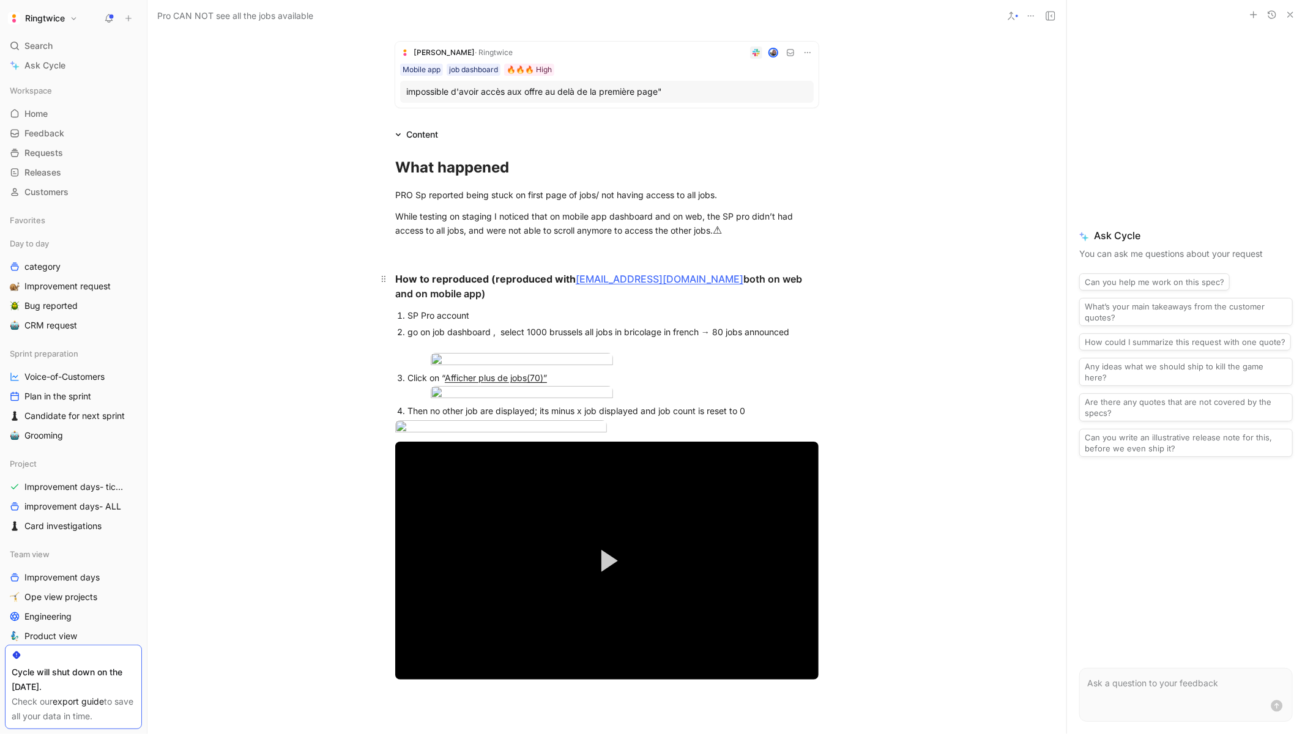
copy div "How to reproduced (reproduced with lauranesp@ringtwice.com both on web and on m…"
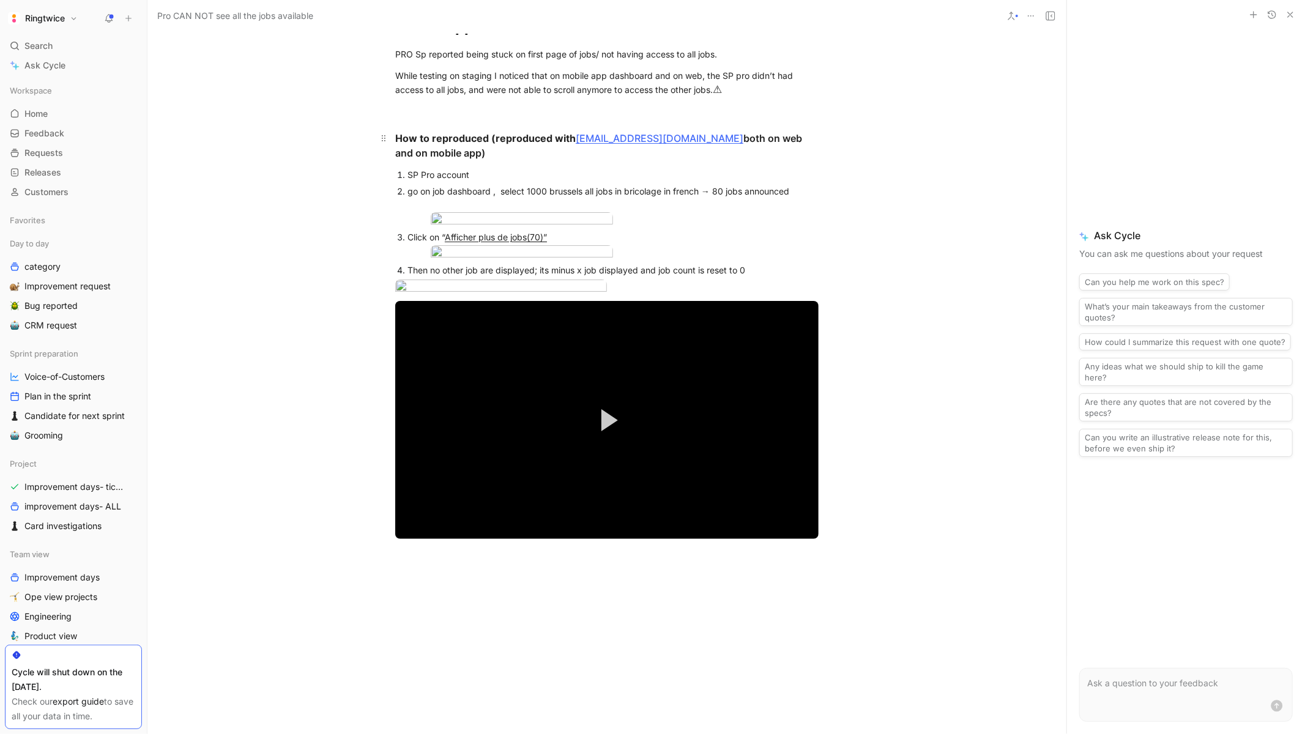
scroll to position [702, 0]
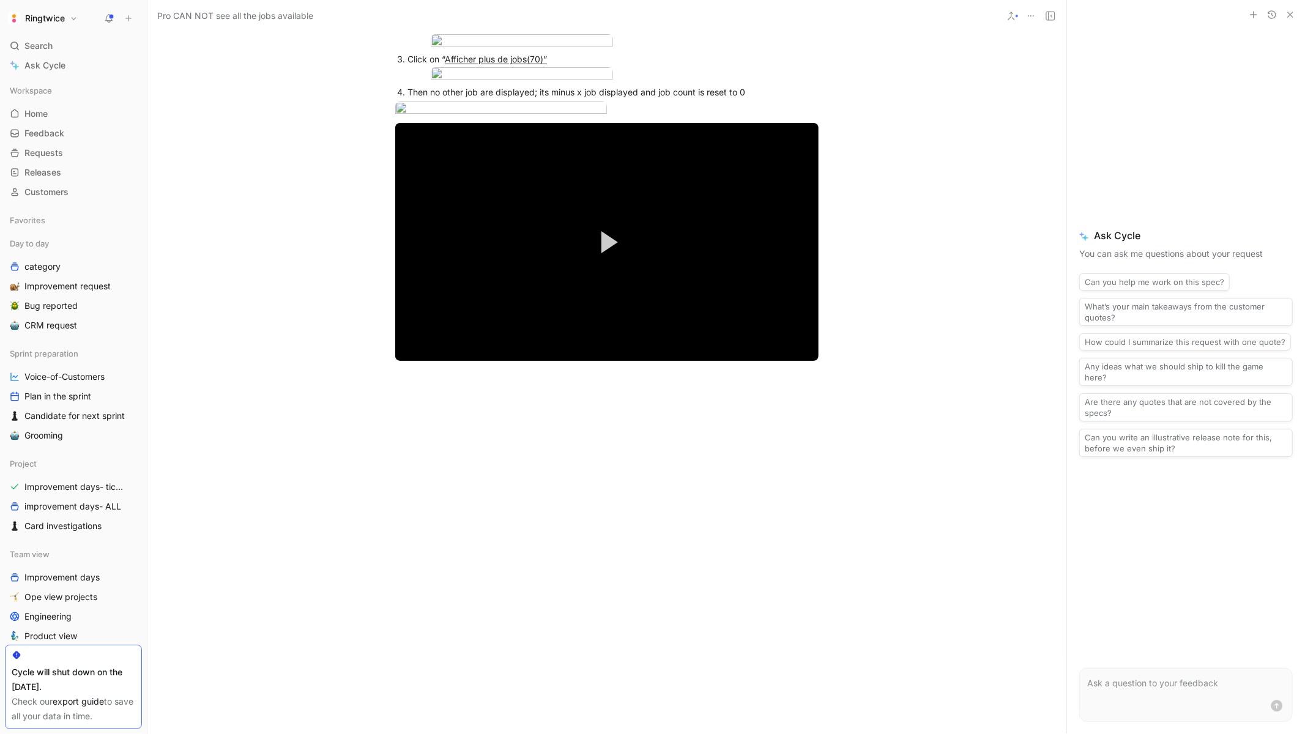
click at [455, 426] on div at bounding box center [606, 506] width 919 height 220
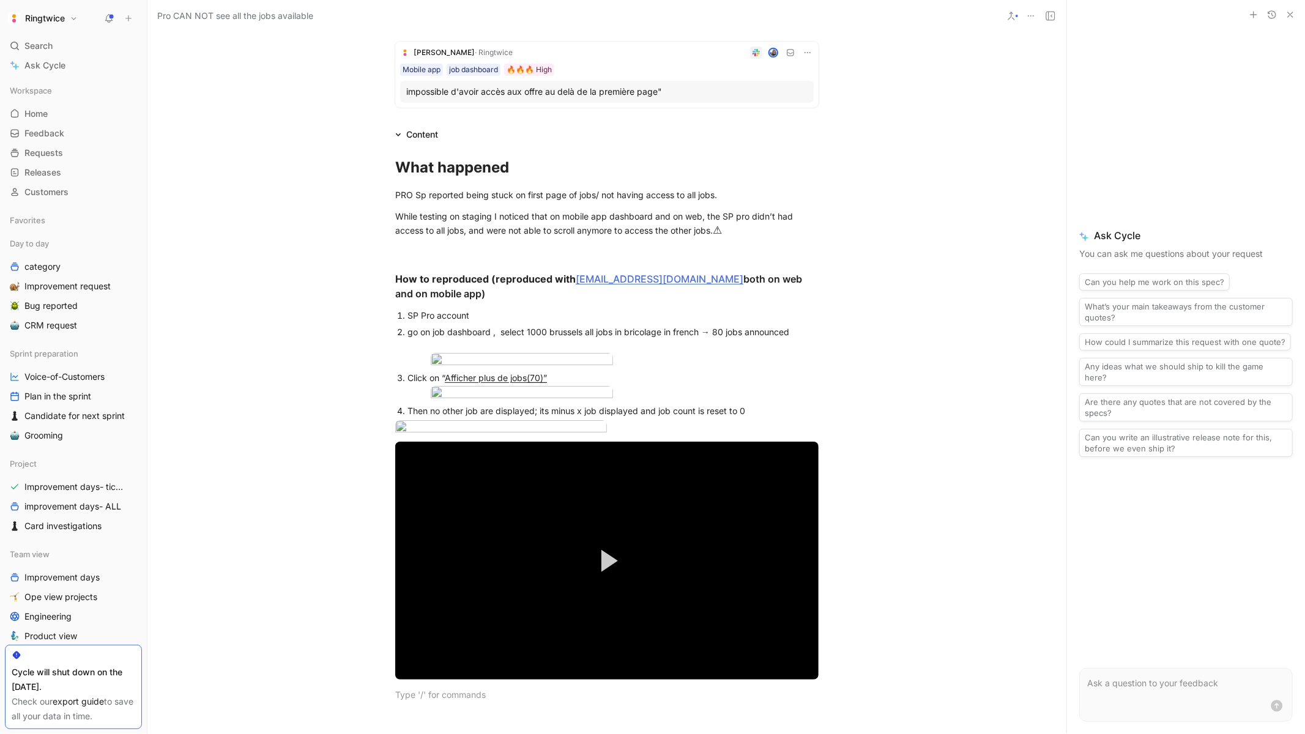
scroll to position [0, 0]
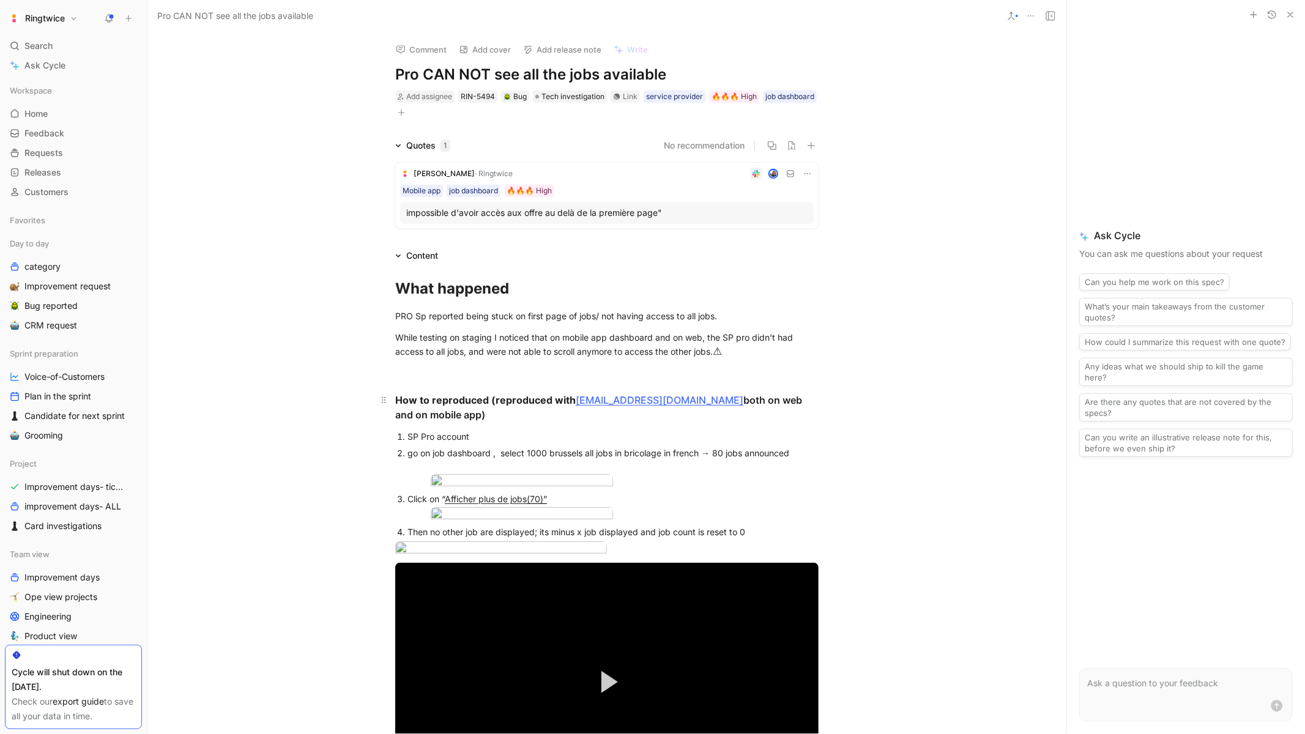
click at [472, 413] on div "How to reproduced (reproduced with lauranesp@ringtwice.com both on web and on m…" at bounding box center [606, 407] width 423 height 29
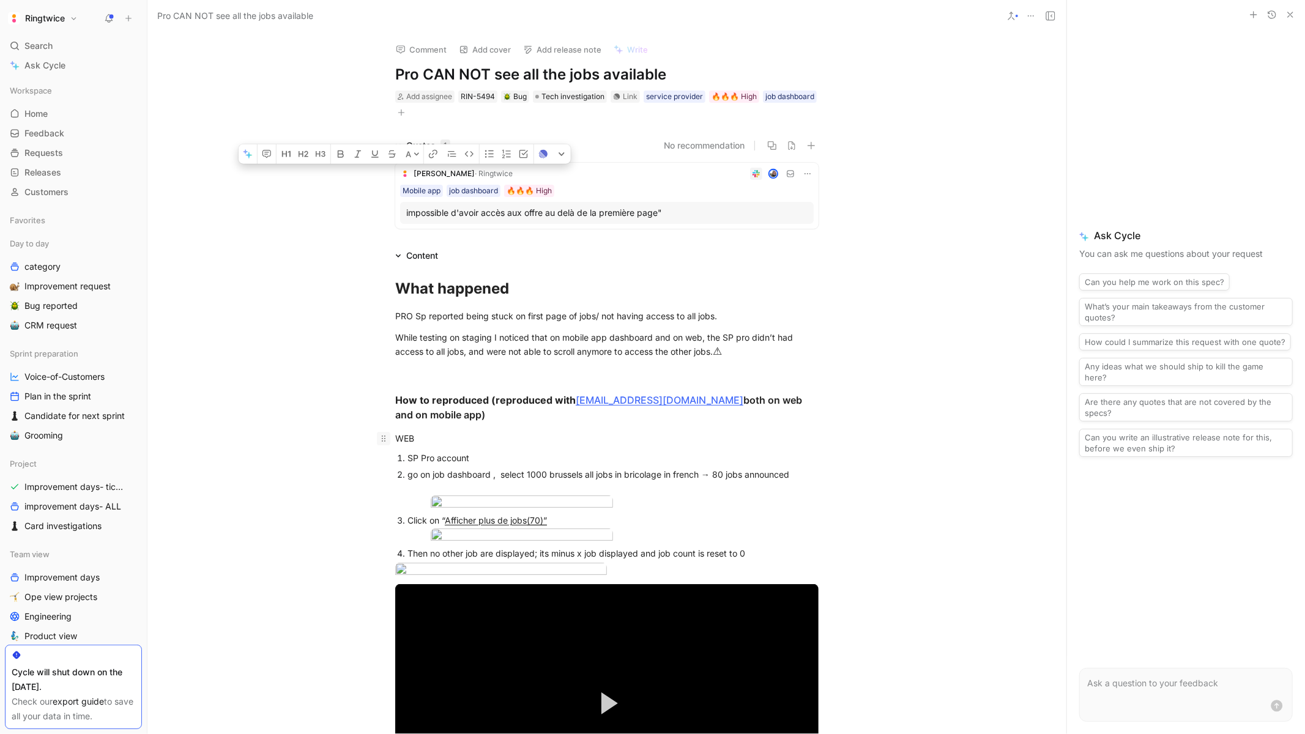
drag, startPoint x: 435, startPoint y: 444, endPoint x: 377, endPoint y: 442, distance: 57.5
click at [377, 442] on p "WEB" at bounding box center [607, 438] width 470 height 20
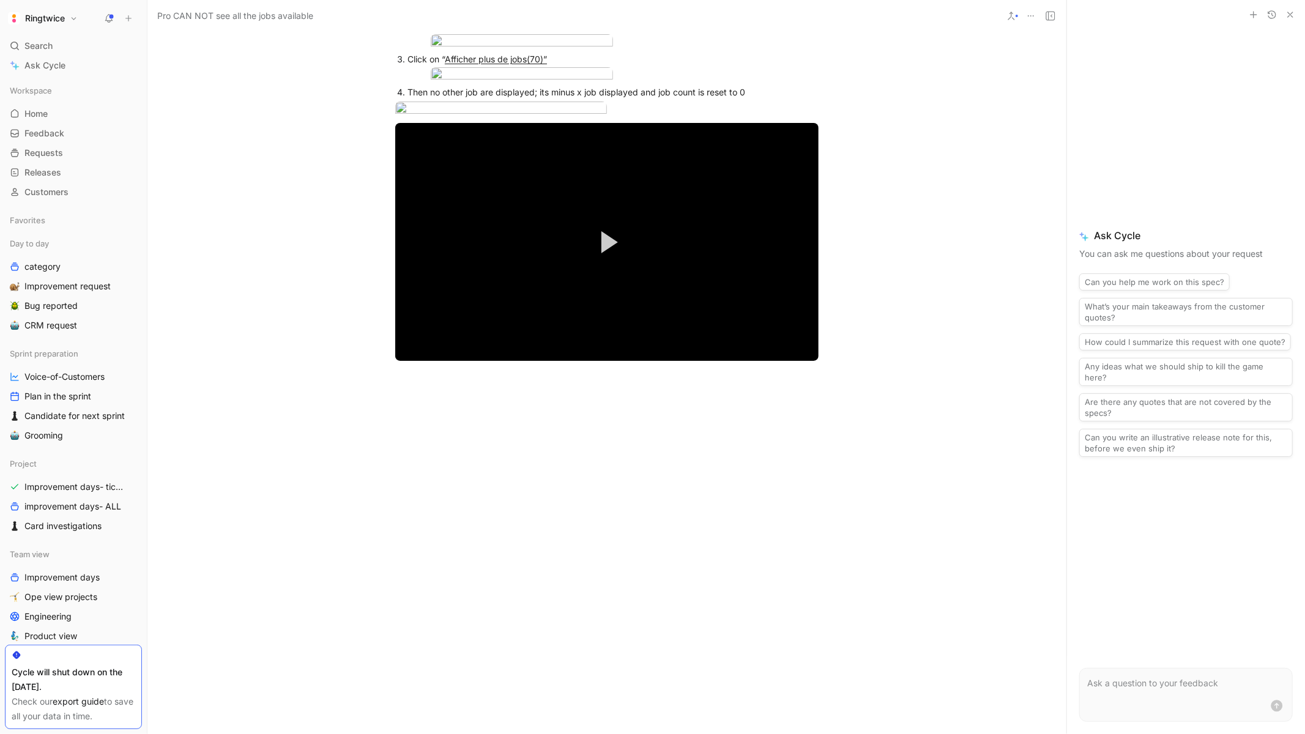
click at [474, 434] on div at bounding box center [606, 506] width 919 height 220
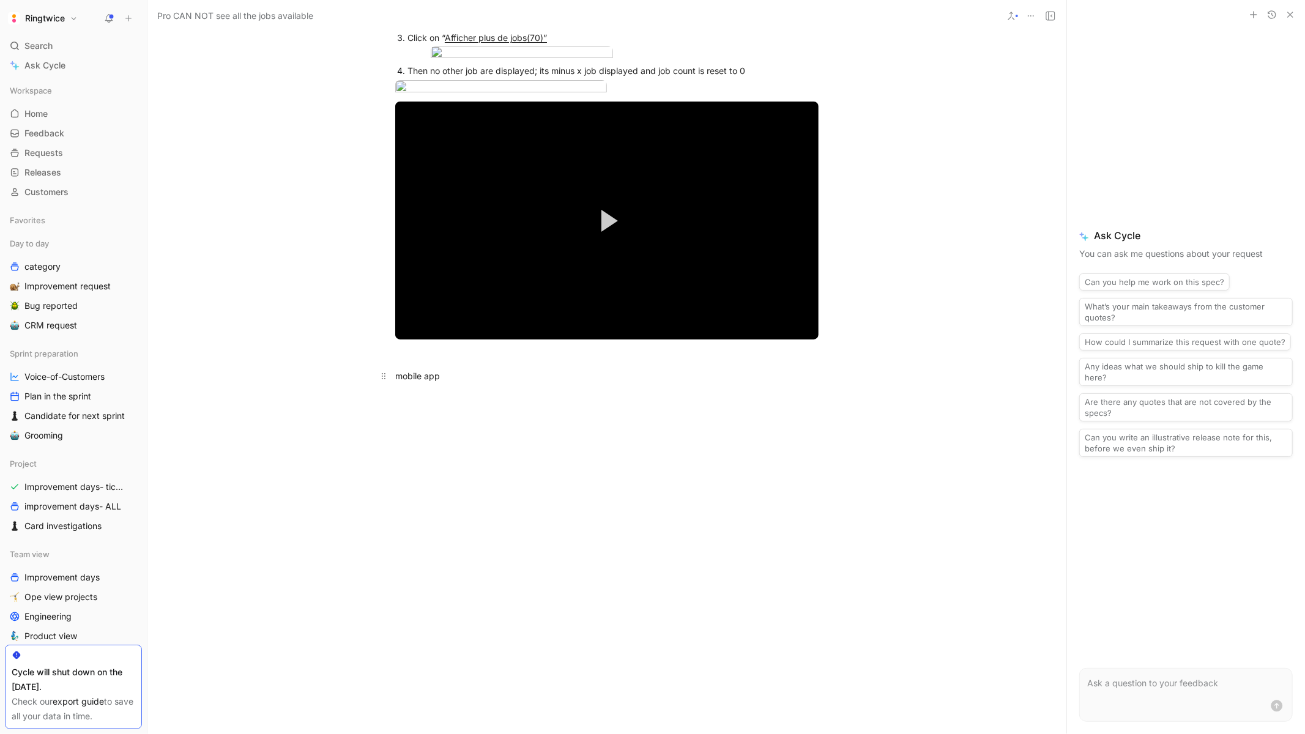
drag, startPoint x: 475, startPoint y: 411, endPoint x: 379, endPoint y: 405, distance: 96.2
click at [379, 396] on div "What happened PRO Sp reported being stuck on first page of jobs/ not having acc…" at bounding box center [606, 88] width 919 height 616
click at [399, 382] on div "mobile app" at bounding box center [606, 376] width 423 height 13
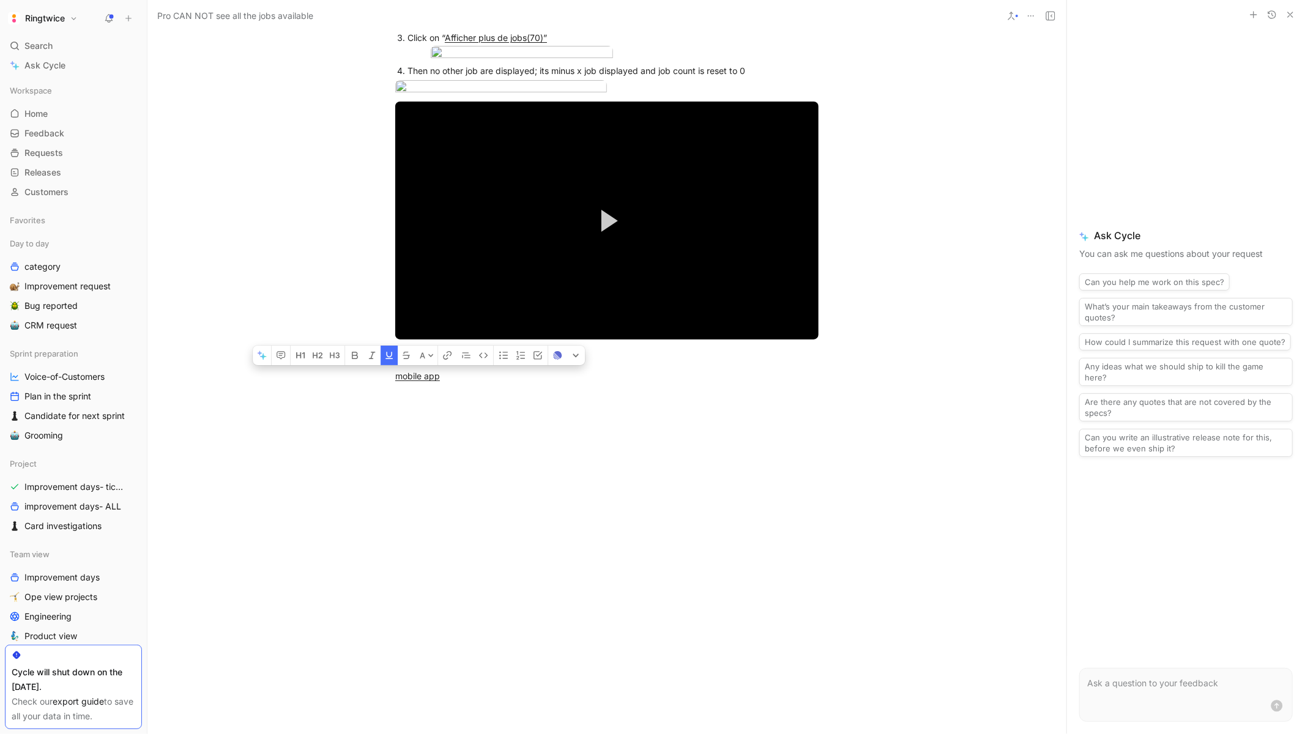
click at [513, 396] on div "What happened PRO Sp reported being stuck on first page of jobs/ not having acc…" at bounding box center [606, 88] width 919 height 616
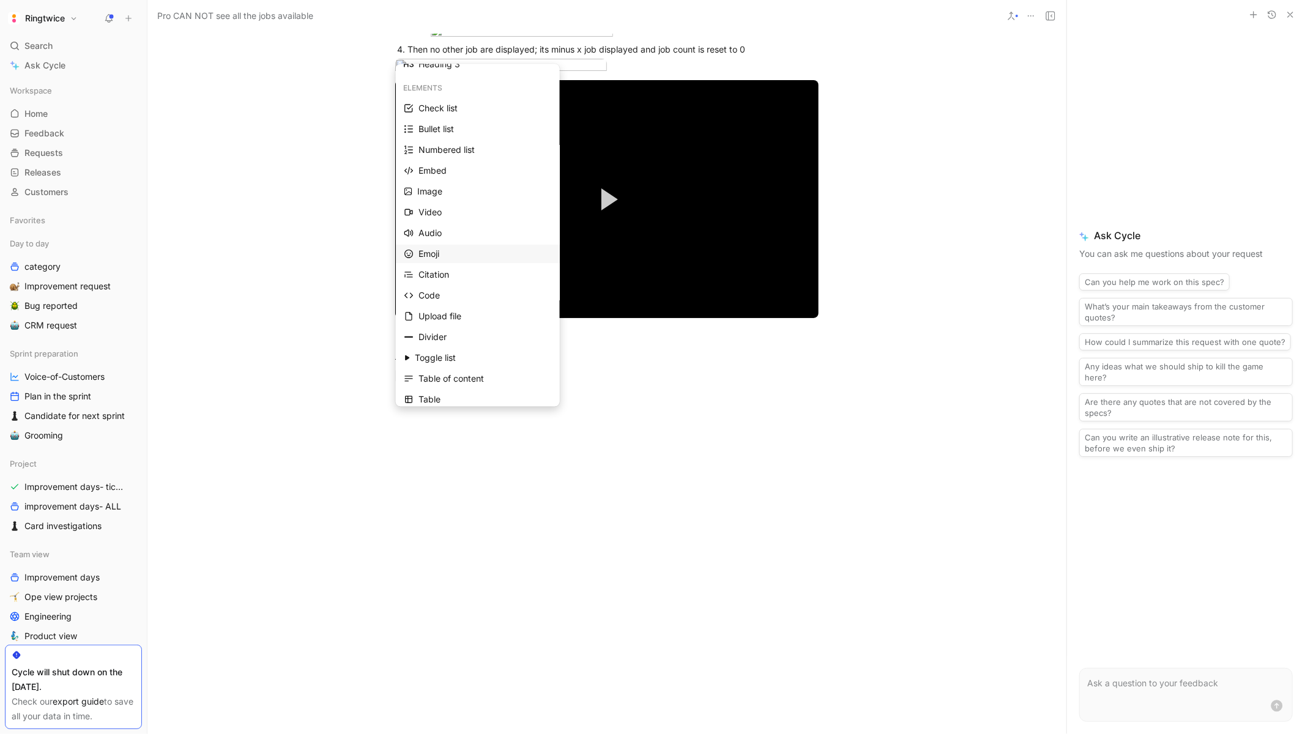
scroll to position [74, 0]
click at [449, 213] on div "Video" at bounding box center [484, 213] width 133 height 15
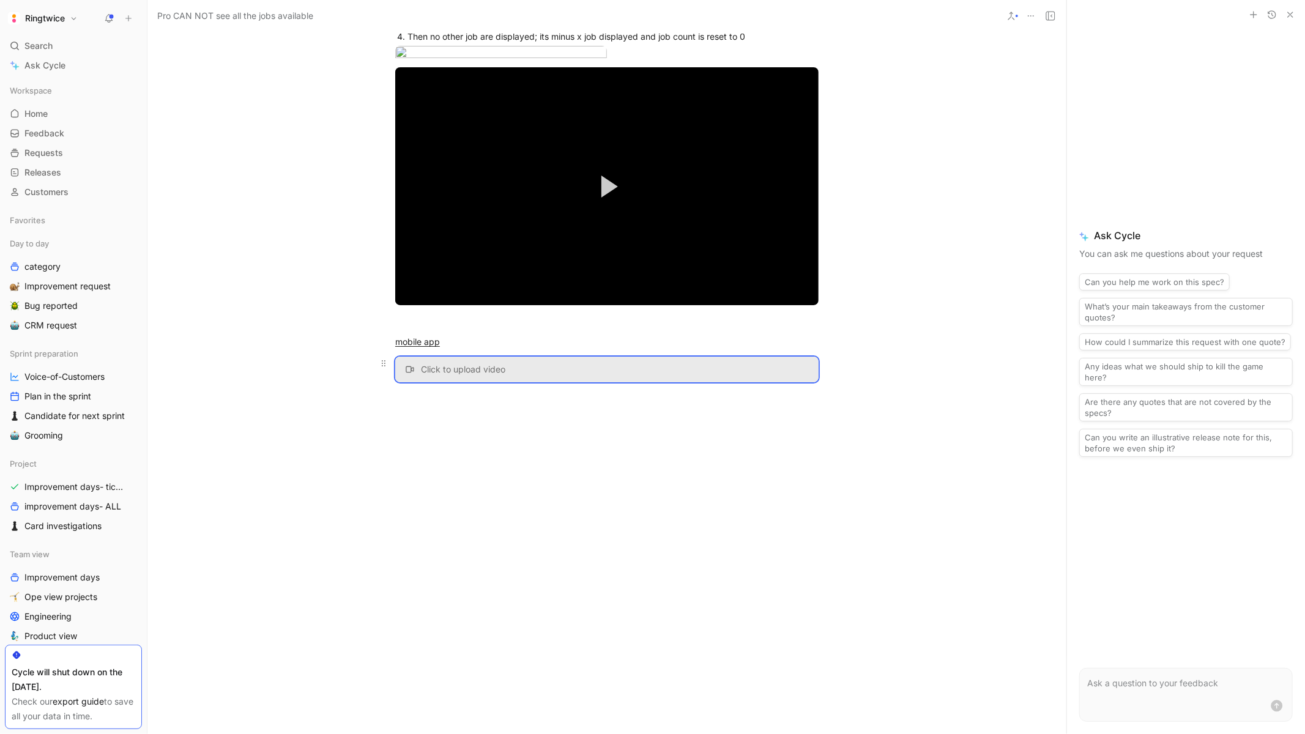
click at [495, 375] on span "Click to upload video" at bounding box center [463, 369] width 84 height 11
click at [508, 485] on p "MOV, MP4 · Maximum size: 100 MB" at bounding box center [518, 491] width 121 height 12
click at [461, 341] on div "mobile app" at bounding box center [606, 341] width 423 height 13
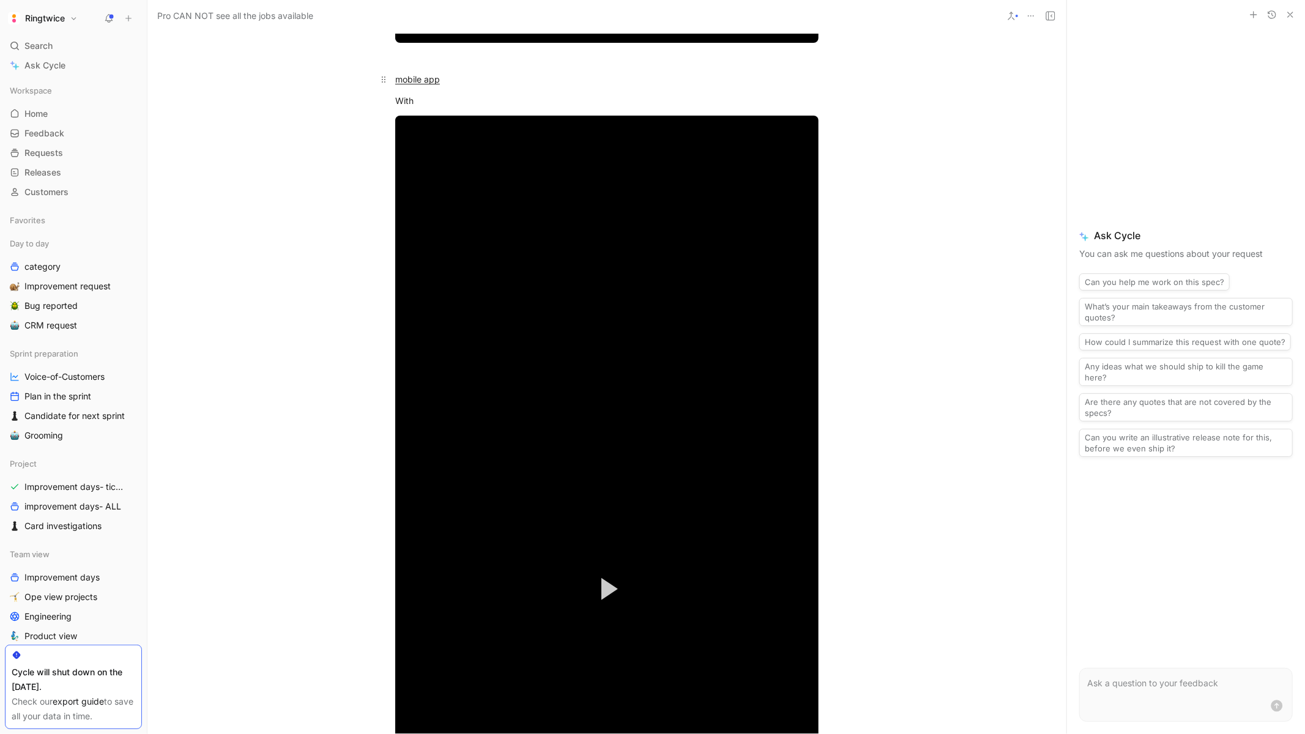
click at [404, 341] on button "Get transcript" at bounding box center [437, 349] width 67 height 17
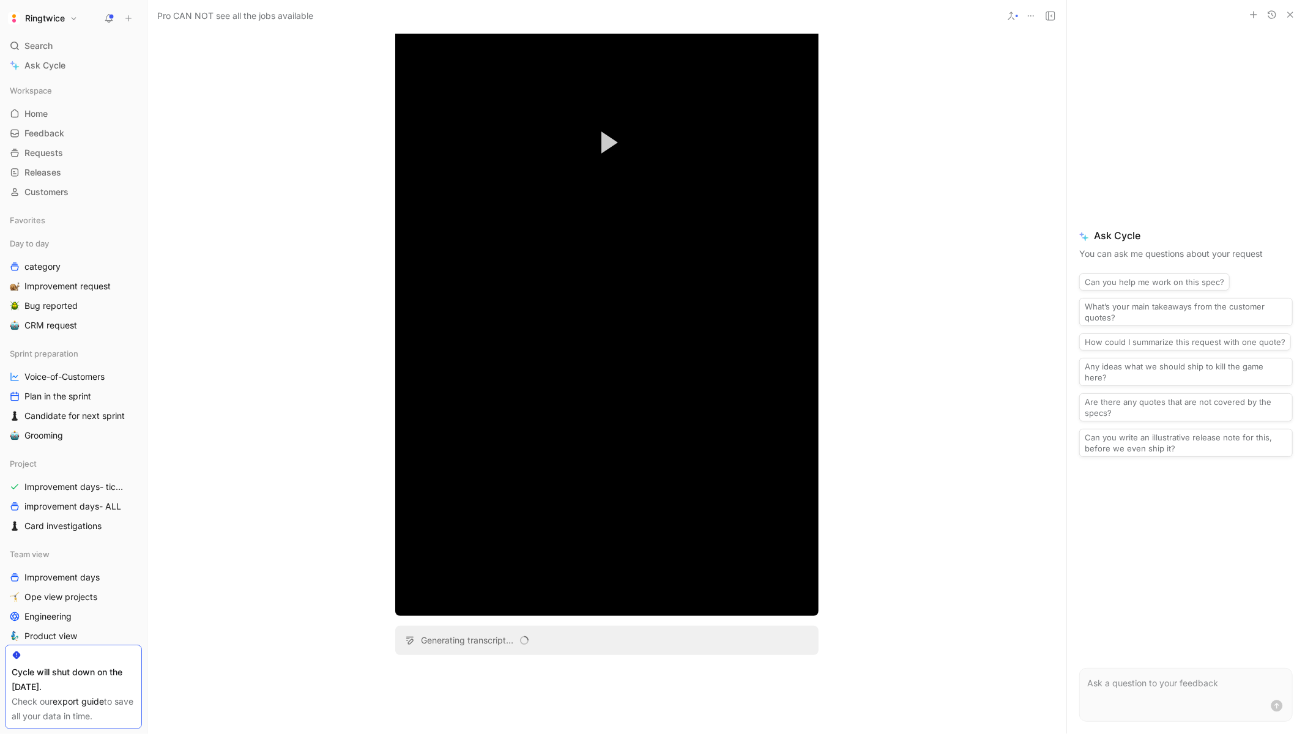
scroll to position [1466, 0]
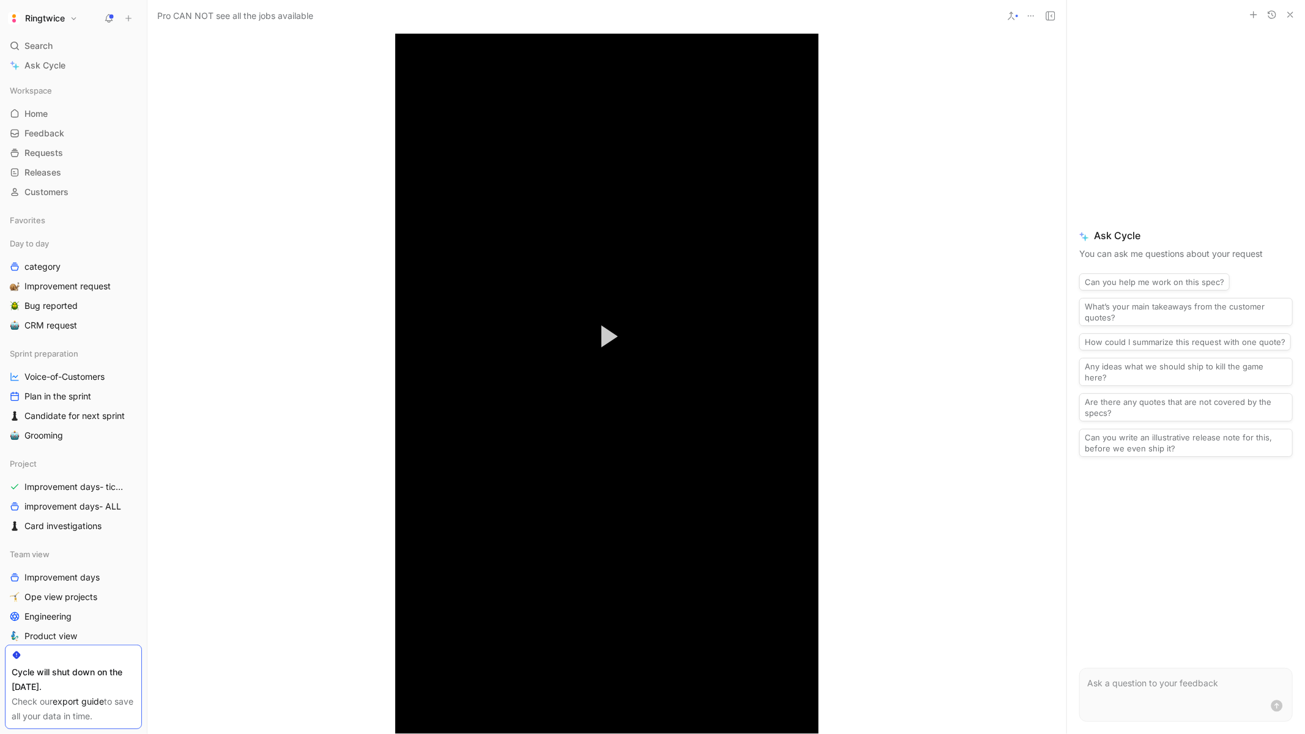
scroll to position [831, 0]
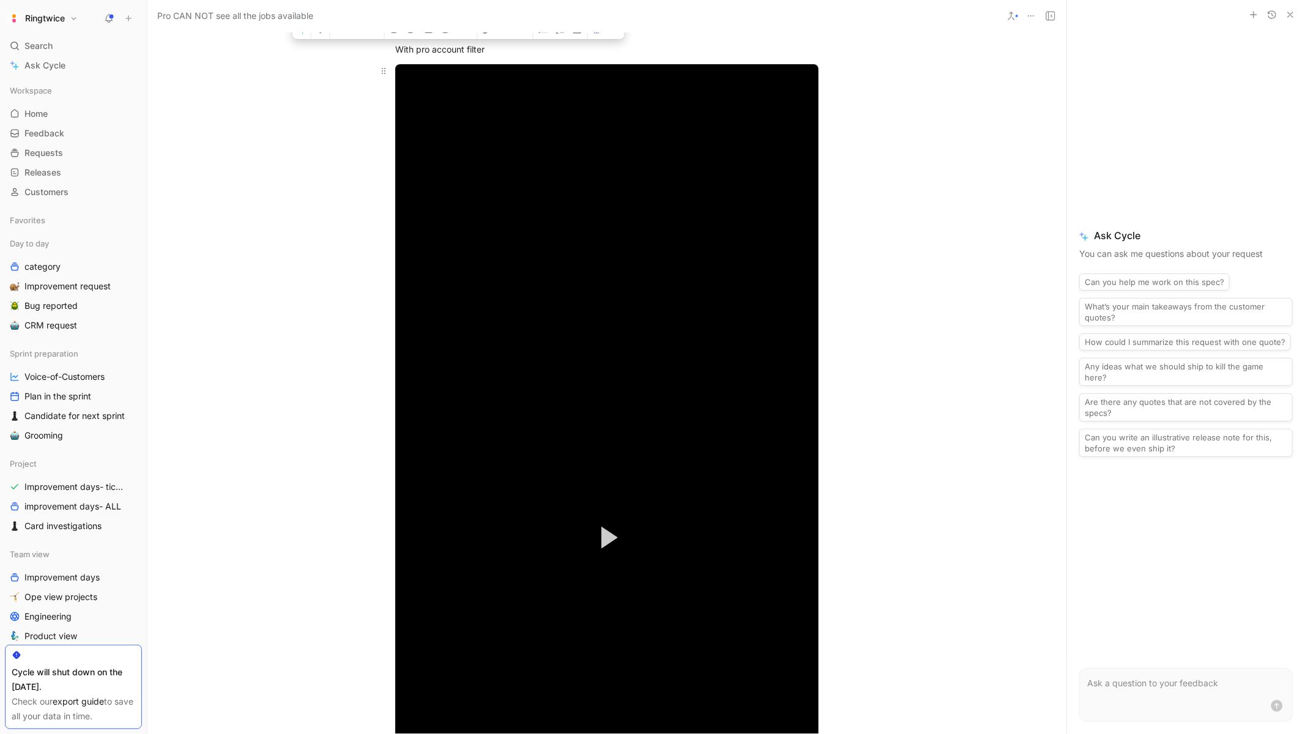
drag, startPoint x: 432, startPoint y: 312, endPoint x: 507, endPoint y: 327, distance: 76.8
click at [507, 327] on div "What happened PRO Sp reported being stuck on first page of jobs/ not having acc…" at bounding box center [606, 268] width 919 height 1672
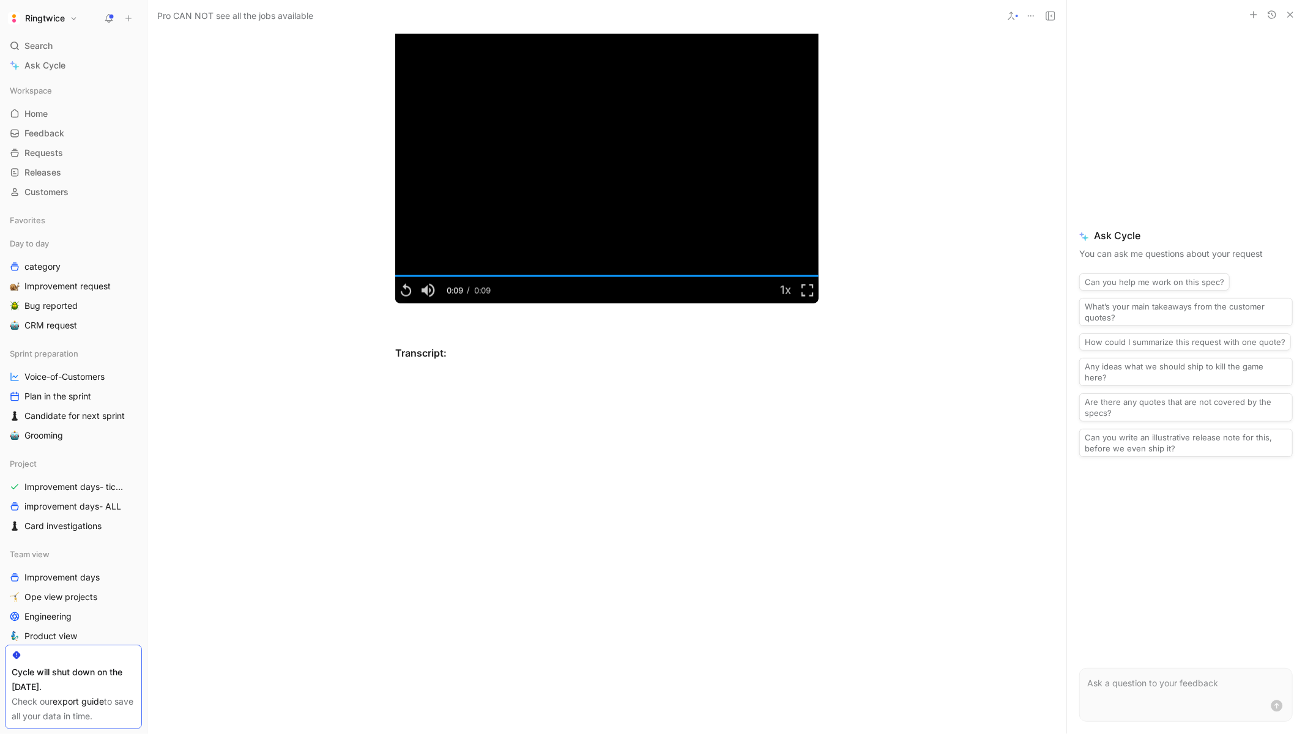
scroll to position [1801, 0]
click at [457, 355] on div "Transcript:" at bounding box center [606, 353] width 423 height 15
drag, startPoint x: 457, startPoint y: 355, endPoint x: 389, endPoint y: 348, distance: 68.2
click at [390, 349] on h3 "Transcript:" at bounding box center [607, 347] width 470 height 35
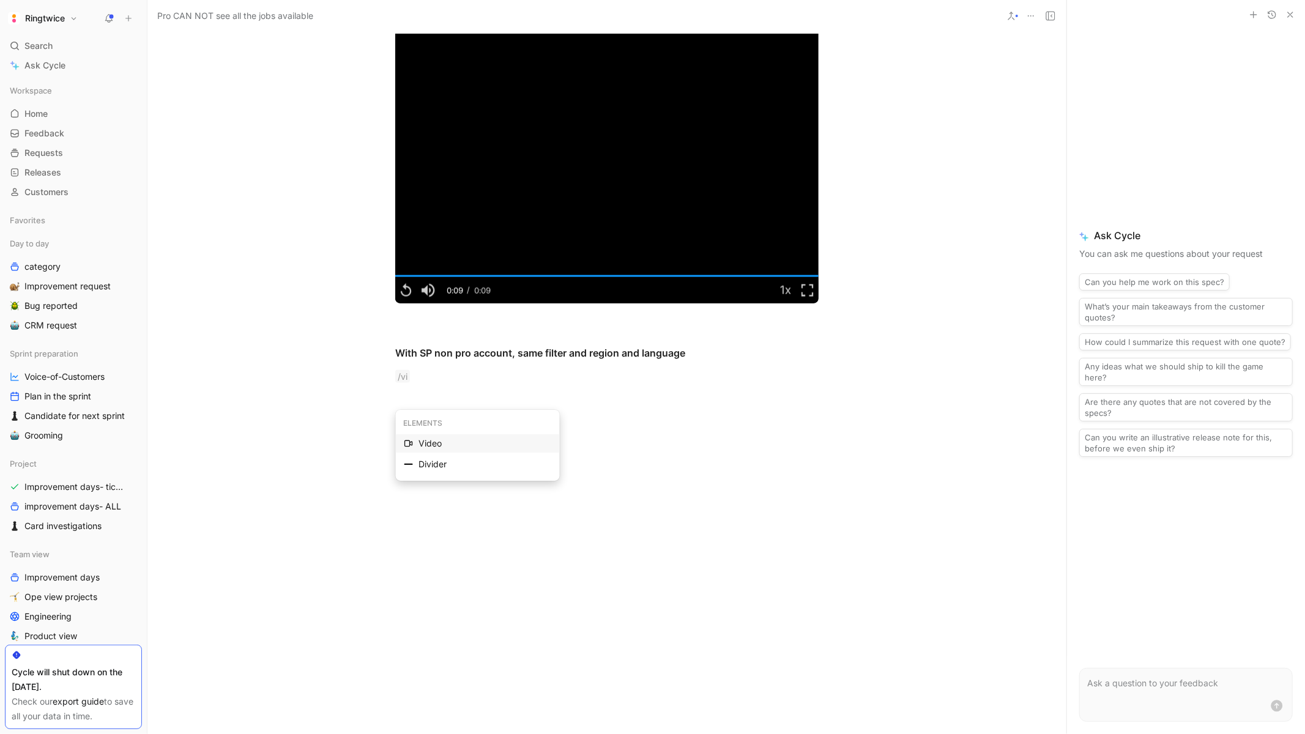
click at [426, 441] on div "Video" at bounding box center [484, 443] width 133 height 15
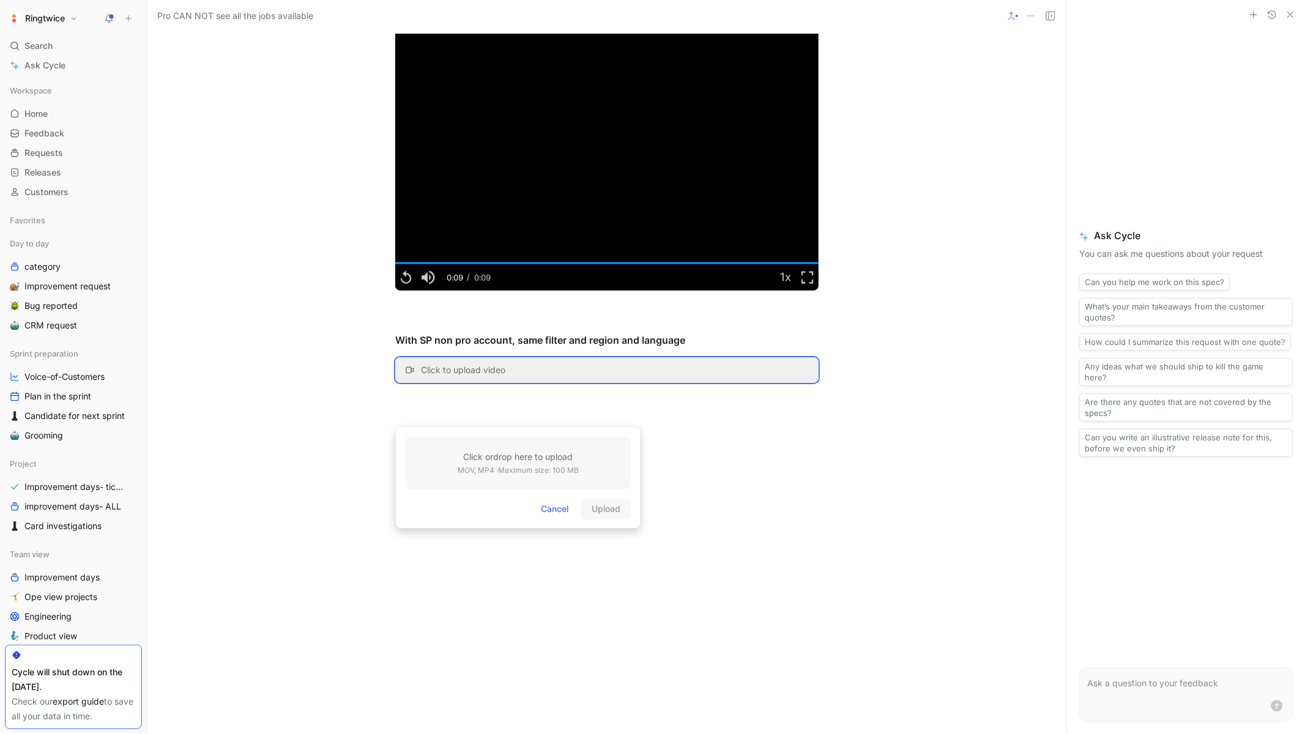
click at [486, 467] on p "MOV, MP4 · Maximum size: 100 MB" at bounding box center [518, 470] width 121 height 12
click at [486, 441] on div at bounding box center [606, 506] width 919 height 220
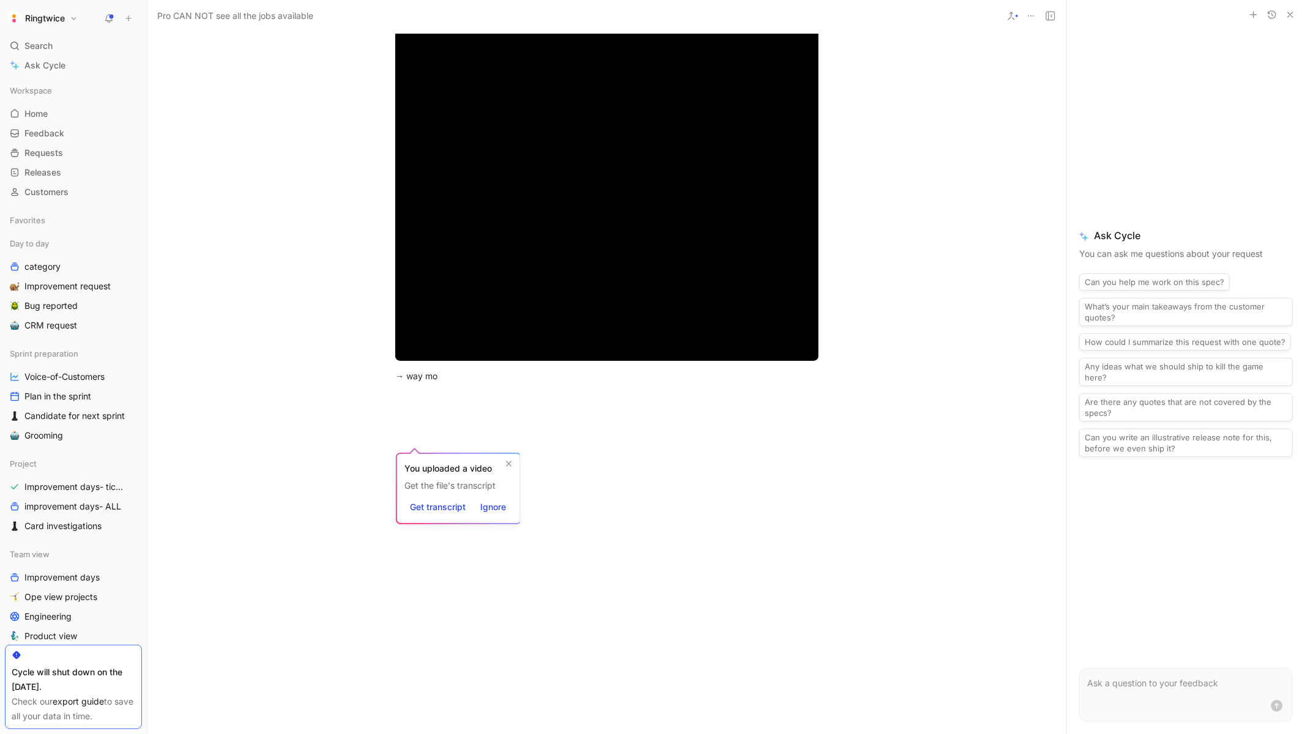
scroll to position [2695, 0]
click at [630, 463] on div at bounding box center [606, 506] width 919 height 220
click at [529, 382] on div "→ way more job" at bounding box center [606, 376] width 423 height 13
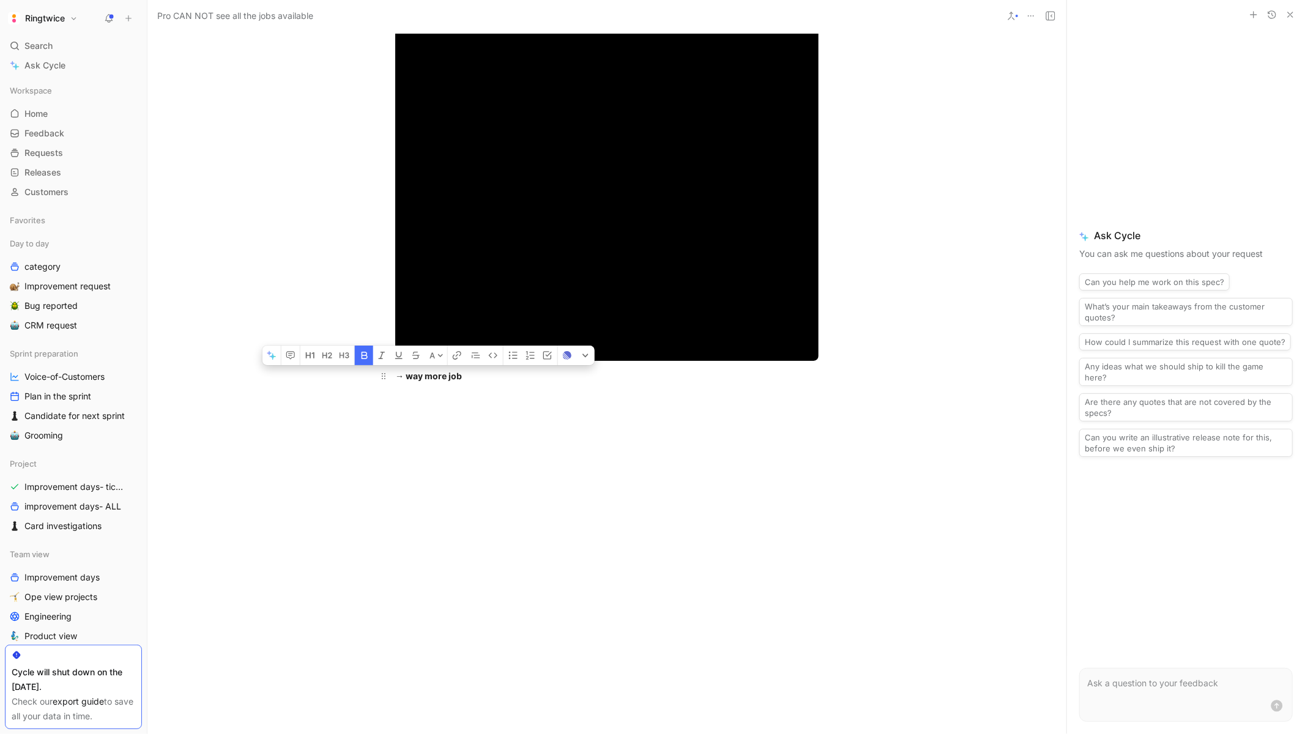
click at [529, 382] on div "→ way more job" at bounding box center [606, 376] width 423 height 13
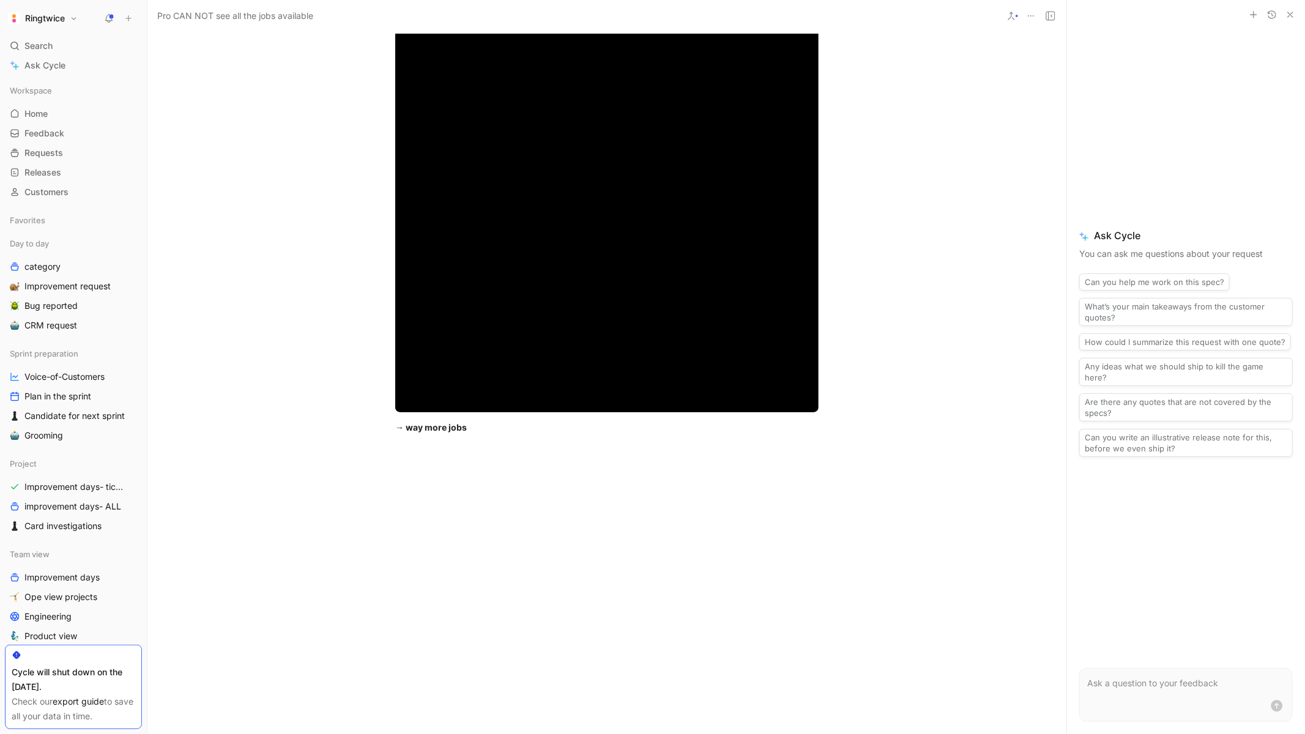
scroll to position [2757, 0]
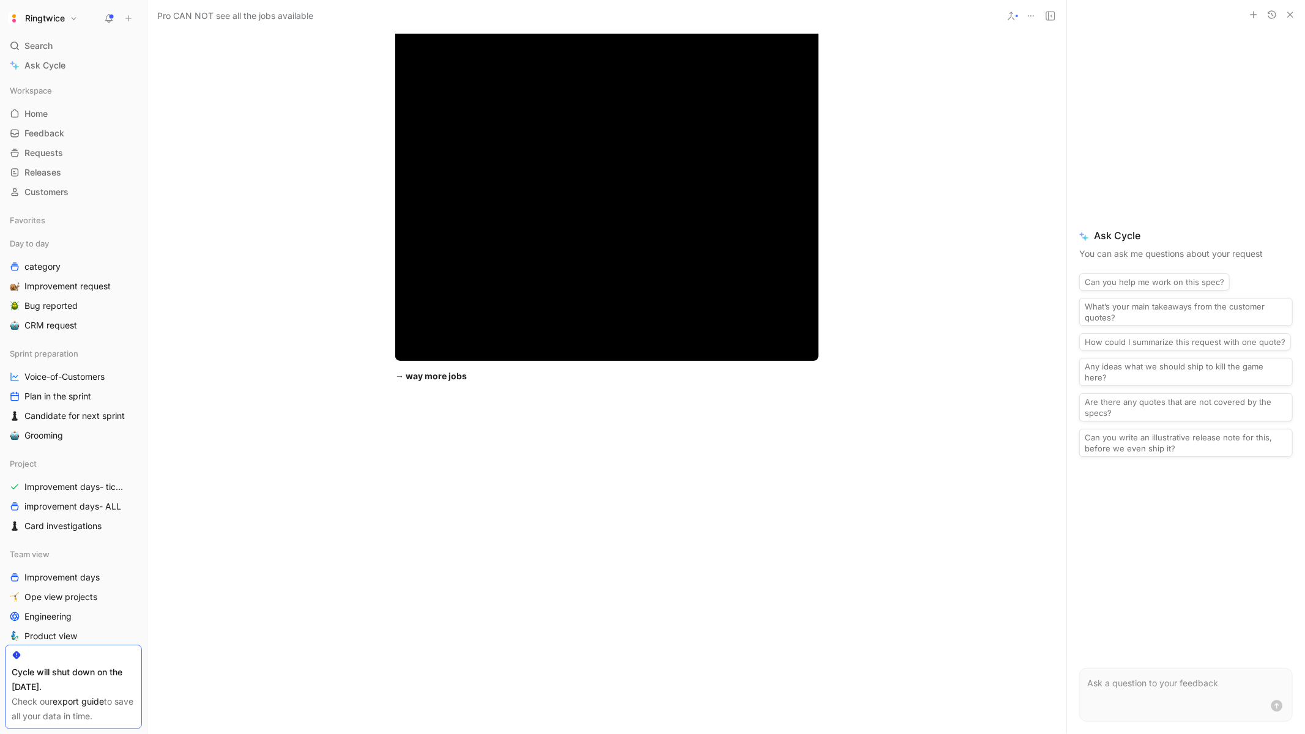
click at [453, 425] on div at bounding box center [606, 506] width 919 height 220
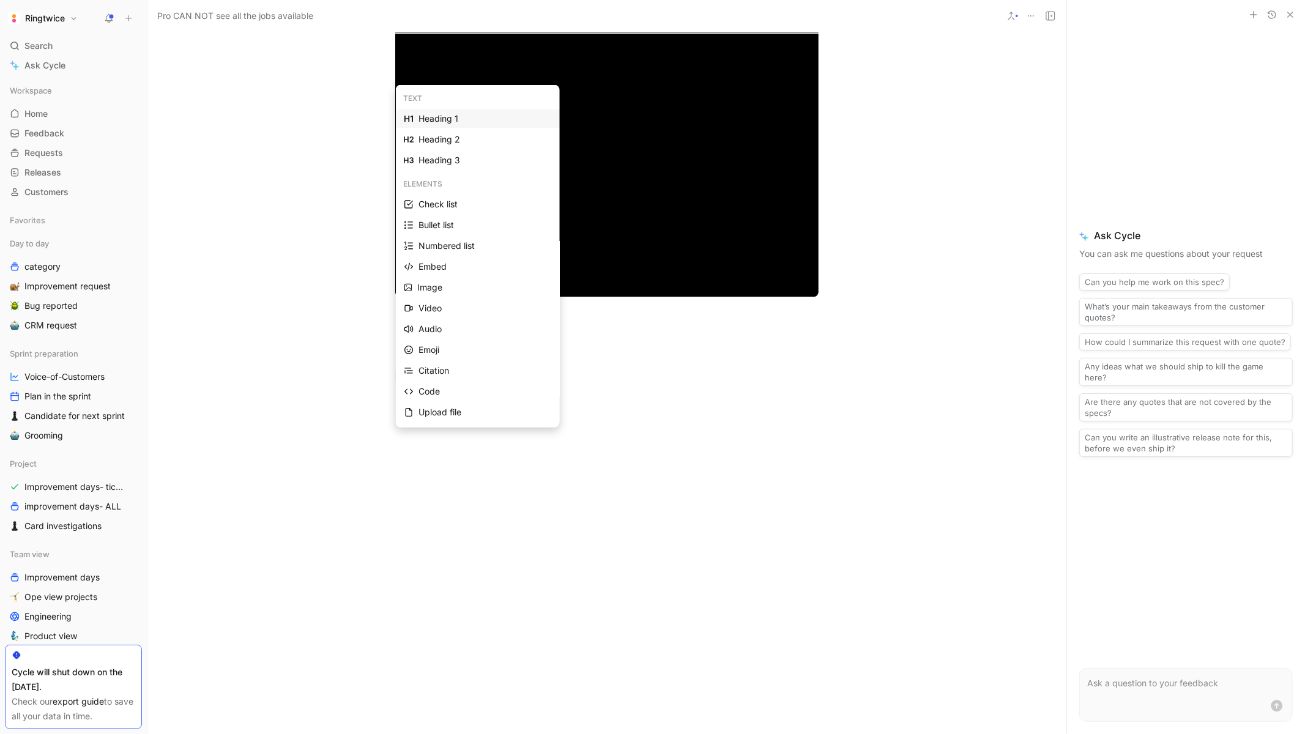
click at [495, 116] on div "Heading 1" at bounding box center [484, 118] width 133 height 15
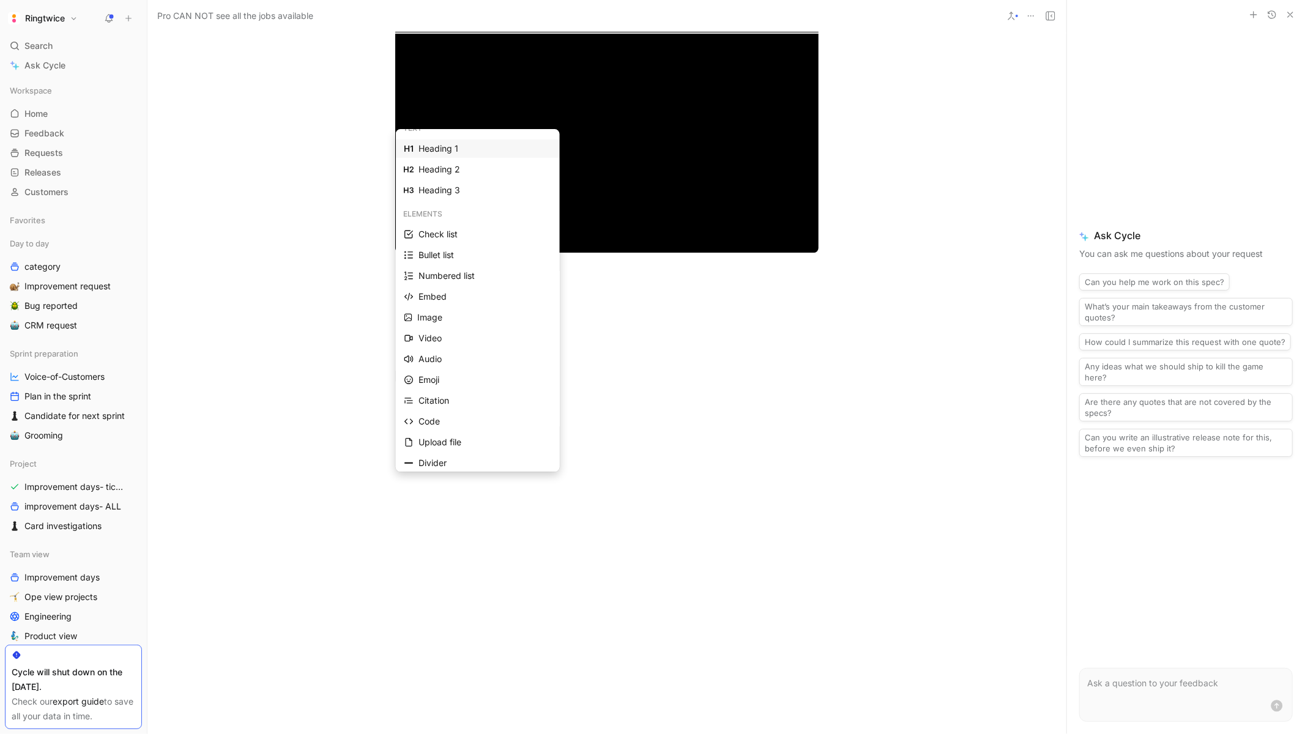
scroll to position [21, 0]
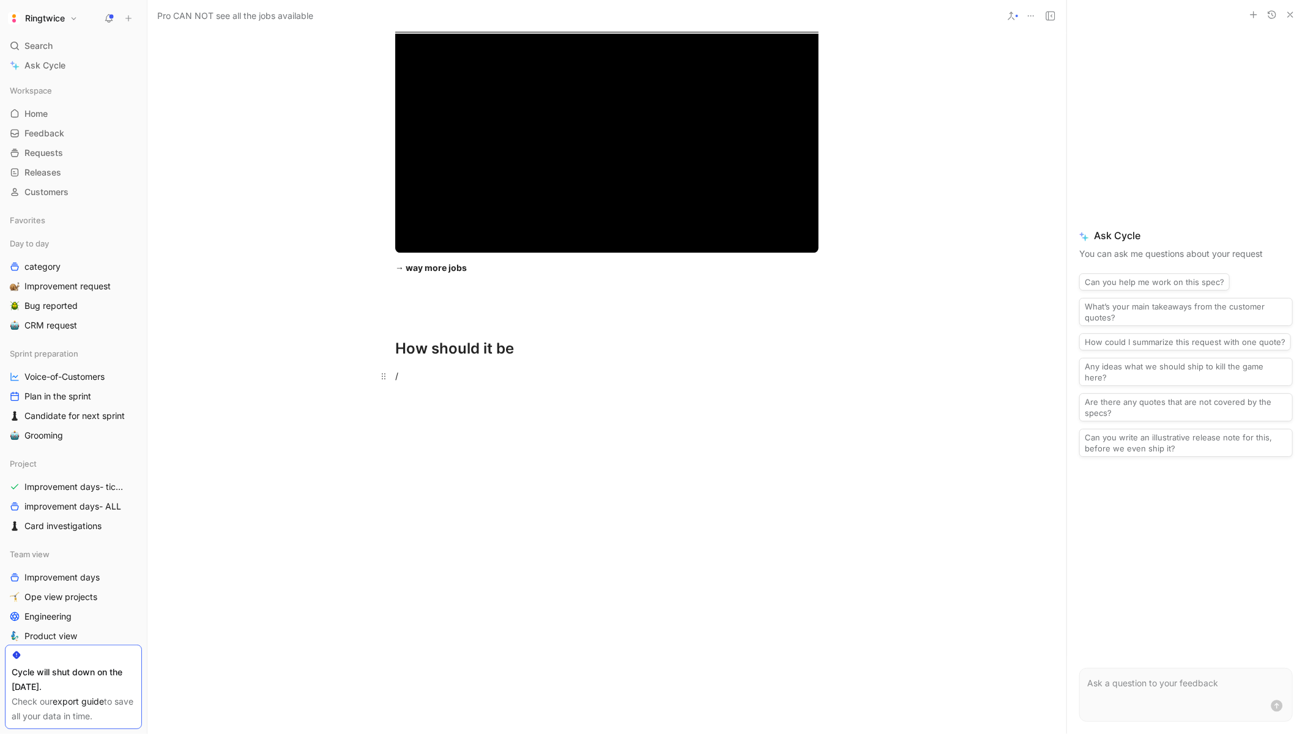
click at [470, 386] on p "/" at bounding box center [607, 376] width 470 height 20
click at [447, 382] on div "Sp above > 500 trustscore" at bounding box center [606, 376] width 423 height 13
drag, startPoint x: 511, startPoint y: 486, endPoint x: 435, endPoint y: 487, distance: 76.5
click at [435, 382] on div "Sp above > 00 trustscore" at bounding box center [606, 376] width 423 height 13
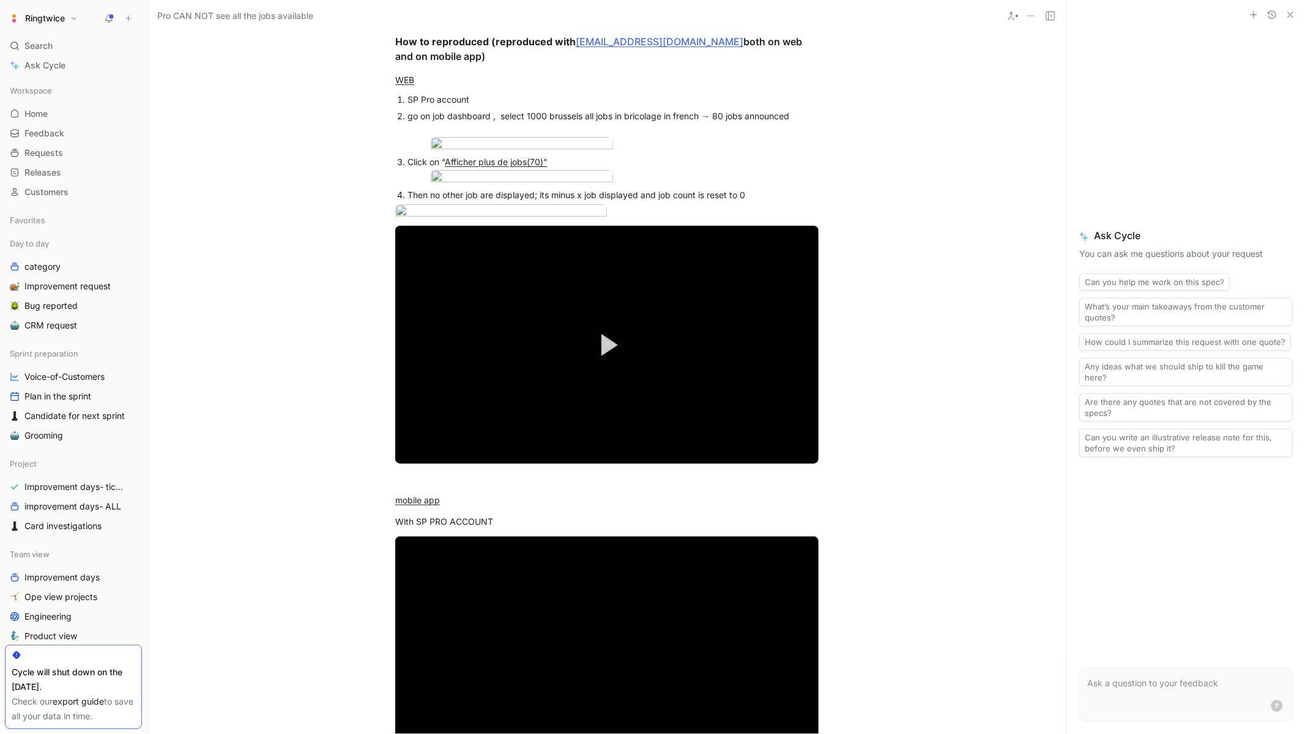
scroll to position [0, 0]
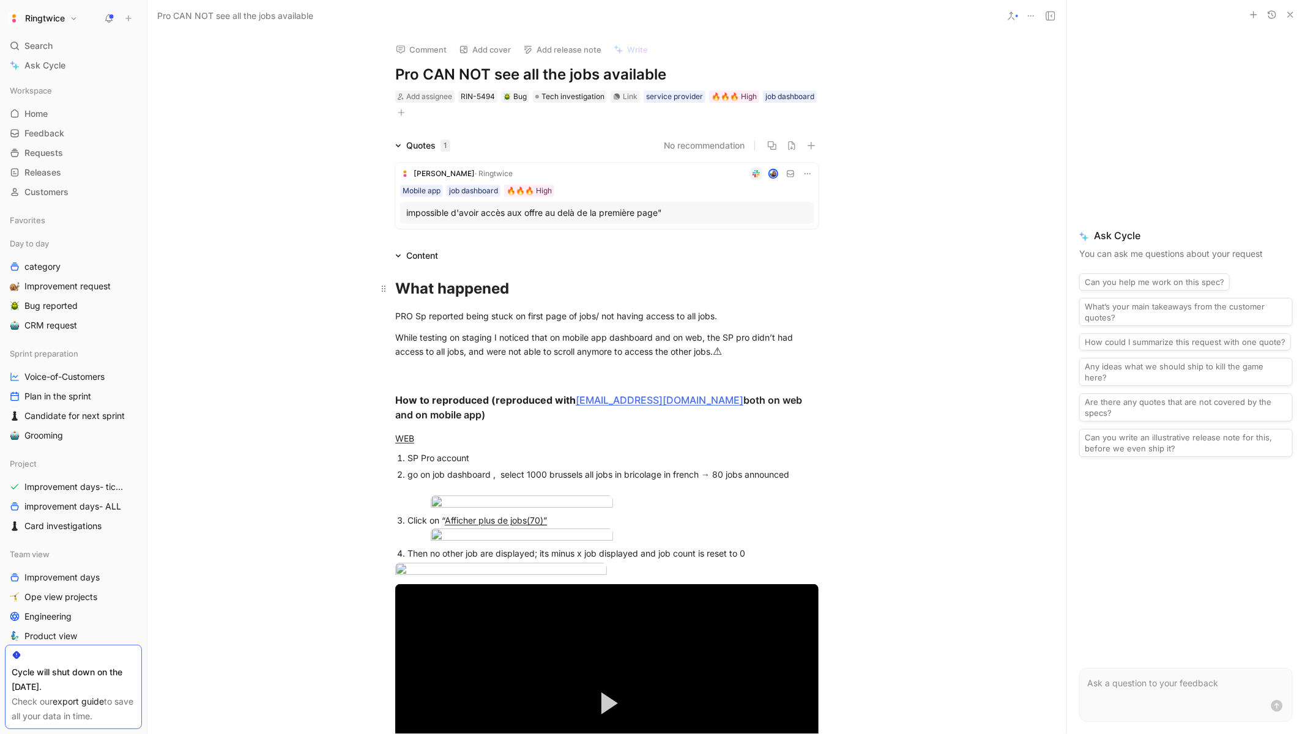
click at [430, 287] on strong "What happened" at bounding box center [452, 289] width 114 height 18
click at [314, 7] on icon "button" at bounding box center [315, 2] width 10 height 10
click at [475, 290] on strong "What happened" at bounding box center [452, 289] width 114 height 18
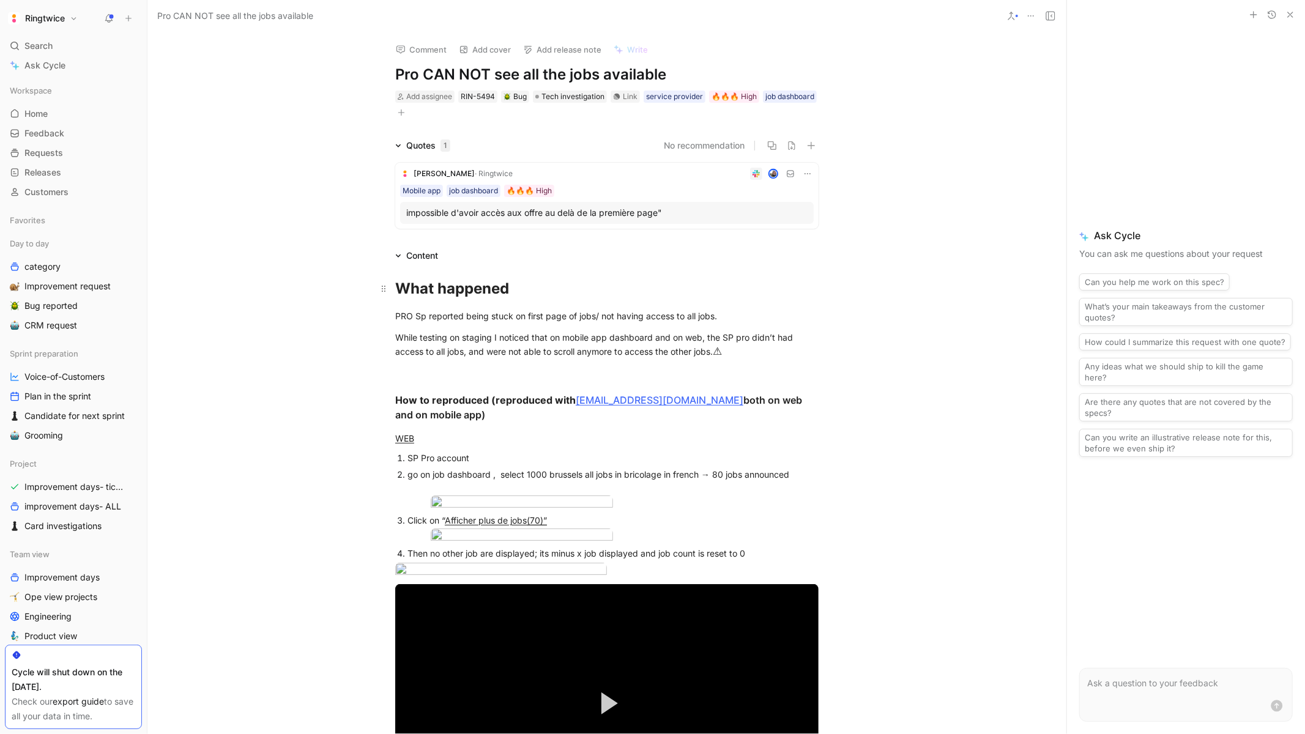
click at [463, 290] on strong "What happened" at bounding box center [452, 289] width 114 height 18
click at [504, 335] on div "While testing on staging I noticed that on mobile app dashboard and on web, the…" at bounding box center [606, 352] width 423 height 42
click at [461, 299] on div "What happened" at bounding box center [606, 289] width 423 height 22
click at [1047, 13] on icon at bounding box center [1051, 16] width 10 height 10
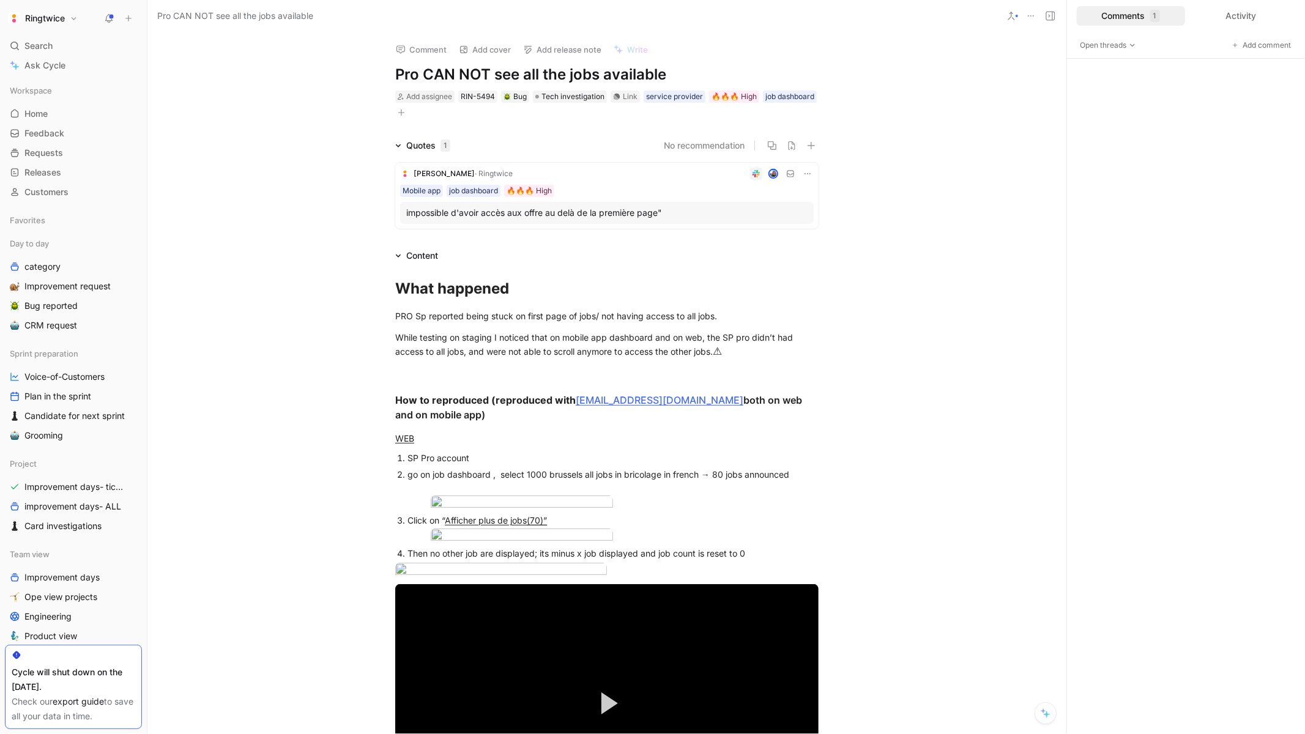
click at [1129, 15] on div "Comments 1" at bounding box center [1131, 16] width 108 height 20
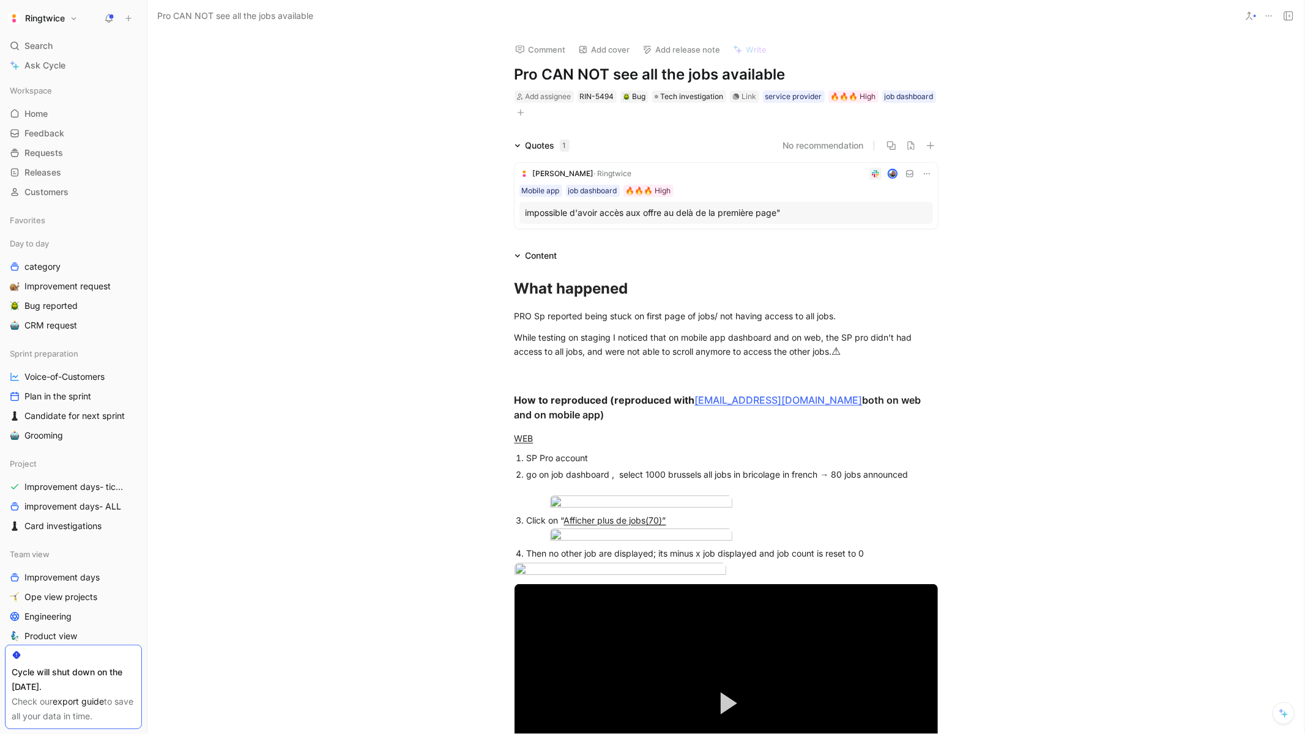
click at [1281, 14] on button at bounding box center [1288, 15] width 17 height 17
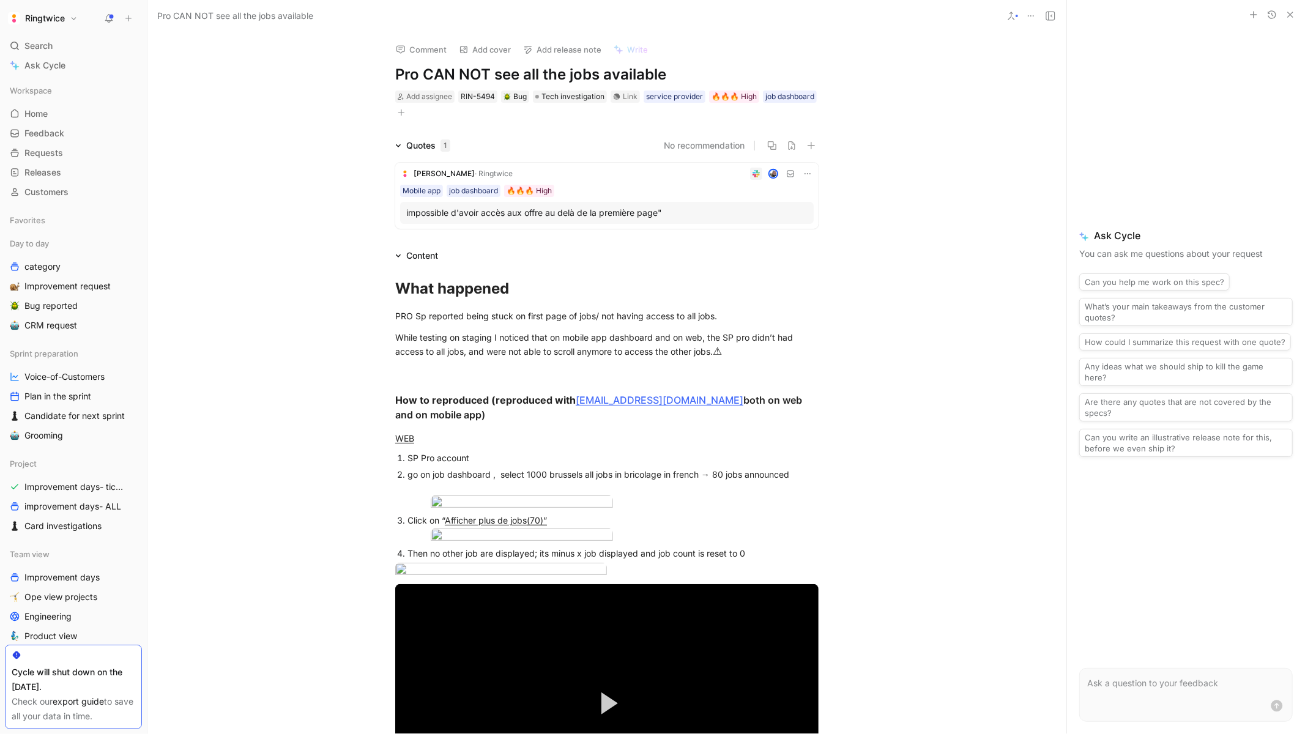
click at [1291, 13] on use "button" at bounding box center [1290, 14] width 5 height 5
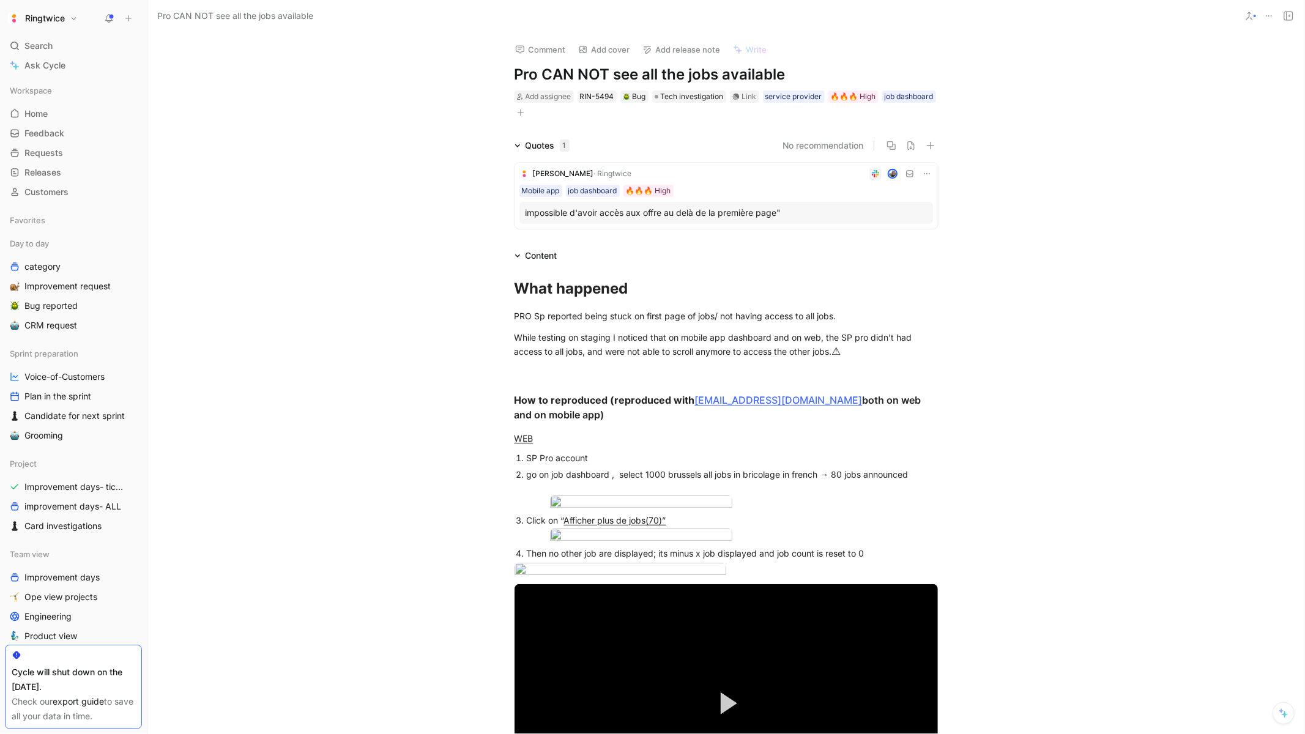
click at [1289, 17] on icon at bounding box center [1289, 16] width 10 height 10
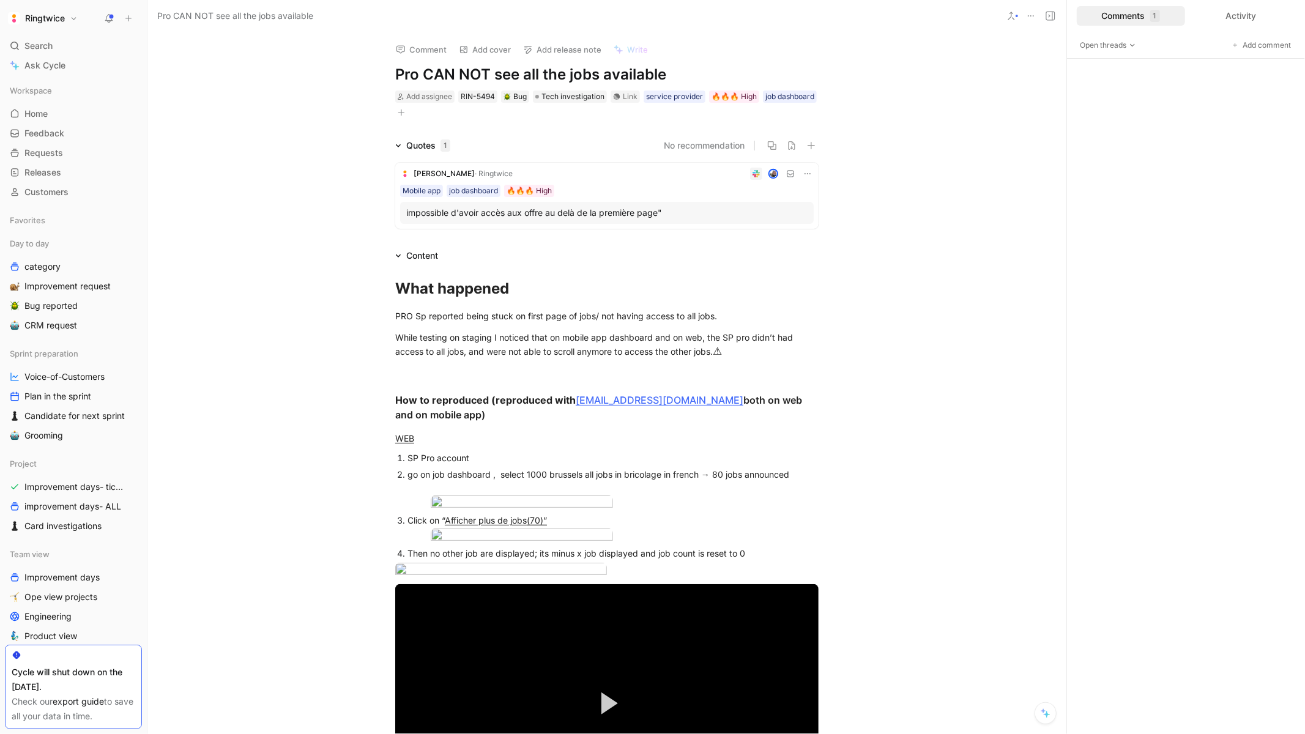
click at [1134, 14] on div "Comments 1" at bounding box center [1131, 16] width 108 height 20
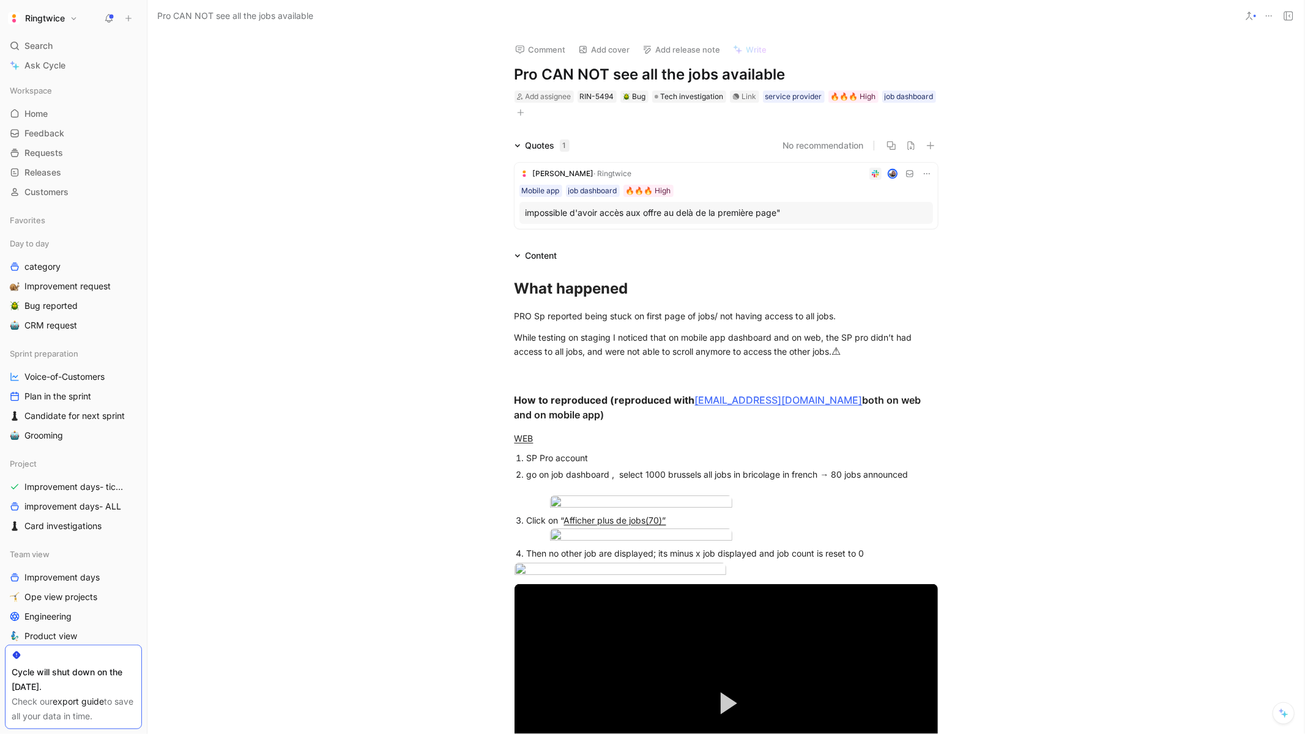
click at [34, 35] on div "Ringtwice Search ⌘ K Ask Cycle Workspace Home G then H Feedback G then F Reques…" at bounding box center [73, 367] width 147 height 734
click at [34, 43] on span "Search" at bounding box center [38, 46] width 28 height 15
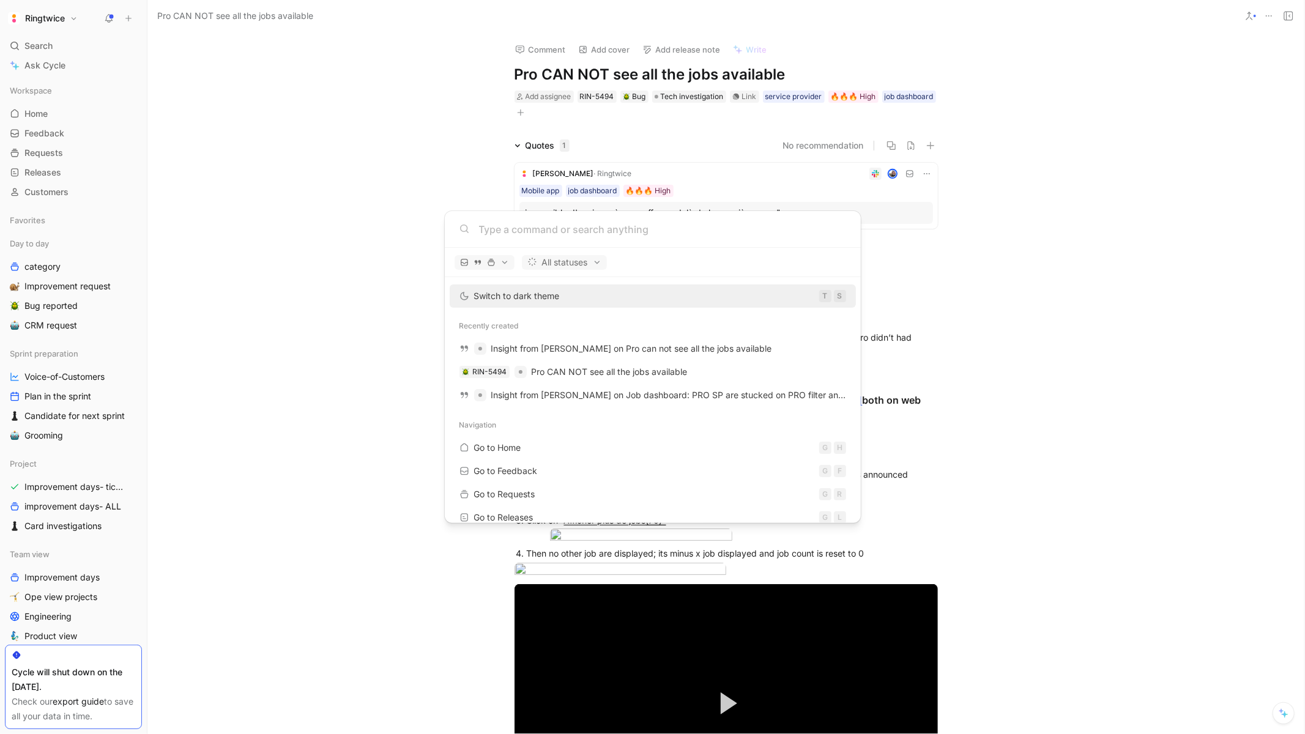
click at [84, 272] on body "Ringtwice Search ⌘ K Ask Cycle Workspace Home G then H Feedback G then F Reques…" at bounding box center [652, 367] width 1305 height 734
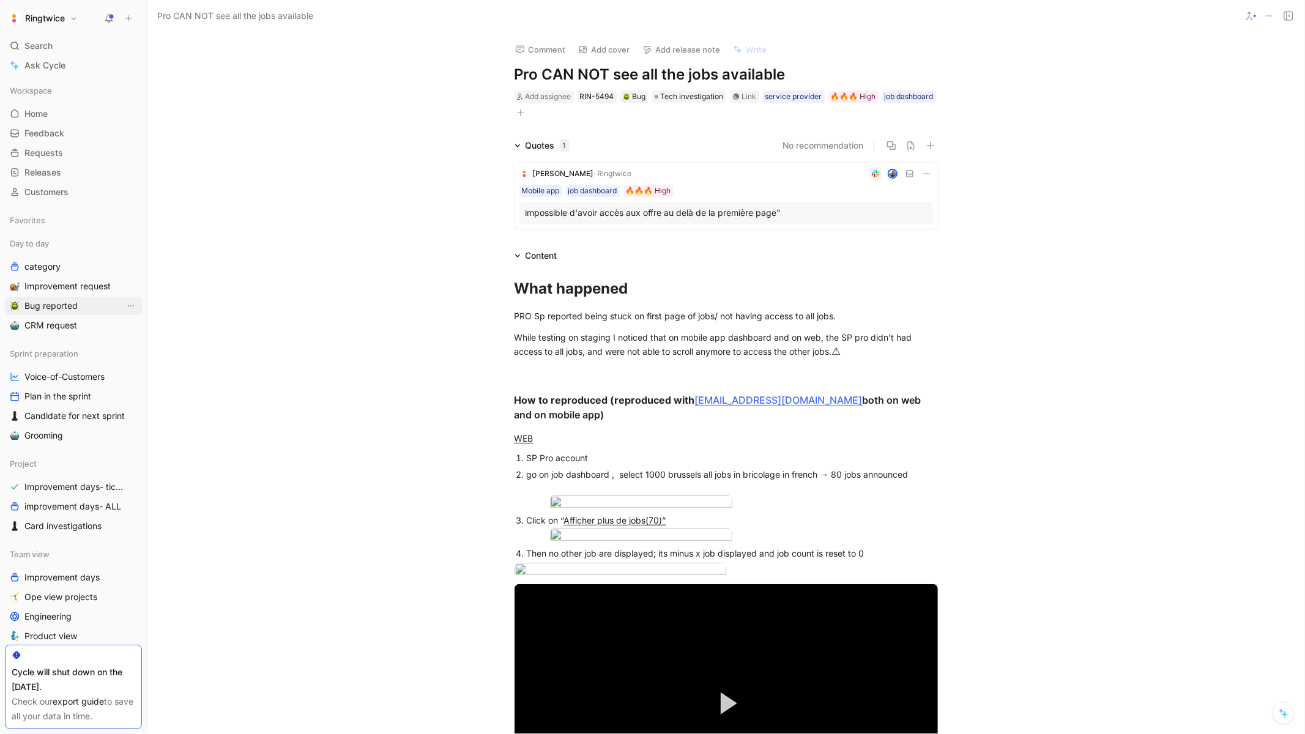
click at [61, 301] on span "Bug reported" at bounding box center [50, 306] width 53 height 12
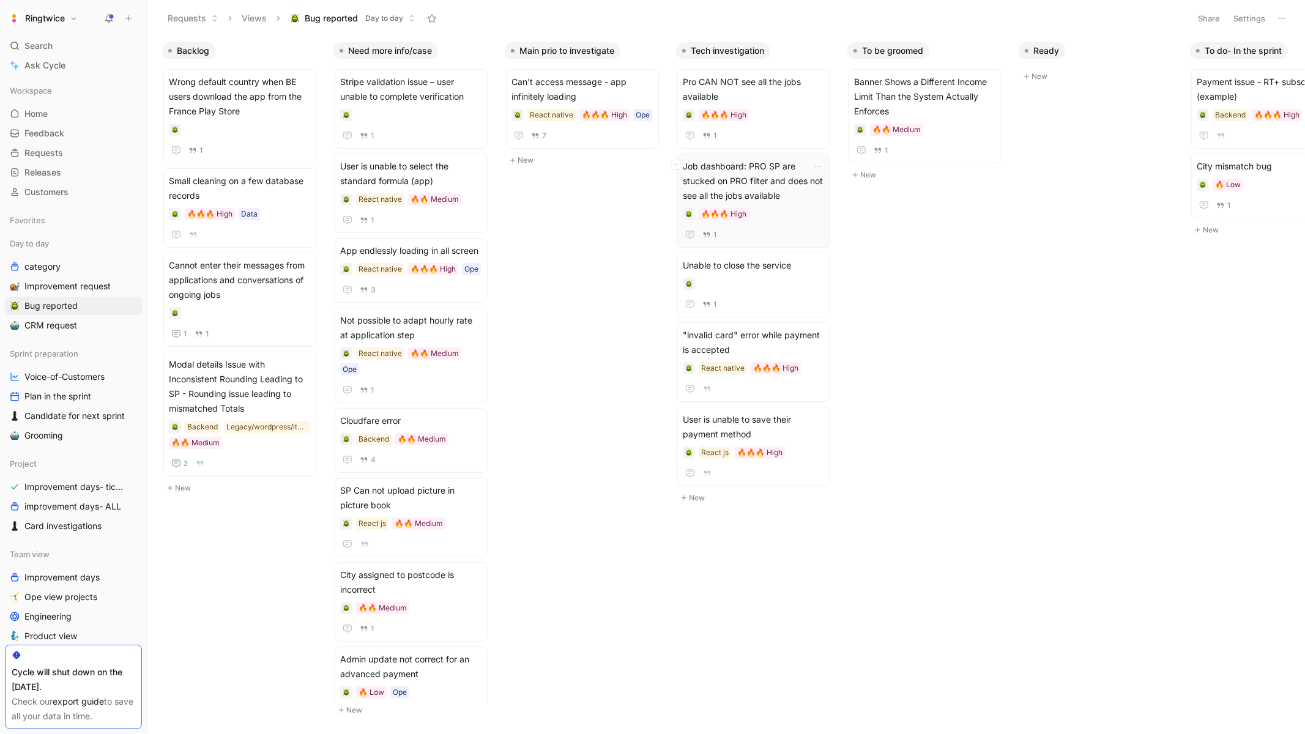
click at [795, 188] on span "Job dashboard: PRO SP are stucked on PRO filter and does not see all the jobs a…" at bounding box center [754, 181] width 142 height 44
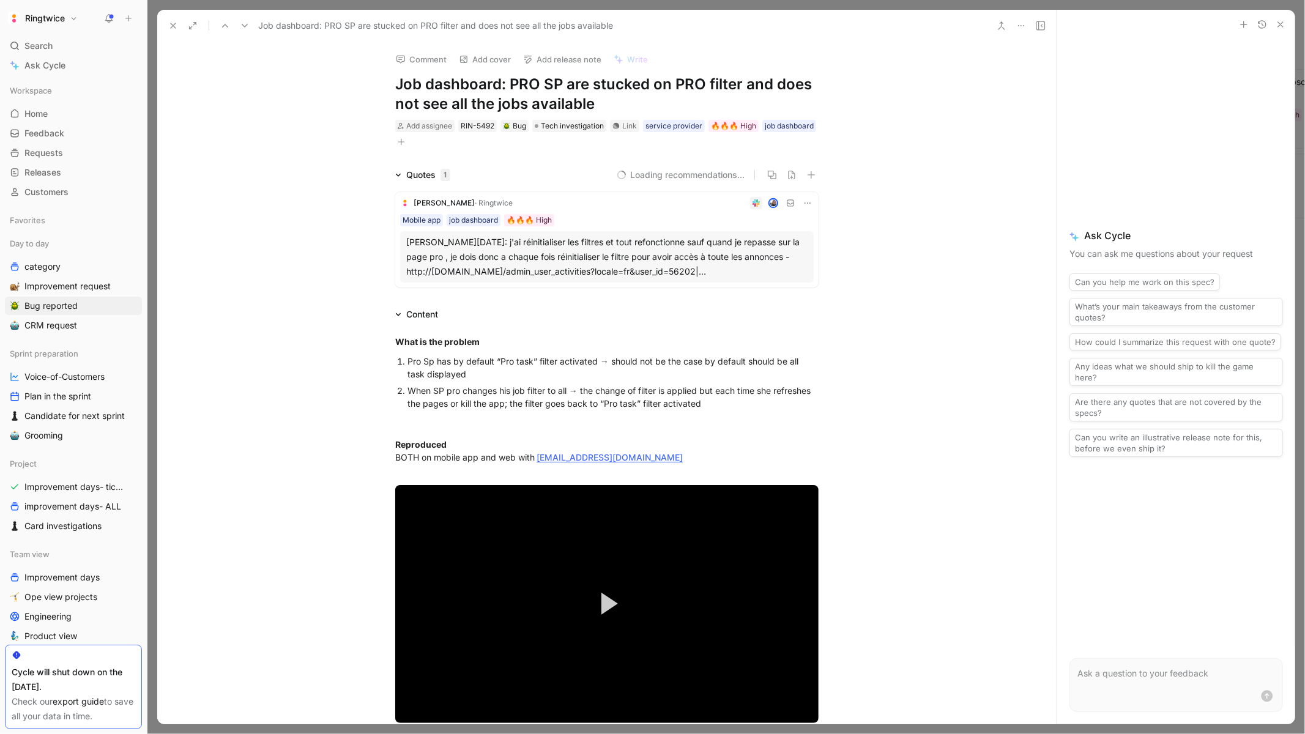
scroll to position [1404, 0]
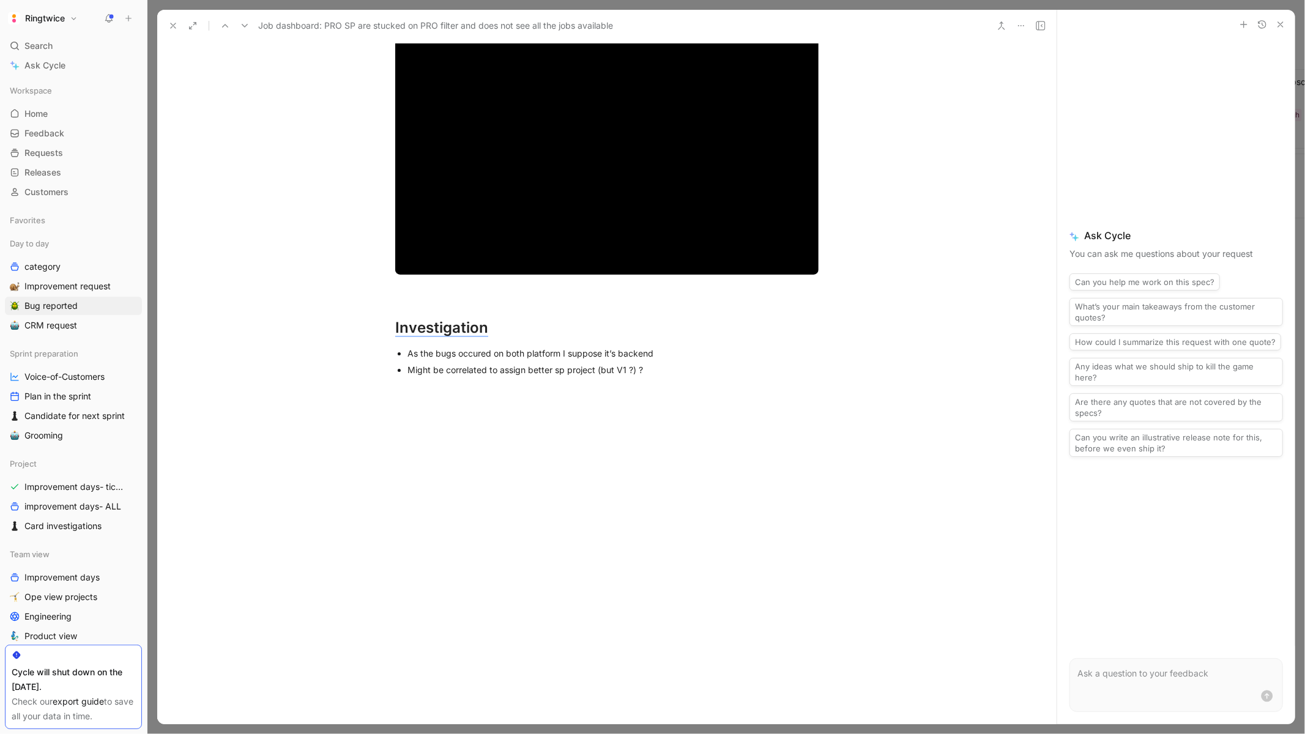
click at [636, 401] on div at bounding box center [606, 498] width 899 height 220
click at [734, 425] on div at bounding box center [606, 520] width 899 height 220
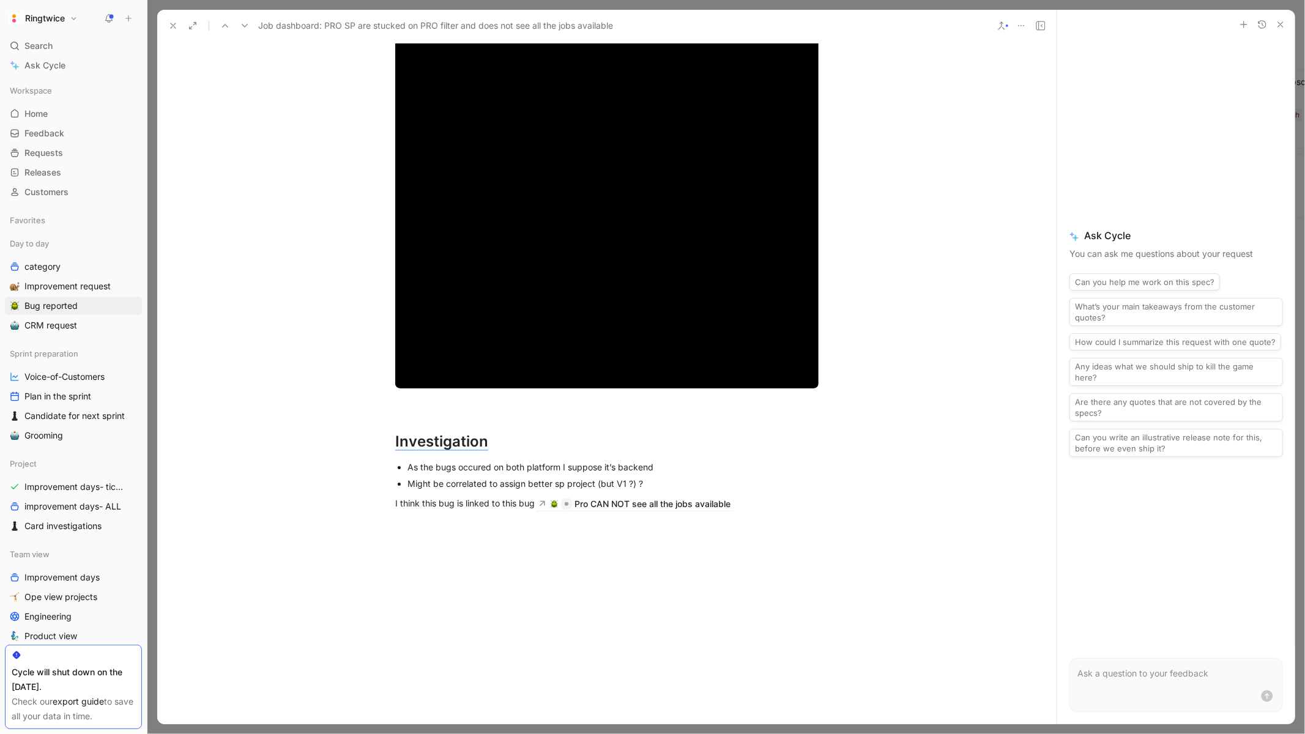
scroll to position [1338, 0]
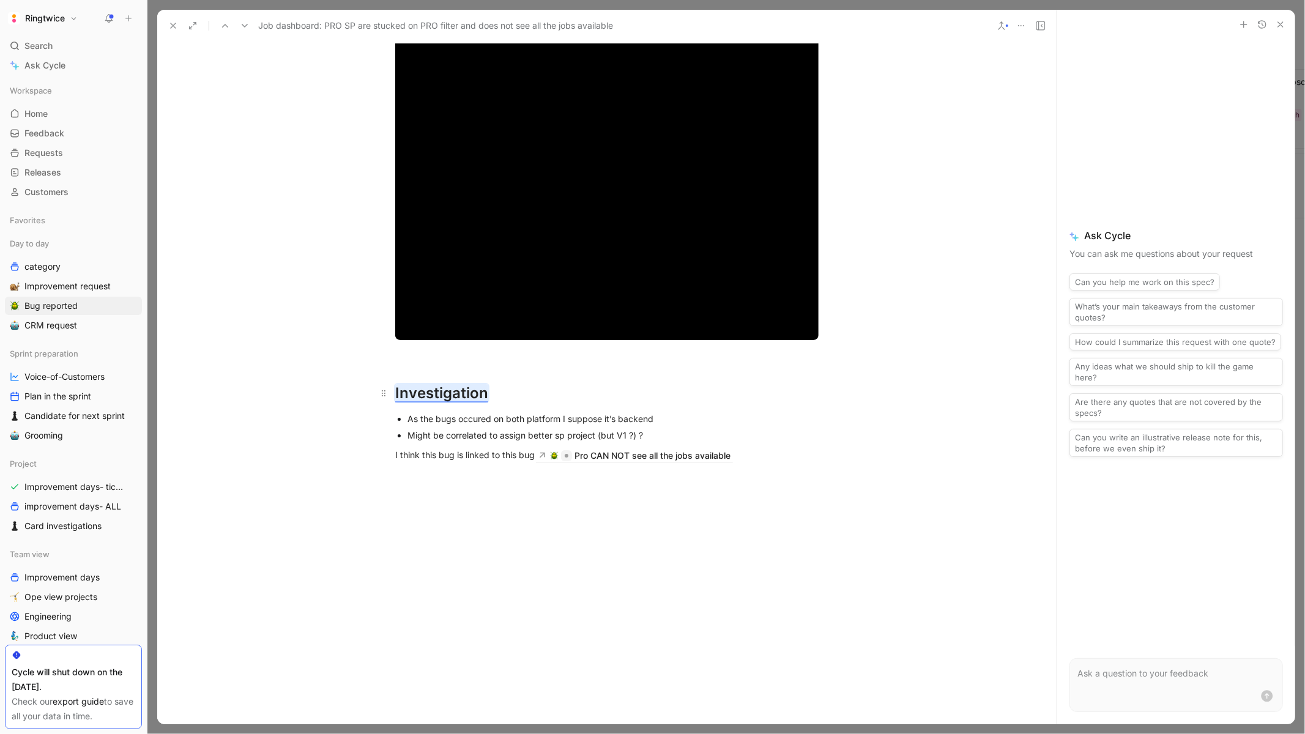
click at [452, 399] on mark "Investigation" at bounding box center [441, 393] width 93 height 18
click at [679, 452] on div "Pro CAN NOT see all the jobs available" at bounding box center [652, 455] width 156 height 15
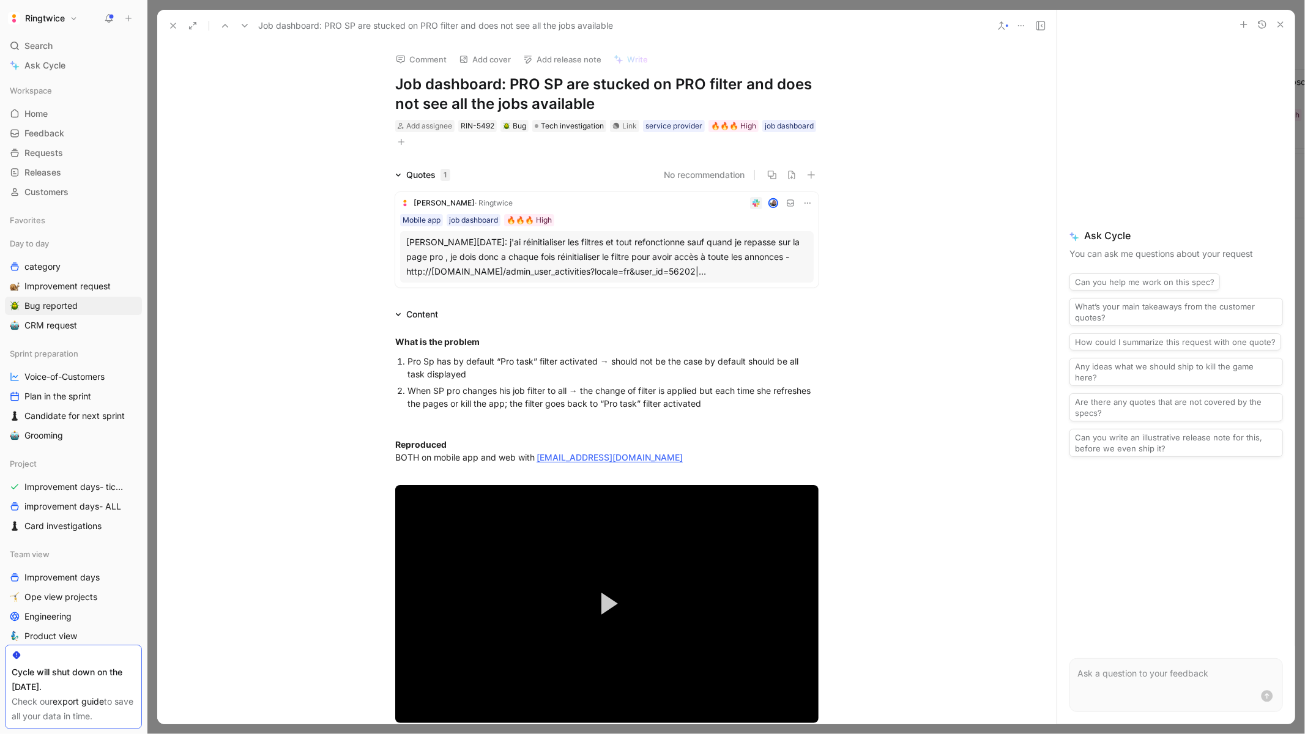
click at [494, 97] on h1 "Job dashboard: PRO SP are stucked on PRO filter and does not see all the jobs a…" at bounding box center [606, 94] width 423 height 39
copy h1 "Job dashboard: PRO SP are stucked on PRO filter and does not see all the jobs a…"
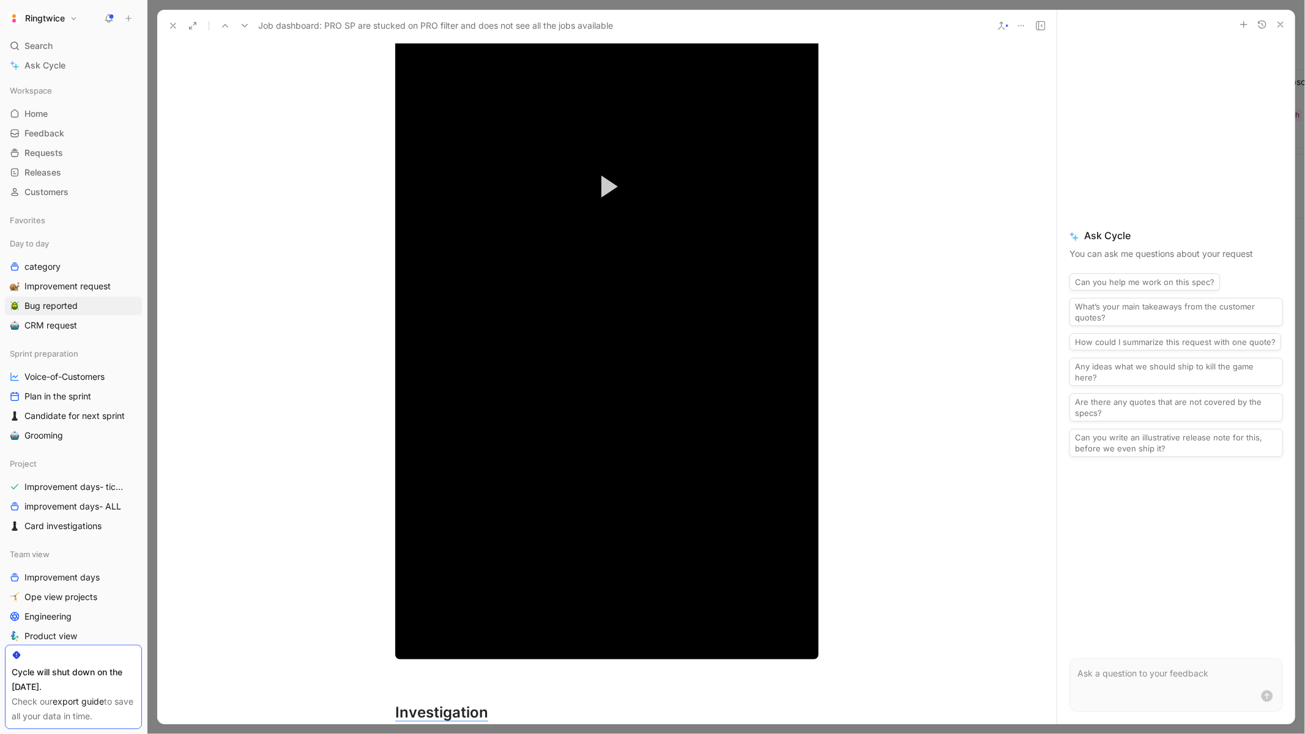
scroll to position [1427, 0]
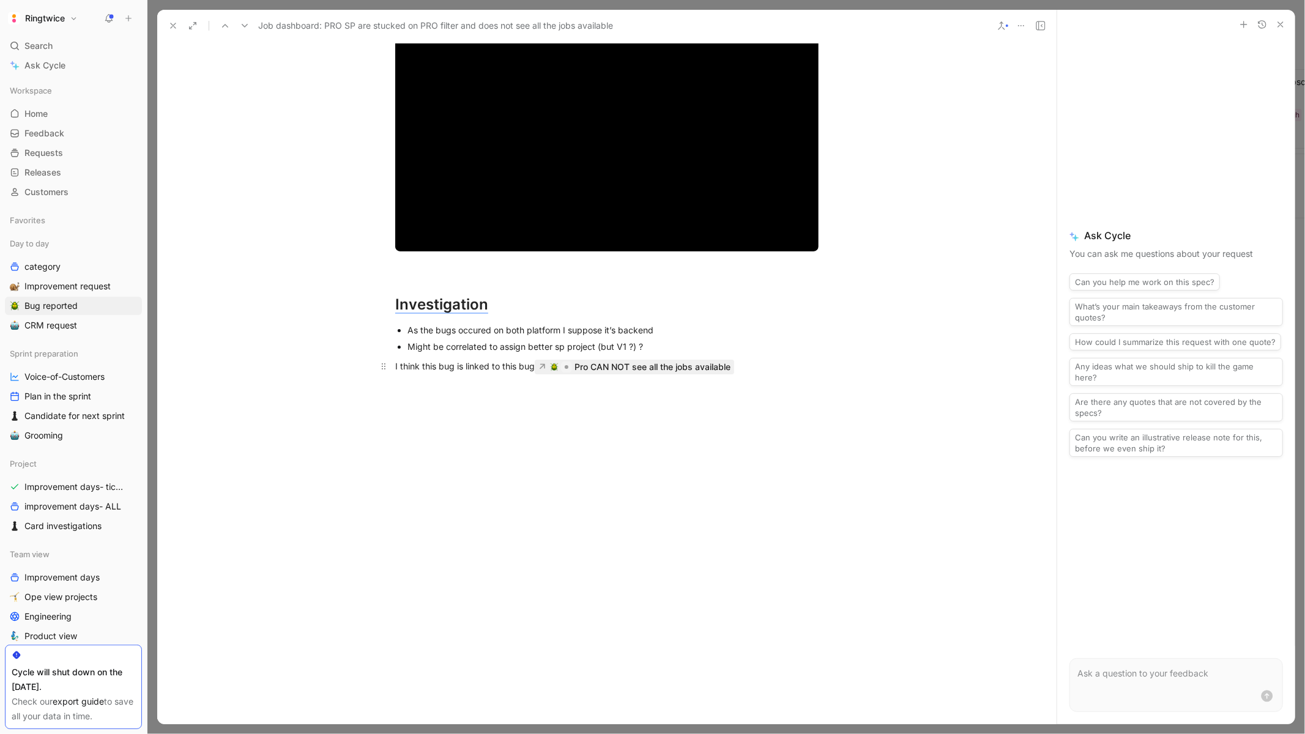
click at [625, 366] on div "Pro CAN NOT see all the jobs available" at bounding box center [652, 367] width 156 height 15
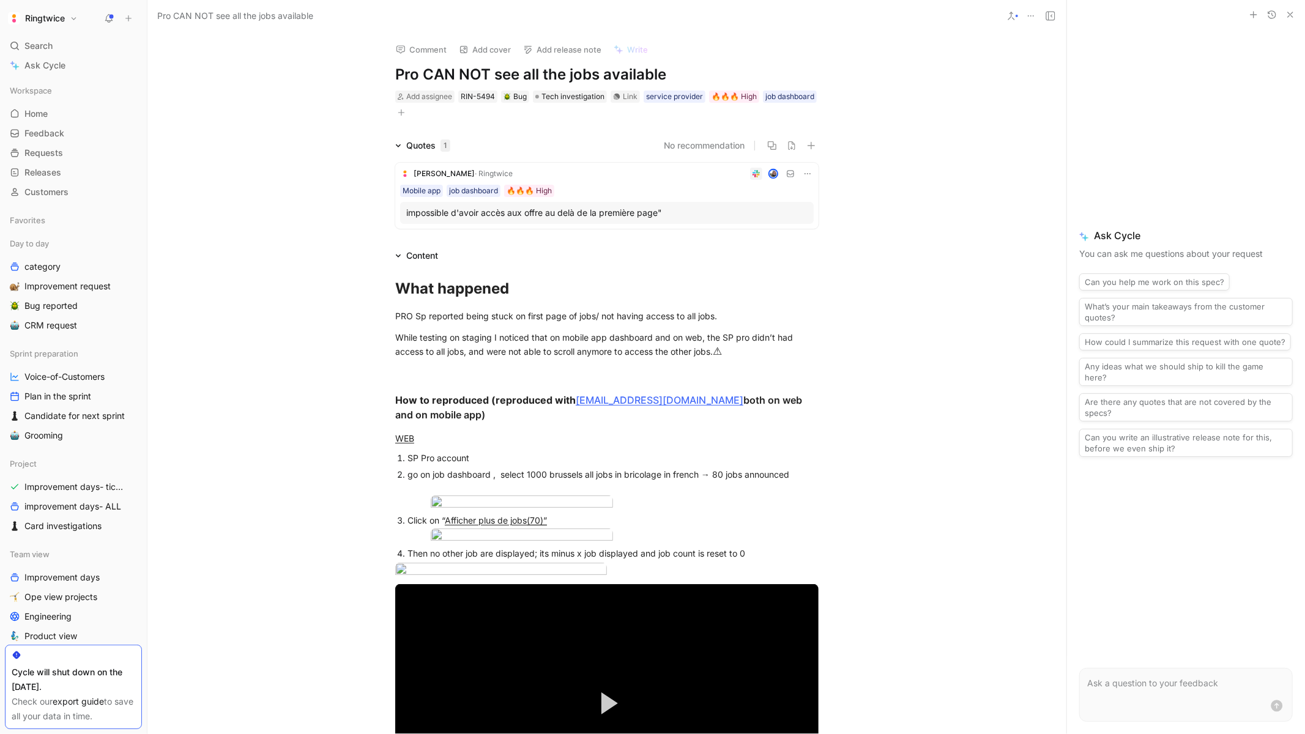
click at [507, 73] on h1 "Pro CAN NOT see all the jobs available" at bounding box center [606, 75] width 423 height 20
copy h1 "Pro CAN NOT see all the jobs available"
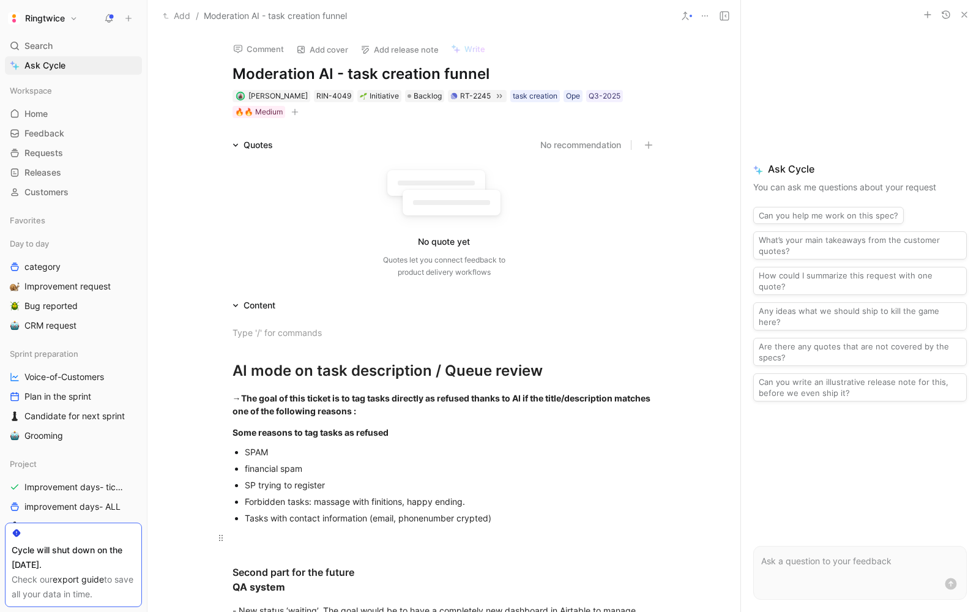
click at [378, 529] on p at bounding box center [444, 537] width 470 height 20
click at [363, 513] on div "Tasks with contact information (email, phonenumber crypted)" at bounding box center [450, 517] width 411 height 13
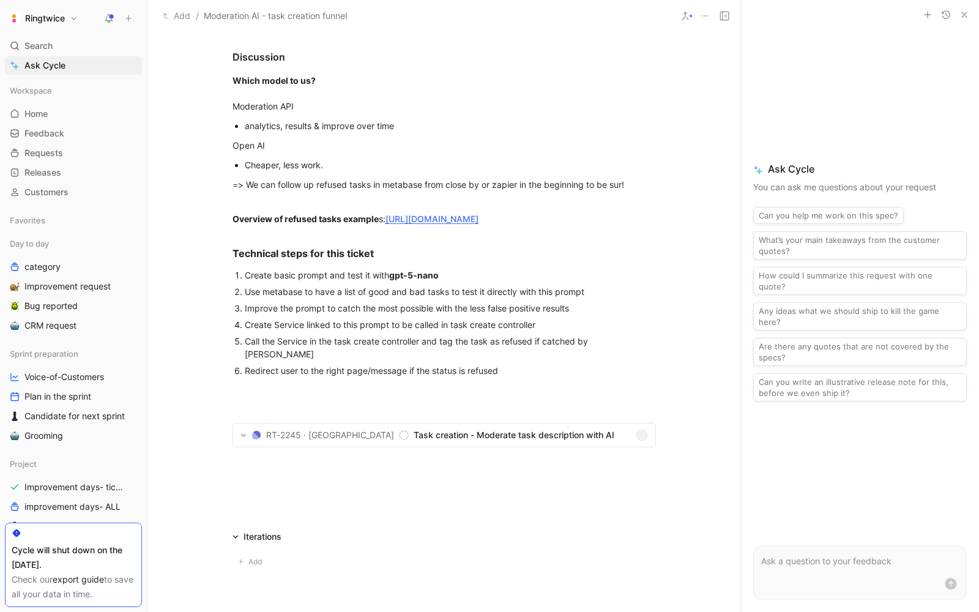
scroll to position [855, 0]
